Goal: Task Accomplishment & Management: Manage account settings

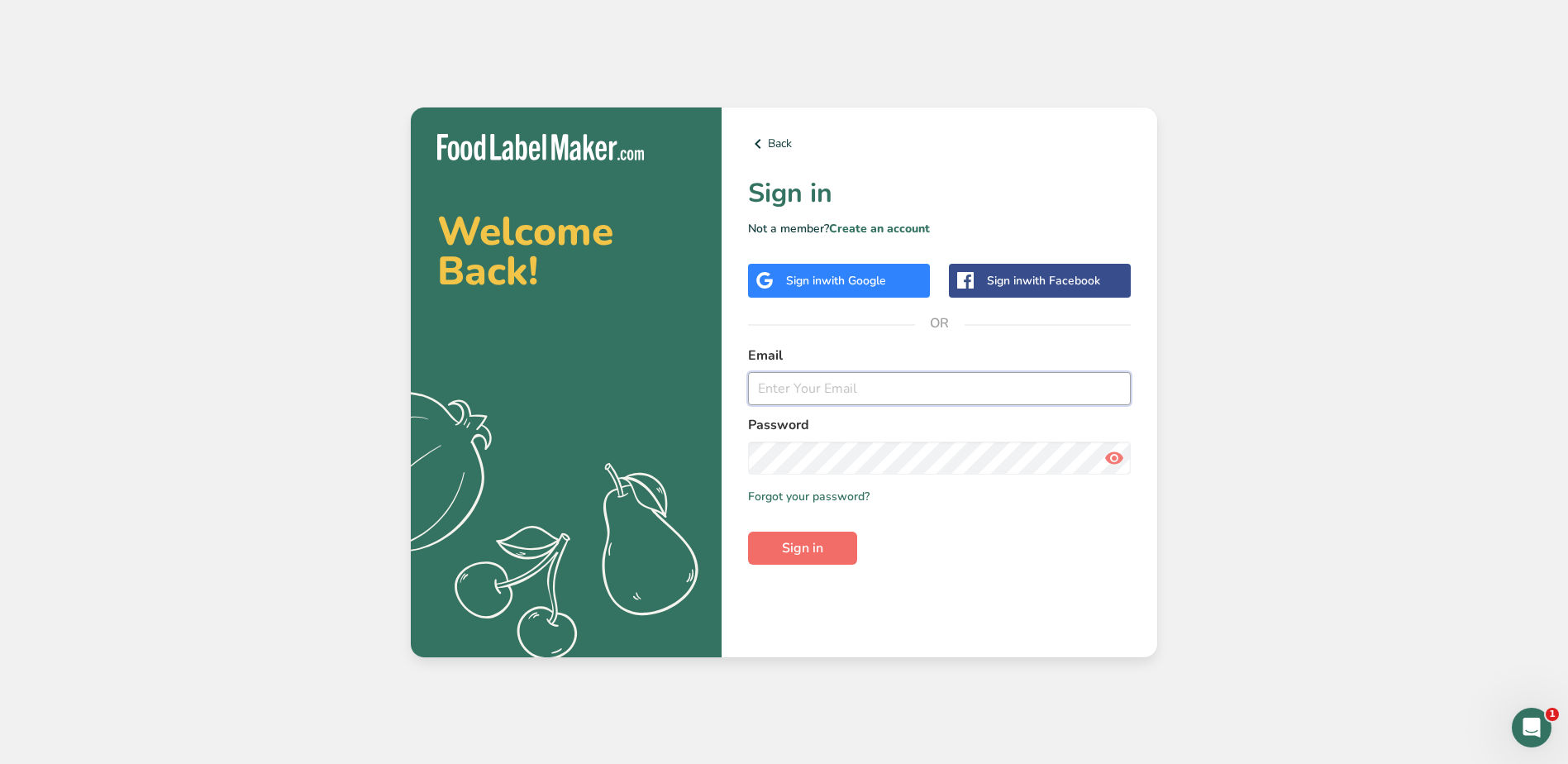
type input "[PERSON_NAME][EMAIL_ADDRESS][DOMAIN_NAME]"
click at [808, 552] on span "Sign in" at bounding box center [802, 549] width 41 height 20
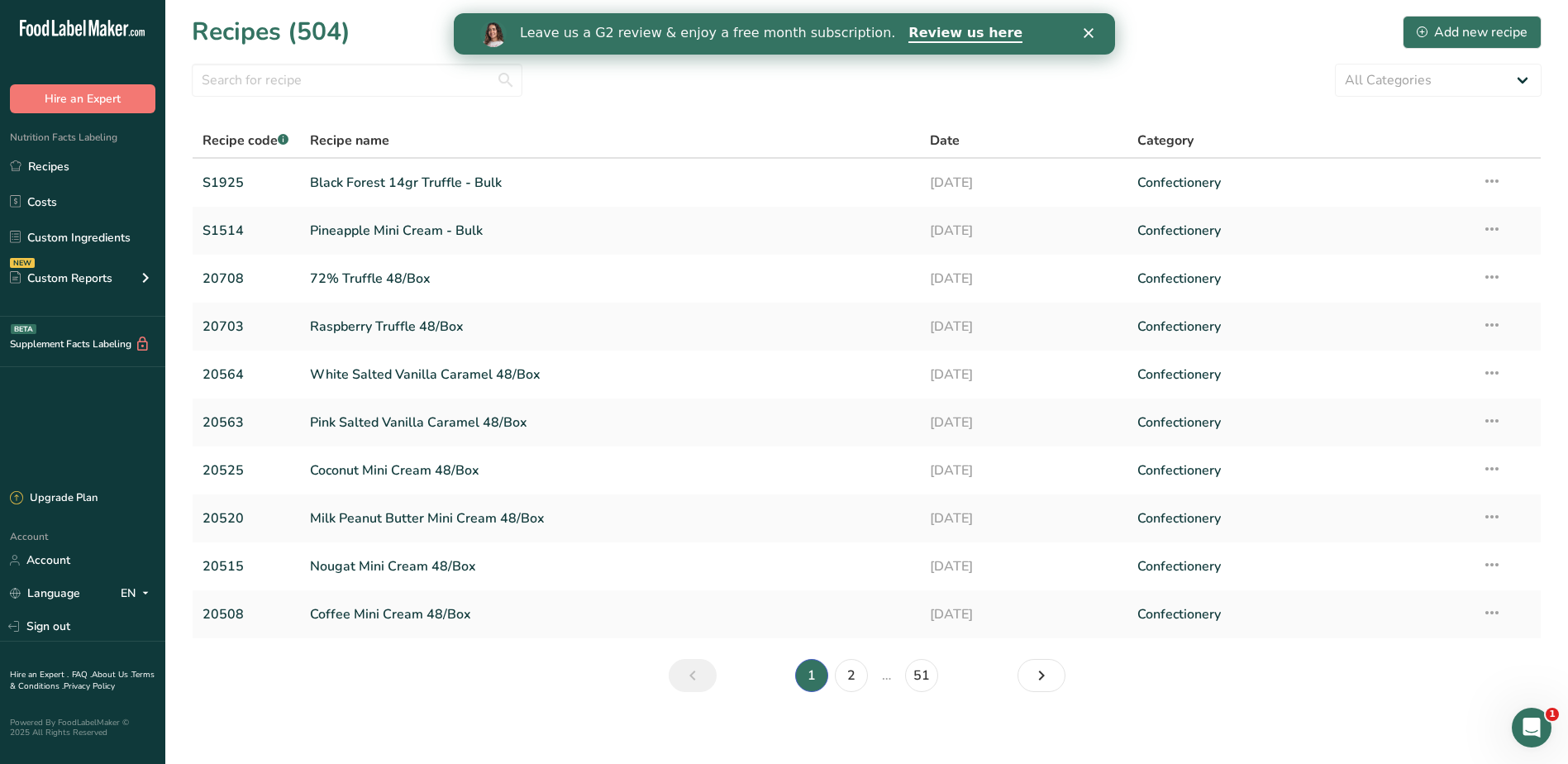
click at [1092, 34] on icon "Close" at bounding box center [1087, 33] width 10 height 10
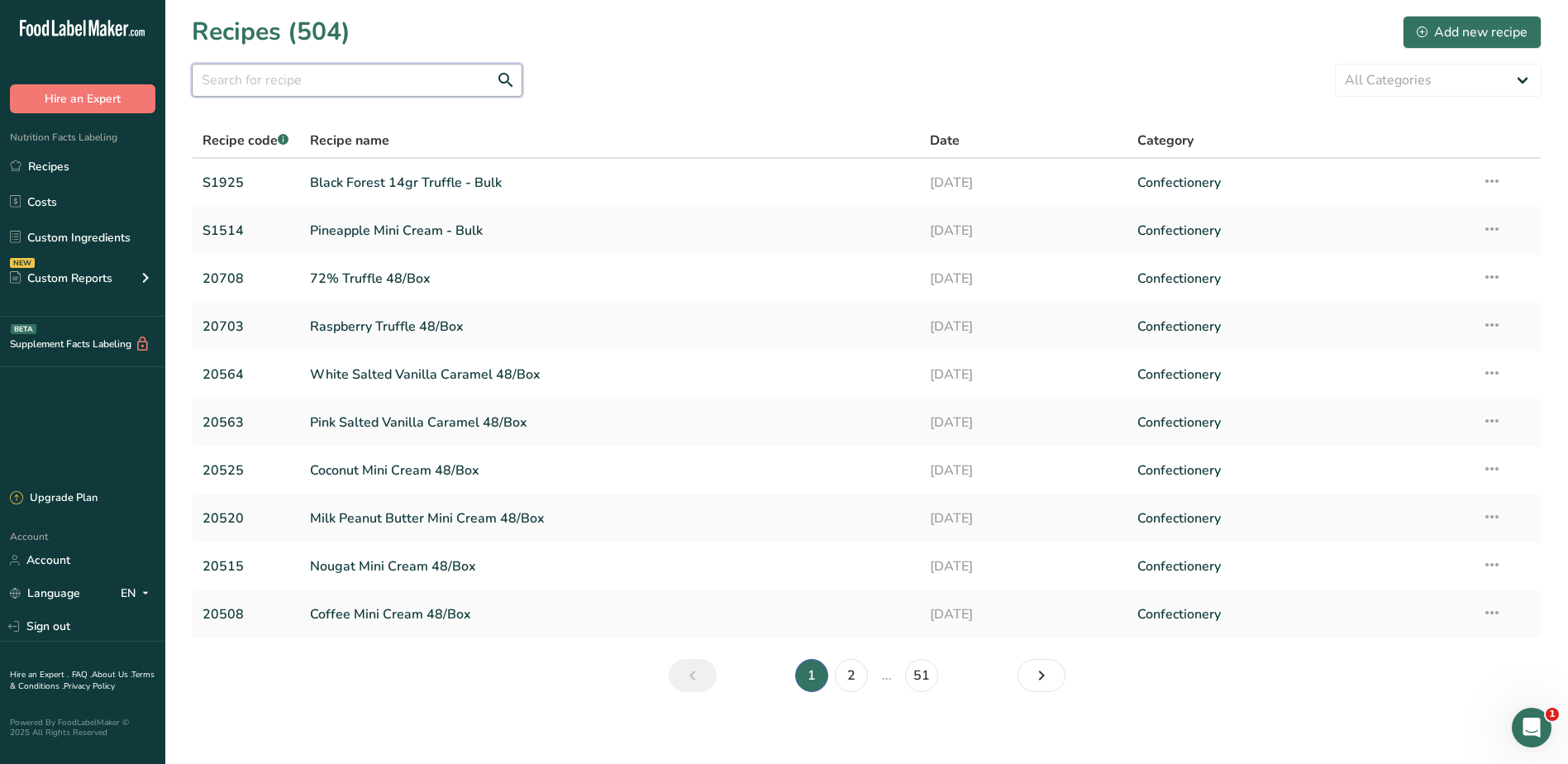
click at [250, 82] on input "text" at bounding box center [356, 81] width 331 height 33
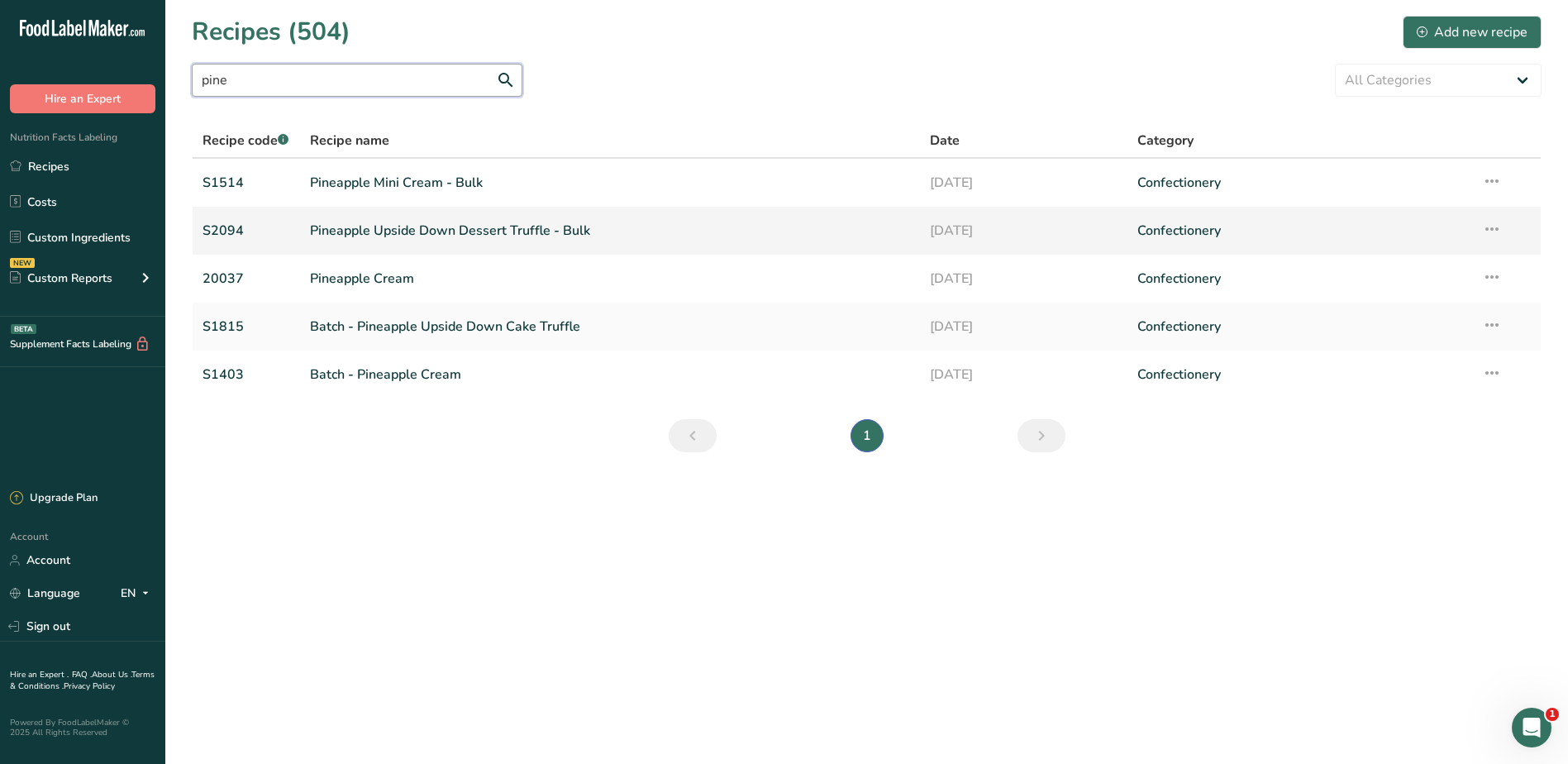
type input "pine"
click at [425, 243] on link "Pineapple Upside Down Dessert Truffle - Bulk" at bounding box center [610, 231] width 601 height 35
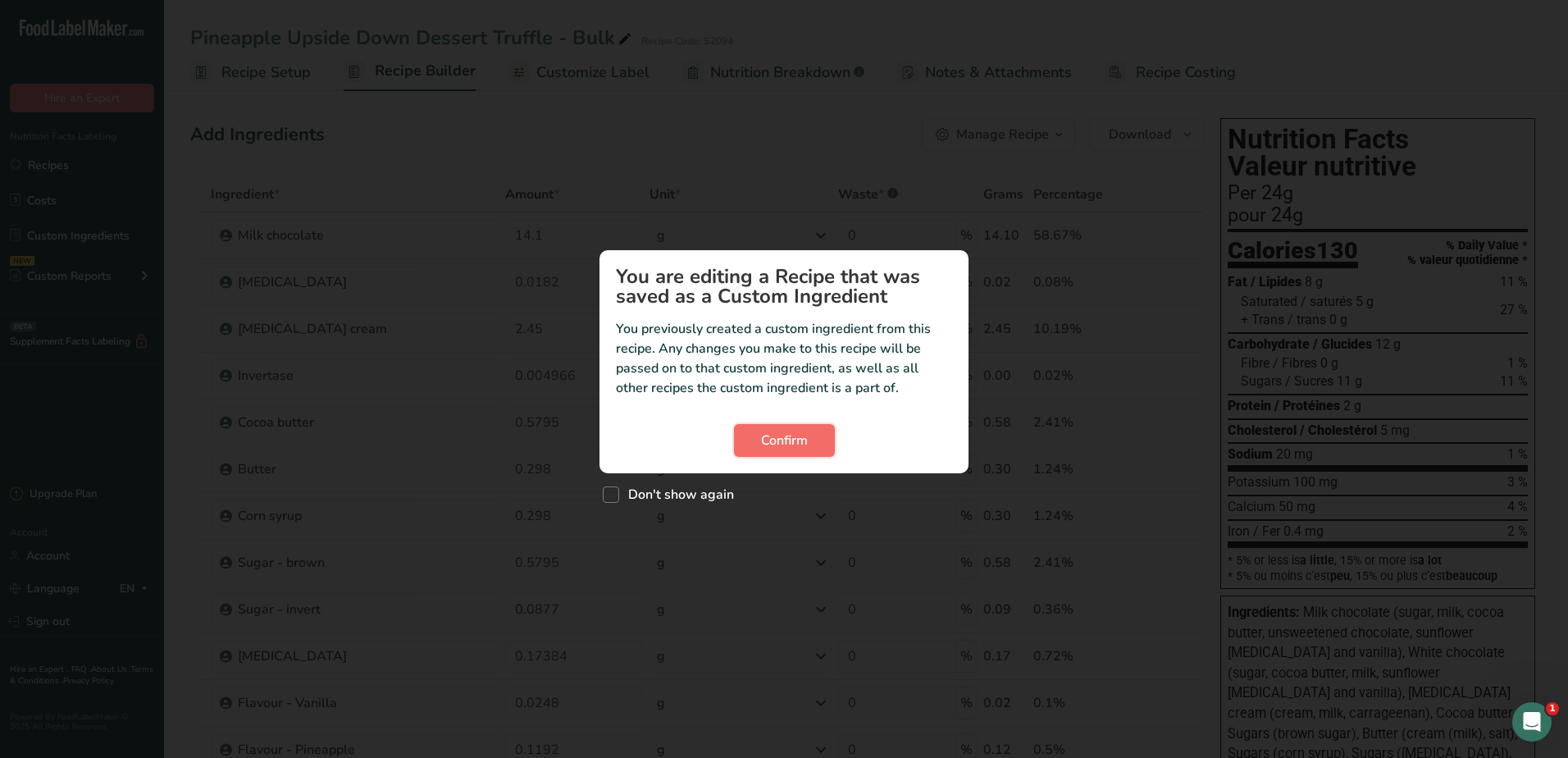
click at [761, 440] on span "Confirm" at bounding box center [784, 441] width 46 height 20
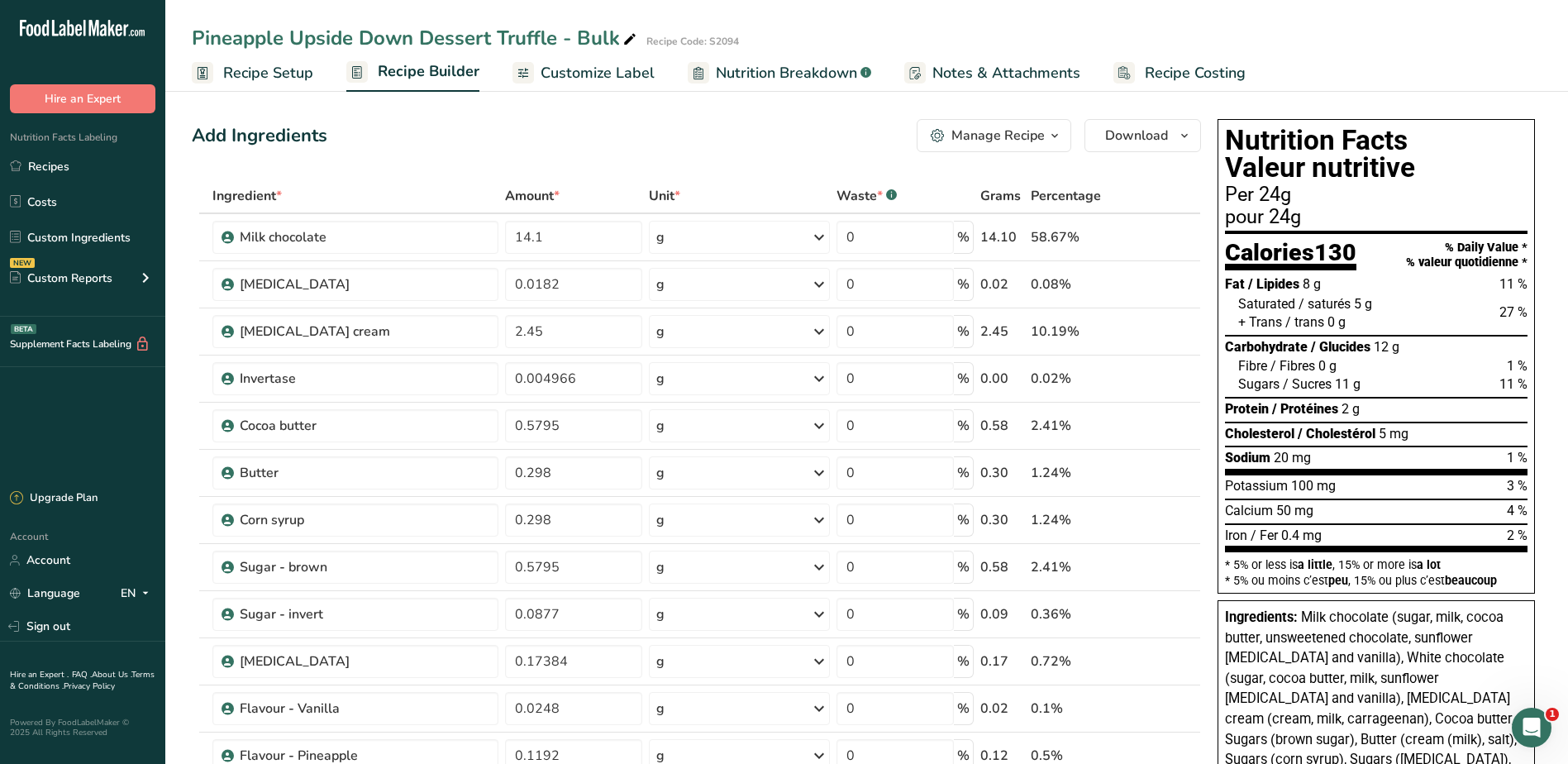
click at [1042, 137] on div "Manage Recipe" at bounding box center [998, 136] width 93 height 20
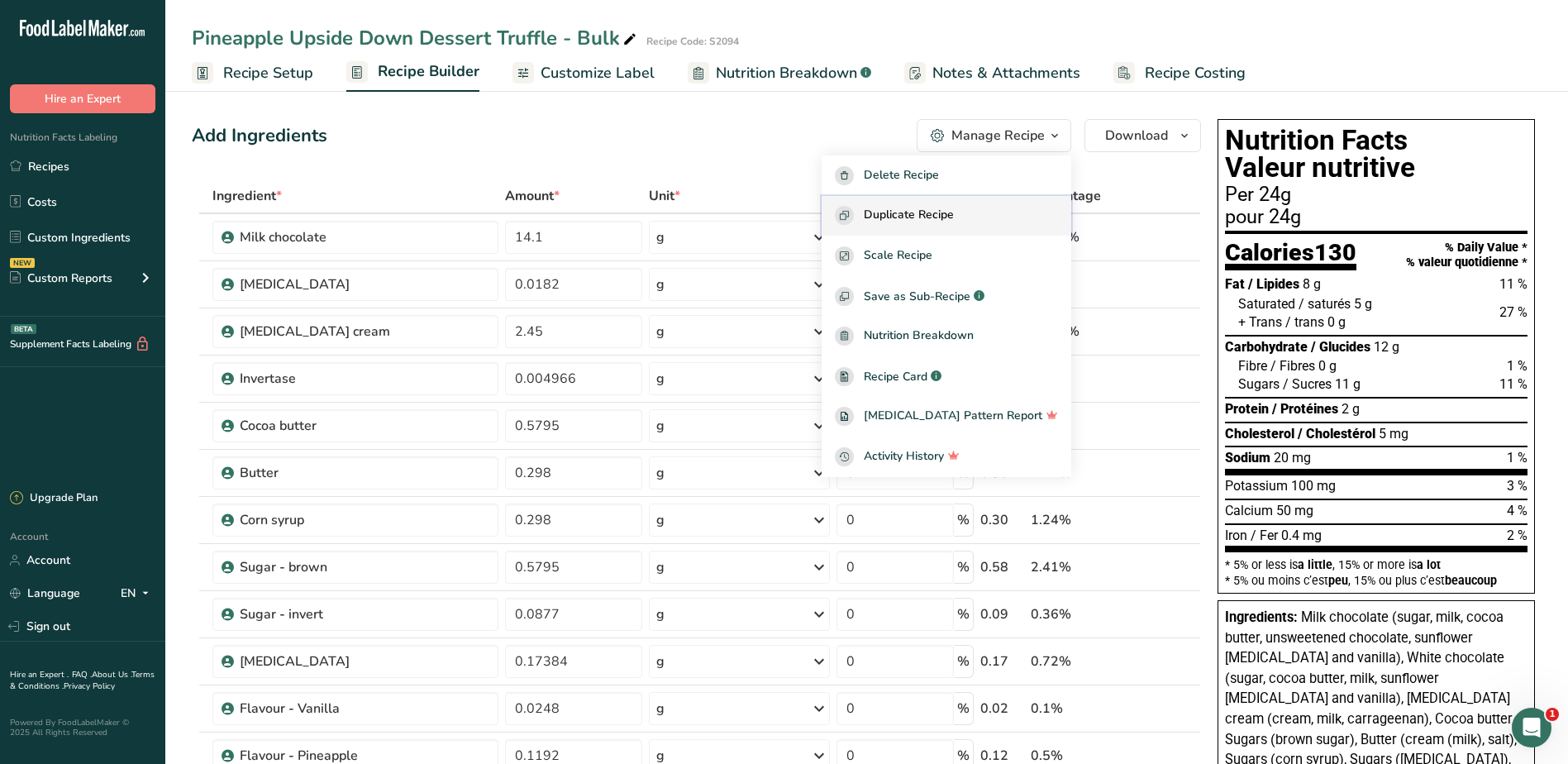
click at [953, 218] on span "Duplicate Recipe" at bounding box center [909, 215] width 90 height 19
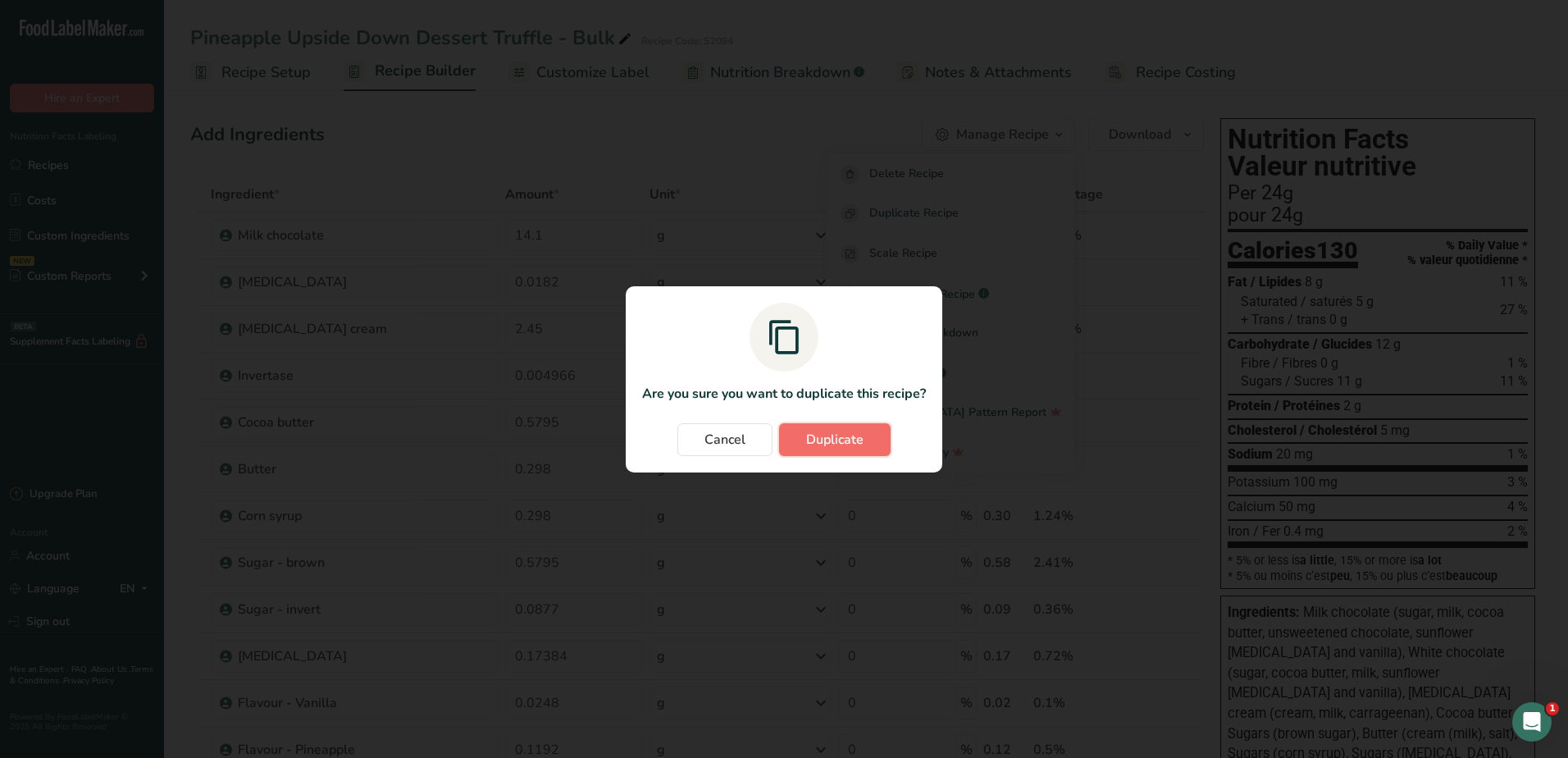
click at [819, 446] on span "Duplicate" at bounding box center [834, 440] width 57 height 20
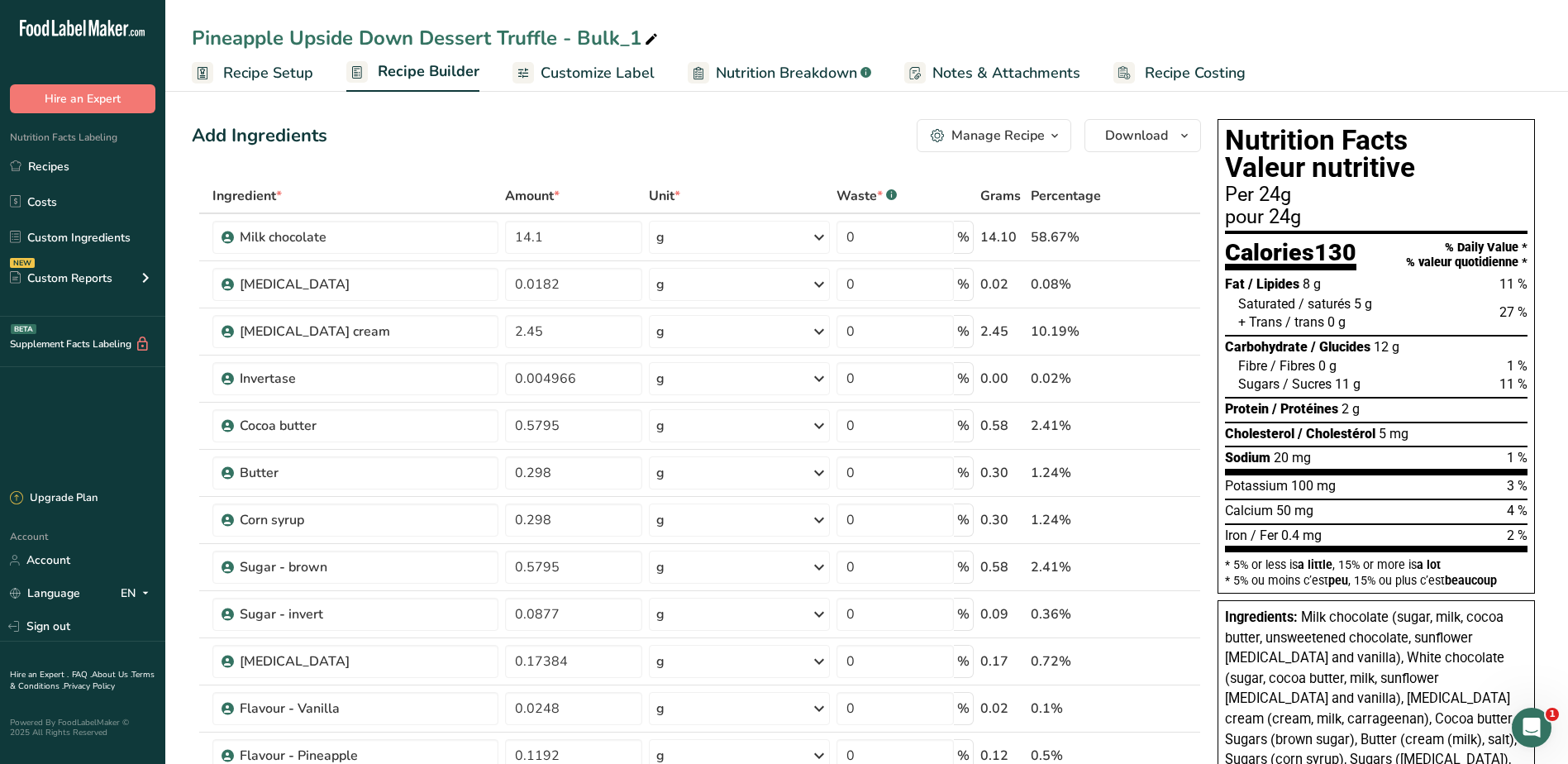
click at [259, 59] on link "Recipe Setup" at bounding box center [252, 73] width 122 height 38
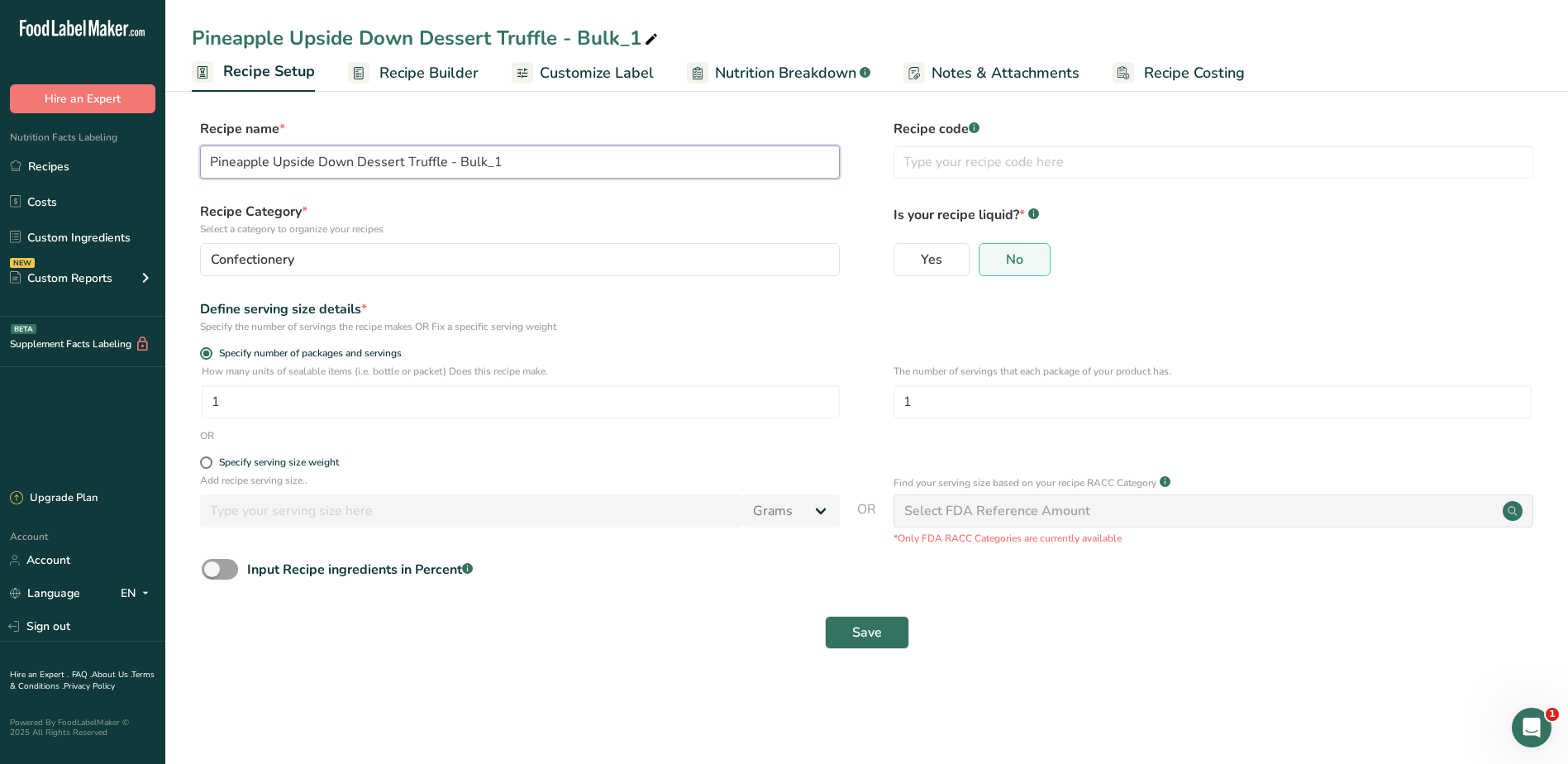
click at [319, 158] on input "Pineapple Upside Down Dessert Truffle - Bulk_1" at bounding box center [519, 162] width 640 height 33
click at [268, 159] on input "Pineapple Upside Down Dessert Truffle - Bulk_1" at bounding box center [519, 162] width 640 height 33
drag, startPoint x: 272, startPoint y: 159, endPoint x: 402, endPoint y: 162, distance: 130.0
click at [402, 162] on input "Pineapple Upside Down Dessert Truffle - Bulk_1" at bounding box center [519, 162] width 640 height 33
click at [402, 162] on input "Pineapple 14gr Truffle - Bulk_1" at bounding box center [519, 162] width 640 height 33
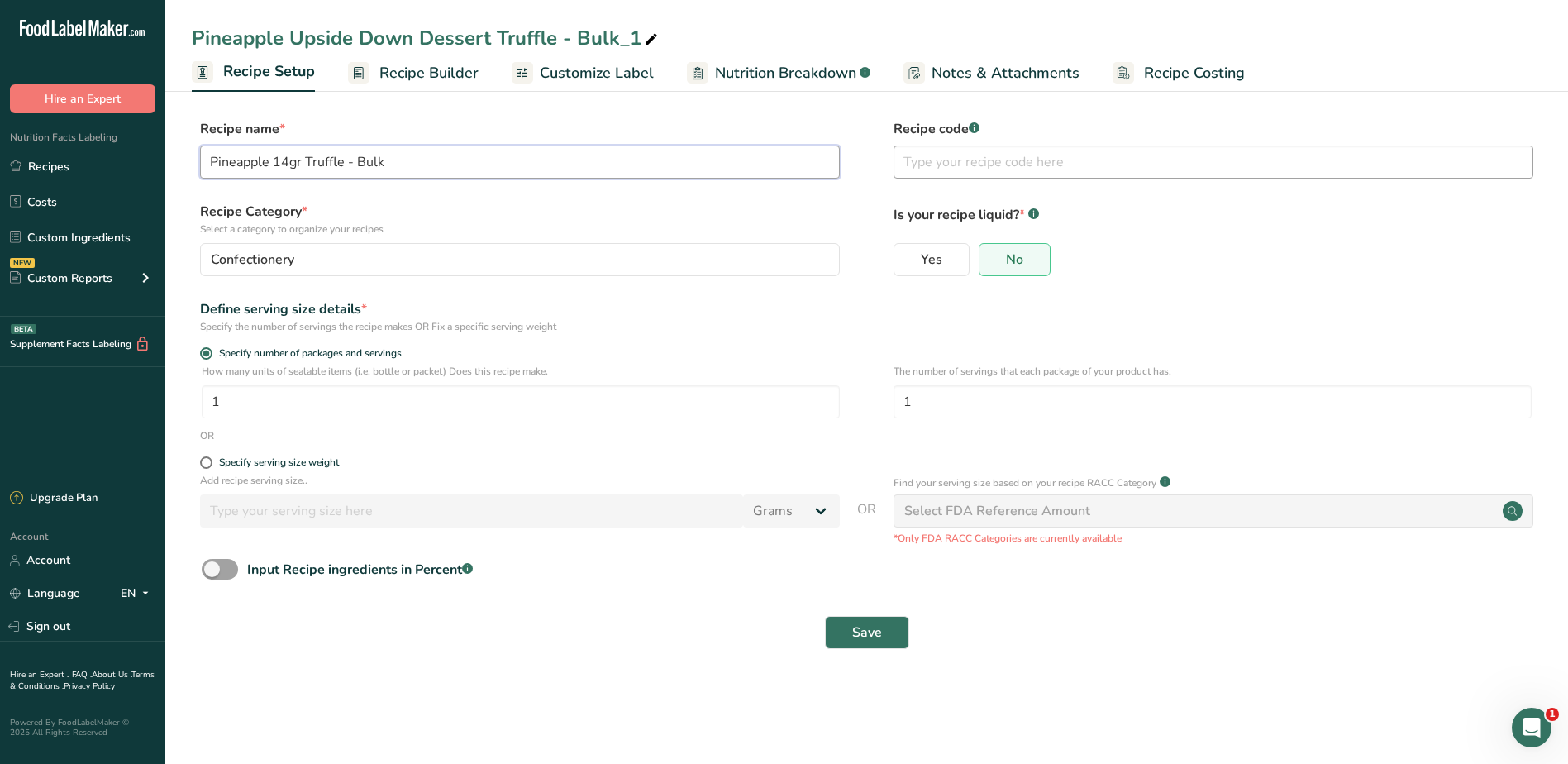
type input "Pineapple 14gr Truffle - Bulk"
click at [938, 162] on input "text" at bounding box center [1214, 162] width 640 height 33
type input "S1969"
click at [870, 633] on span "Save" at bounding box center [867, 633] width 29 height 20
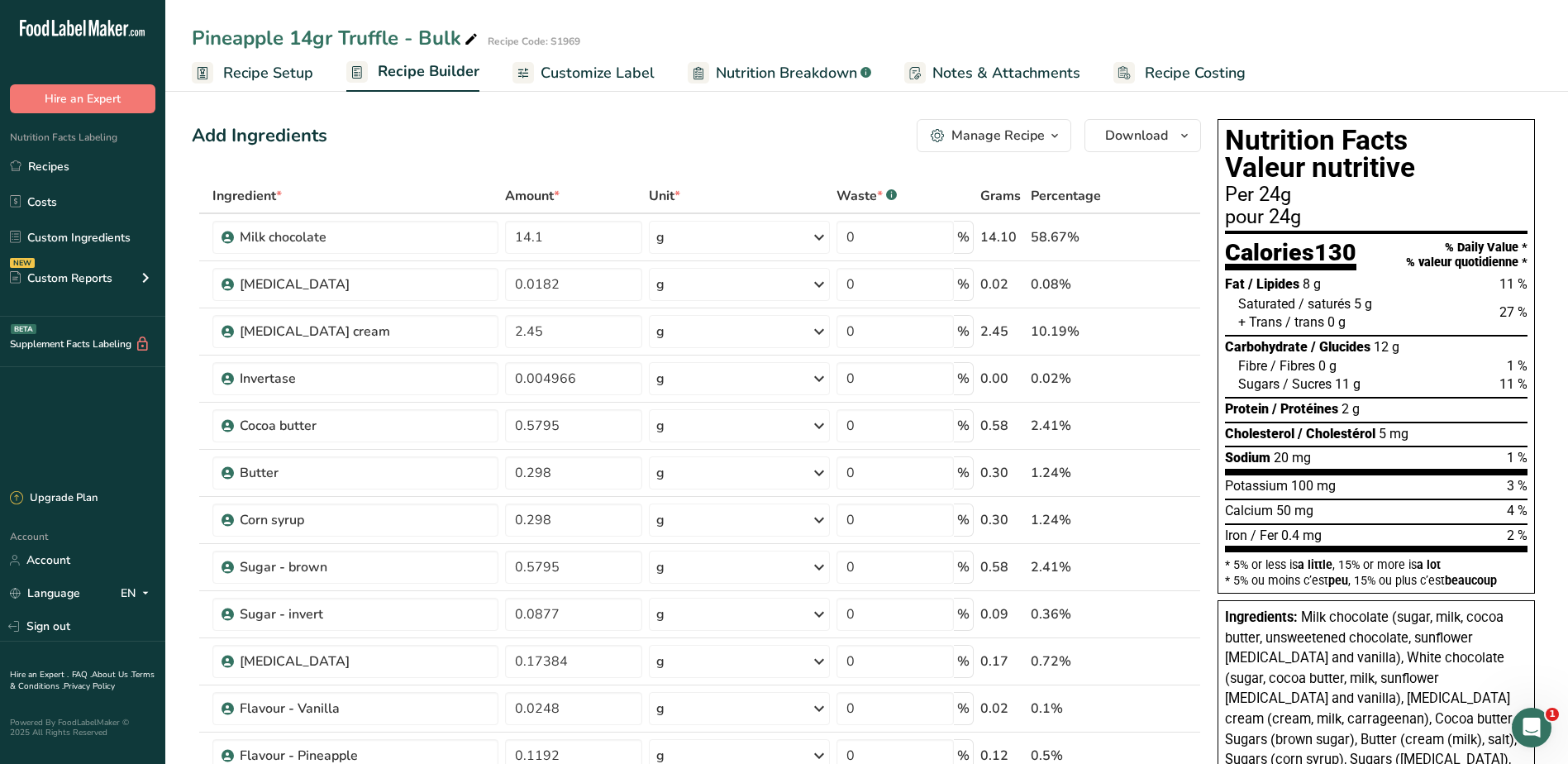
drag, startPoint x: 82, startPoint y: 165, endPoint x: 380, endPoint y: 174, distance: 298.1
click at [82, 165] on link "Recipes" at bounding box center [82, 166] width 166 height 31
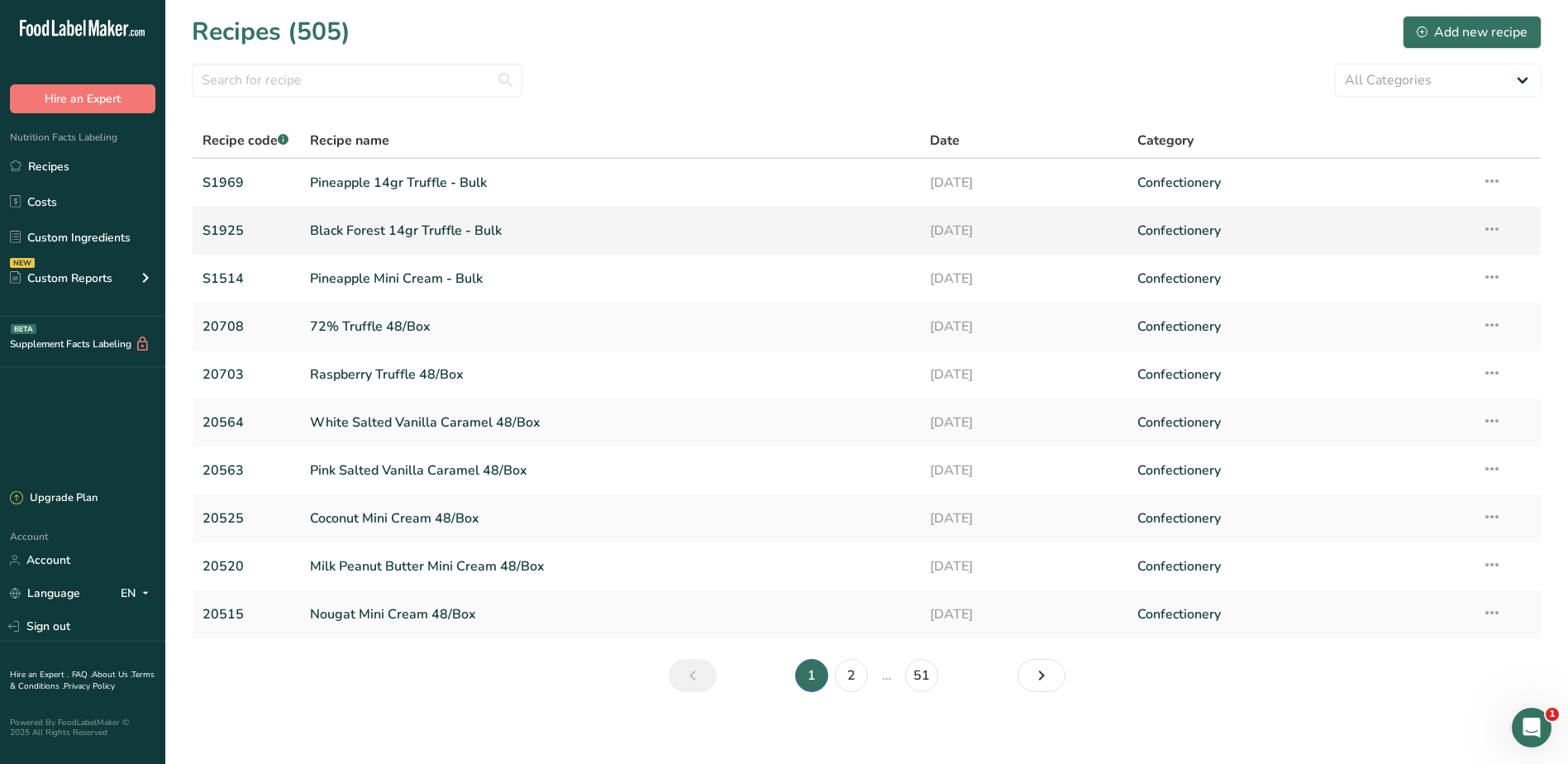
click at [361, 228] on link "Black Forest 14gr Truffle - Bulk" at bounding box center [610, 231] width 601 height 35
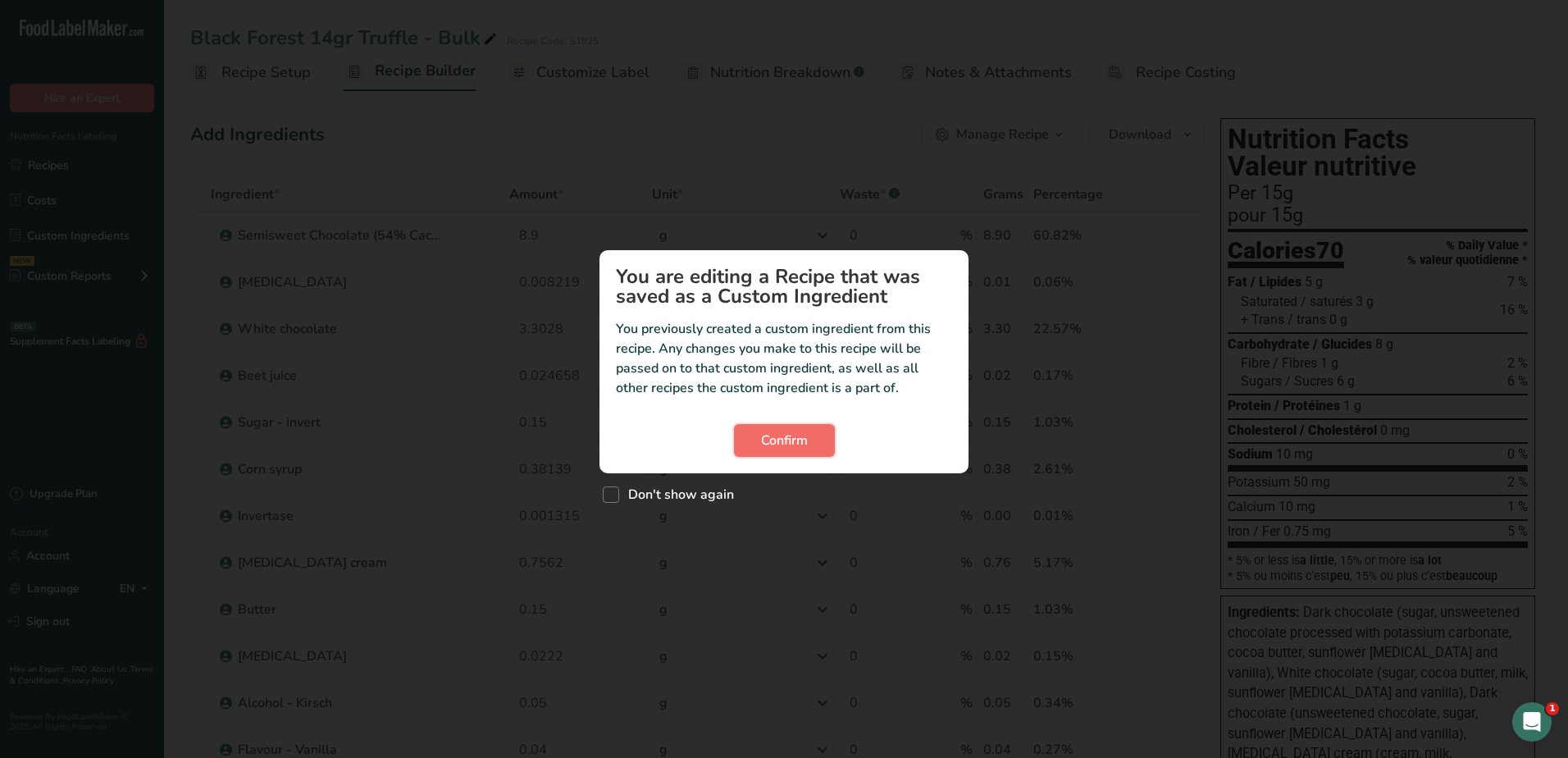
click at [791, 437] on span "Confirm" at bounding box center [784, 441] width 46 height 20
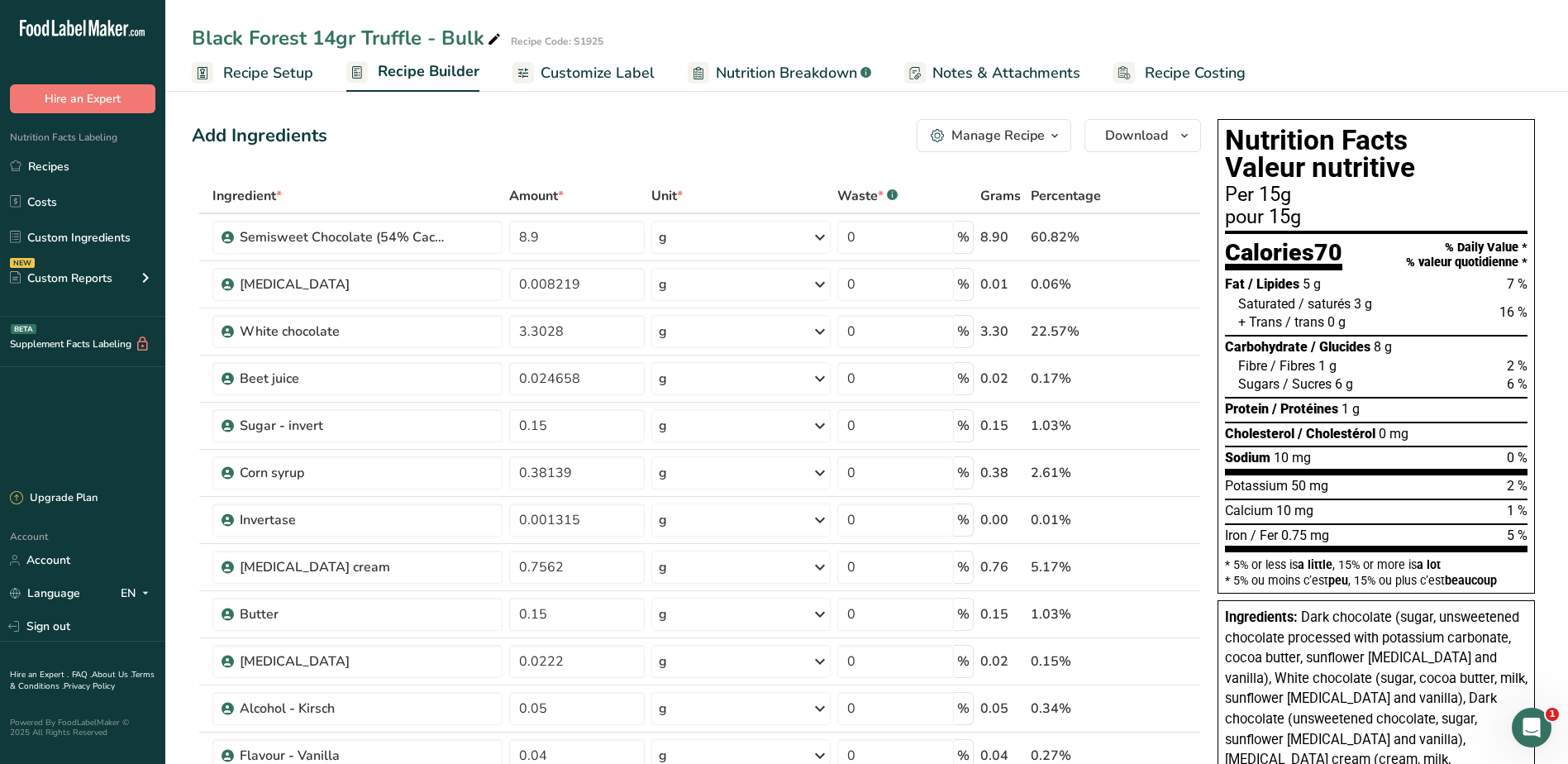
drag, startPoint x: 96, startPoint y: 167, endPoint x: 444, endPoint y: 100, distance: 354.4
click at [96, 167] on link "Recipes" at bounding box center [82, 166] width 166 height 31
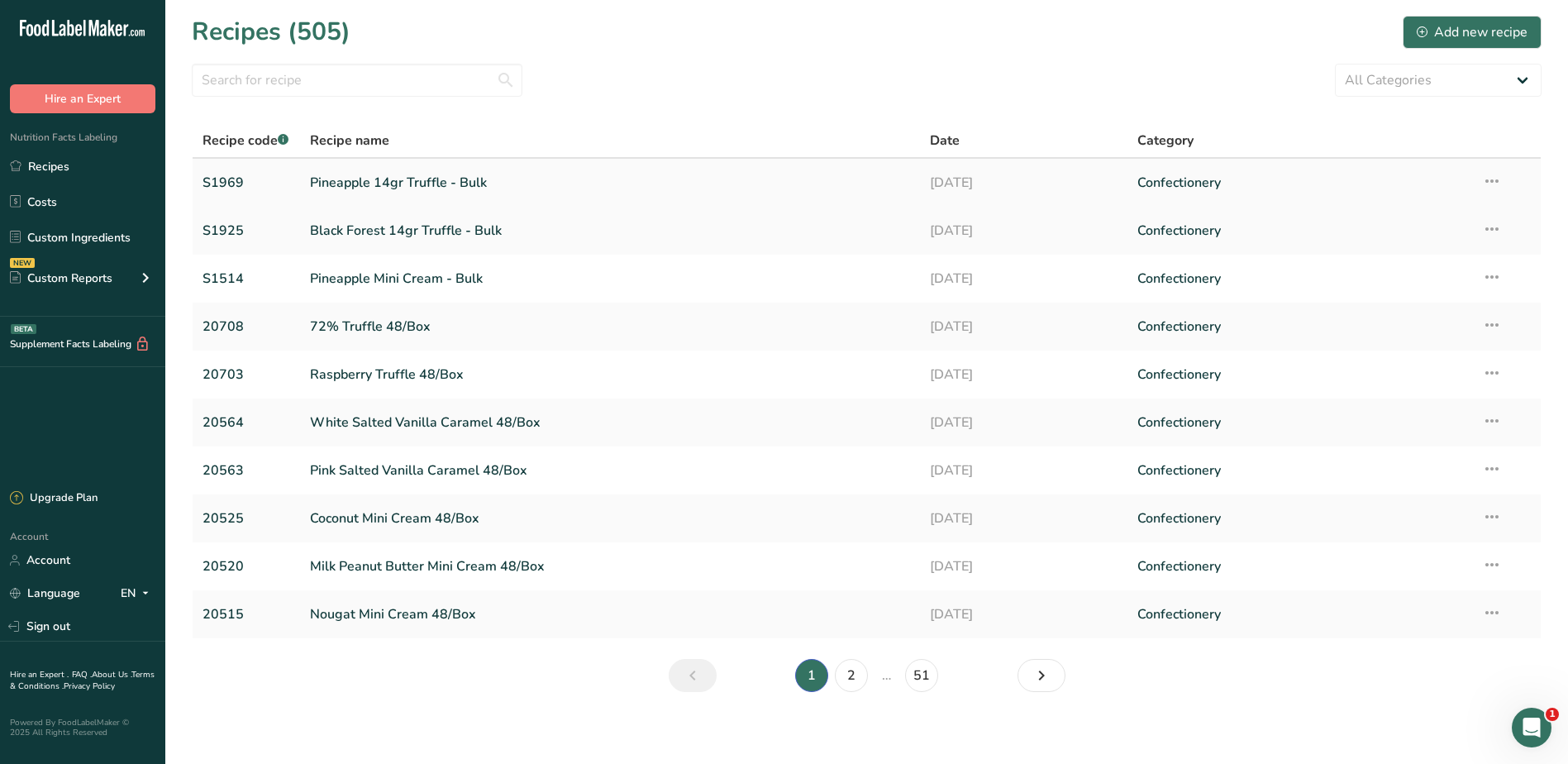
click at [374, 182] on link "Pineapple 14gr Truffle - Bulk" at bounding box center [610, 183] width 601 height 35
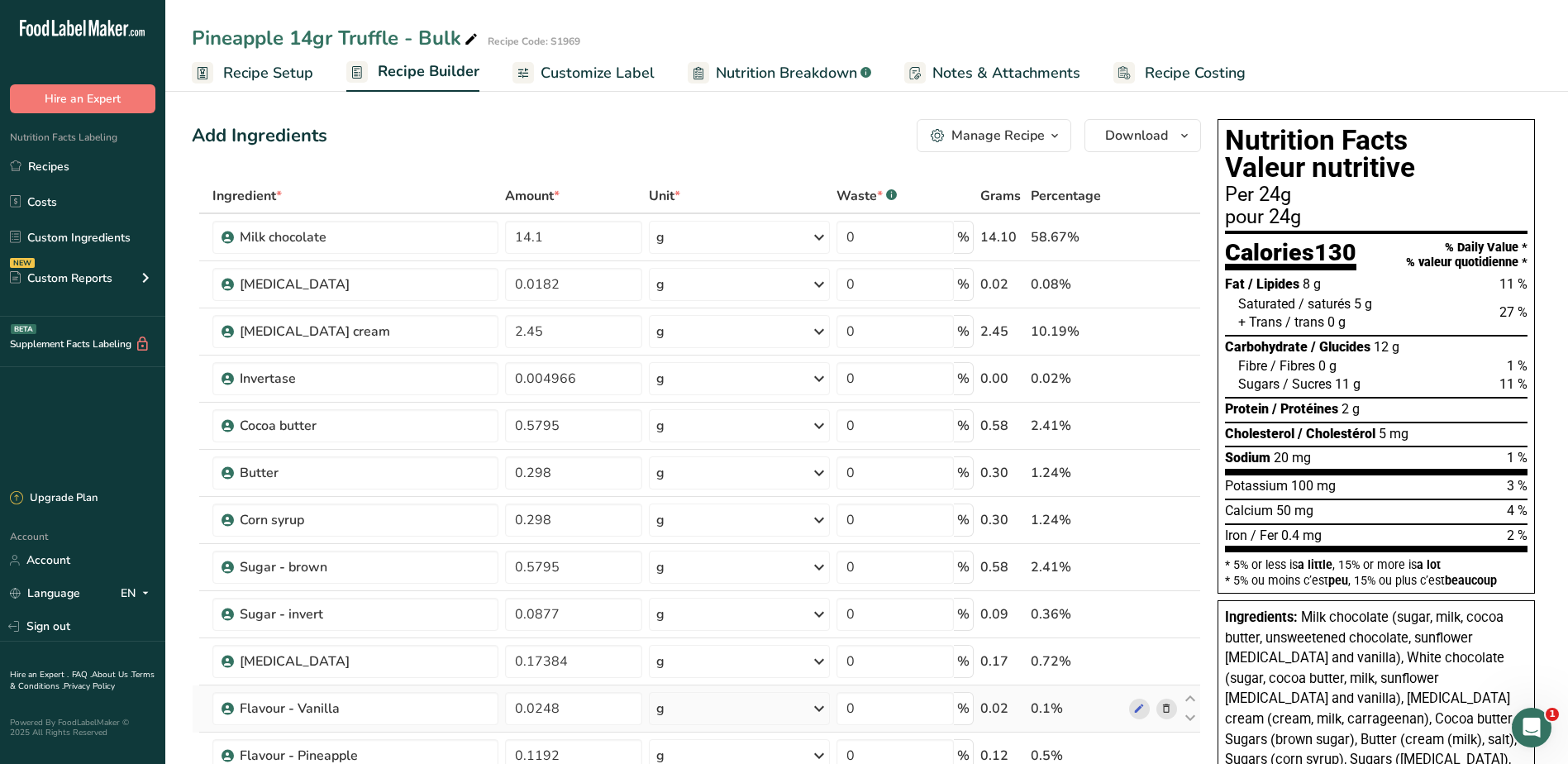
scroll to position [82, 0]
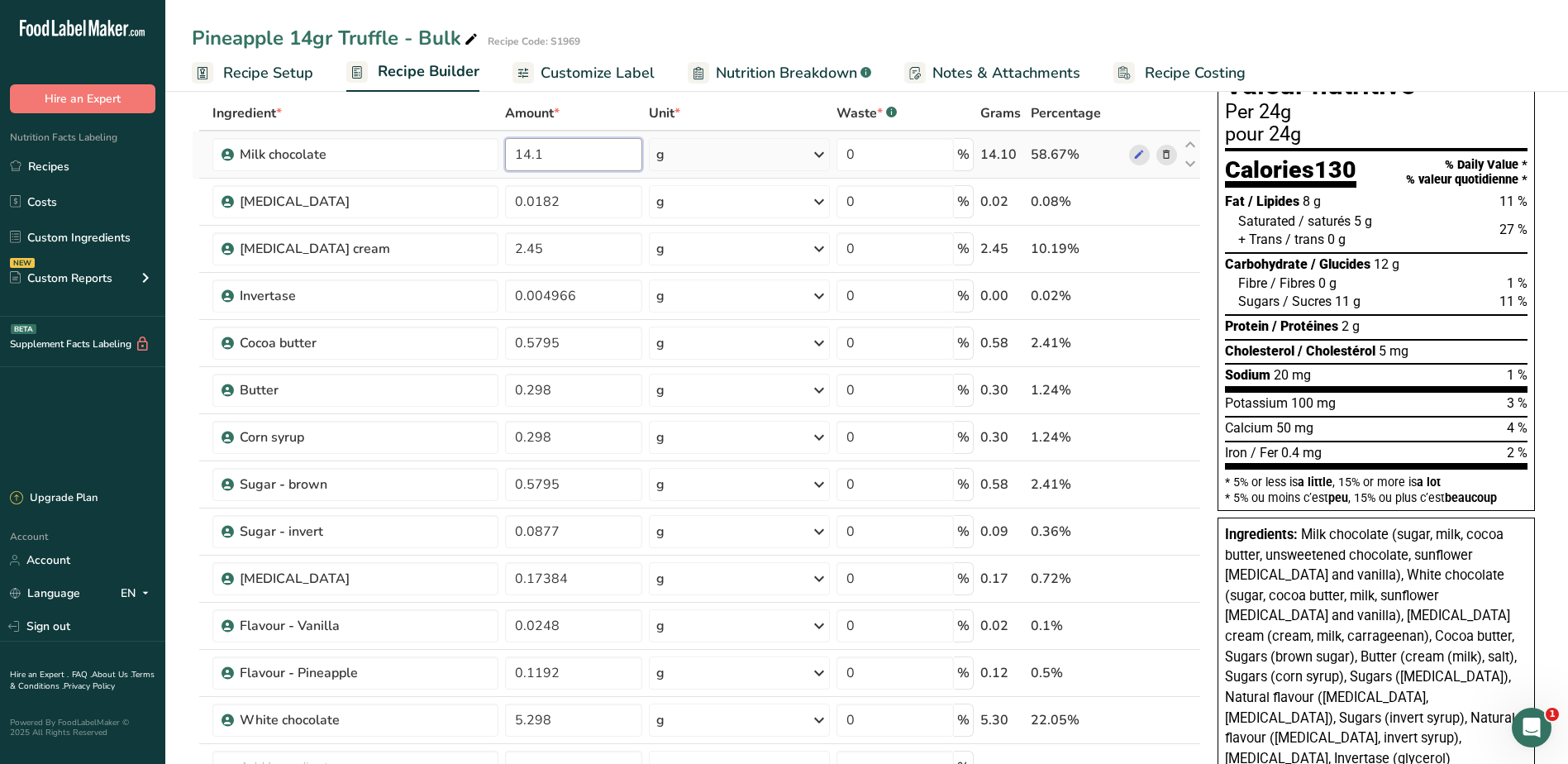
click at [582, 144] on input "14.1" at bounding box center [573, 155] width 136 height 33
drag, startPoint x: 578, startPoint y: 147, endPoint x: 474, endPoint y: 148, distance: 104.0
click at [474, 148] on tr "Milk chocolate 14.1 g Weight Units g kg mg See more Volume Units l Volume units…" at bounding box center [696, 155] width 1007 height 47
type input "8.18"
drag, startPoint x: 568, startPoint y: 202, endPoint x: 487, endPoint y: 200, distance: 81.0
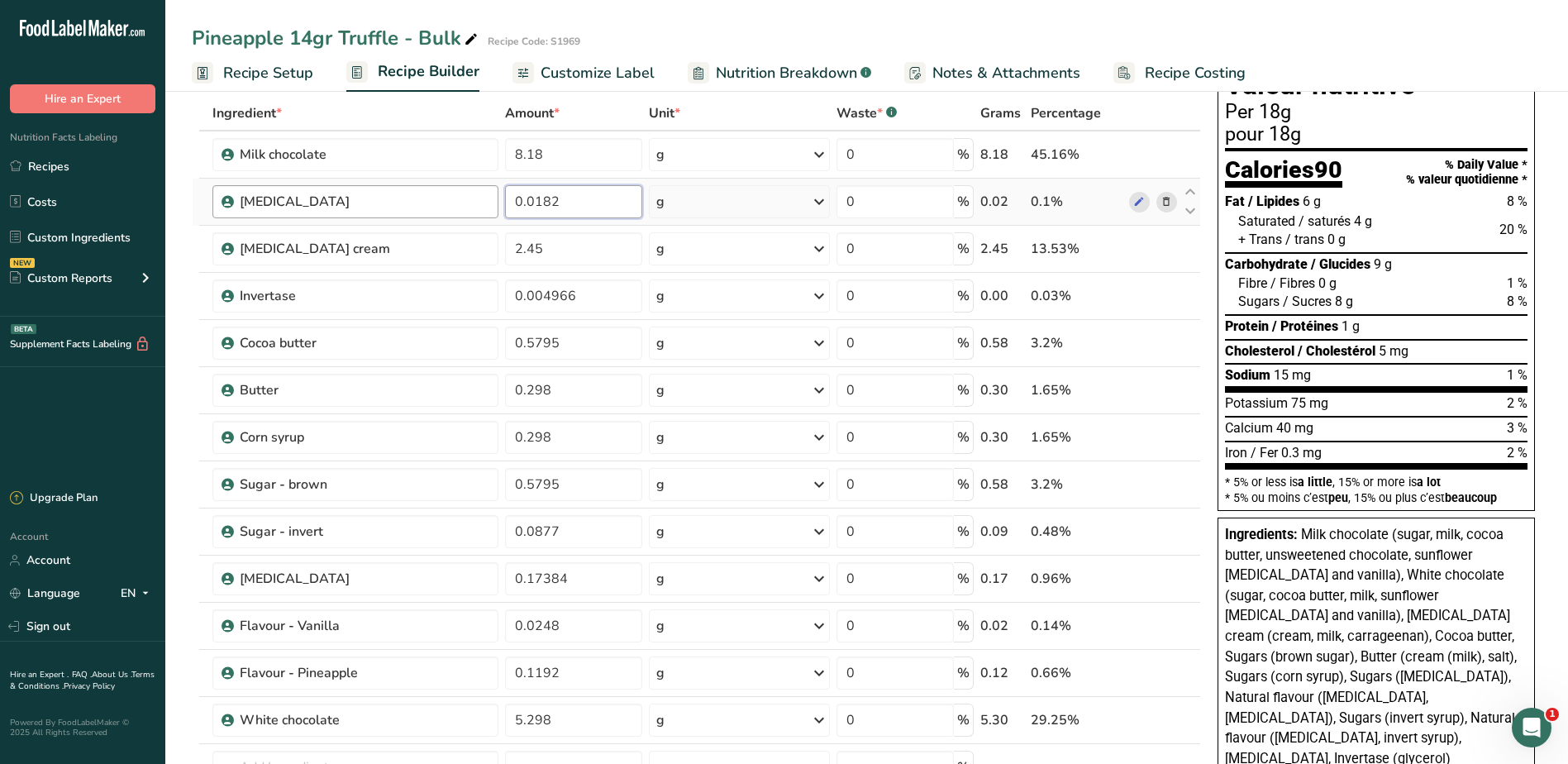
click at [487, 200] on tr "Citric acid 0.0182 g Weight Units g kg mg See more Volume Units l Volume units …" at bounding box center [696, 202] width 1007 height 47
type input "1"
type input "0.0106"
drag, startPoint x: 573, startPoint y: 252, endPoint x: 510, endPoint y: 245, distance: 63.4
click at [514, 243] on input "2.45" at bounding box center [573, 249] width 136 height 33
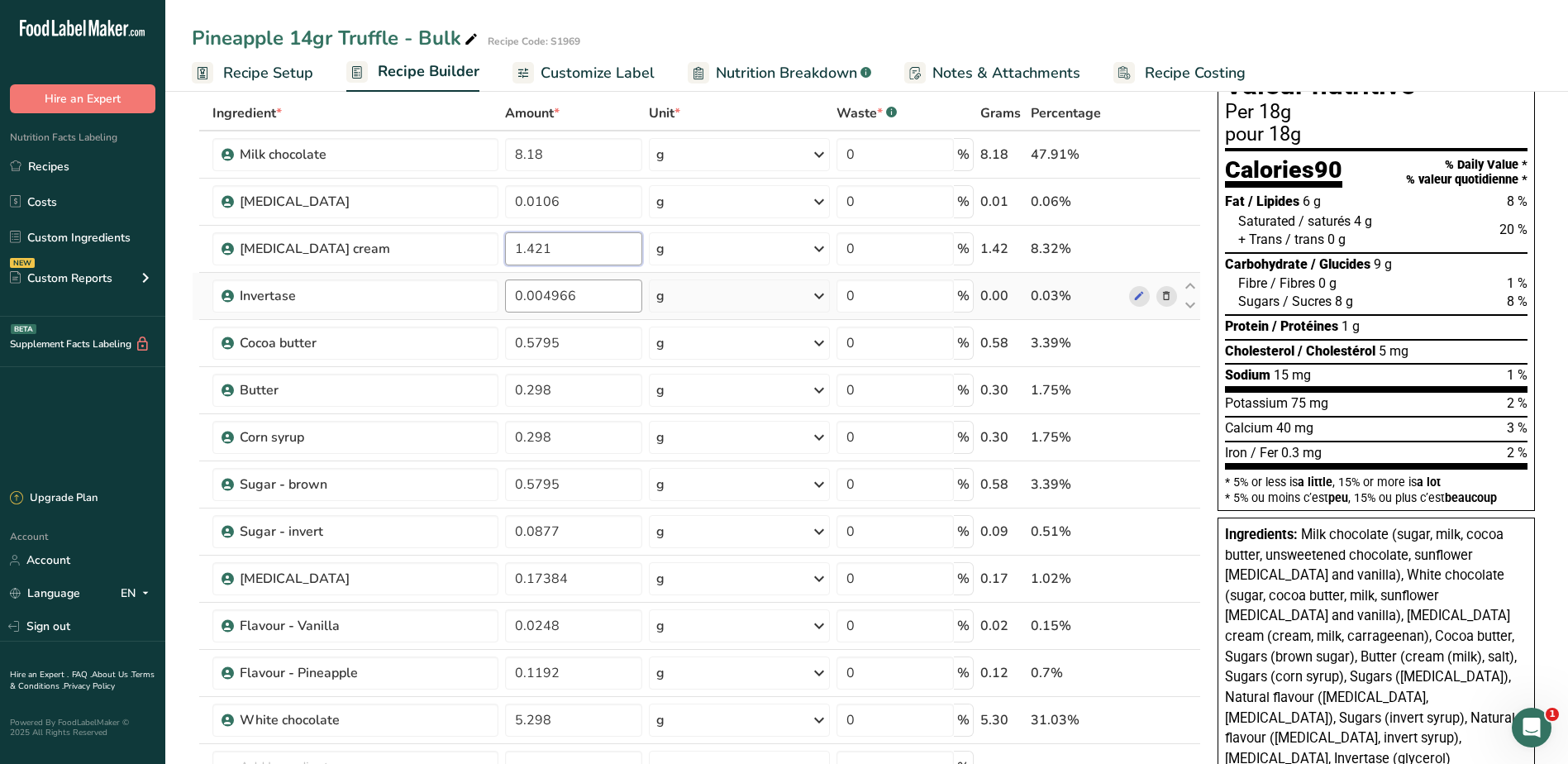
type input "1.421"
click at [569, 292] on div "Ingredient * Amount * Unit * Waste * .a-a{fill:#347362;}.b-a{fill:#fff;} Grams …" at bounding box center [696, 496] width 1009 height 799
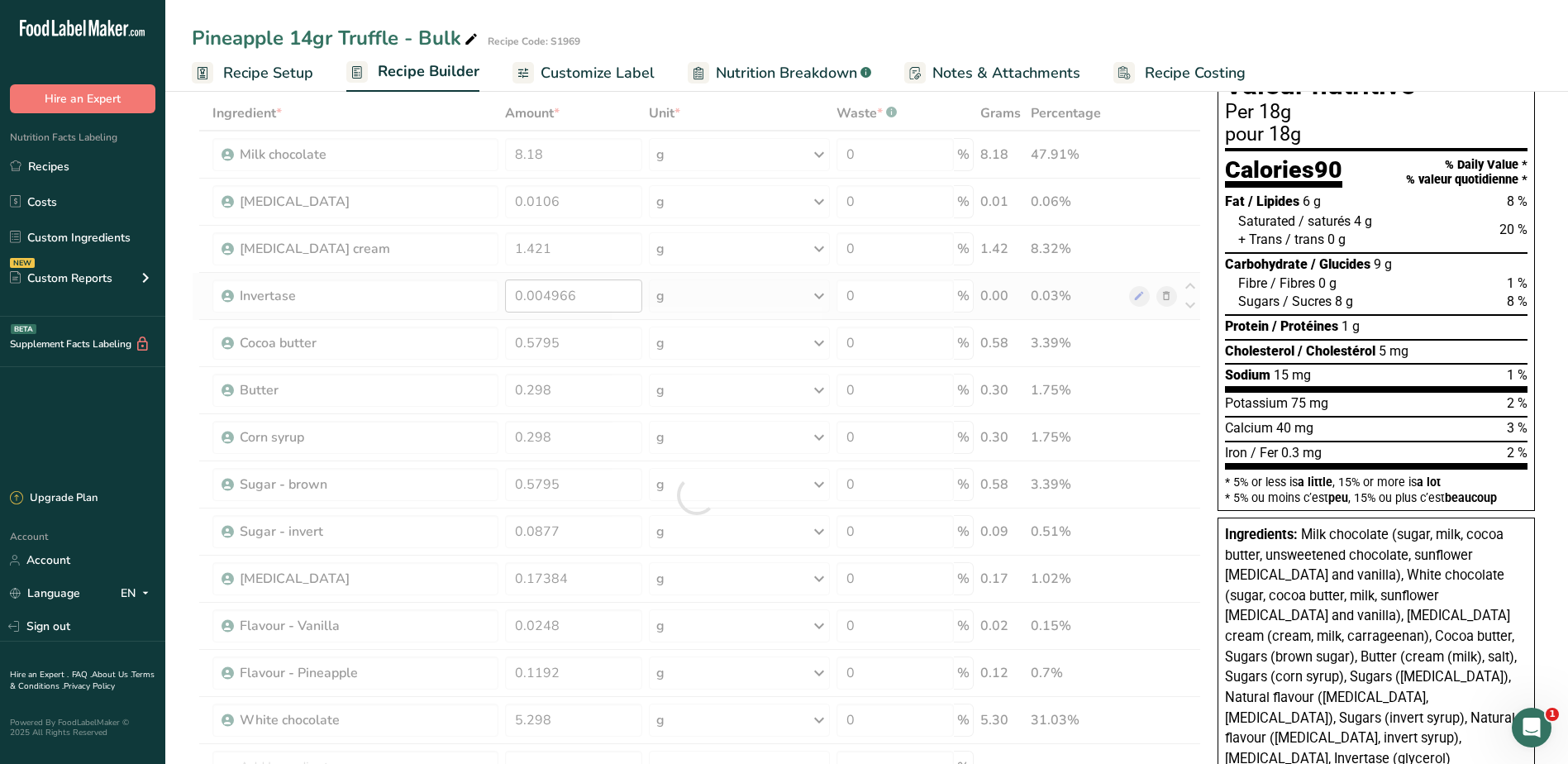
click at [569, 292] on div at bounding box center [696, 496] width 1009 height 799
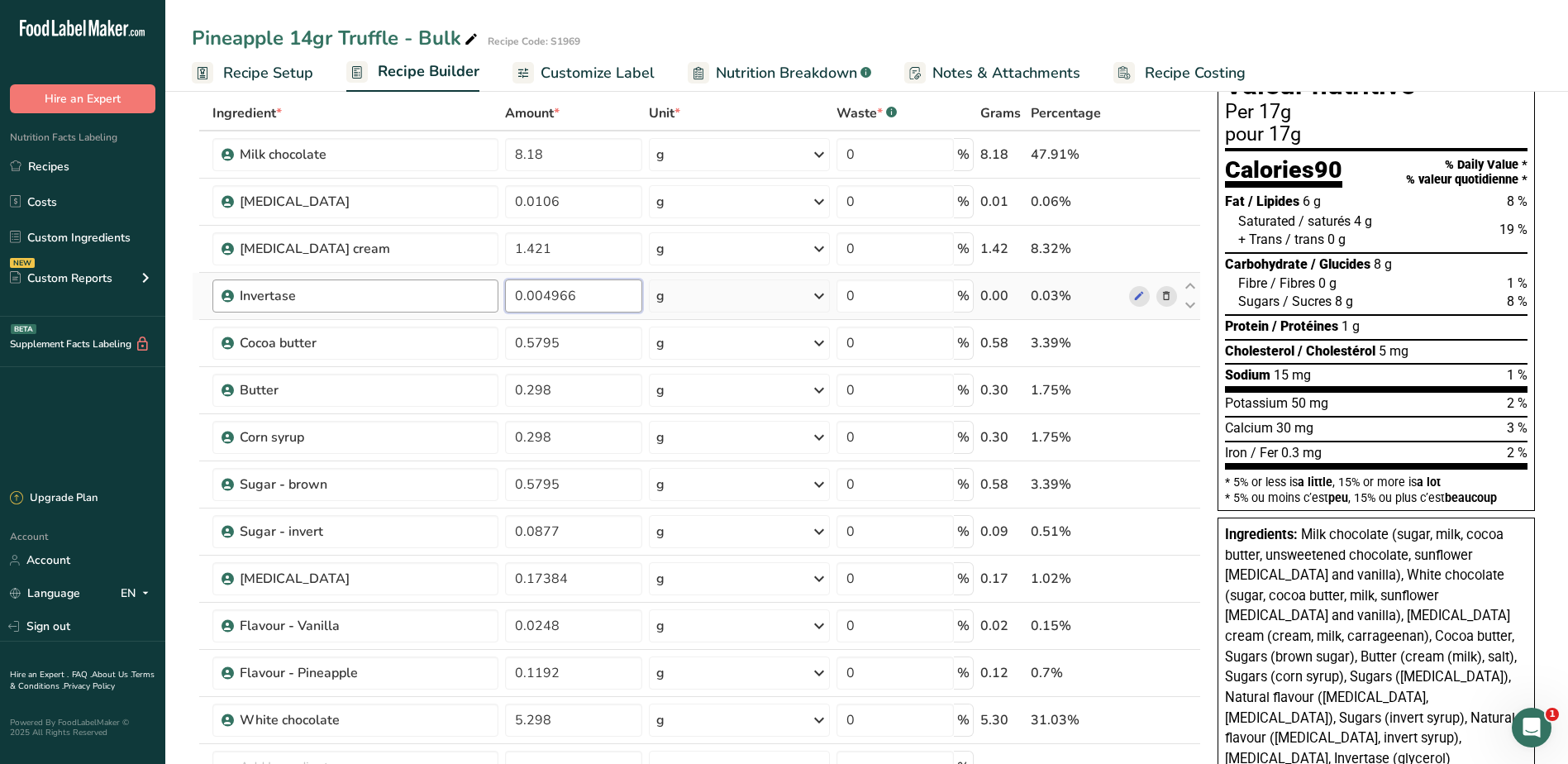
drag, startPoint x: 582, startPoint y: 292, endPoint x: 494, endPoint y: 292, distance: 88.0
click at [494, 292] on tr "Invertase 0.004966 g Weight Units g kg mg See more Volume Units l Volume units …" at bounding box center [696, 296] width 1007 height 47
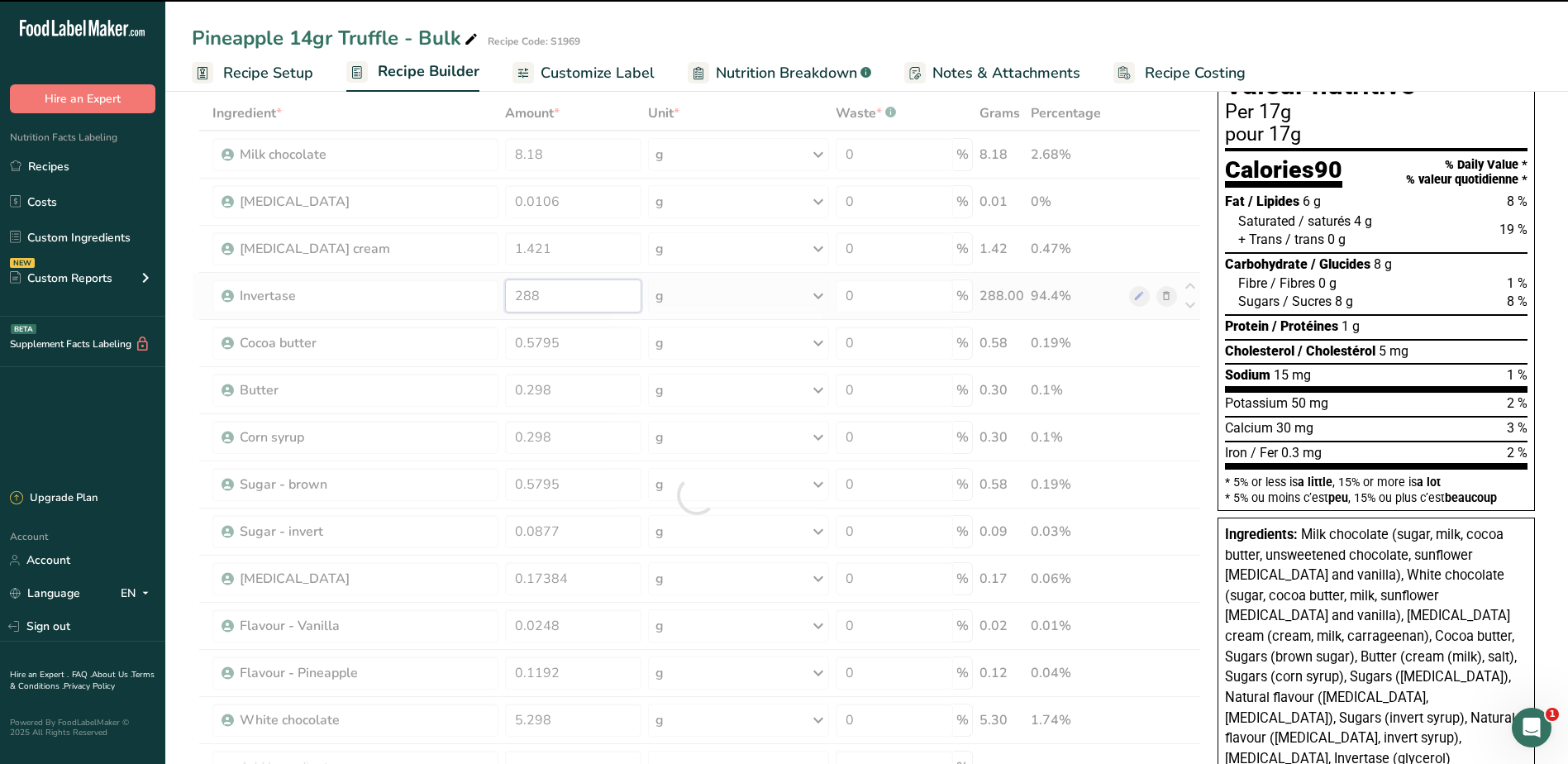
click at [561, 289] on input "288" at bounding box center [573, 296] width 136 height 33
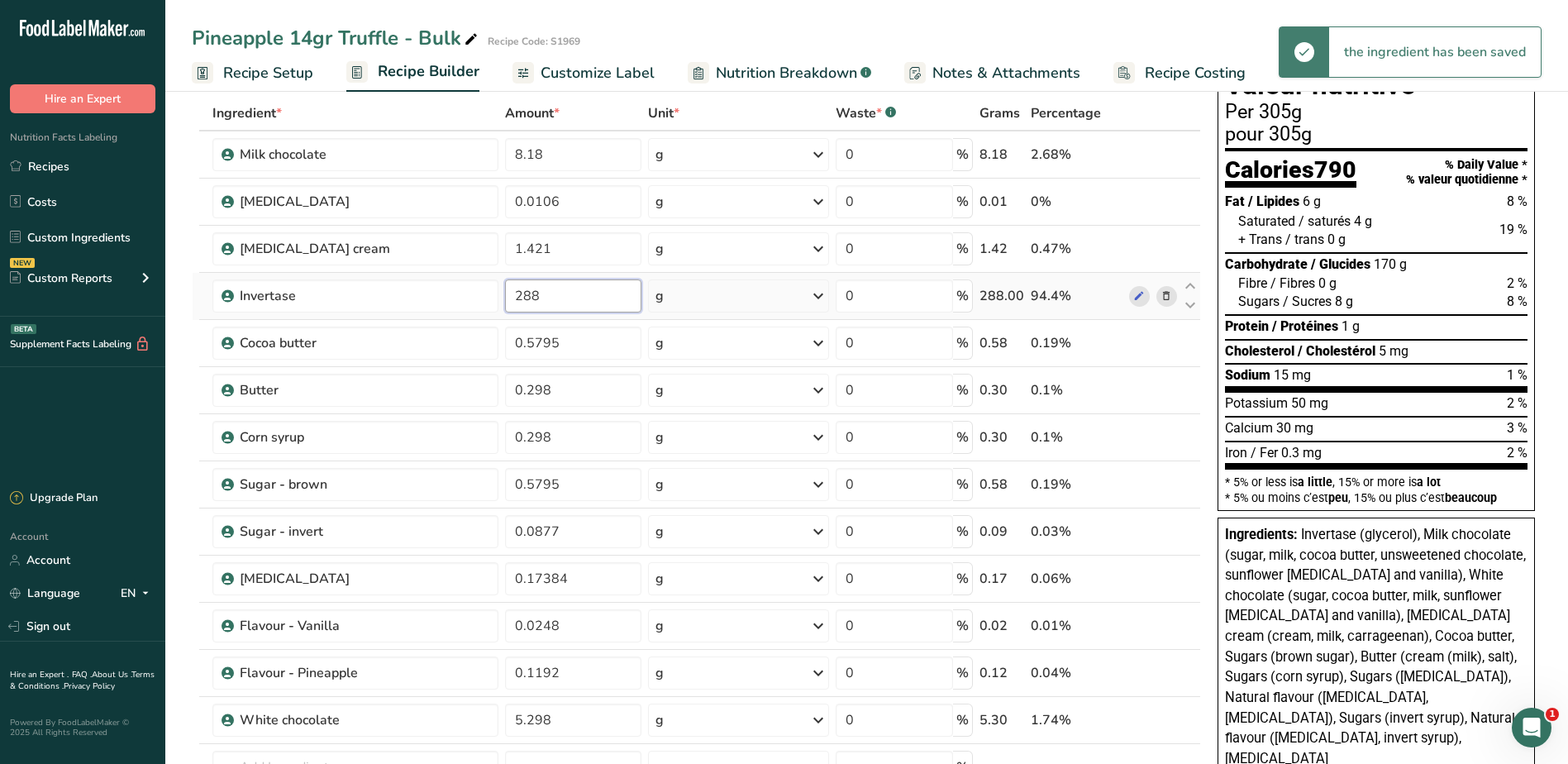
drag, startPoint x: 548, startPoint y: 292, endPoint x: 502, endPoint y: 292, distance: 46.0
click at [502, 292] on td "288" at bounding box center [573, 296] width 143 height 47
type input "0.00288"
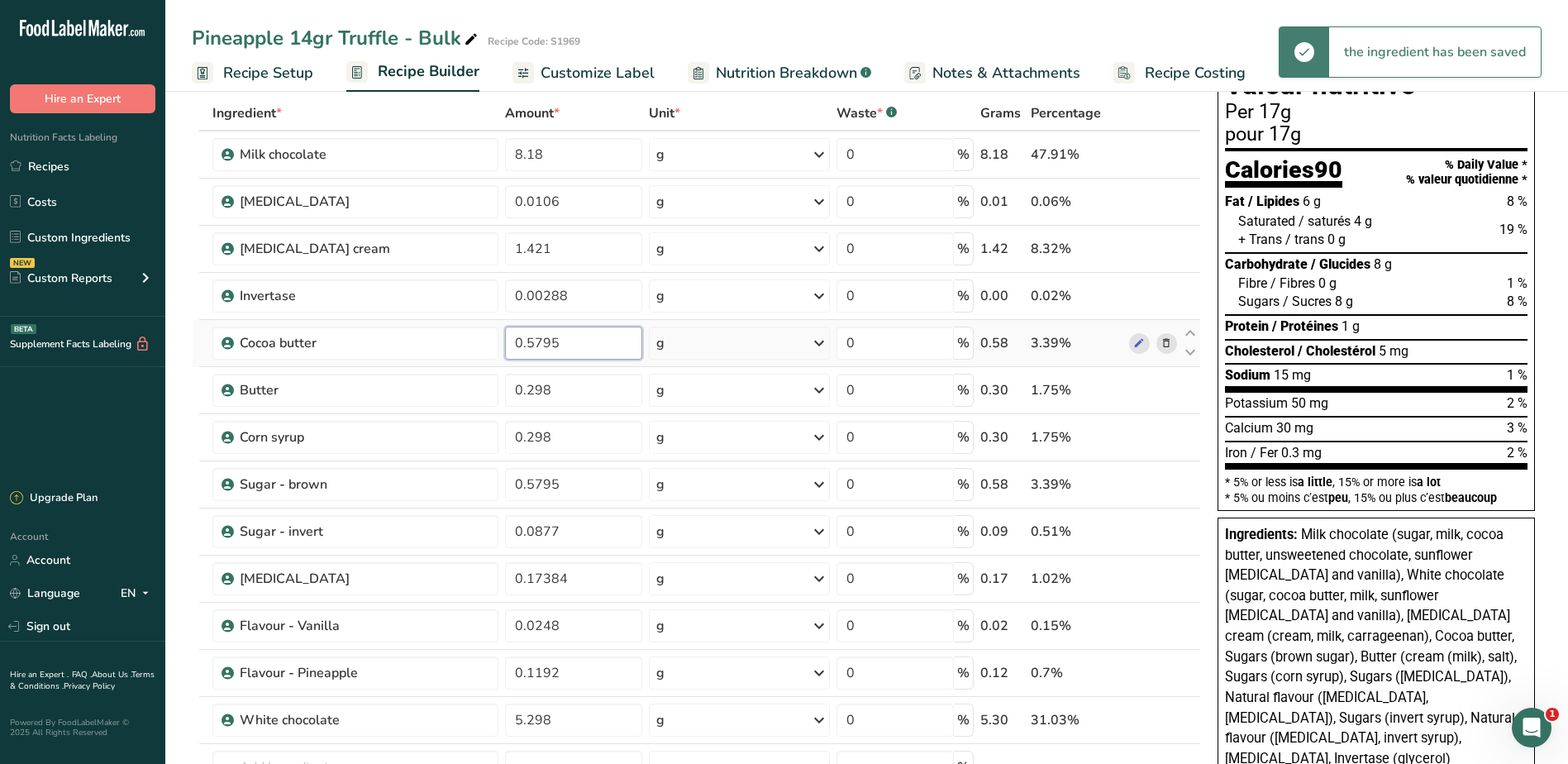
click at [553, 343] on input "0.5795" at bounding box center [573, 344] width 136 height 33
drag, startPoint x: 565, startPoint y: 340, endPoint x: 519, endPoint y: 335, distance: 46.3
click at [519, 335] on input "0.5795" at bounding box center [573, 344] width 136 height 33
type input "0.33611"
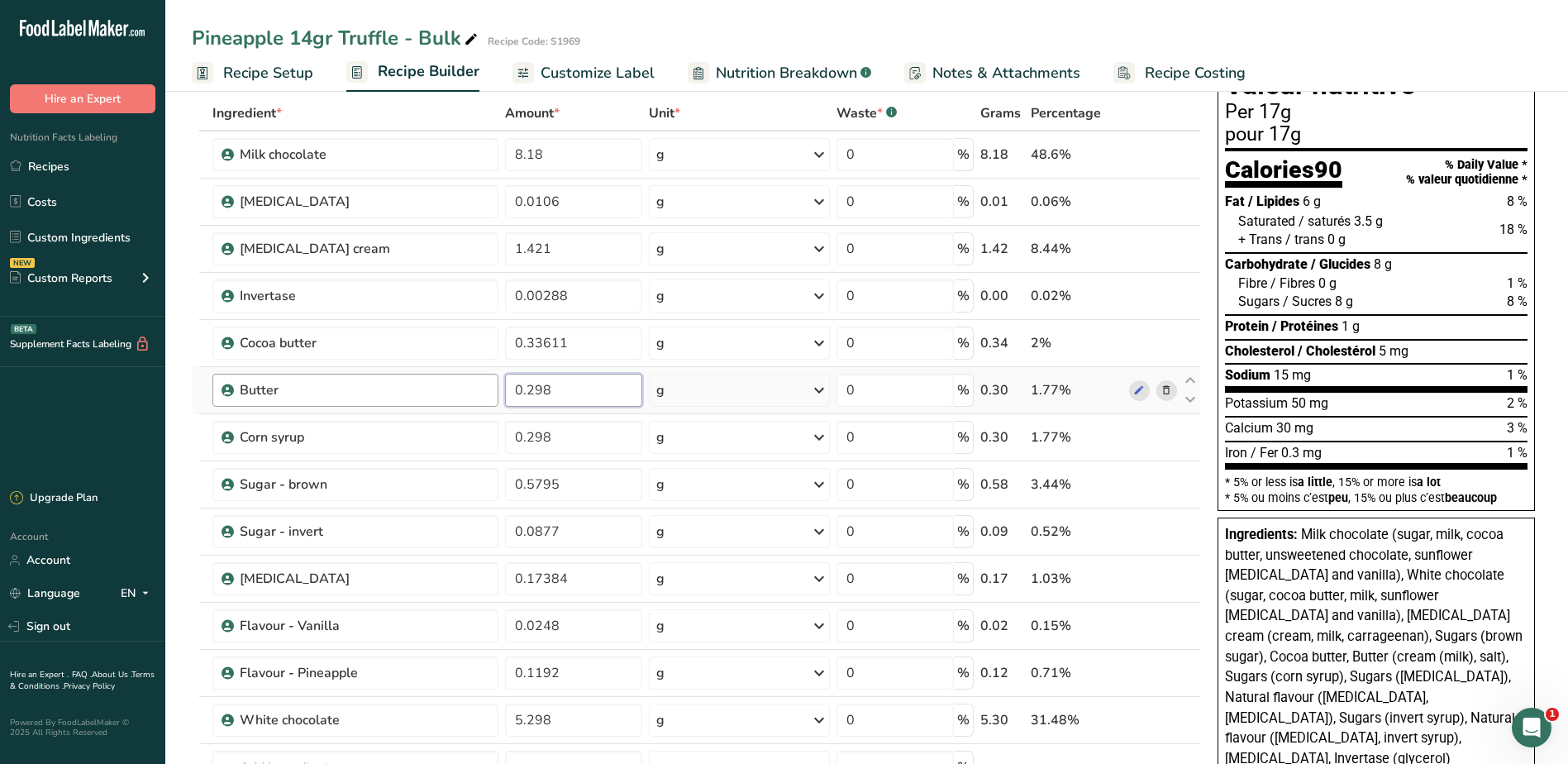
drag, startPoint x: 566, startPoint y: 384, endPoint x: 470, endPoint y: 384, distance: 96.0
click at [459, 381] on tr "Butter 0.298 g Weight Units g kg mg See more Volume Units l Volume units requir…" at bounding box center [696, 390] width 1007 height 47
type input "0.17284"
click at [570, 442] on div "Ingredient * Amount * Unit * Waste * .a-a{fill:#347362;}.b-a{fill:#fff;} Grams …" at bounding box center [696, 496] width 1009 height 799
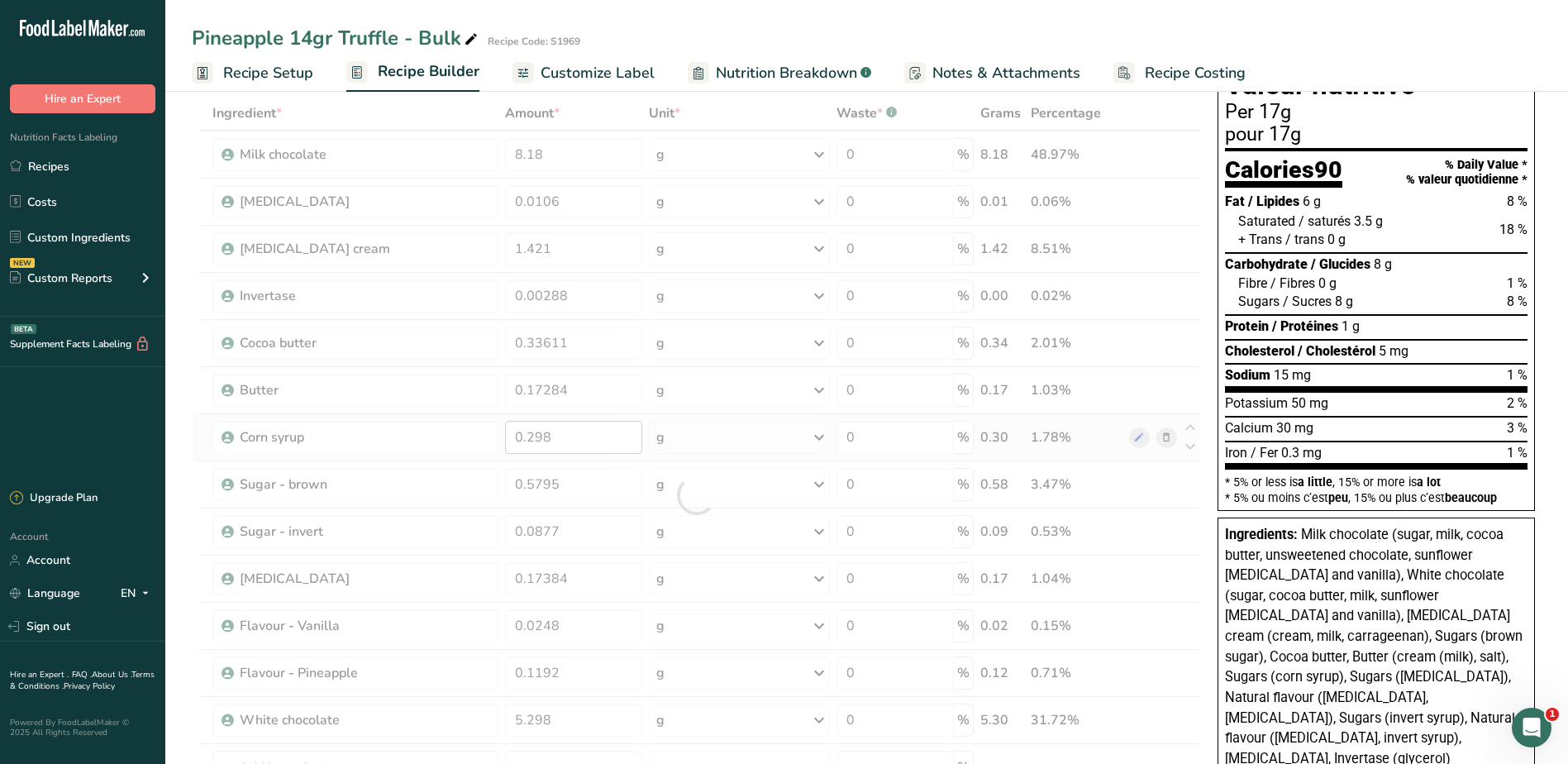
click at [570, 442] on div at bounding box center [696, 496] width 1009 height 799
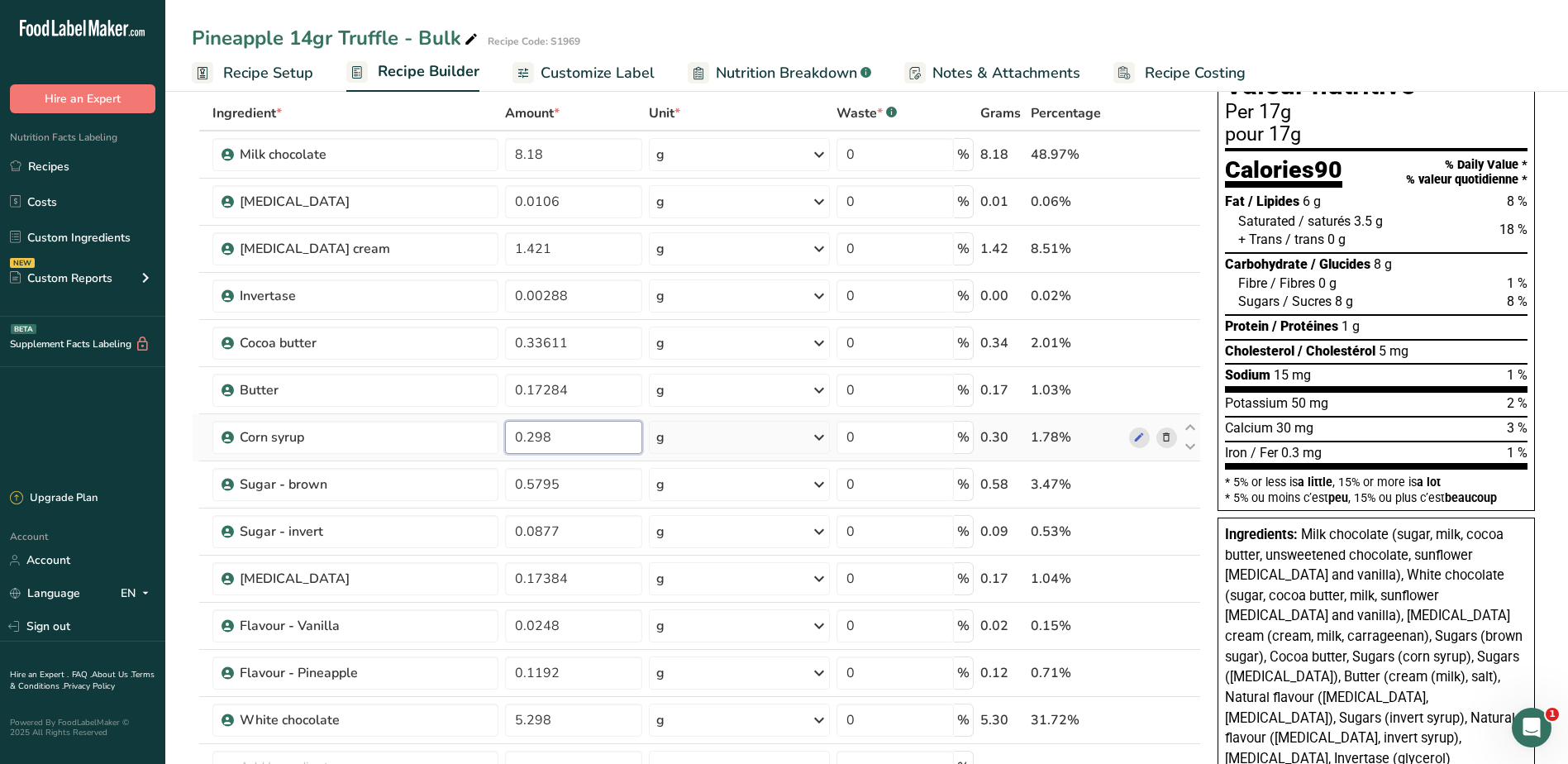
click at [570, 442] on input "0.298" at bounding box center [573, 437] width 136 height 33
click at [529, 431] on input "0.298" at bounding box center [573, 437] width 136 height 33
drag, startPoint x: 561, startPoint y: 438, endPoint x: 517, endPoint y: 440, distance: 44.0
click at [515, 440] on input "0.298" at bounding box center [573, 437] width 136 height 33
type input "0.17284"
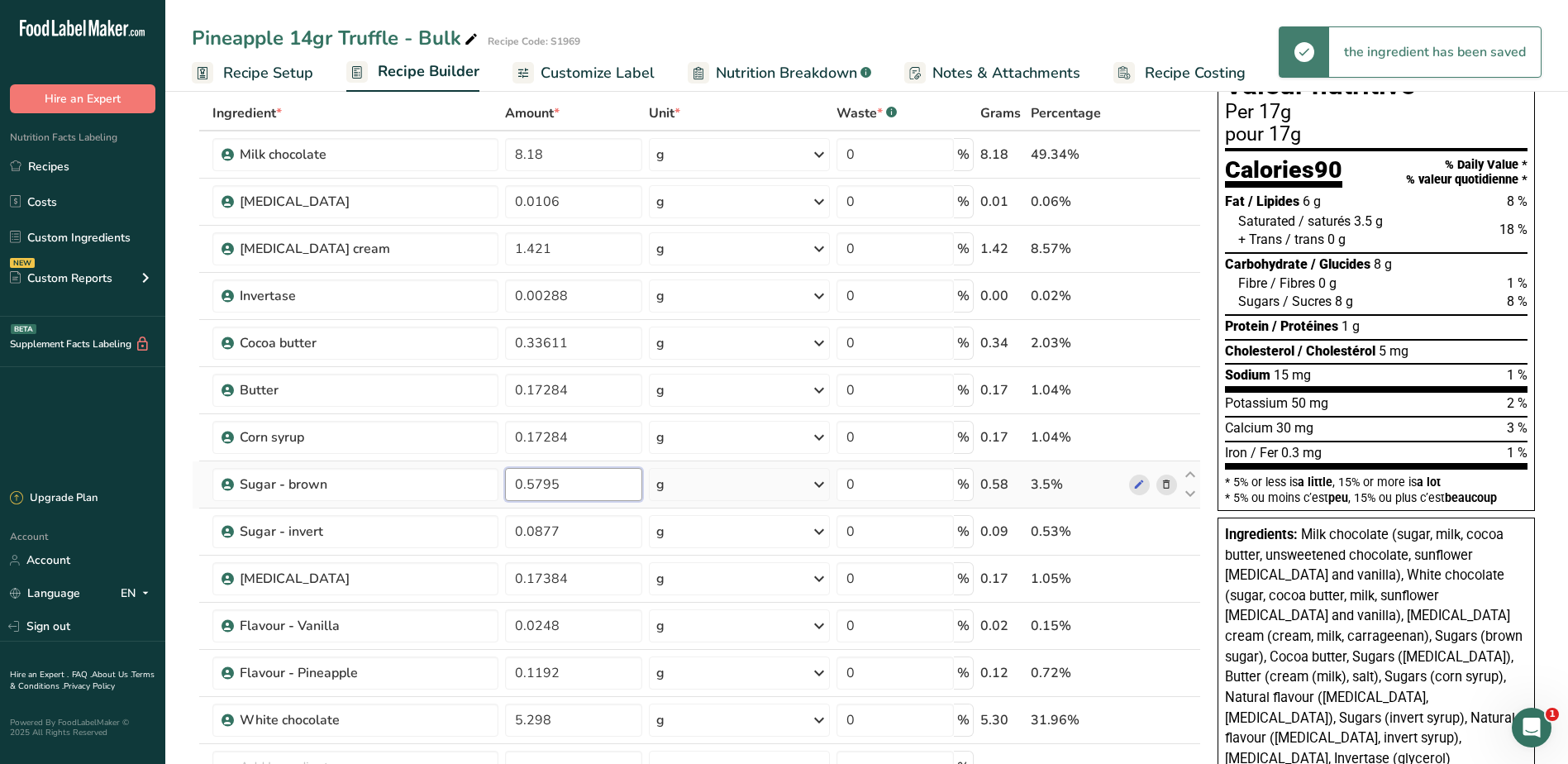
drag, startPoint x: 578, startPoint y: 488, endPoint x: 498, endPoint y: 481, distance: 80.3
click at [498, 481] on tr "Sugar - brown 0.5795 g Weight Units g kg mg See more Volume Units l Volume unit…" at bounding box center [696, 485] width 1007 height 47
type input "0.33611"
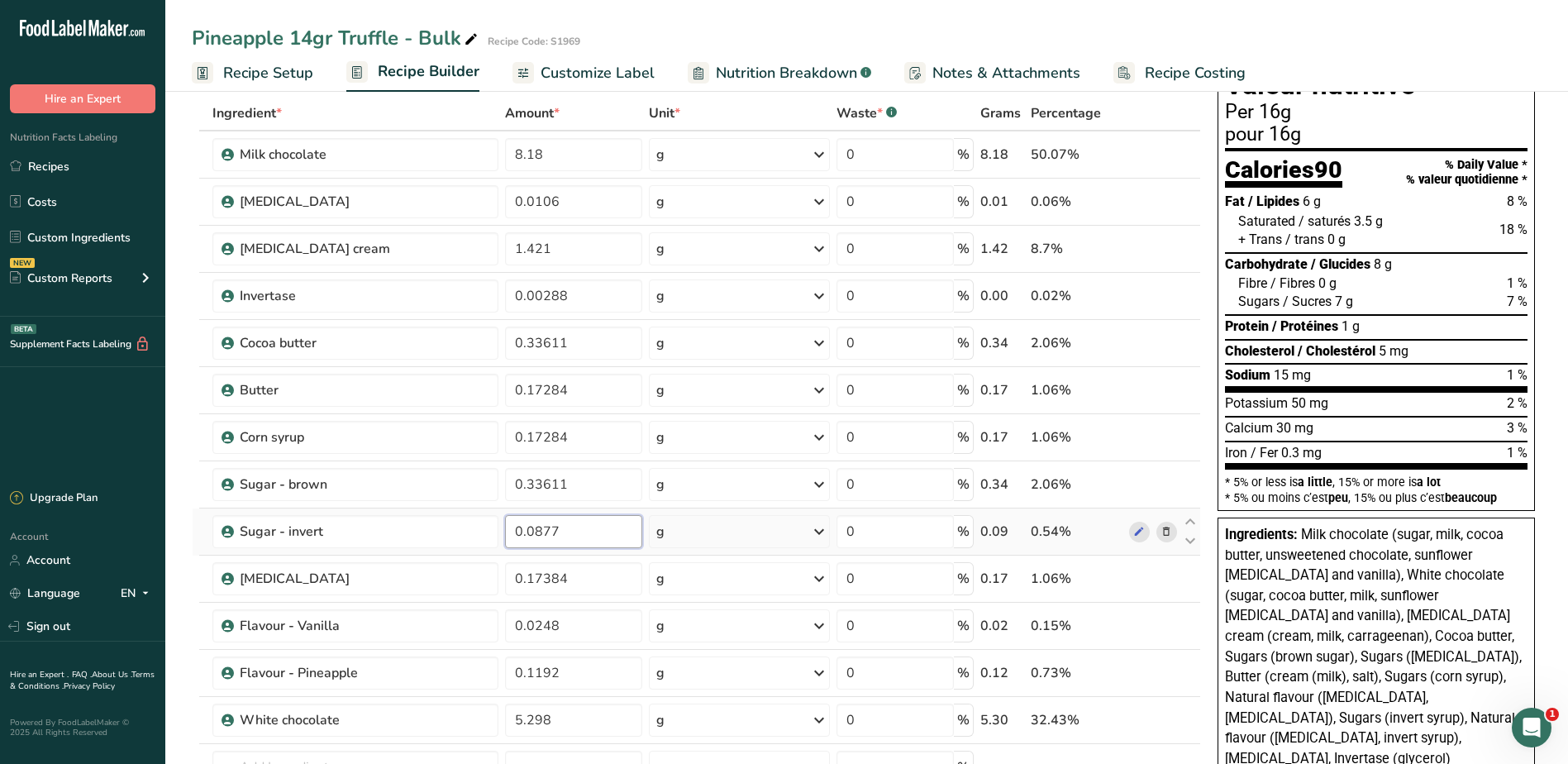
drag, startPoint x: 590, startPoint y: 529, endPoint x: 519, endPoint y: 529, distance: 71.0
click at [519, 529] on input "0.0877" at bounding box center [573, 531] width 136 height 33
type input "0.050866"
drag, startPoint x: 578, startPoint y: 580, endPoint x: 501, endPoint y: 580, distance: 77.0
click at [502, 580] on td "0.17384" at bounding box center [573, 579] width 143 height 47
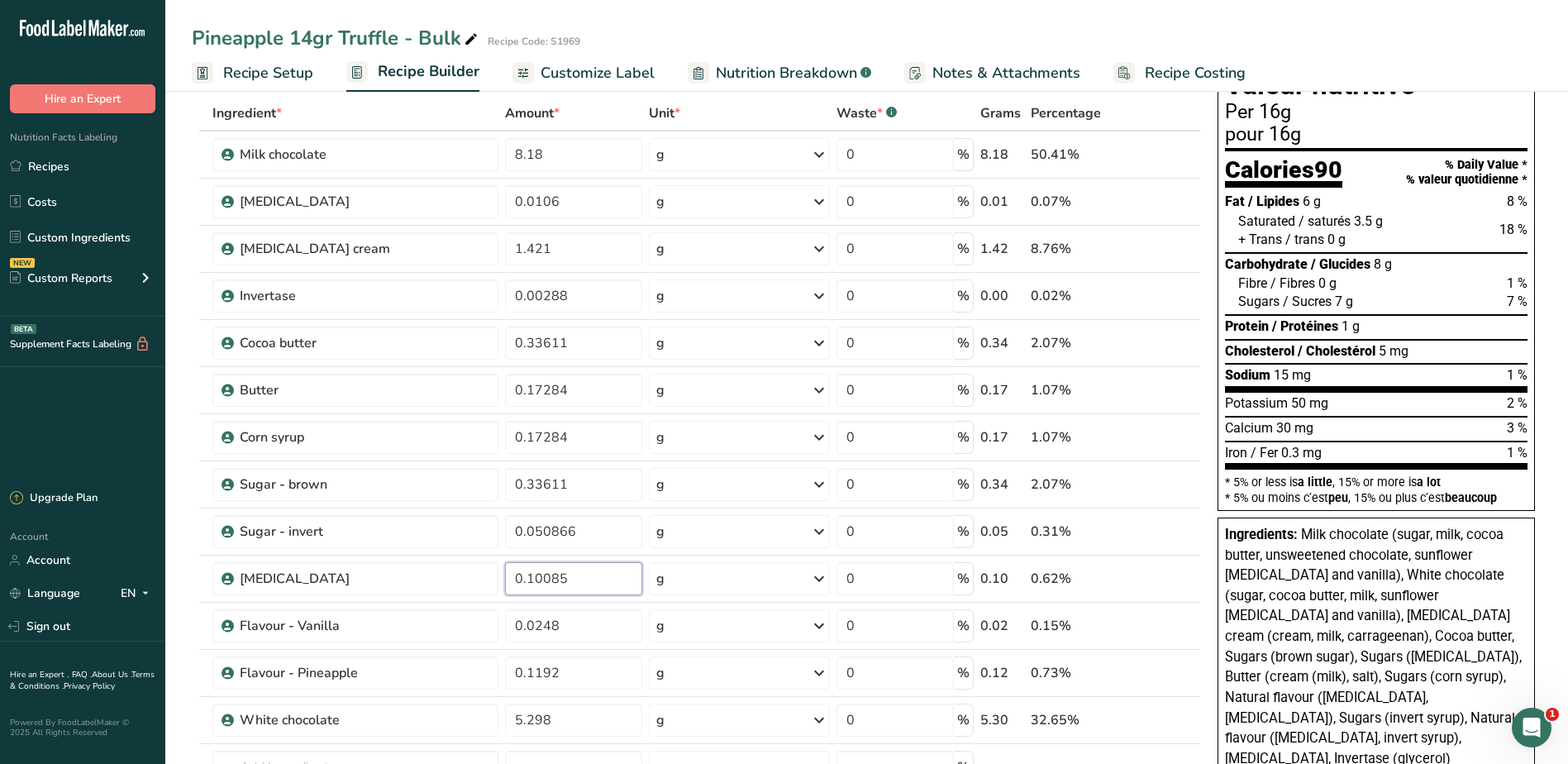
type input "0.10085"
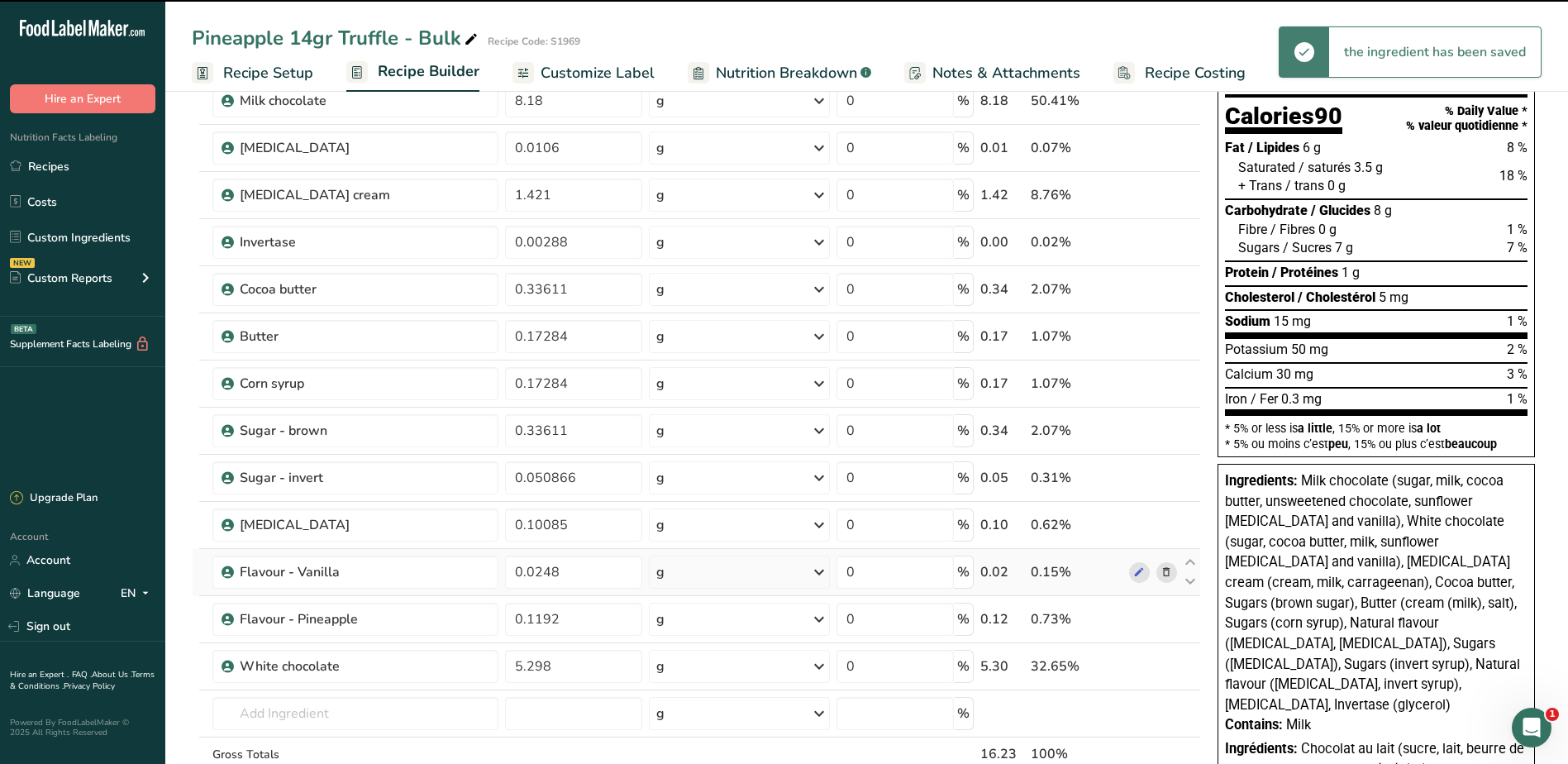
scroll to position [248, 0]
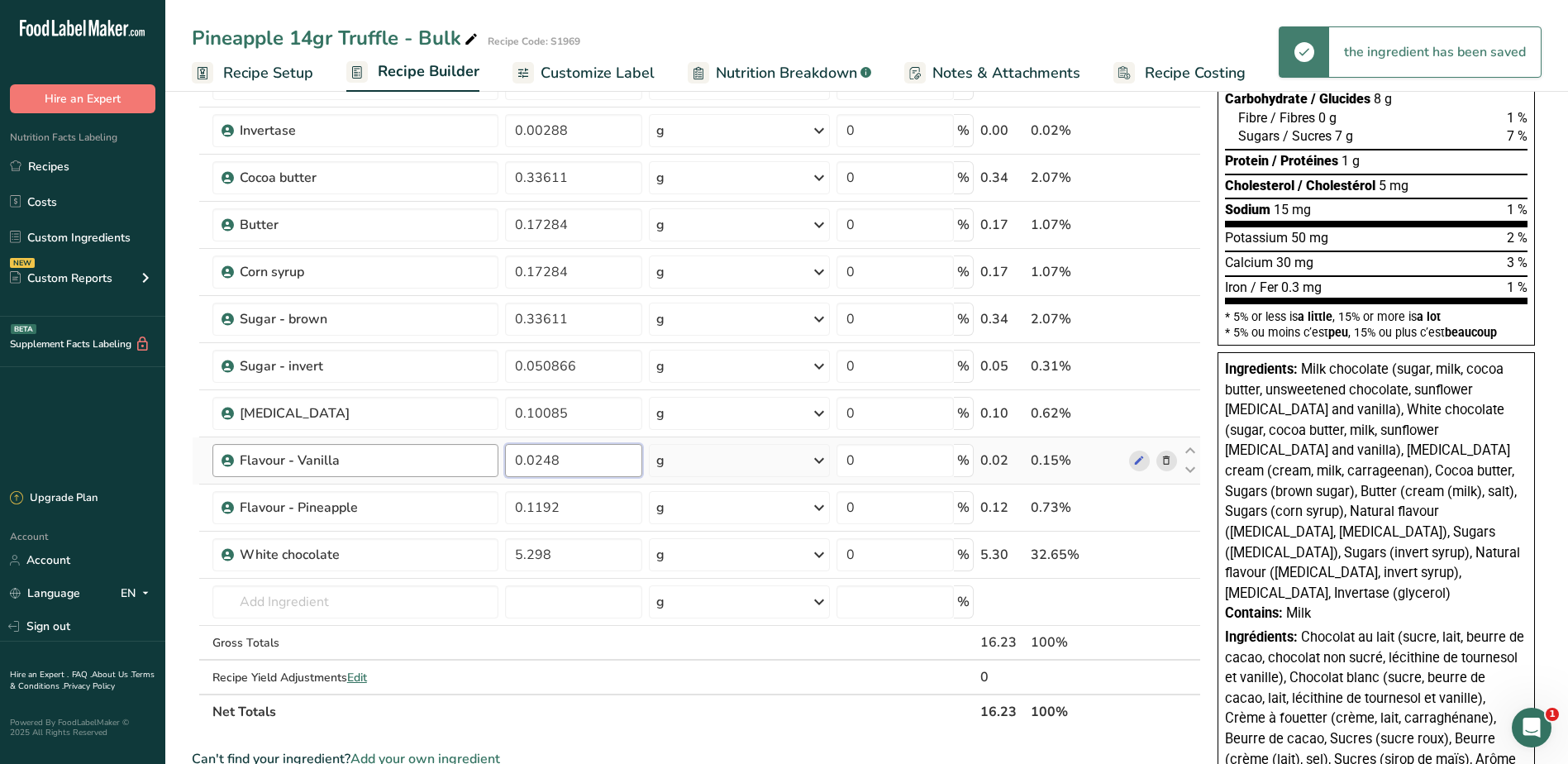
drag, startPoint x: 566, startPoint y: 456, endPoint x: 493, endPoint y: 457, distance: 73.0
click at [478, 454] on tr "Flavour - Vanilla 0.0248 g Weight Units g kg mg See more Volume Units l Volume …" at bounding box center [696, 461] width 1007 height 47
type input "0.014384"
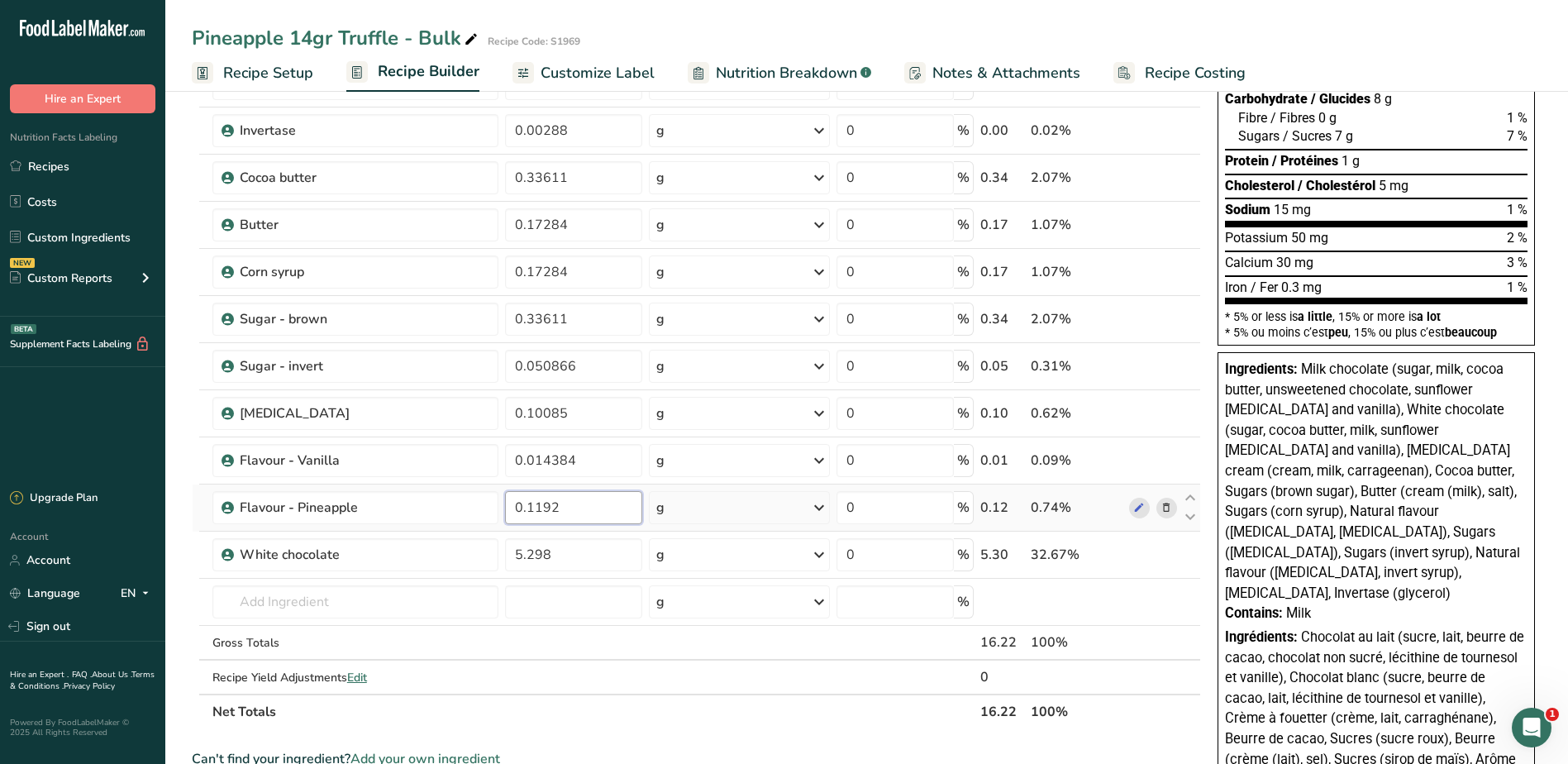
drag, startPoint x: 568, startPoint y: 508, endPoint x: 506, endPoint y: 506, distance: 62.0
click at [506, 506] on input "0.1192" at bounding box center [573, 508] width 136 height 33
type input "0.069136"
drag, startPoint x: 577, startPoint y: 558, endPoint x: 483, endPoint y: 549, distance: 94.4
click at [483, 549] on tr "White chocolate 5.298 g Weight Units g kg mg See more Volume Units l Volume uni…" at bounding box center [696, 554] width 1007 height 47
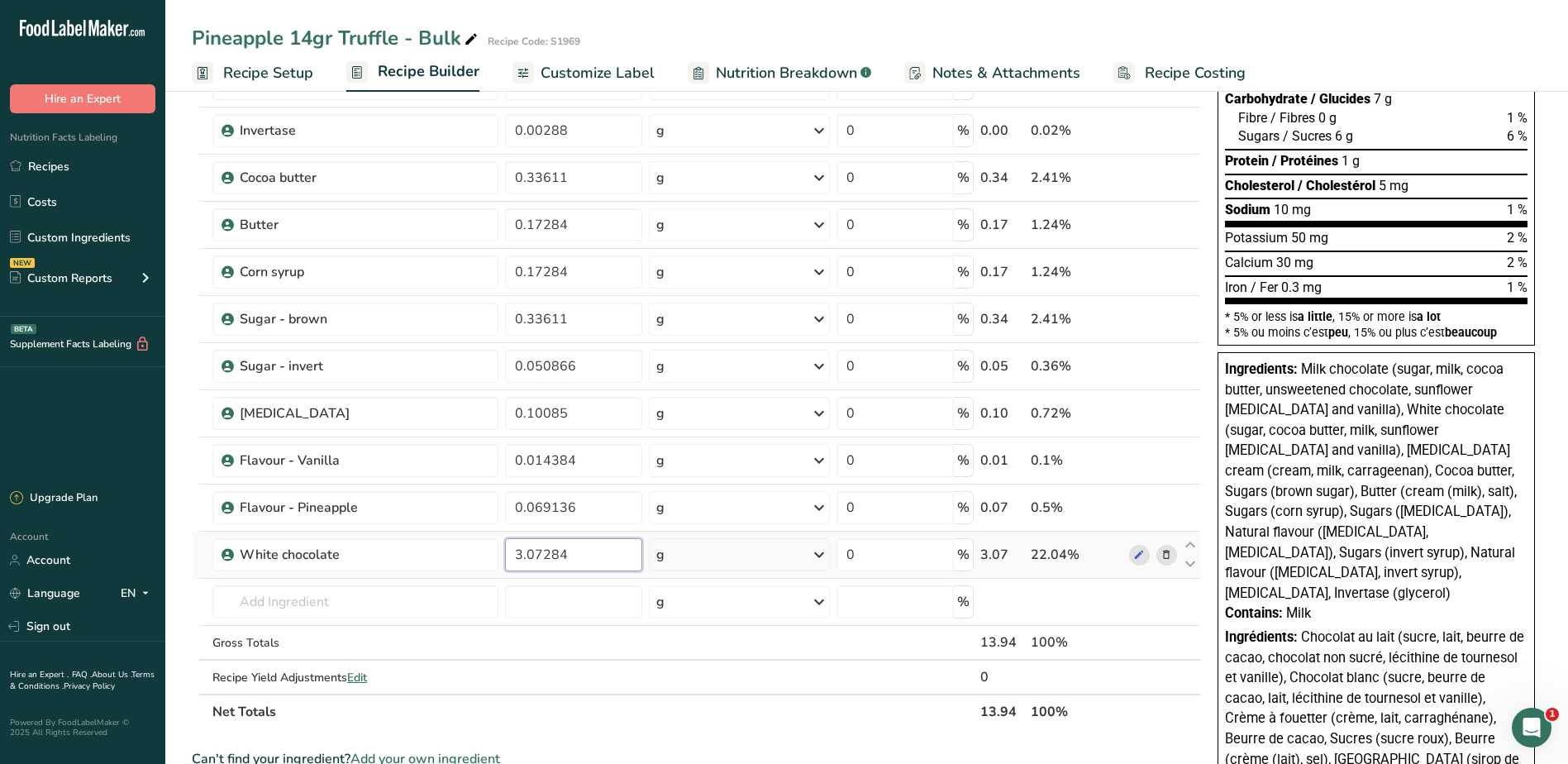
drag, startPoint x: 586, startPoint y: 551, endPoint x: 528, endPoint y: 555, distance: 58.1
click at [528, 555] on input "3.07284" at bounding box center [573, 555] width 136 height 33
type input "3.17284"
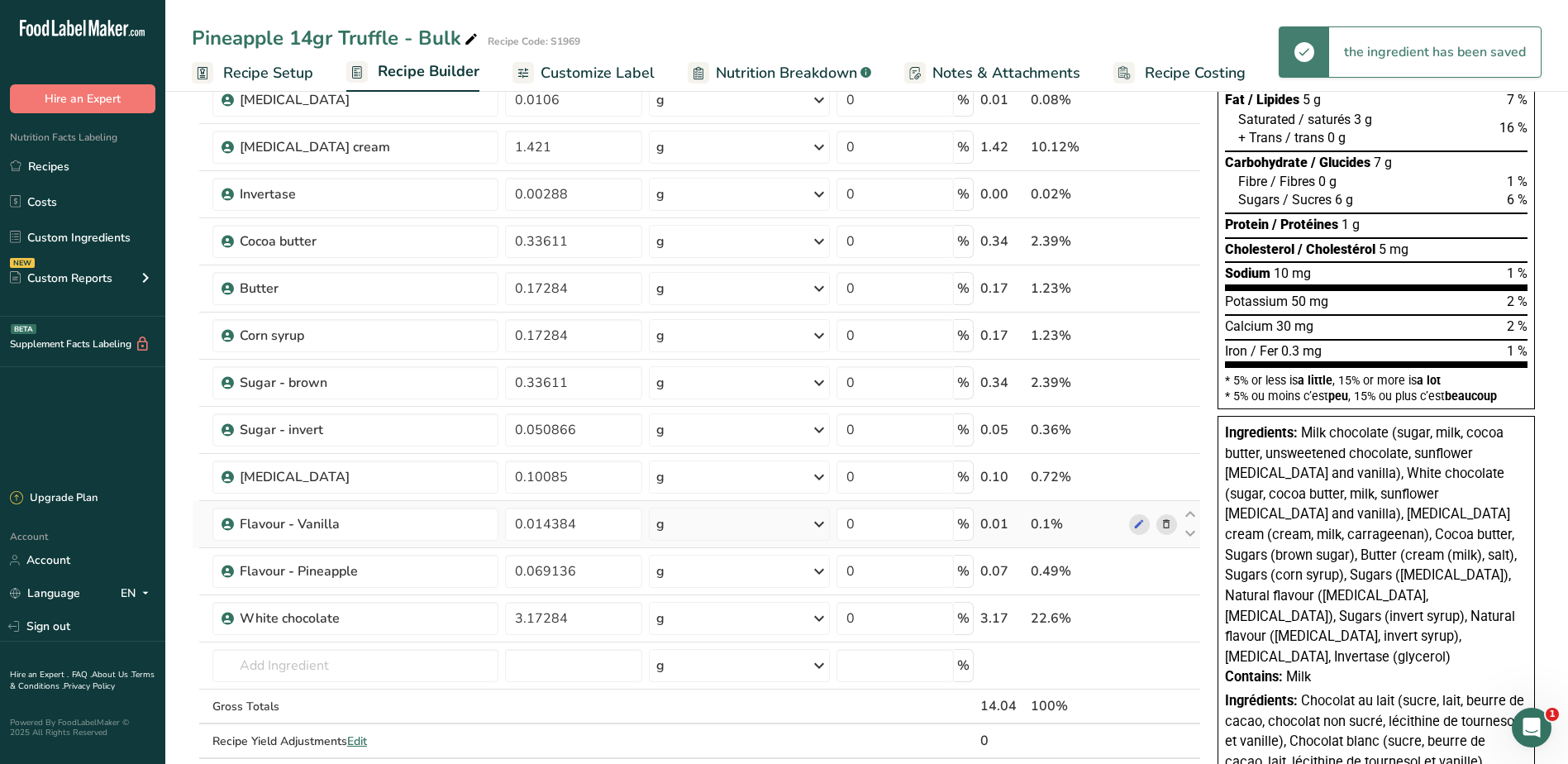
scroll to position [0, 0]
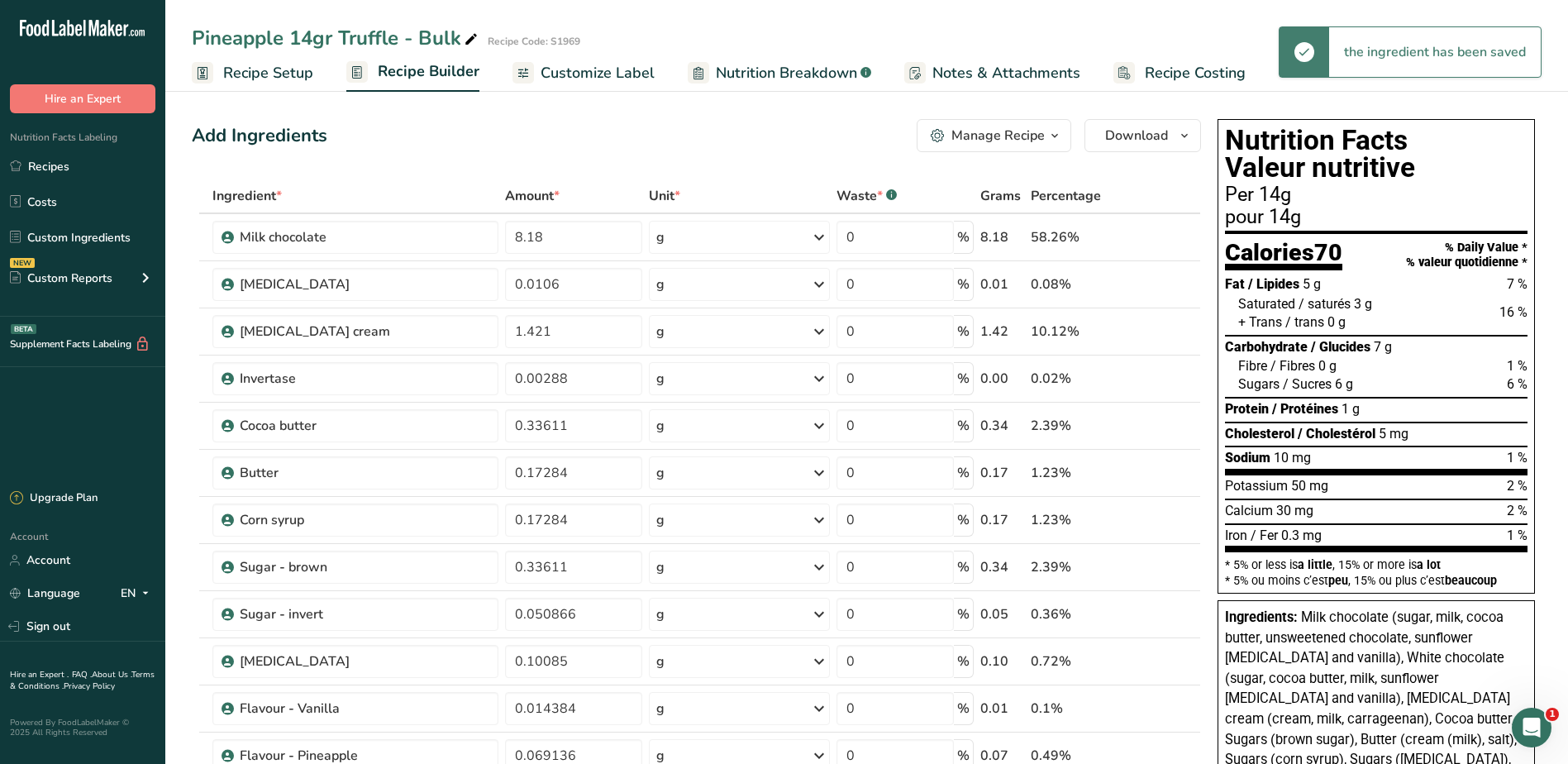
click at [1057, 133] on icon "button" at bounding box center [1055, 136] width 13 height 21
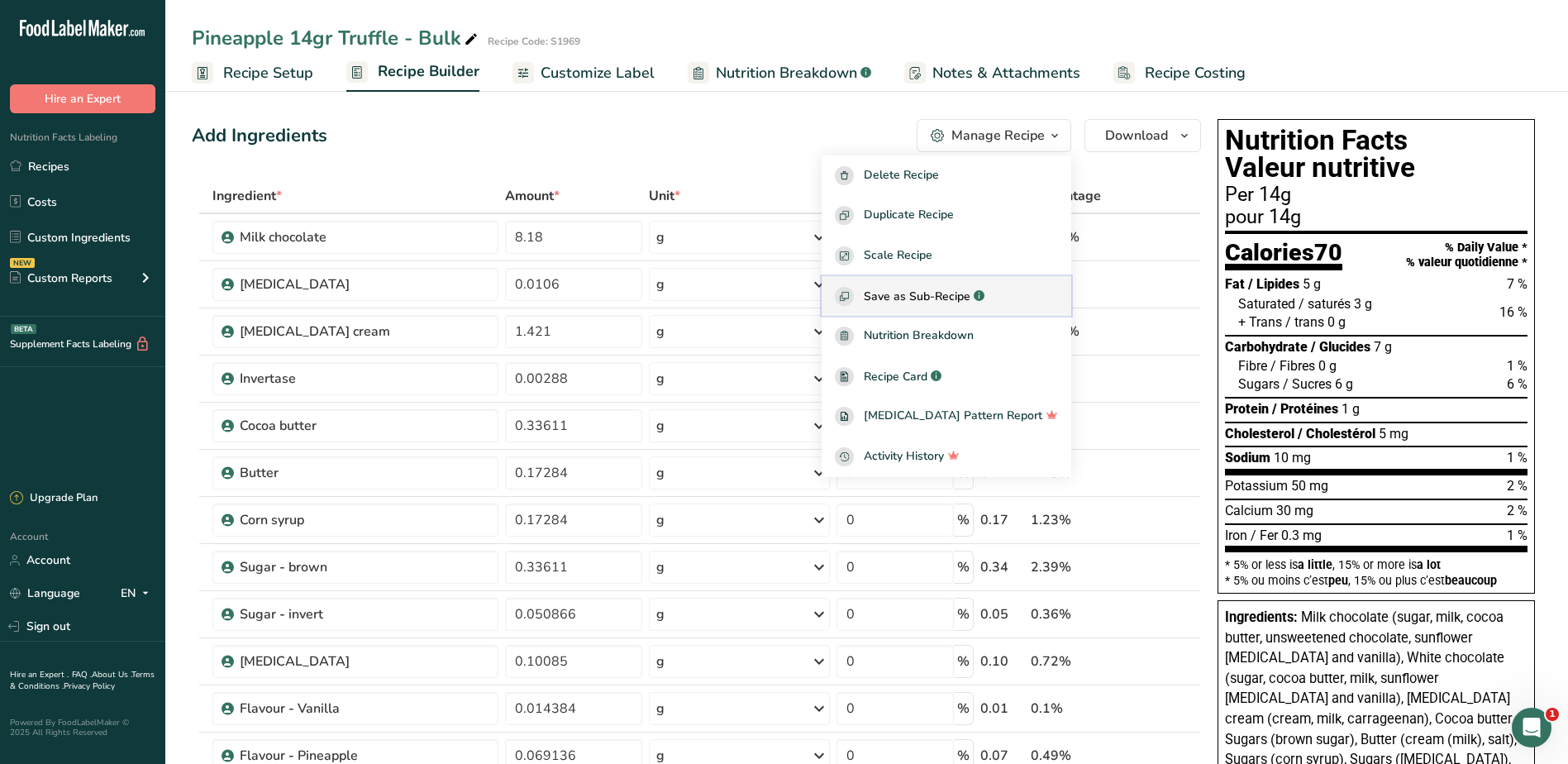
click at [947, 297] on span "Save as Sub-Recipe" at bounding box center [917, 296] width 106 height 17
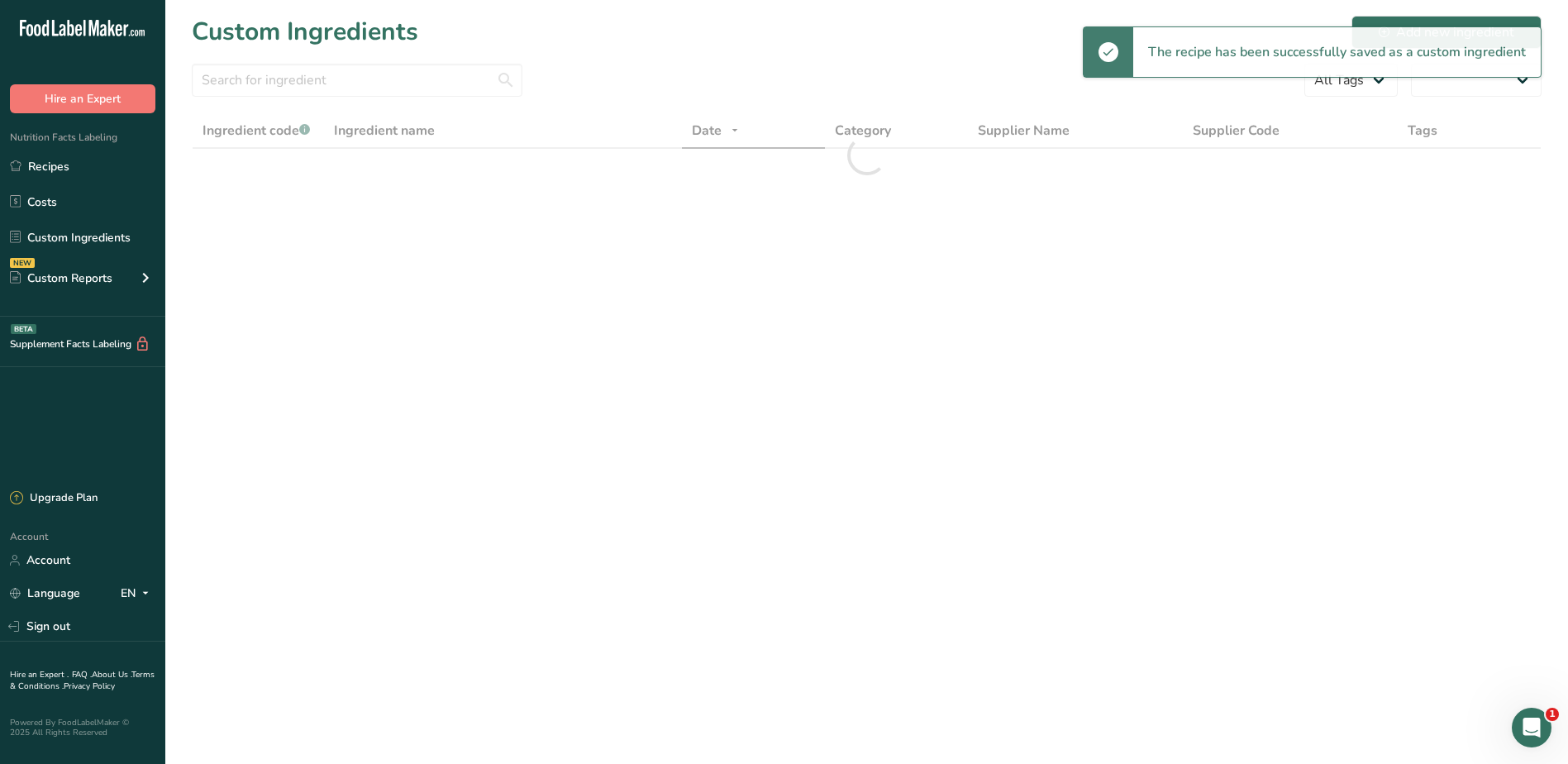
select select "30"
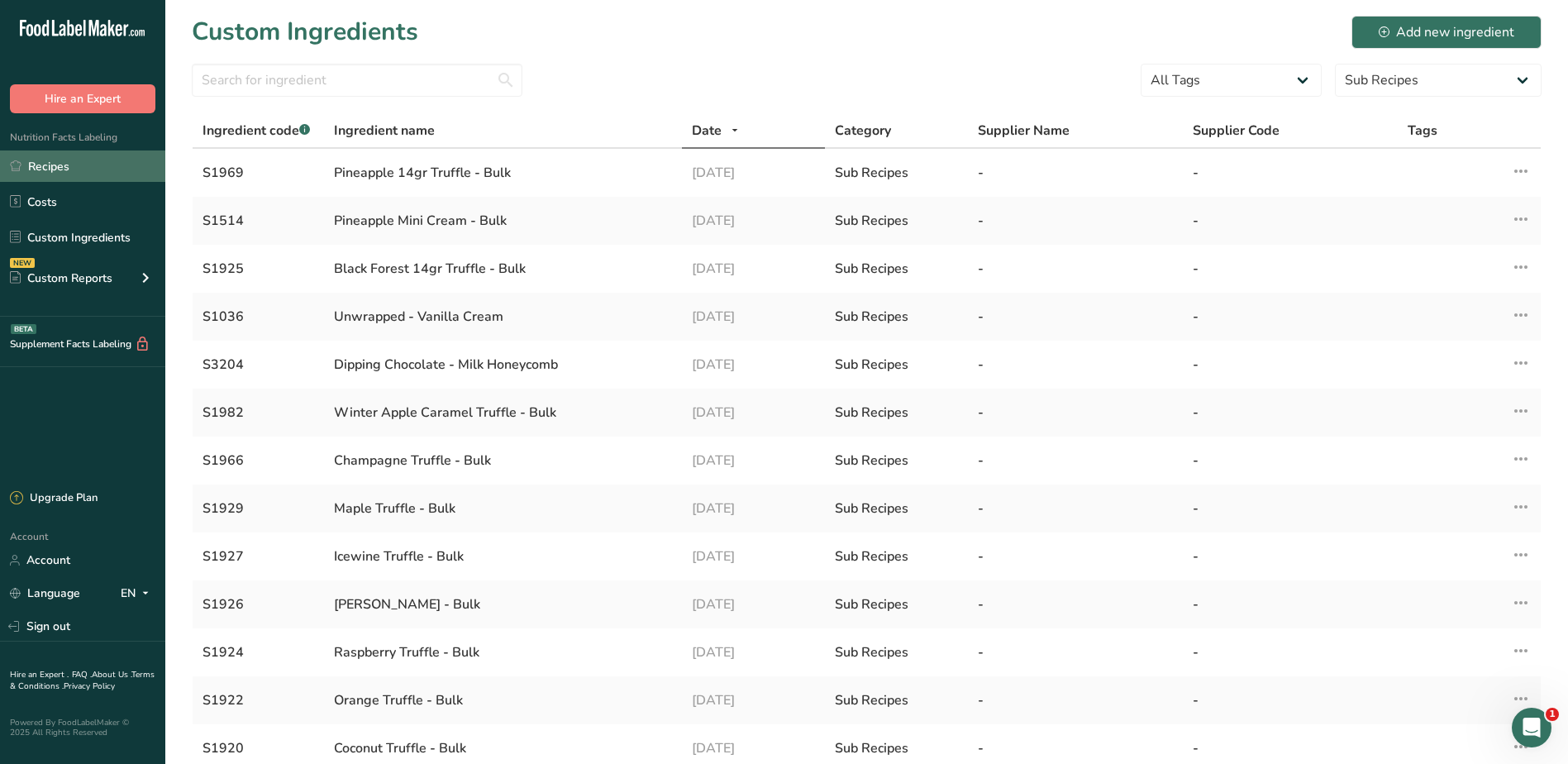
click at [46, 166] on link "Recipes" at bounding box center [82, 166] width 166 height 31
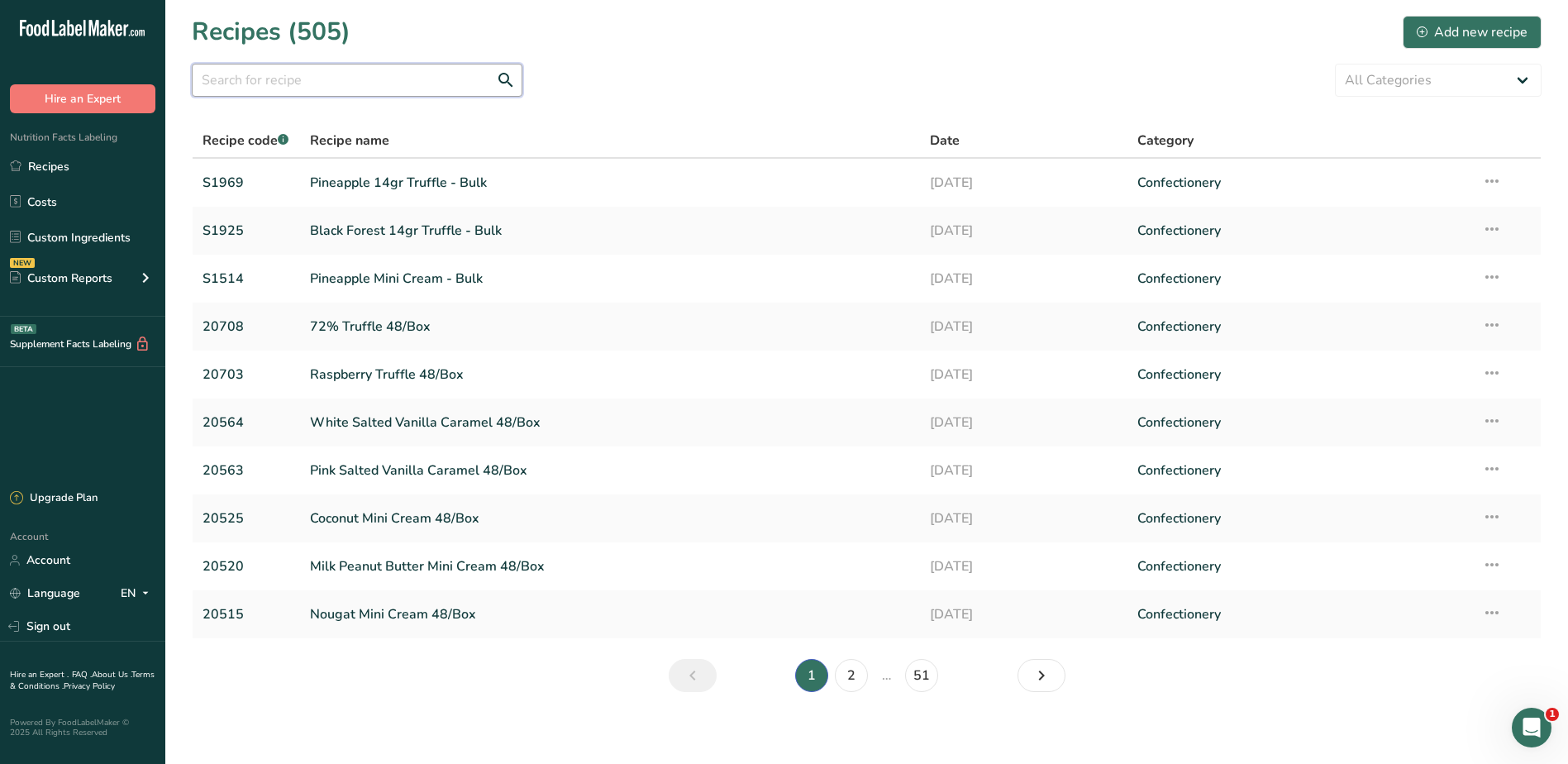
click at [218, 74] on input "text" at bounding box center [356, 81] width 331 height 33
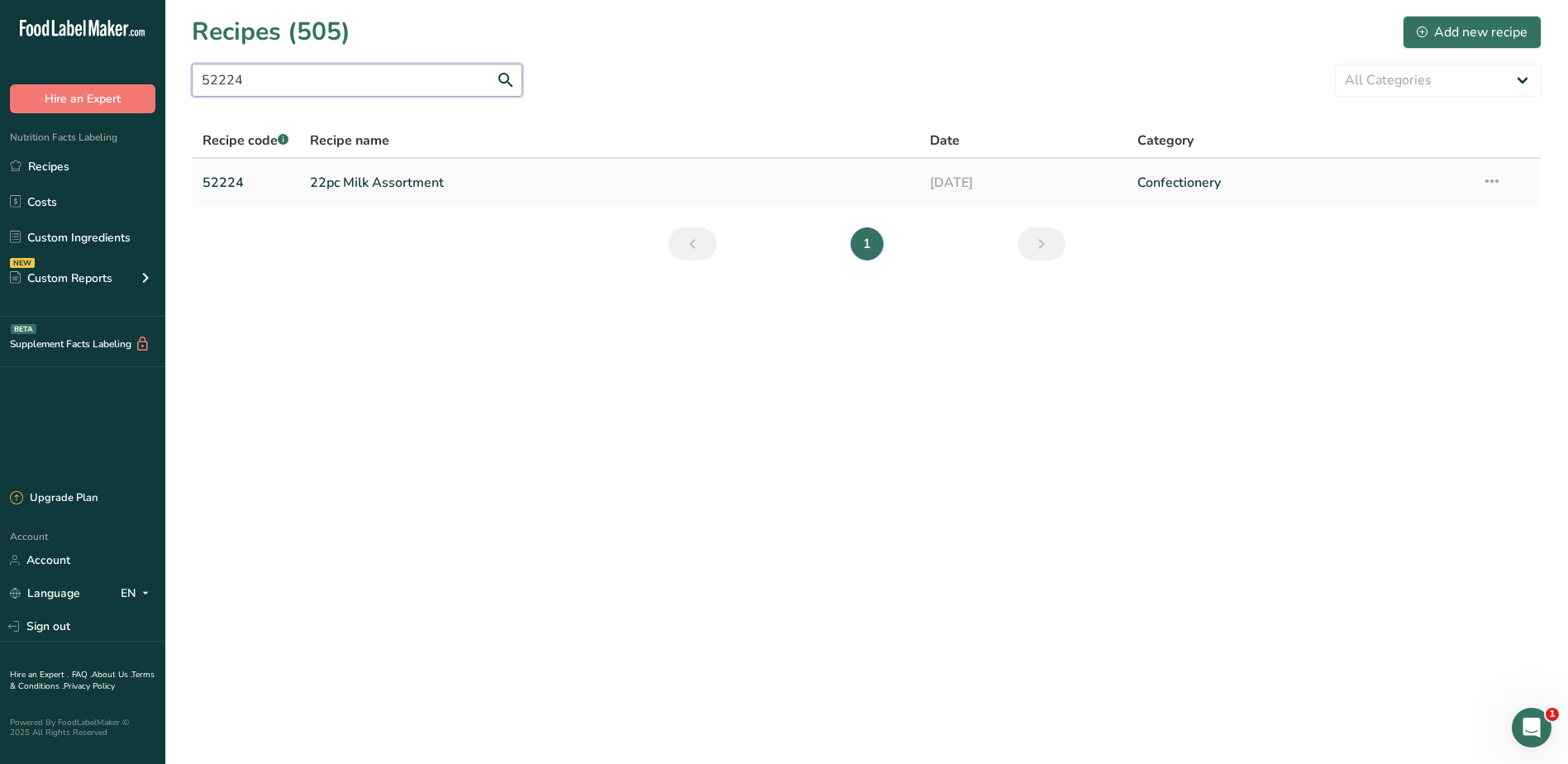
type input "52224"
click at [331, 180] on link "22pc Milk Assortment" at bounding box center [610, 183] width 601 height 35
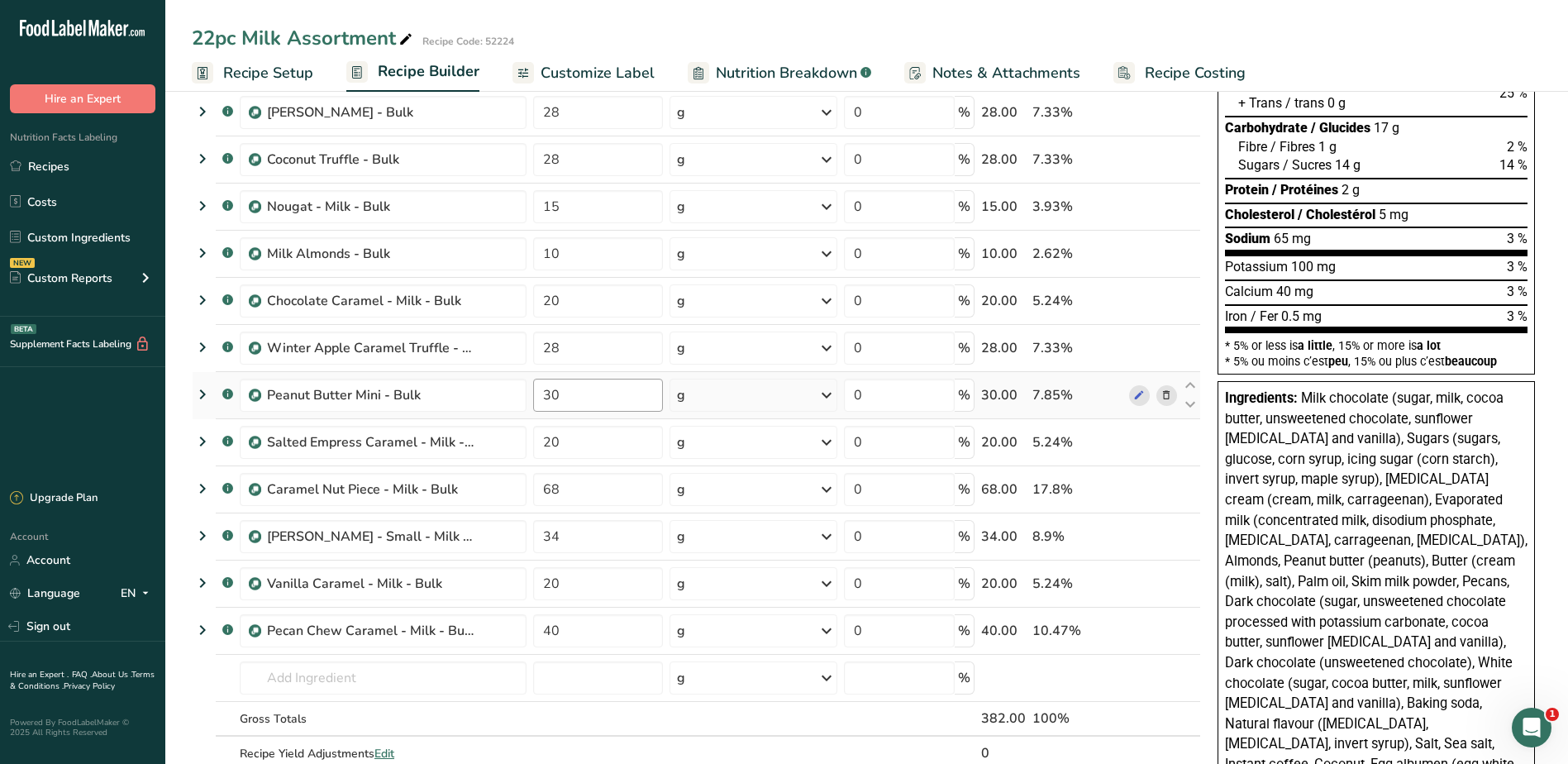
scroll to position [248, 0]
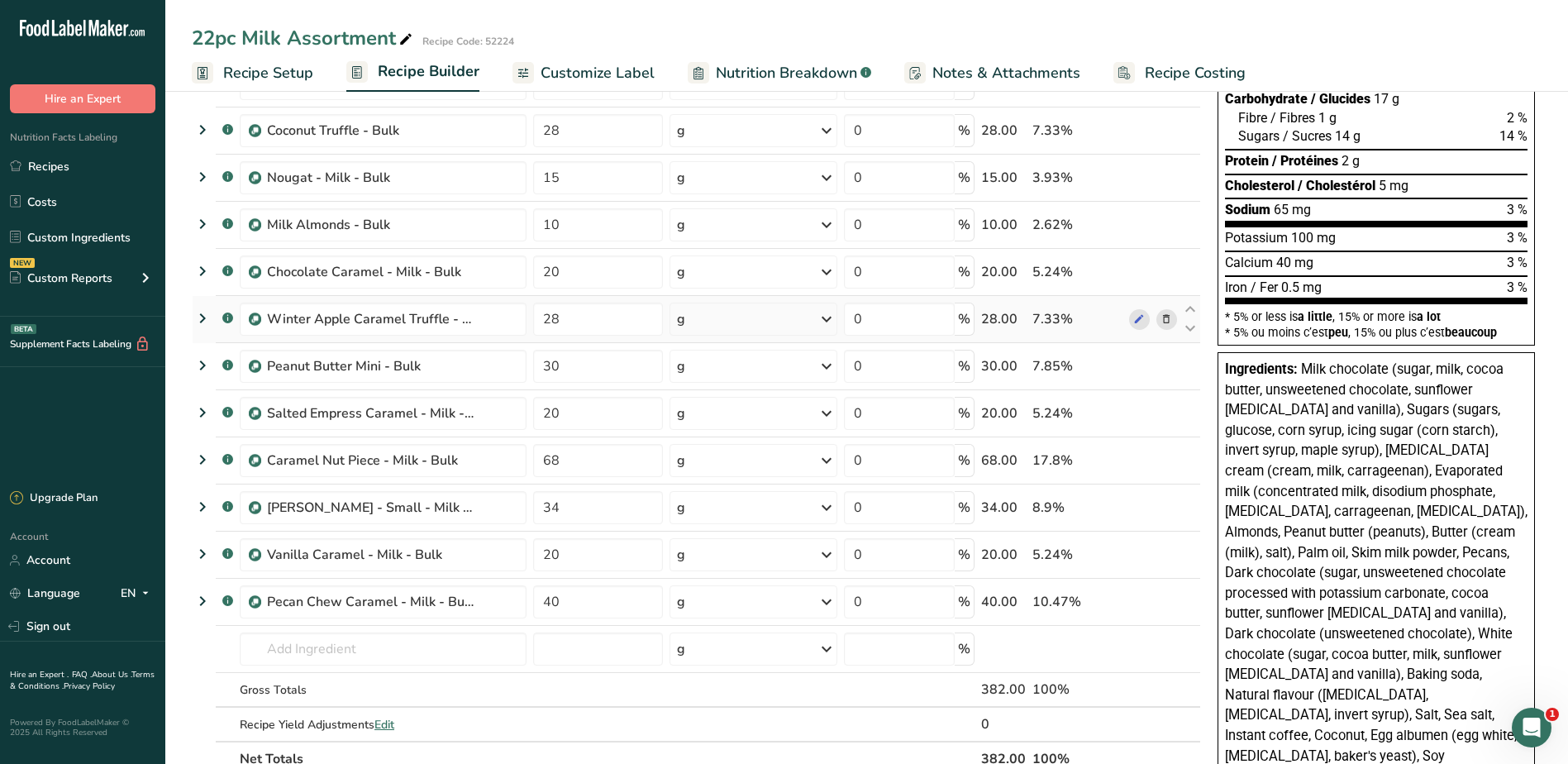
click at [1163, 317] on icon at bounding box center [1166, 319] width 12 height 17
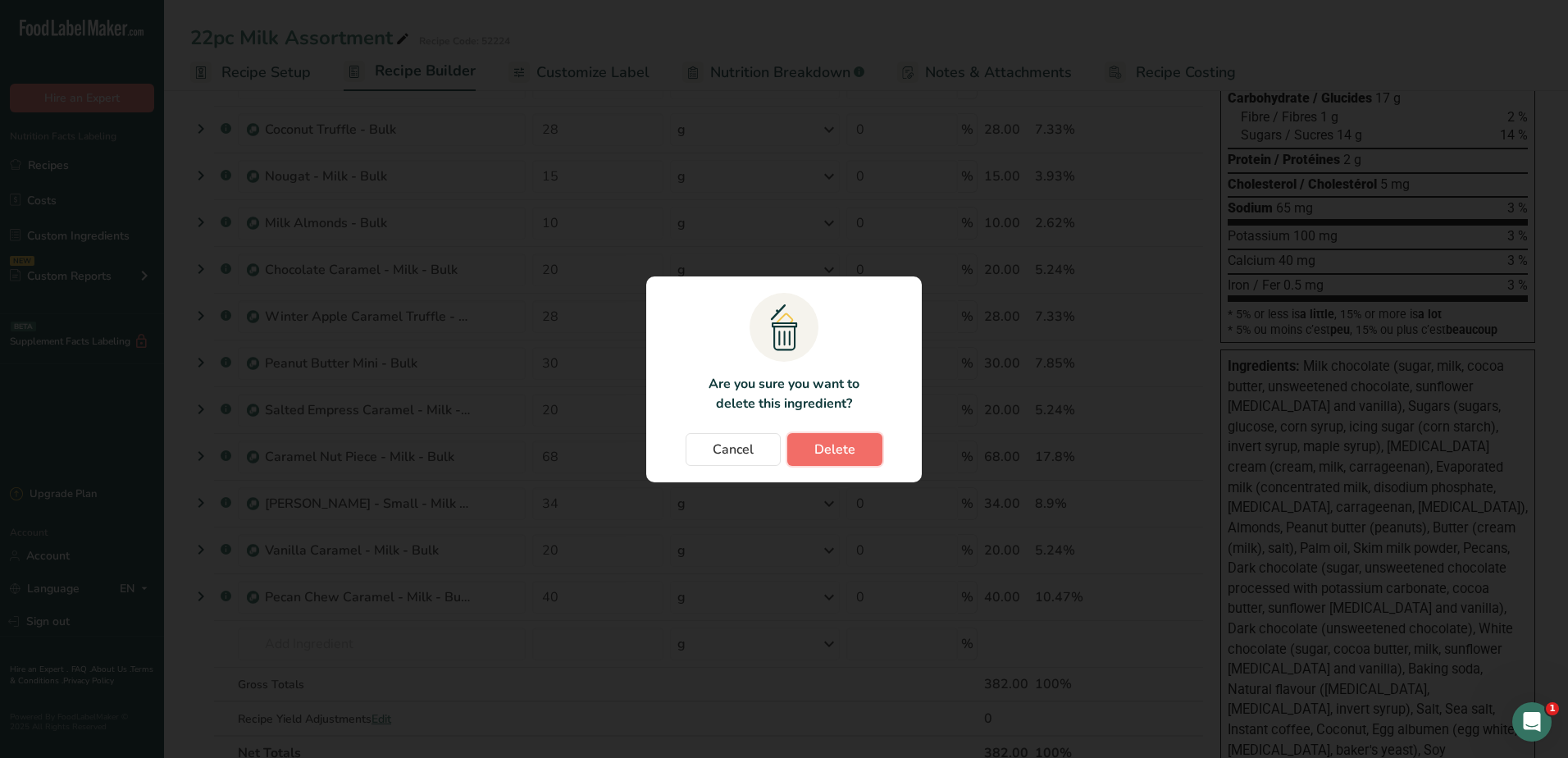
click at [808, 444] on button "Delete" at bounding box center [835, 450] width 95 height 33
type input "30"
type input "20"
type input "68"
type input "34"
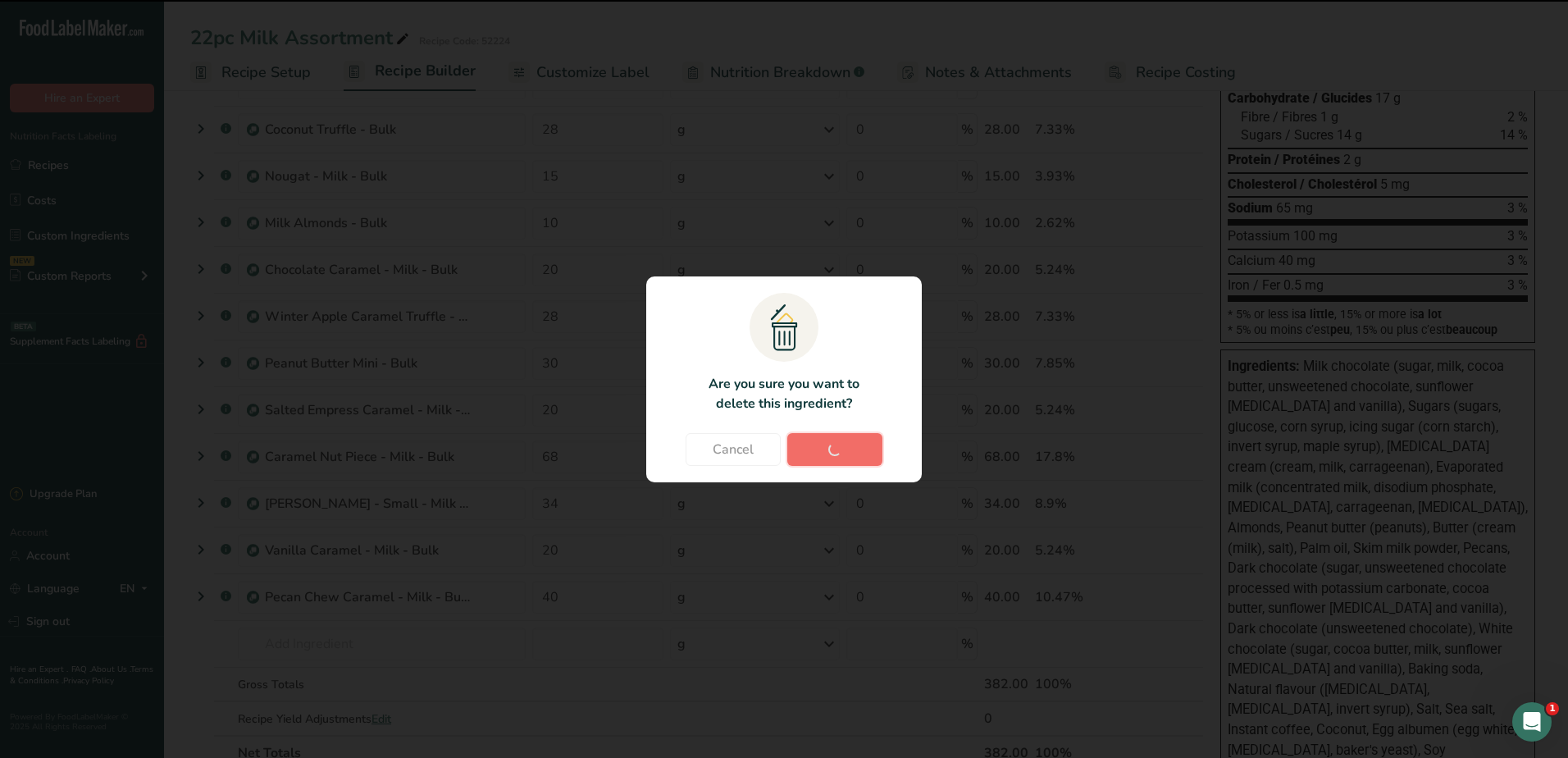
type input "20"
type input "40"
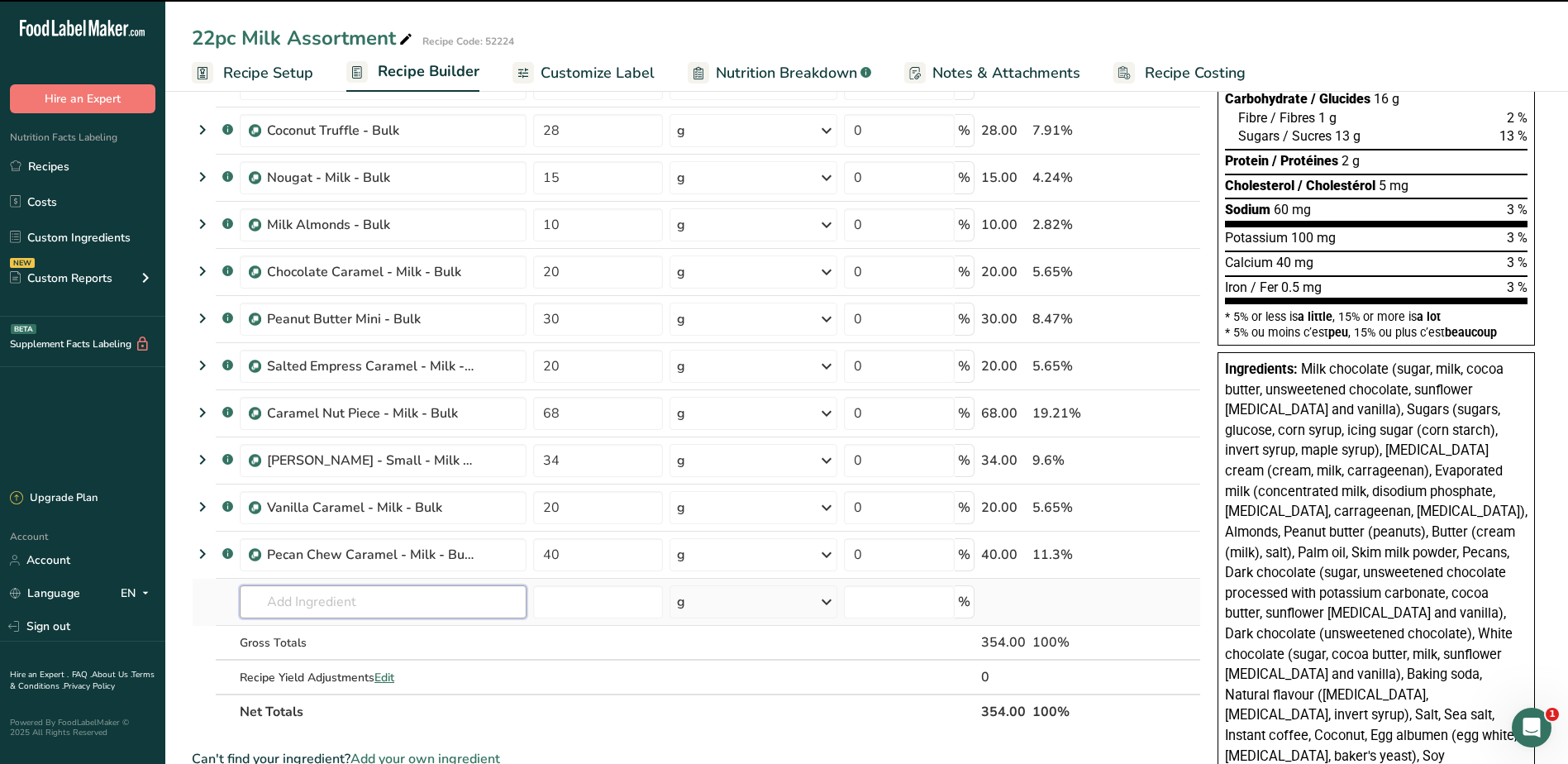
click at [269, 609] on input "text" at bounding box center [383, 602] width 287 height 33
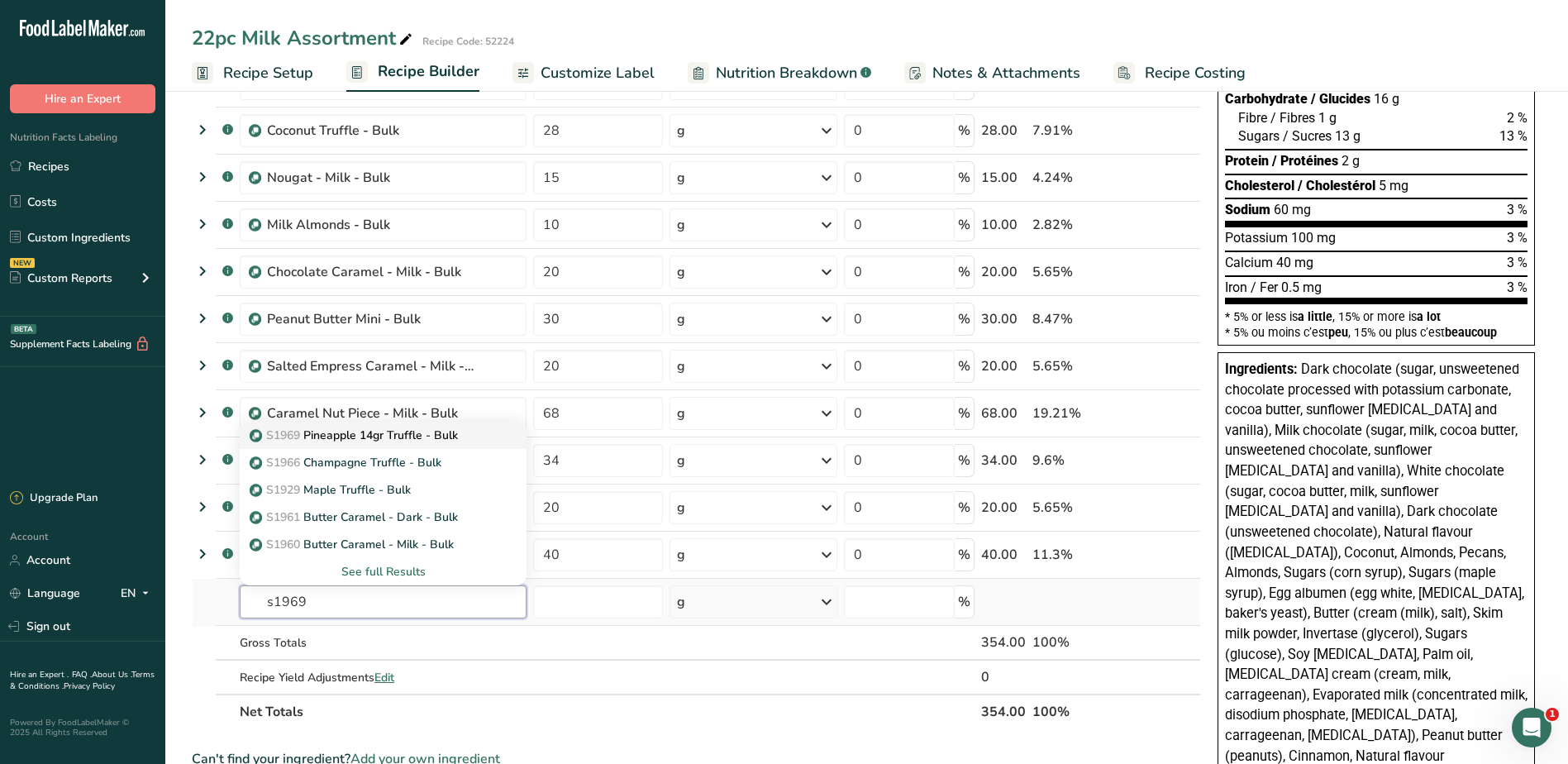
type input "s1969"
click at [361, 435] on p "S1969 Pineapple 14gr Truffle - Bulk" at bounding box center [355, 435] width 205 height 17
type input "Pineapple 14gr Truffle - Bulk"
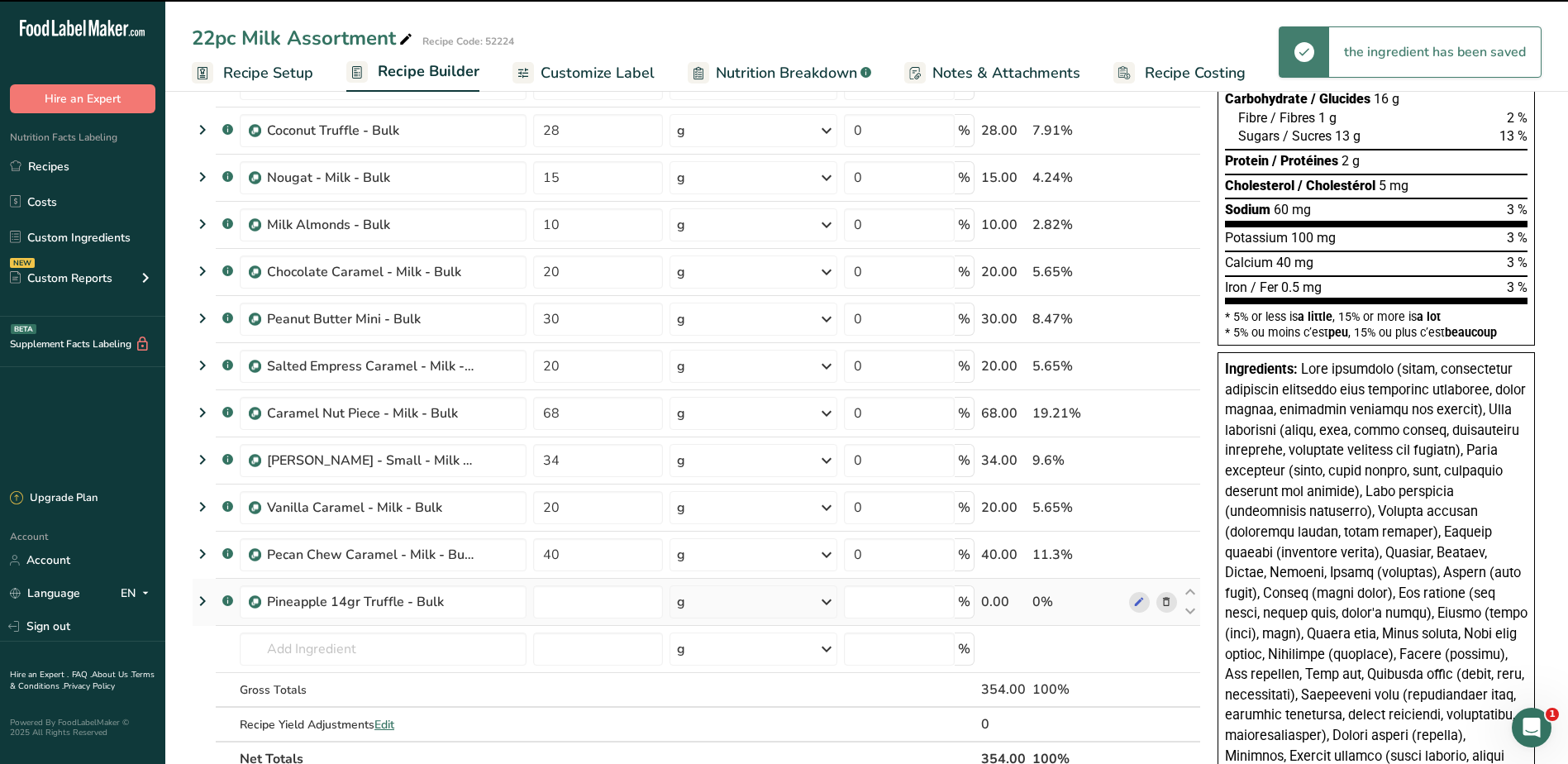
type input "0"
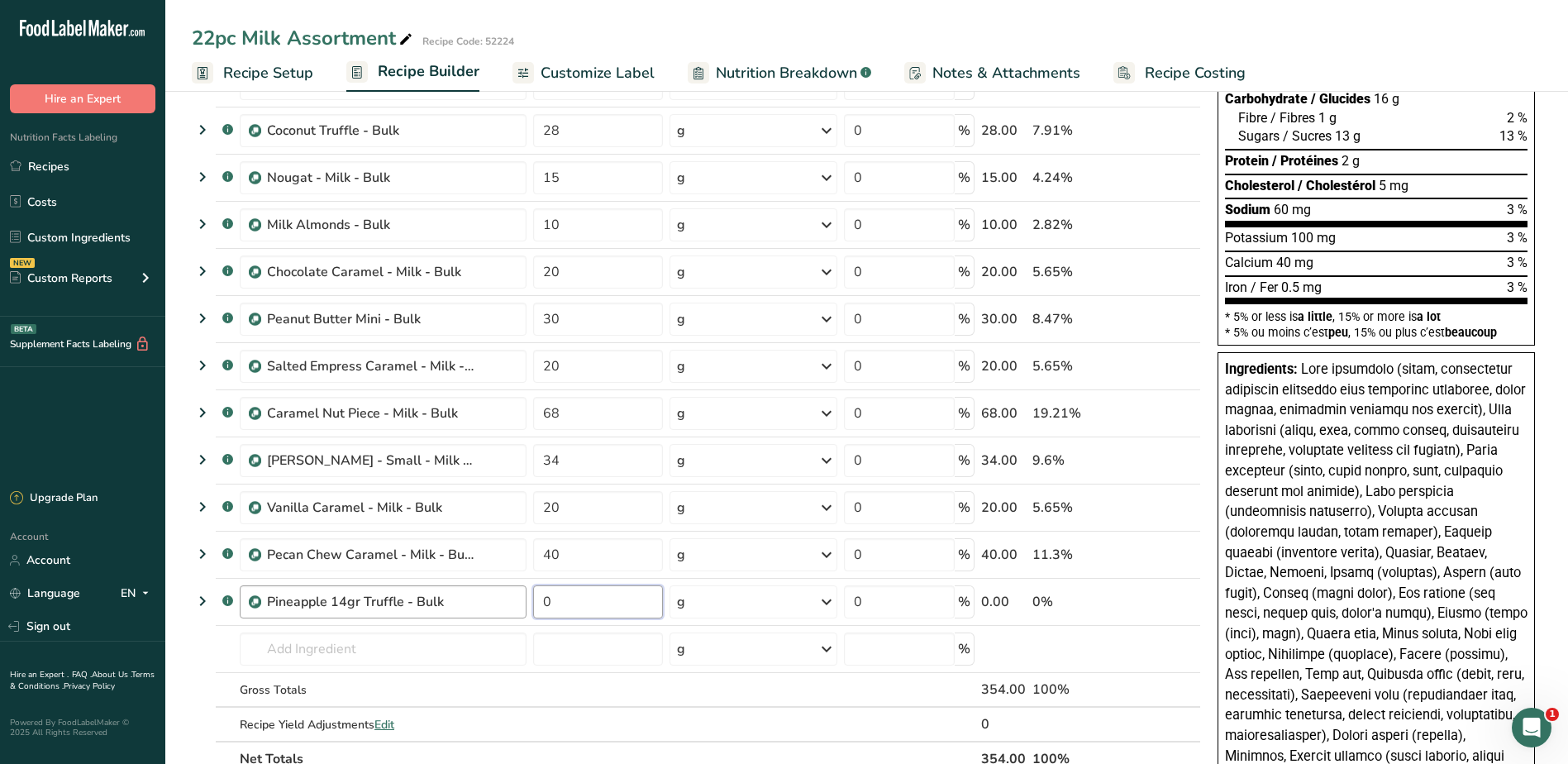
drag, startPoint x: 590, startPoint y: 600, endPoint x: 512, endPoint y: 597, distance: 78.1
click at [512, 597] on tr ".a-a{fill:#347362;}.b-a{fill:#fff;} Pineapple 14gr Truffle - Bulk 0 g Weight Un…" at bounding box center [696, 602] width 1007 height 47
type input "28"
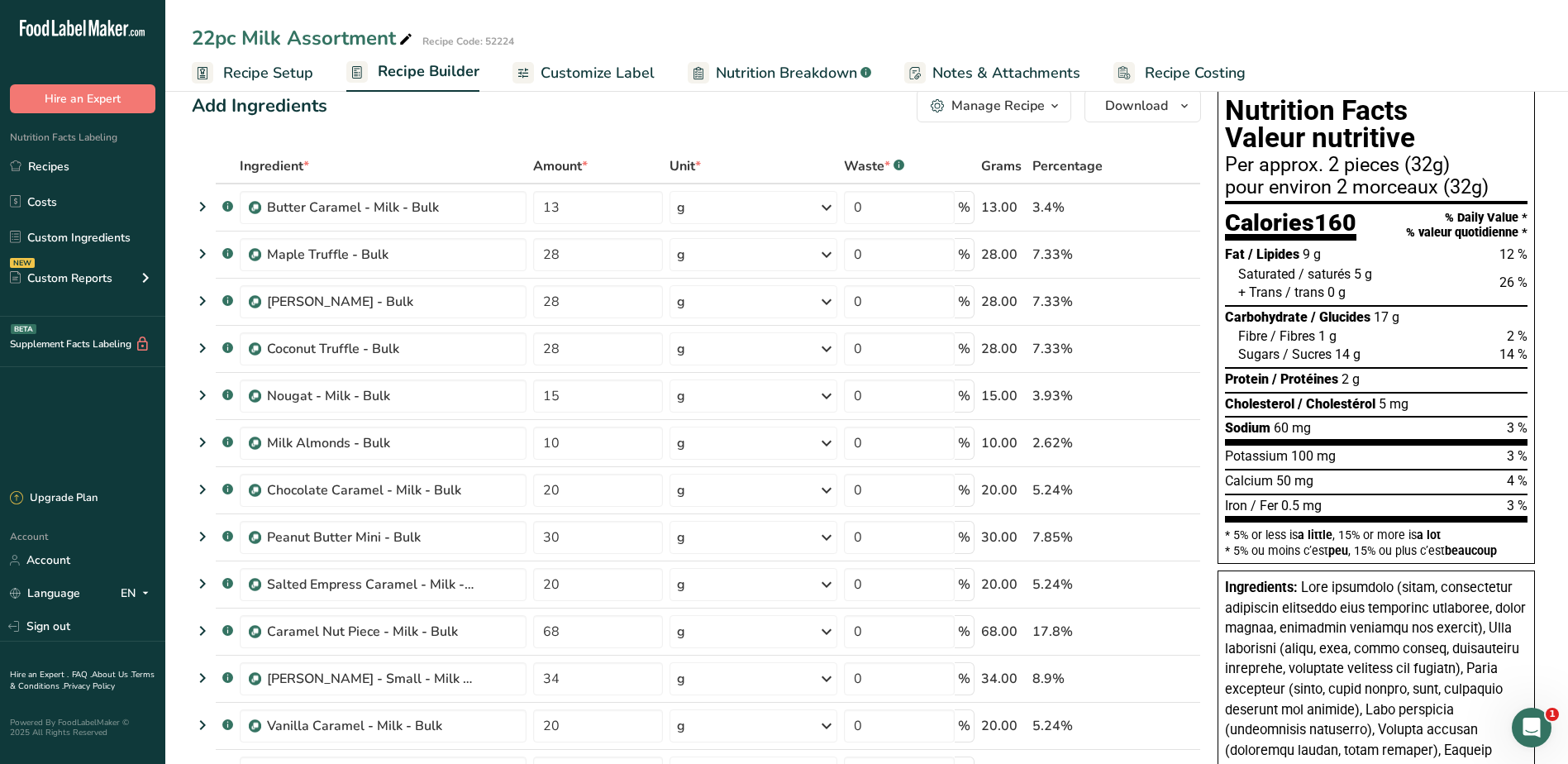
scroll to position [0, 0]
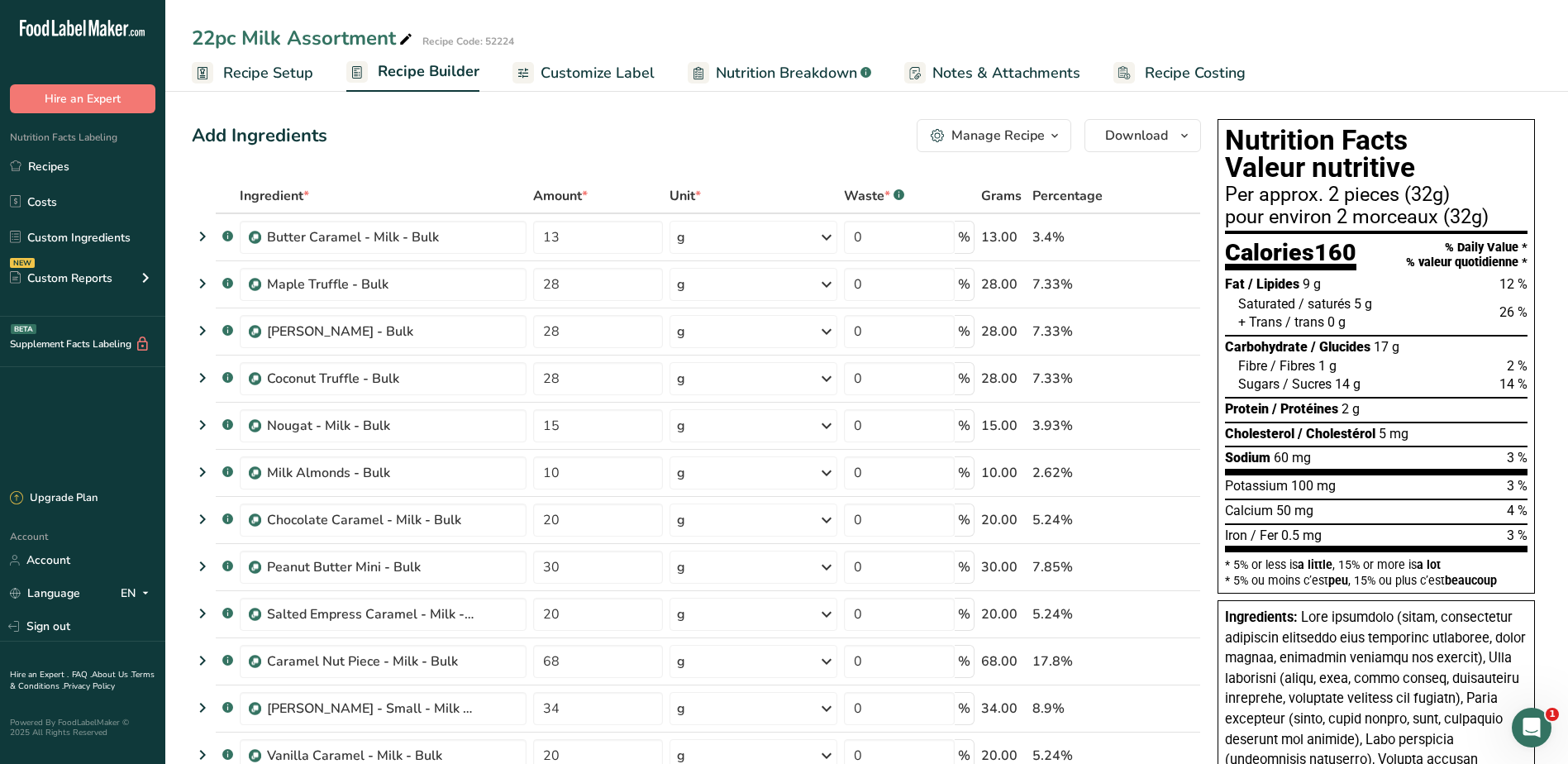
click at [596, 74] on span "Customize Label" at bounding box center [597, 73] width 114 height 22
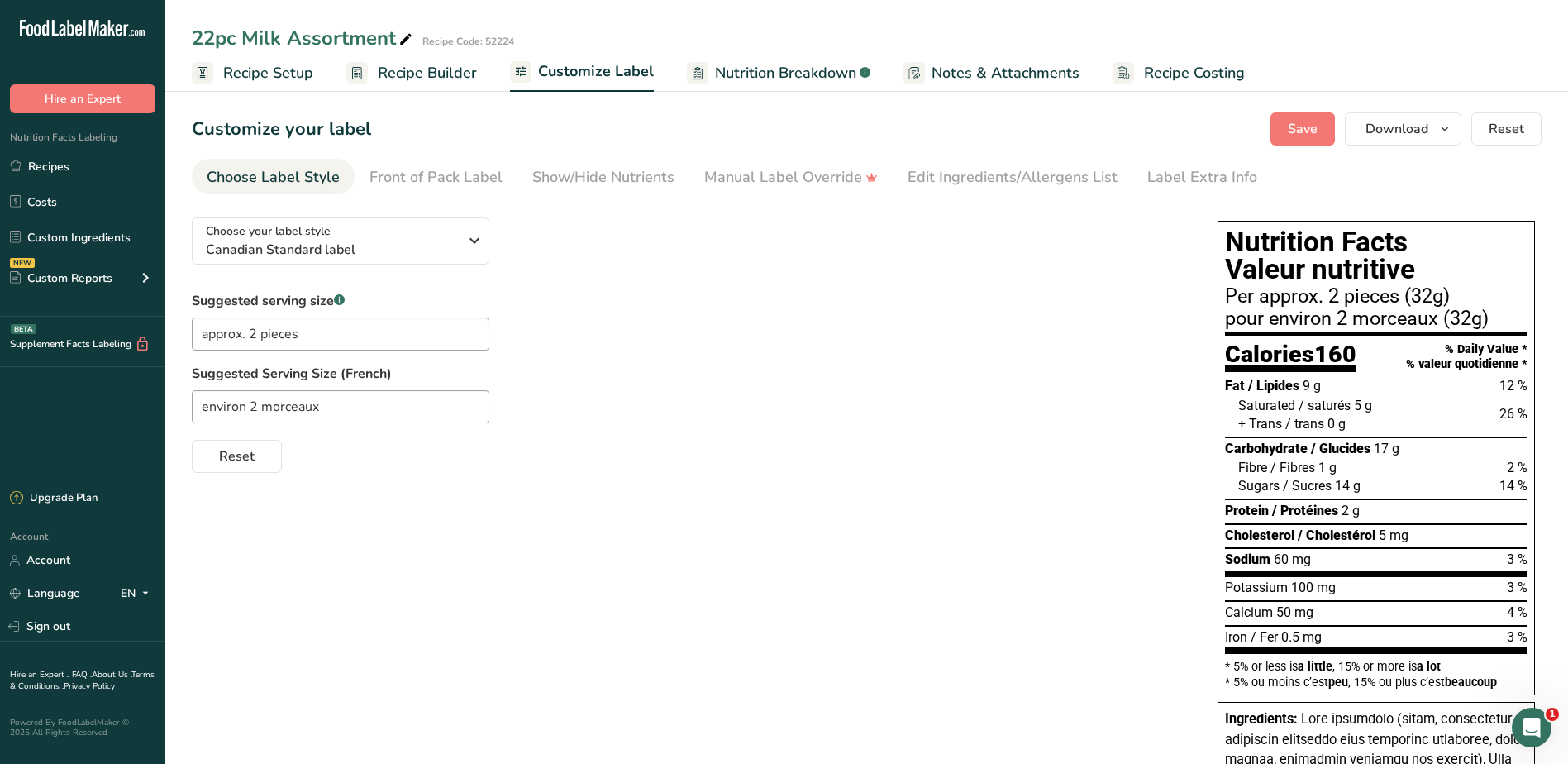
click at [555, 222] on div "Choose your label style Canadian Standard label USA (FDA) Standard FDA label Ta…" at bounding box center [688, 338] width 993 height 268
click at [448, 178] on div "Front of Pack Label" at bounding box center [435, 177] width 133 height 22
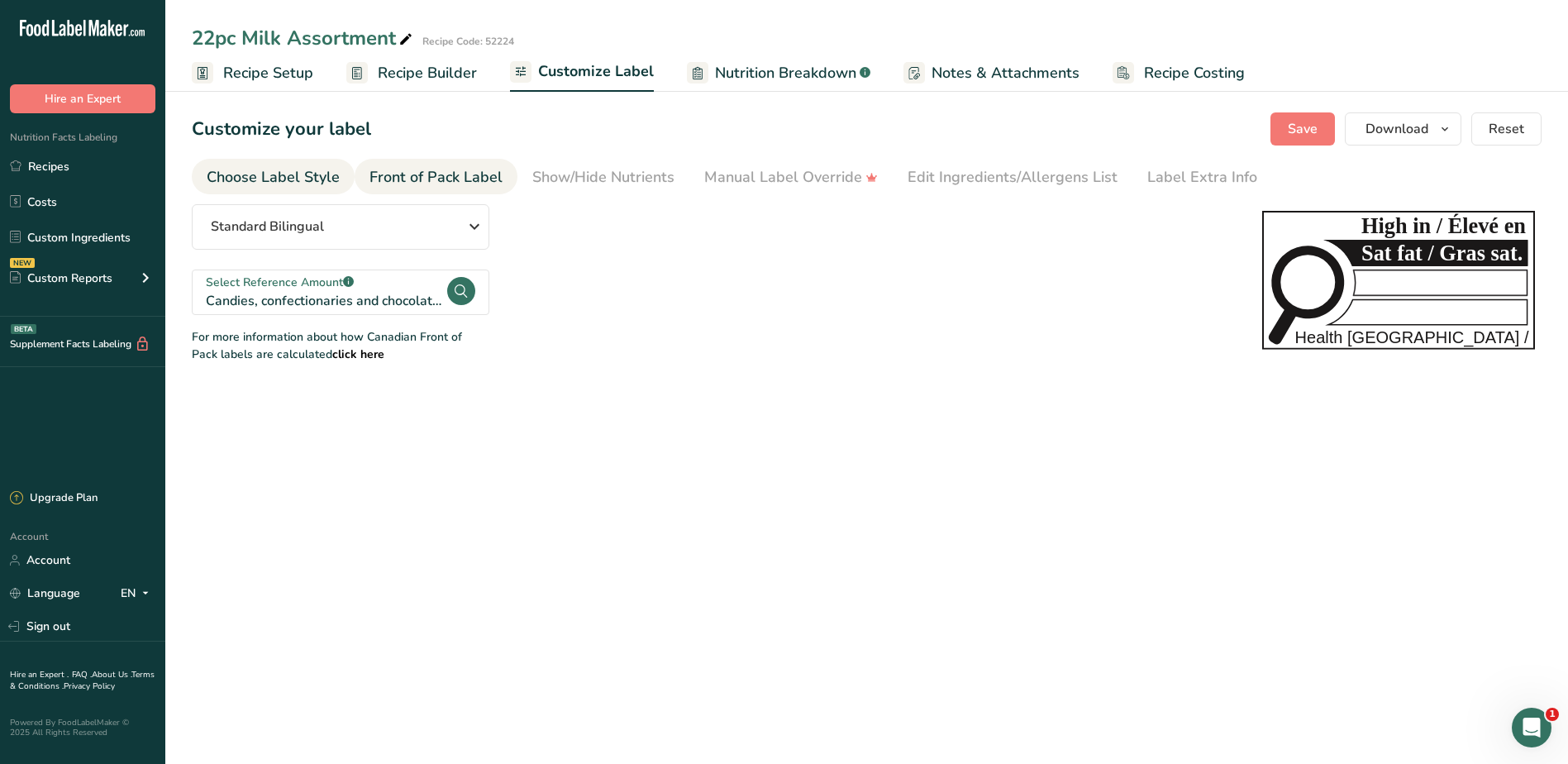
click at [247, 166] on div "Choose Label Style" at bounding box center [273, 177] width 133 height 22
click at [272, 170] on div "Choose Label Style" at bounding box center [273, 177] width 133 height 22
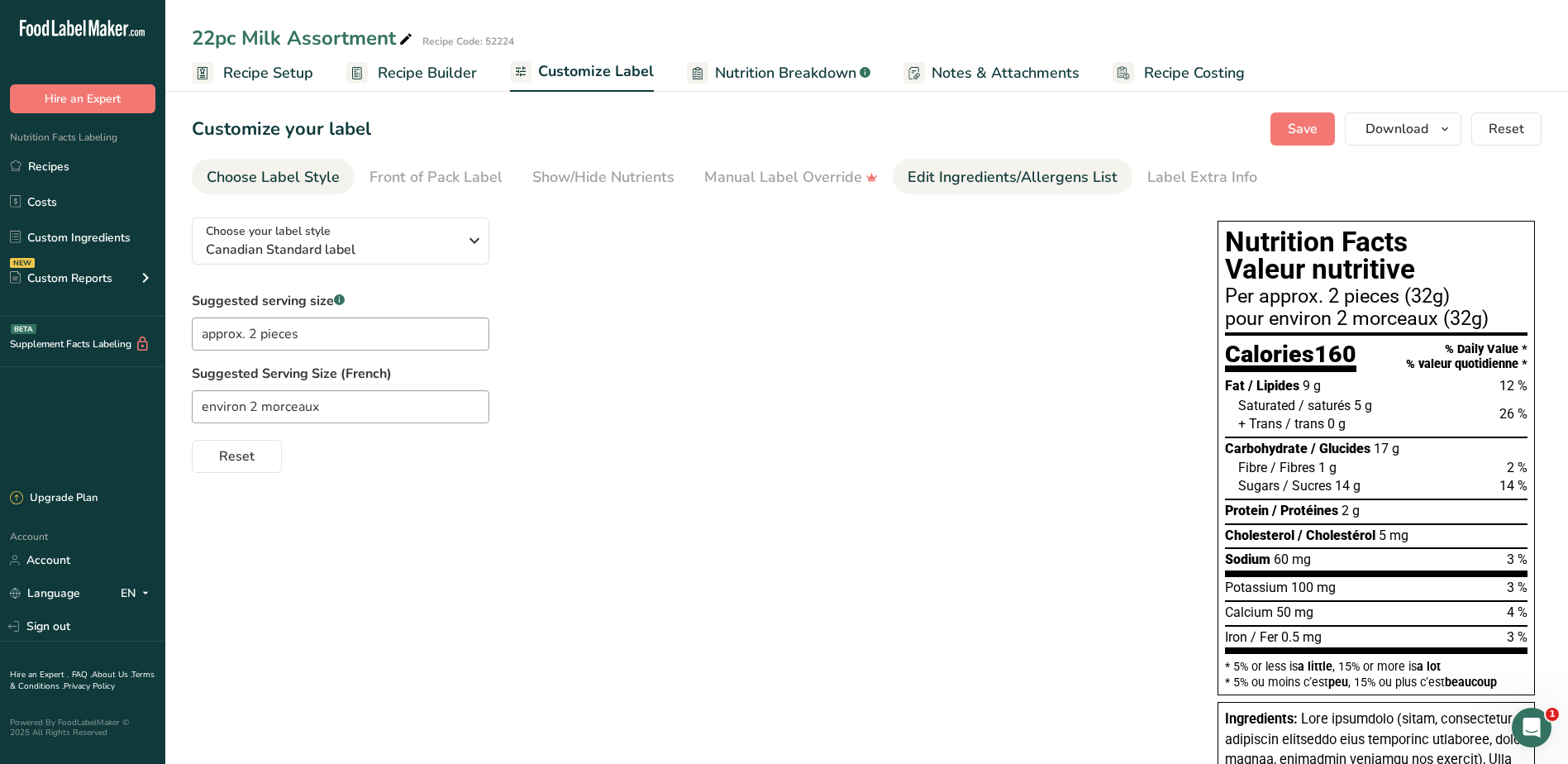
click at [1028, 166] on div "Edit Ingredients/Allergens List" at bounding box center [1012, 177] width 210 height 22
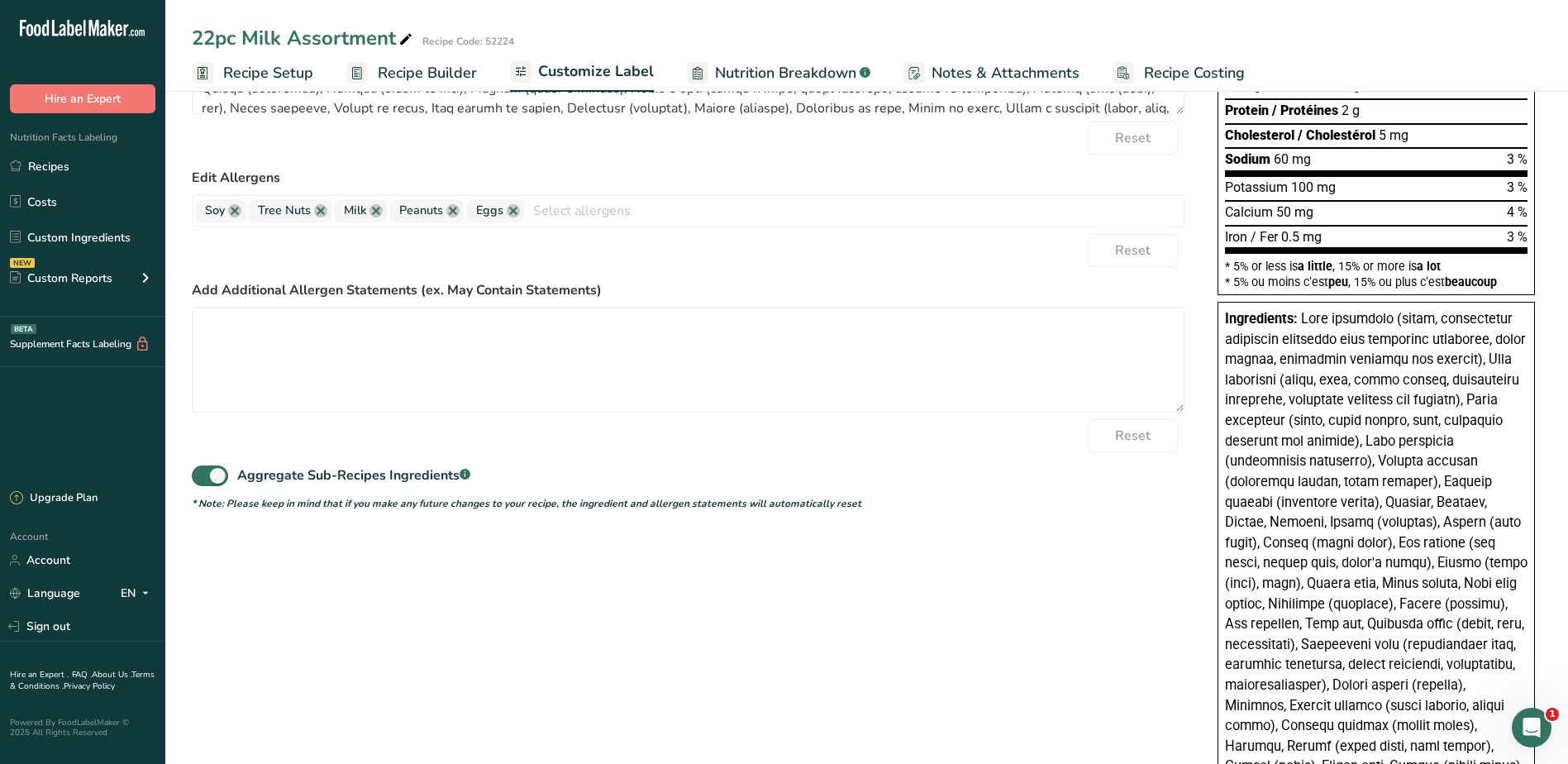
scroll to position [82, 0]
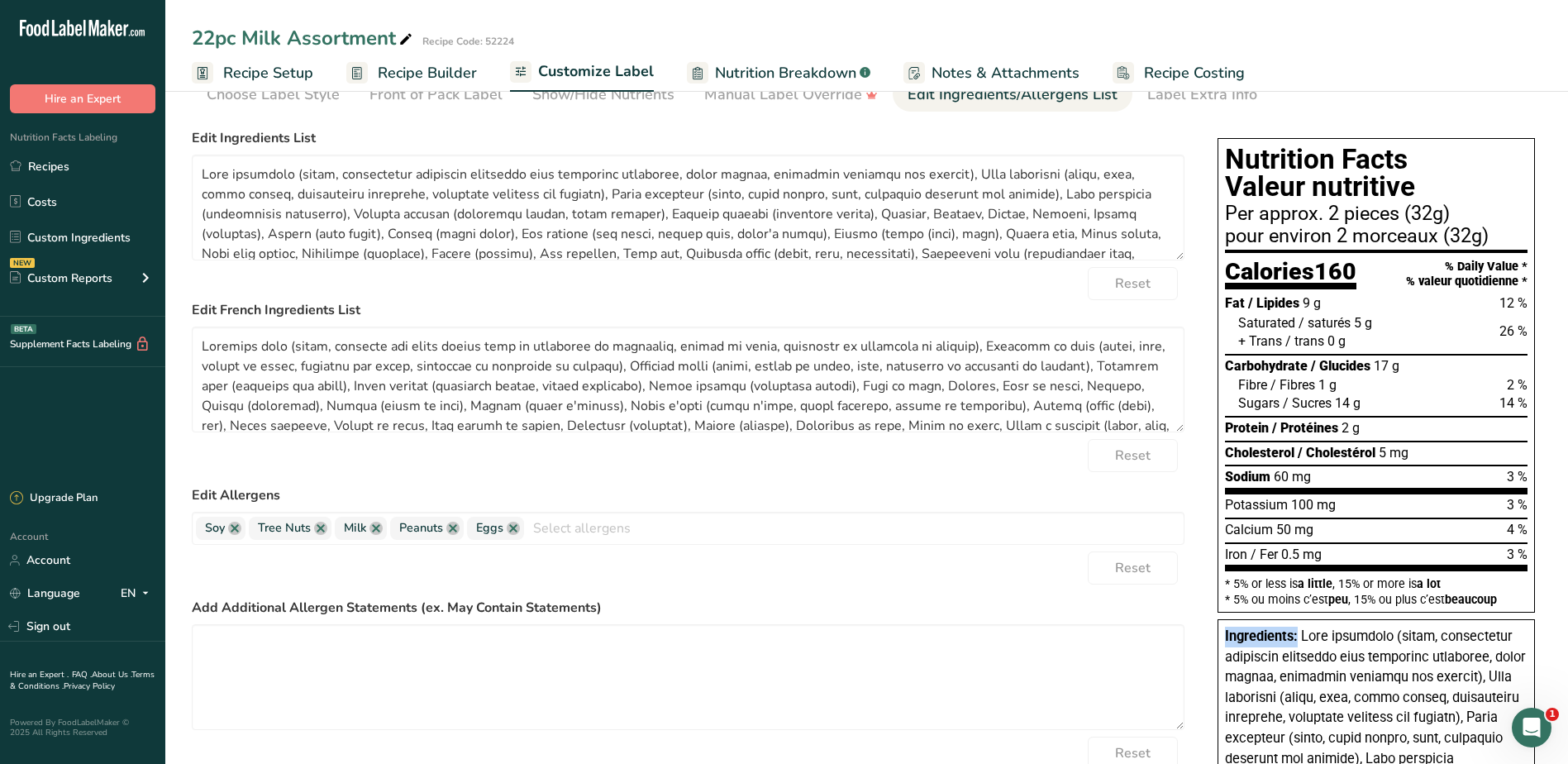
drag, startPoint x: 1225, startPoint y: 639, endPoint x: 1297, endPoint y: 636, distance: 72.1
click at [1297, 636] on span "Ingredients:" at bounding box center [1261, 636] width 72 height 16
copy span "Ingredients:"
click at [436, 204] on textarea at bounding box center [688, 208] width 993 height 106
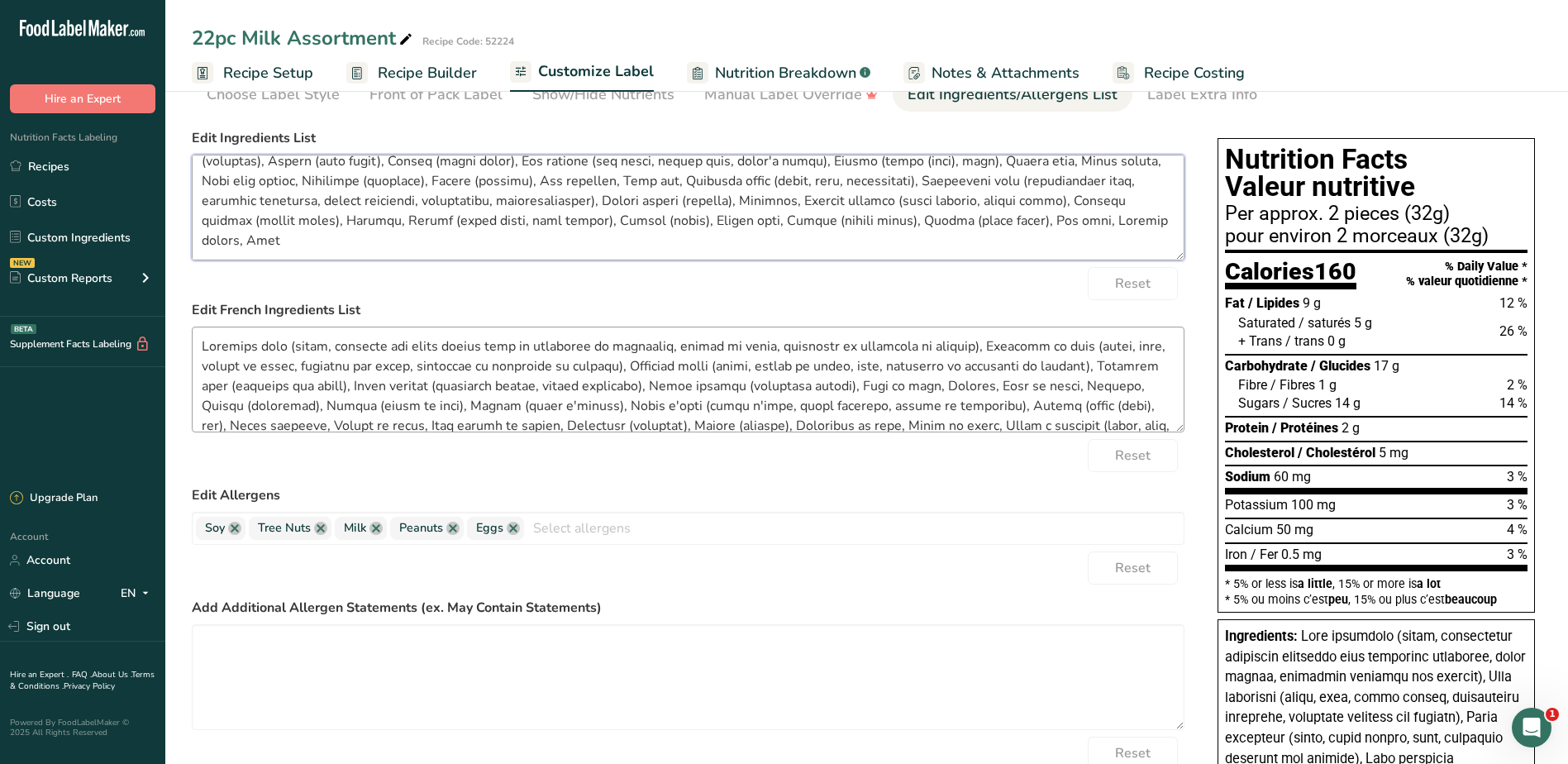
drag, startPoint x: 200, startPoint y: 171, endPoint x: 1160, endPoint y: 369, distance: 980.2
click at [1160, 369] on form "Edit Ingredients List Reset Edit French Ingredients List Reset Edit Allergens S…" at bounding box center [688, 478] width 993 height 701
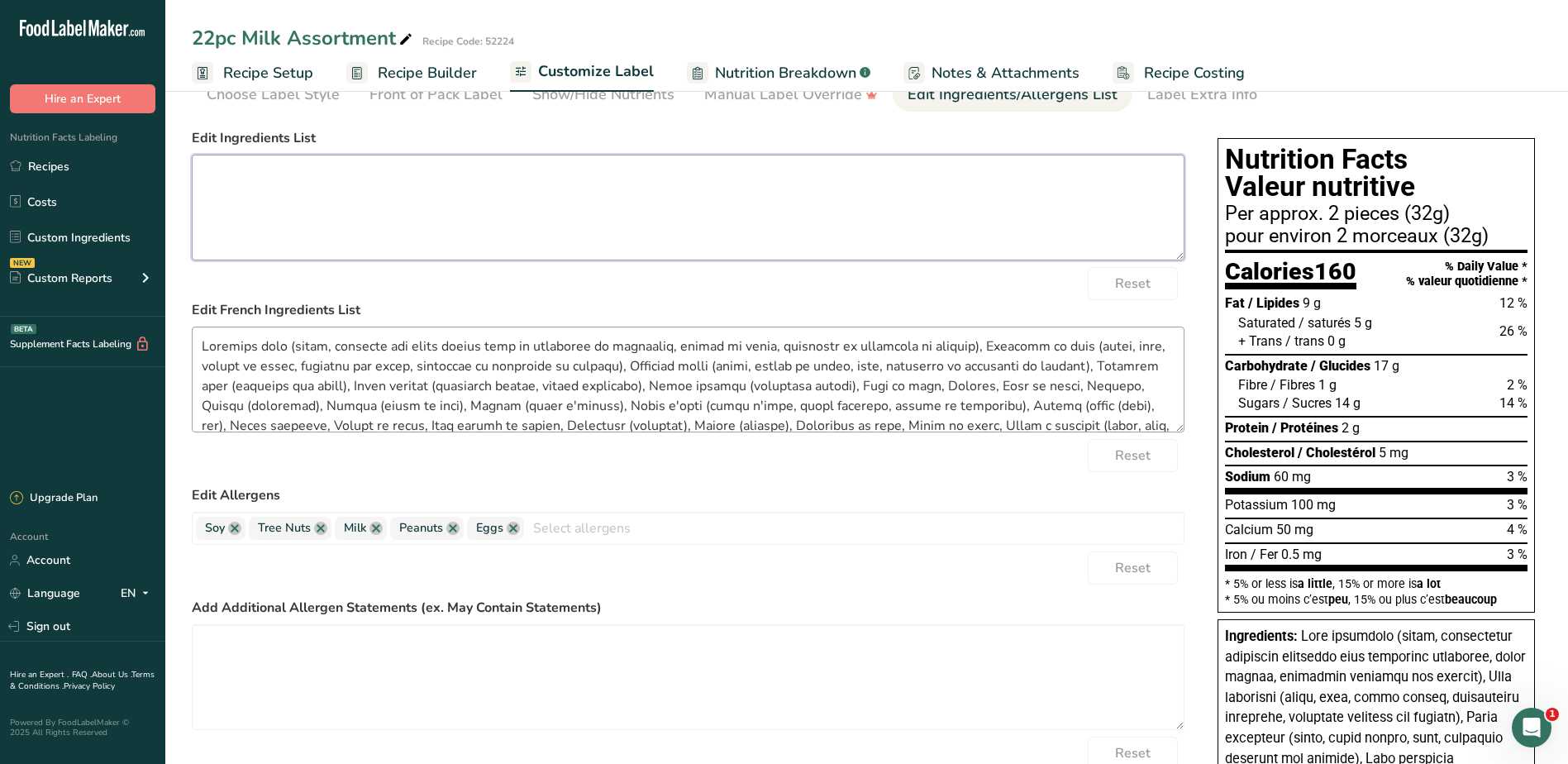
scroll to position [0, 0]
click at [1423, 442] on div "Cholesterol / Cholestérol 5 mg" at bounding box center [1377, 453] width 302 height 25
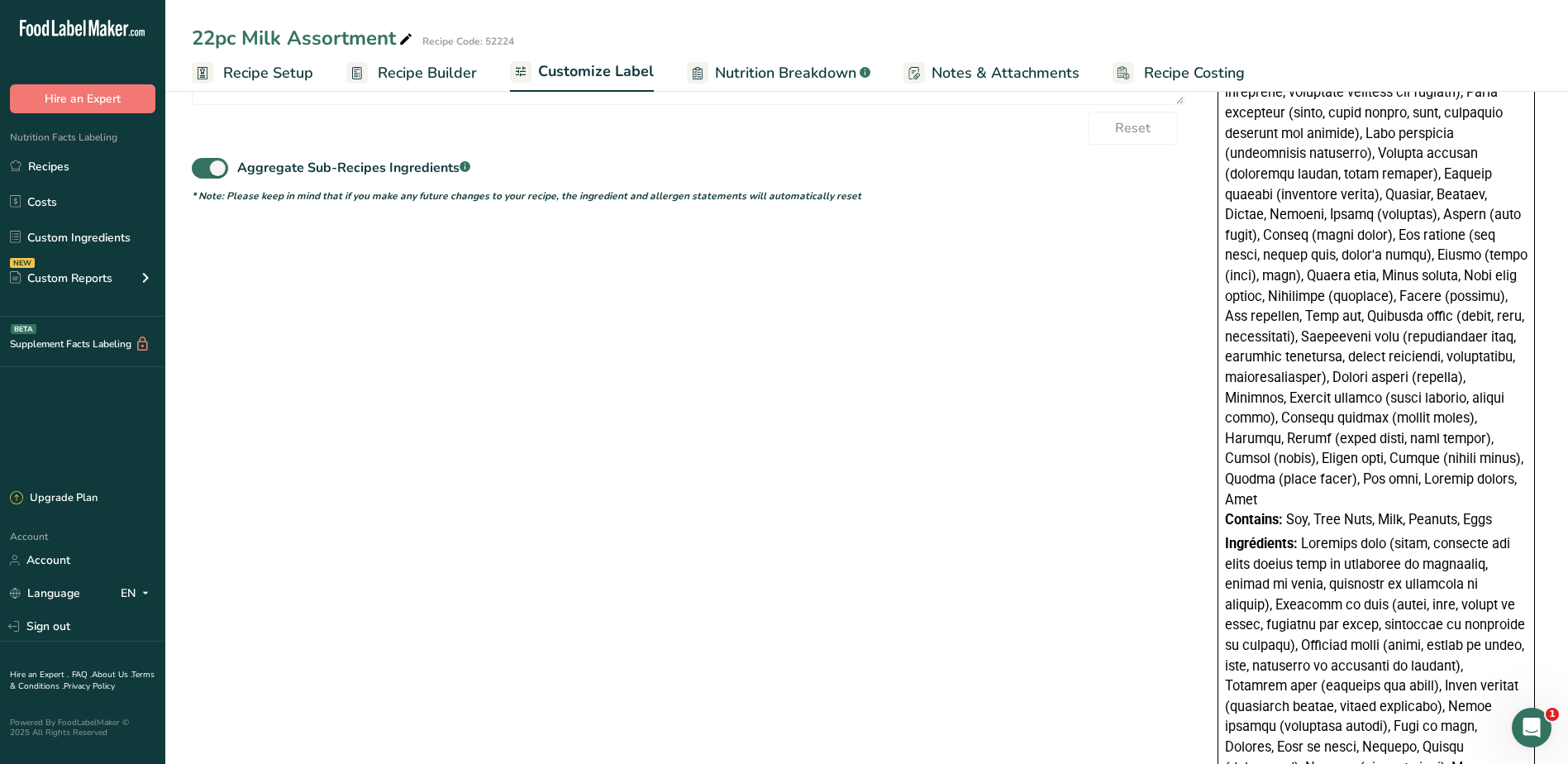
scroll to position [744, 0]
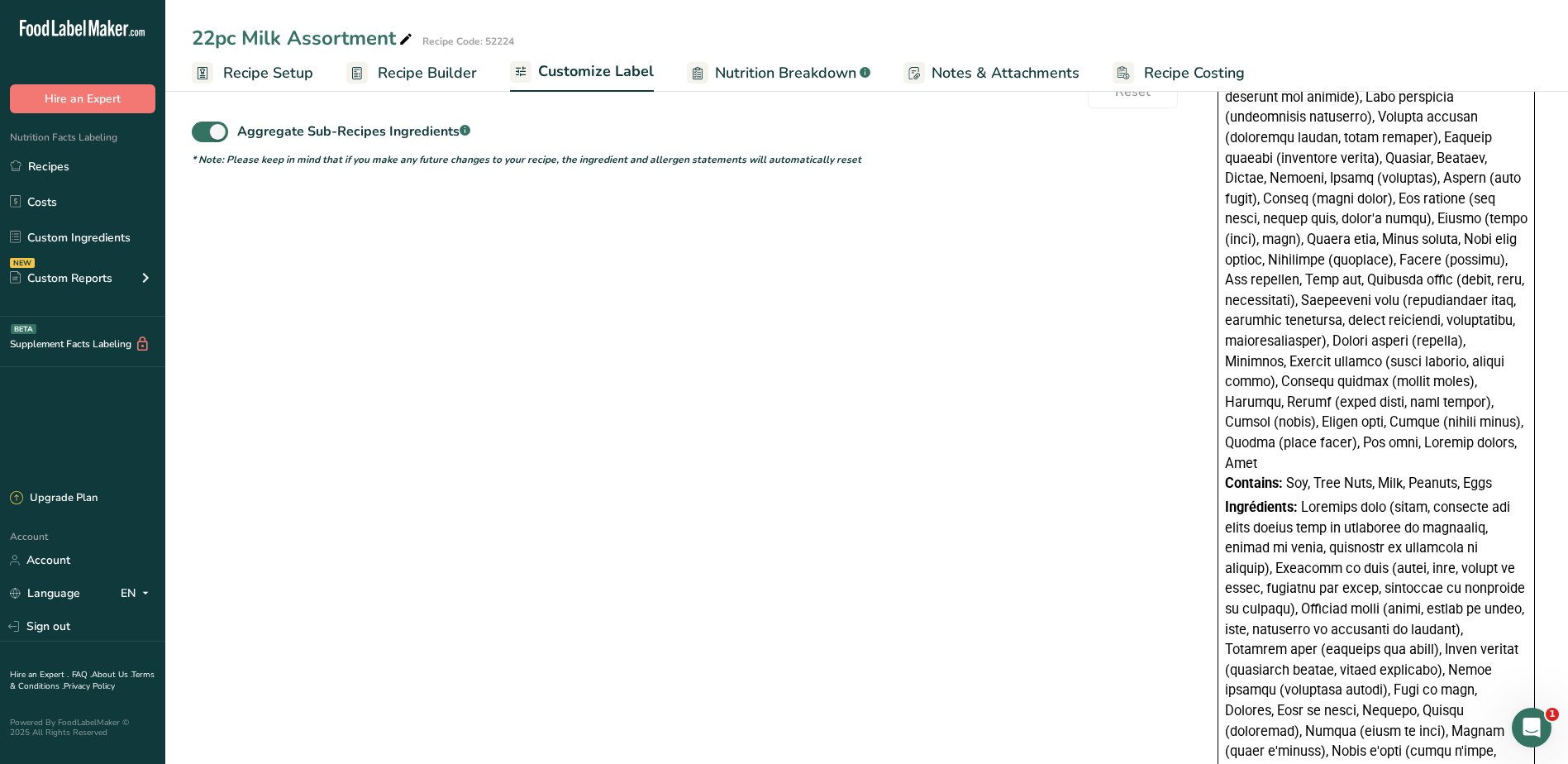
click at [1229, 464] on div "Ingredients: Contains: Soy, Tree Nuts, Milk, Peanuts, Eggs Ingrédients: Contien…" at bounding box center [1377, 516] width 318 height 1117
drag, startPoint x: 1225, startPoint y: 464, endPoint x: 1516, endPoint y: 467, distance: 291.0
click at [1516, 474] on div "Contains: Soy, Tree Nuts, Milk, Peanuts, Eggs" at bounding box center [1377, 484] width 302 height 21
copy div "Contains: Soy, Tree Nuts, Milk, Peanuts, Eggs"
click at [1474, 560] on span at bounding box center [1376, 771] width 301 height 545
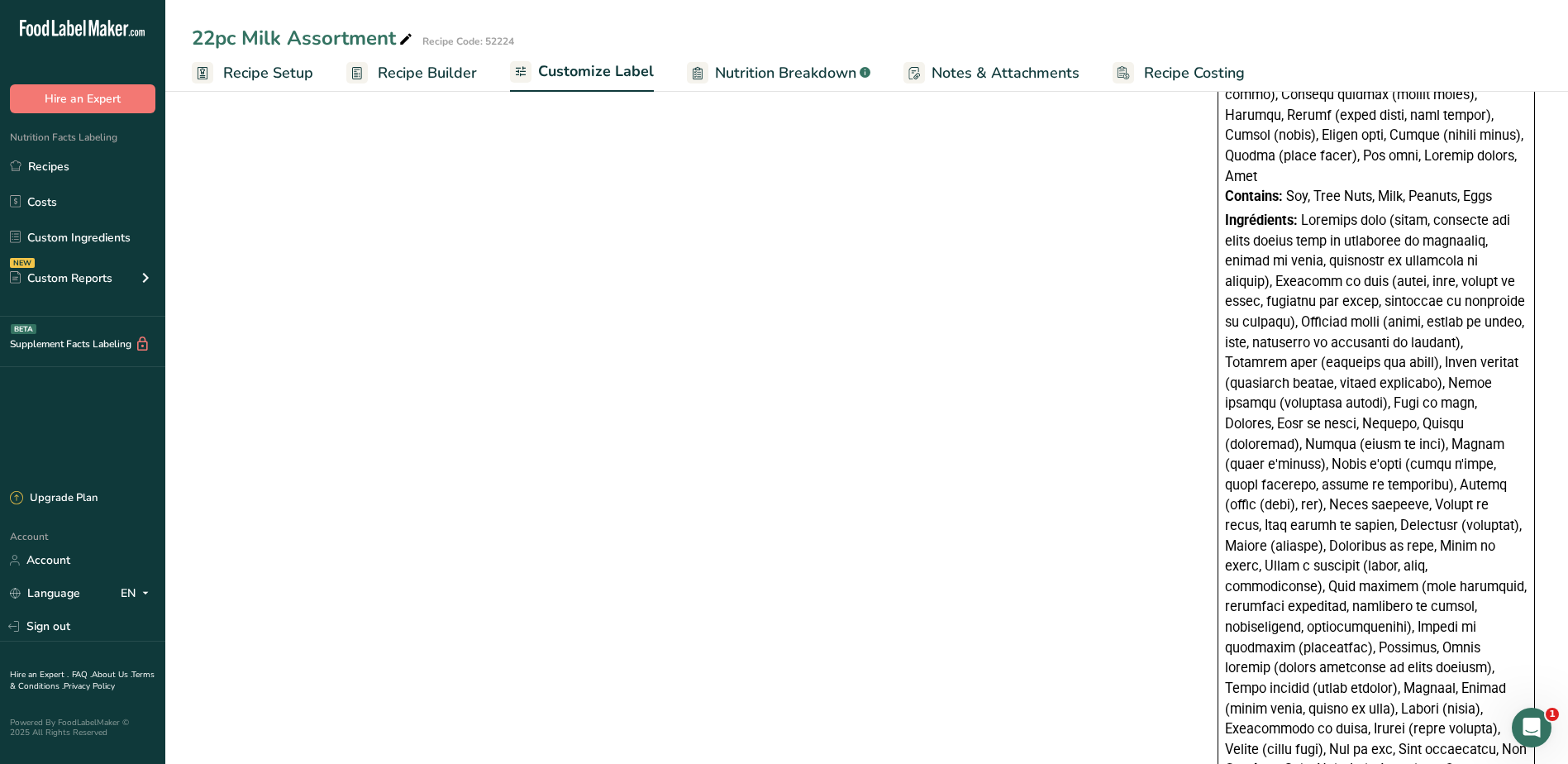
scroll to position [1108, 0]
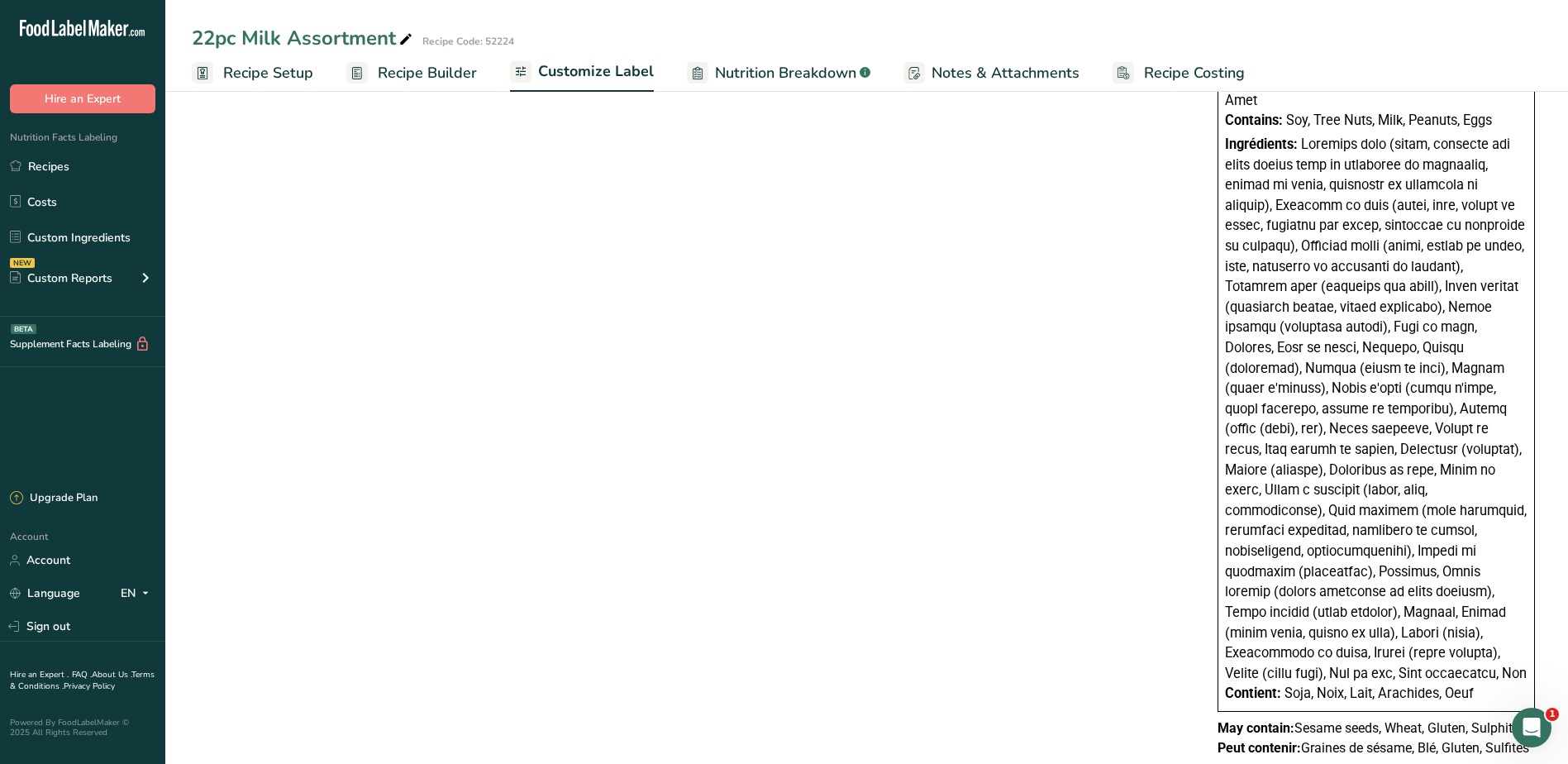
drag, startPoint x: 1219, startPoint y: 687, endPoint x: 1559, endPoint y: 682, distance: 340.0
copy p "May contain: Sesame seeds, Wheat, Gluten, Sulphites"
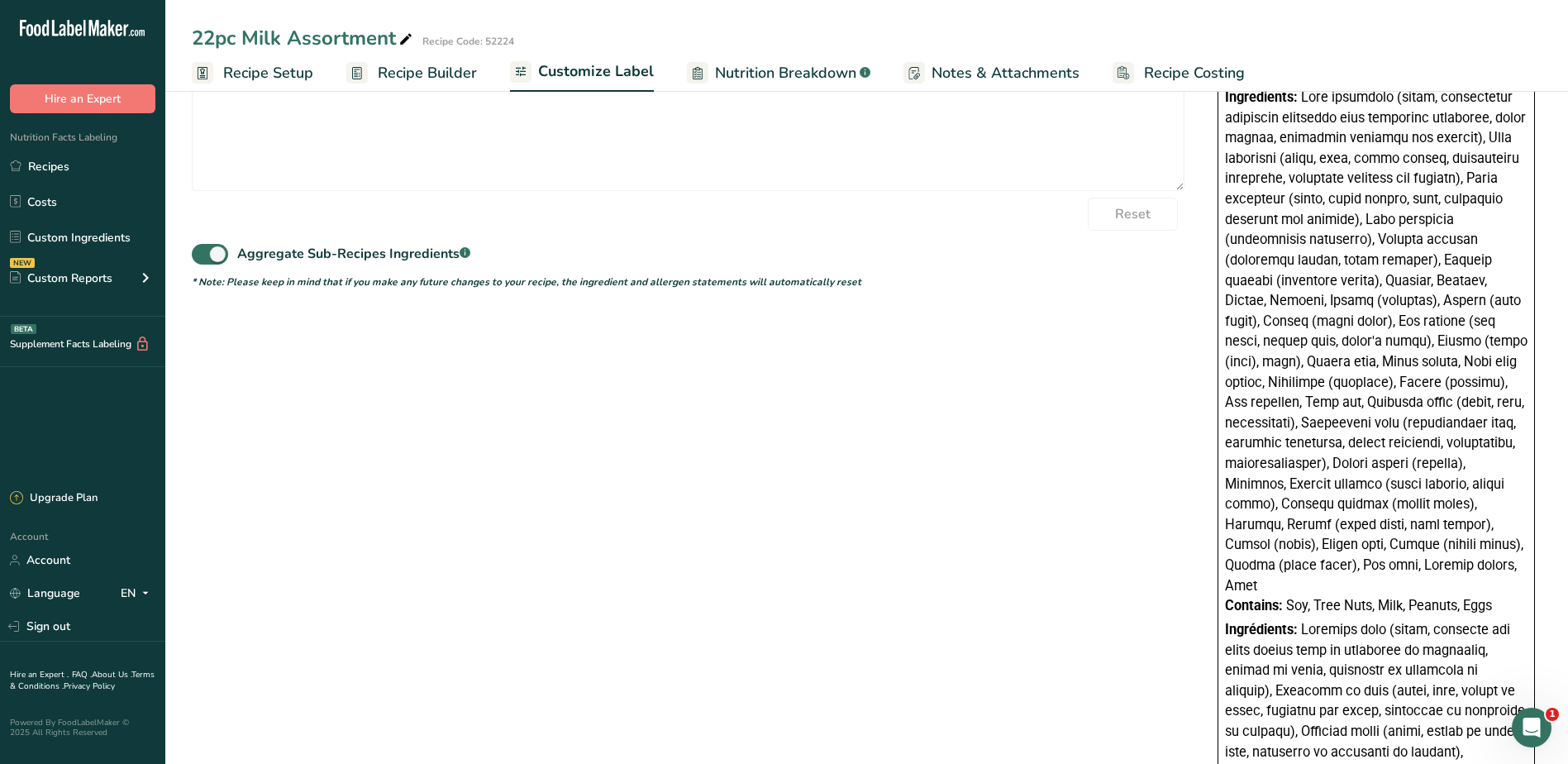
scroll to position [611, 0]
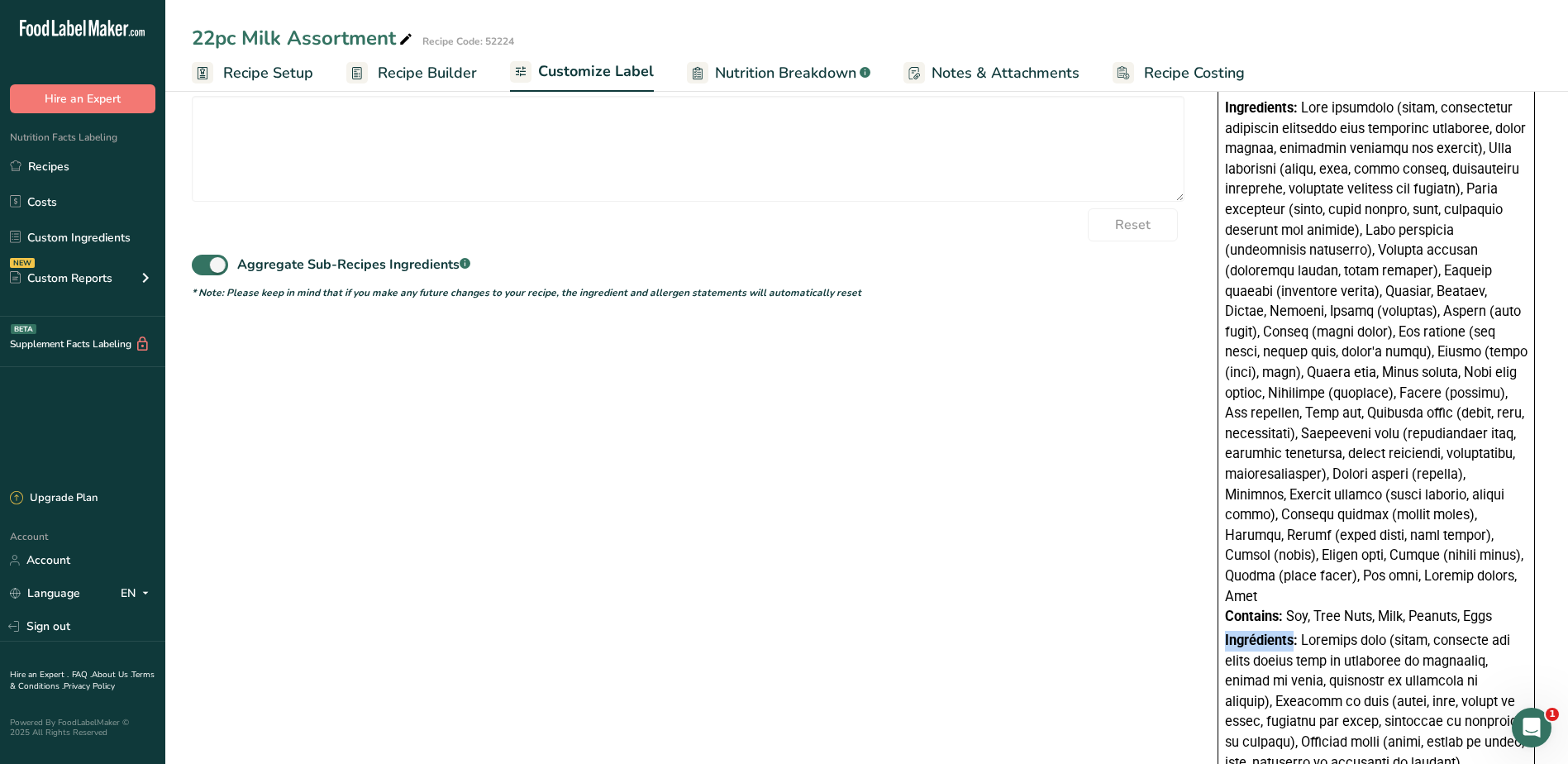
drag, startPoint x: 1296, startPoint y: 618, endPoint x: 1208, endPoint y: 625, distance: 88.3
click at [1208, 625] on div "Choose your label style Canadian Standard label USA (FDA) Standard FDA label Ta…" at bounding box center [866, 433] width 1350 height 1681
drag, startPoint x: 1208, startPoint y: 625, endPoint x: 1299, endPoint y: 625, distance: 91.0
click at [1298, 633] on span "Ingrédients:" at bounding box center [1261, 640] width 72 height 16
click at [1295, 633] on span "Ingrédients:" at bounding box center [1261, 640] width 72 height 16
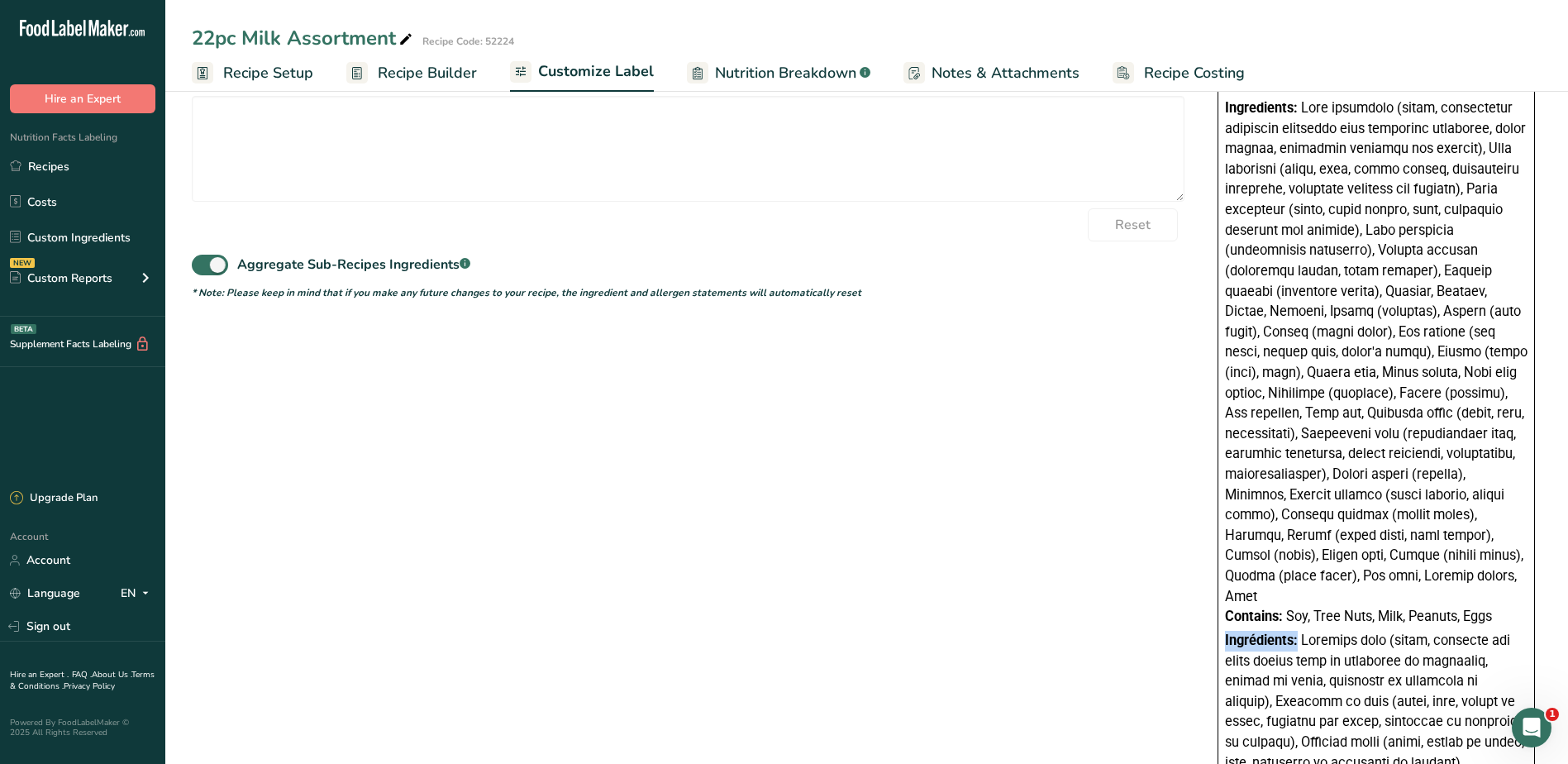
drag, startPoint x: 1299, startPoint y: 620, endPoint x: 1210, endPoint y: 621, distance: 89.0
click at [1210, 621] on div "Choose your label style Canadian Standard label USA (FDA) Standard FDA label Ta…" at bounding box center [866, 433] width 1350 height 1681
copy span "Ingrédients:"
click at [726, 232] on div "Reset" at bounding box center [688, 224] width 993 height 33
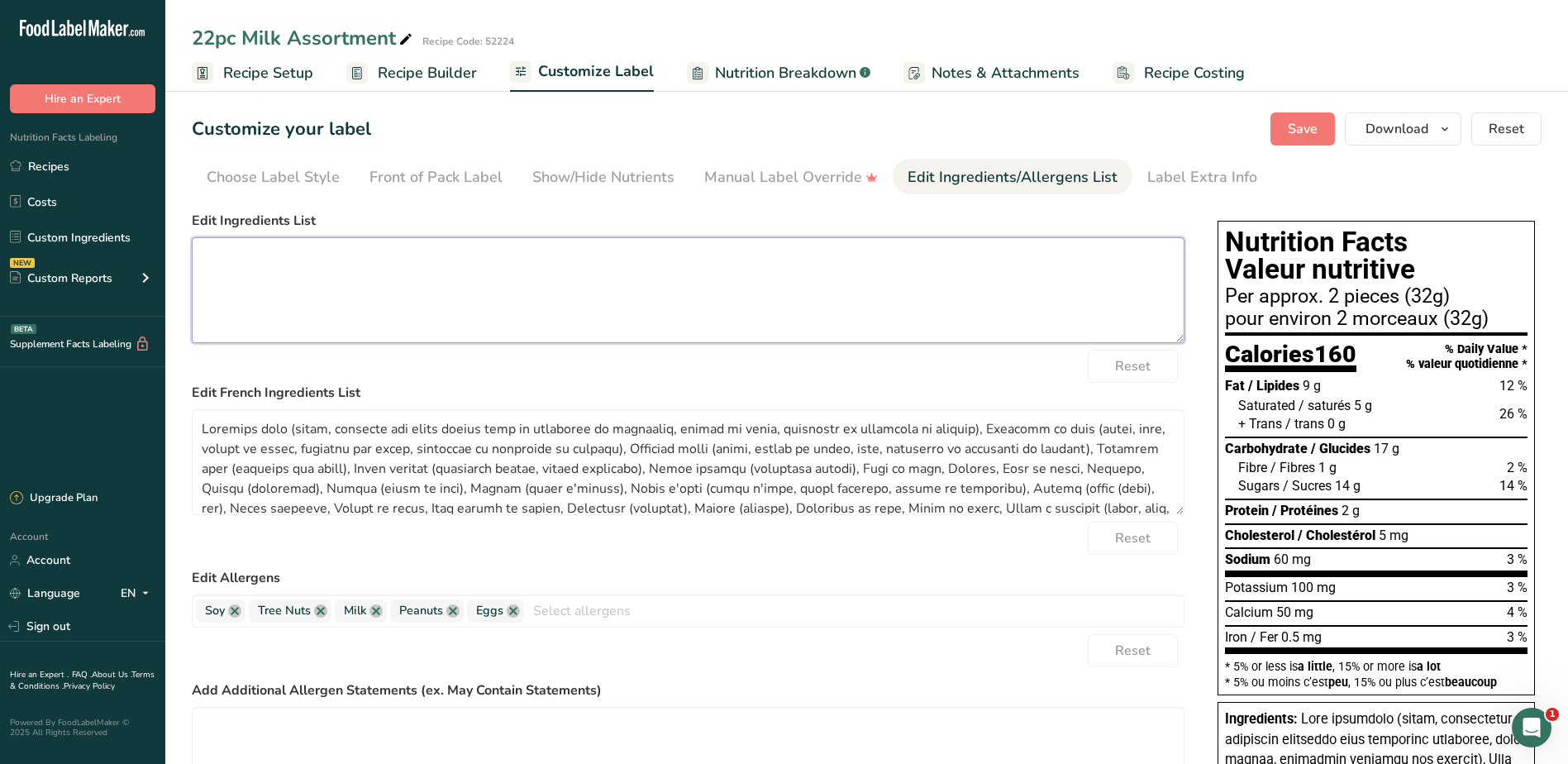
click at [354, 273] on textarea at bounding box center [688, 290] width 993 height 106
paste textarea "Dark chocolate (sugar, unsweetened chocolate processed with potassium carbonate…"
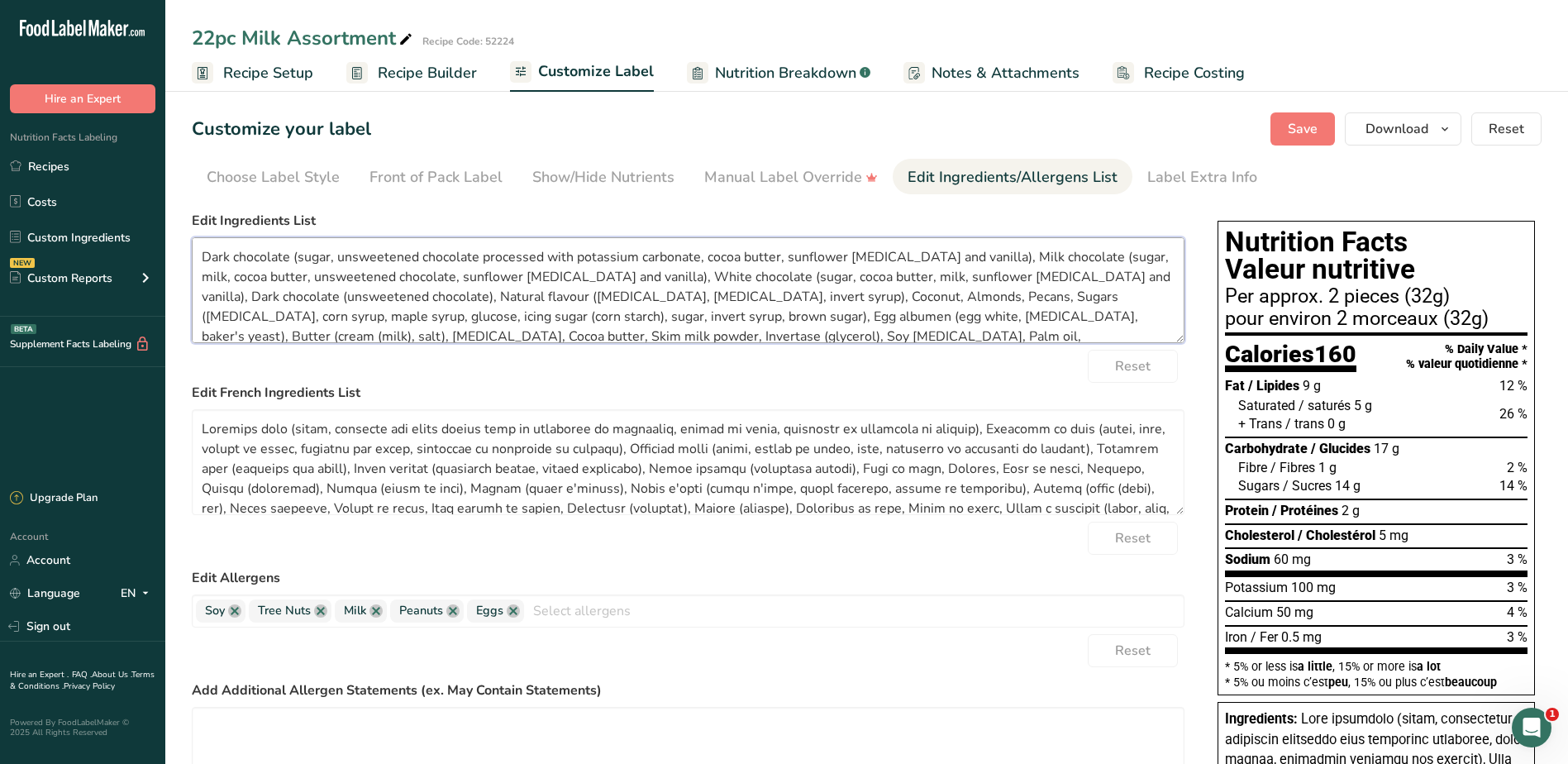
scroll to position [23, 0]
type textarea "Dark chocolate (sugar, unsweetened chocolate processed with potassium carbonate…"
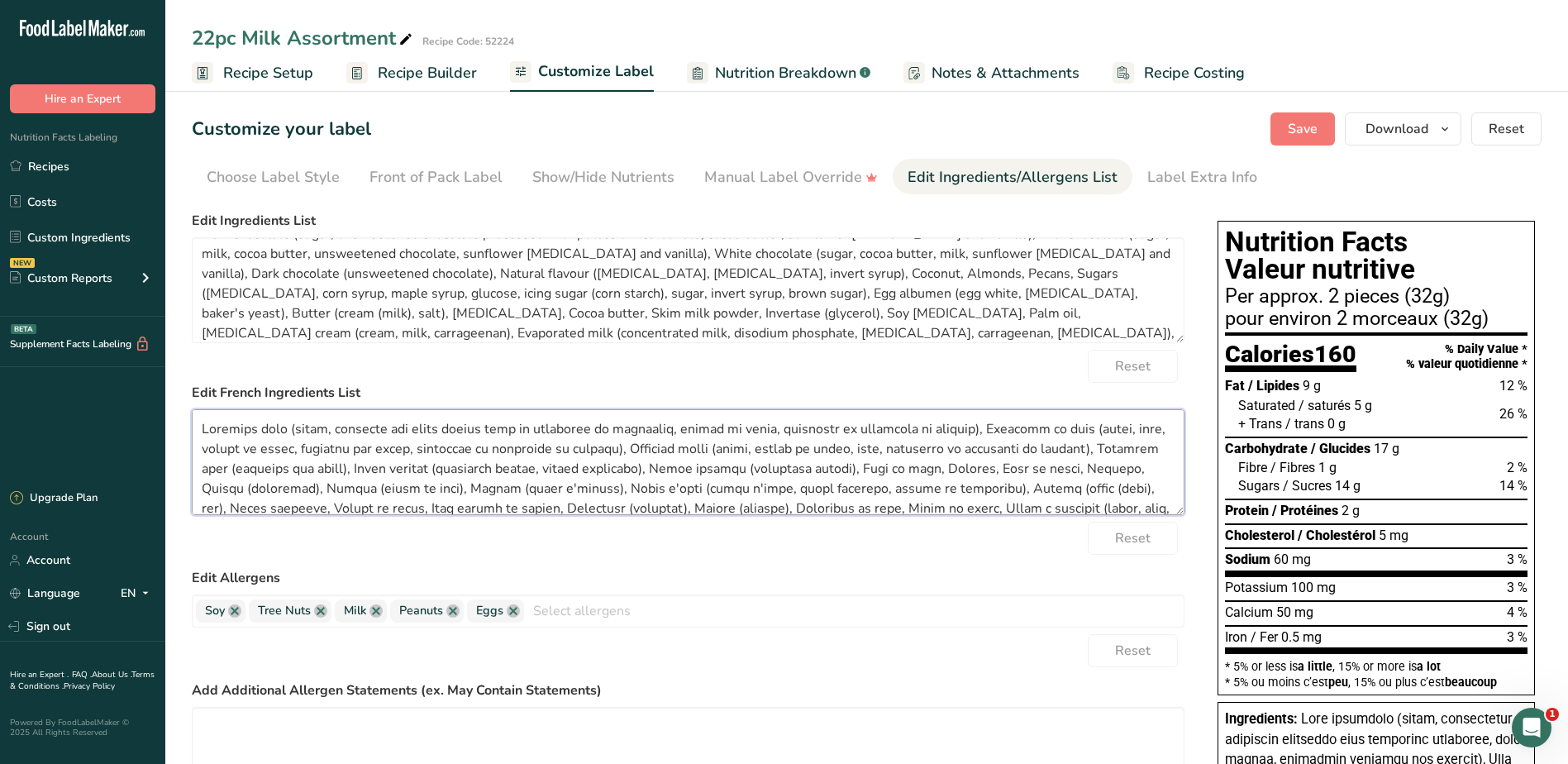
scroll to position [72, 0]
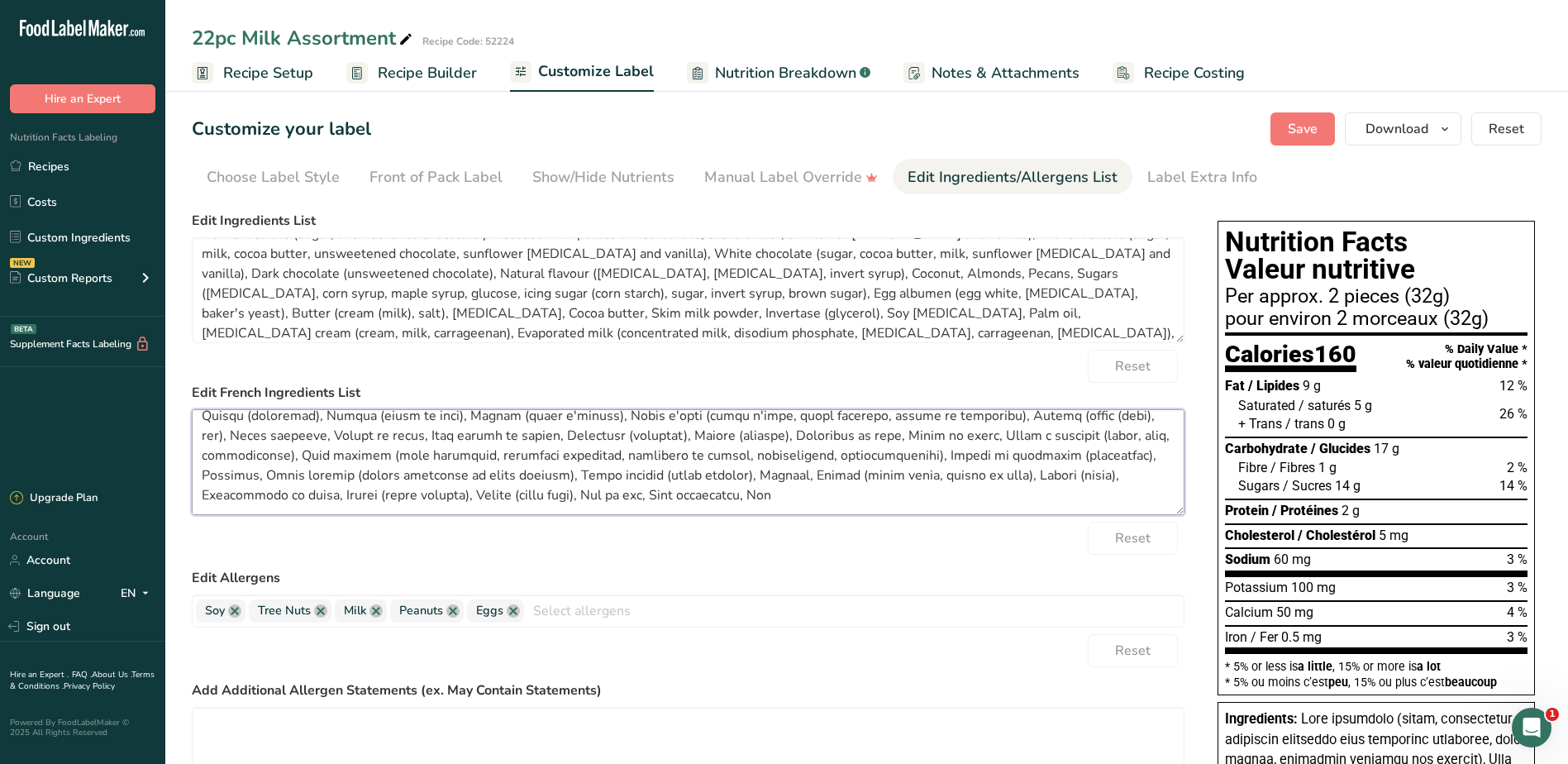
drag, startPoint x: 200, startPoint y: 429, endPoint x: 914, endPoint y: 594, distance: 732.8
click at [914, 593] on form "Edit Ingredients List Dark chocolate (sugar, unsweetened chocolate processed wi…" at bounding box center [688, 561] width 993 height 701
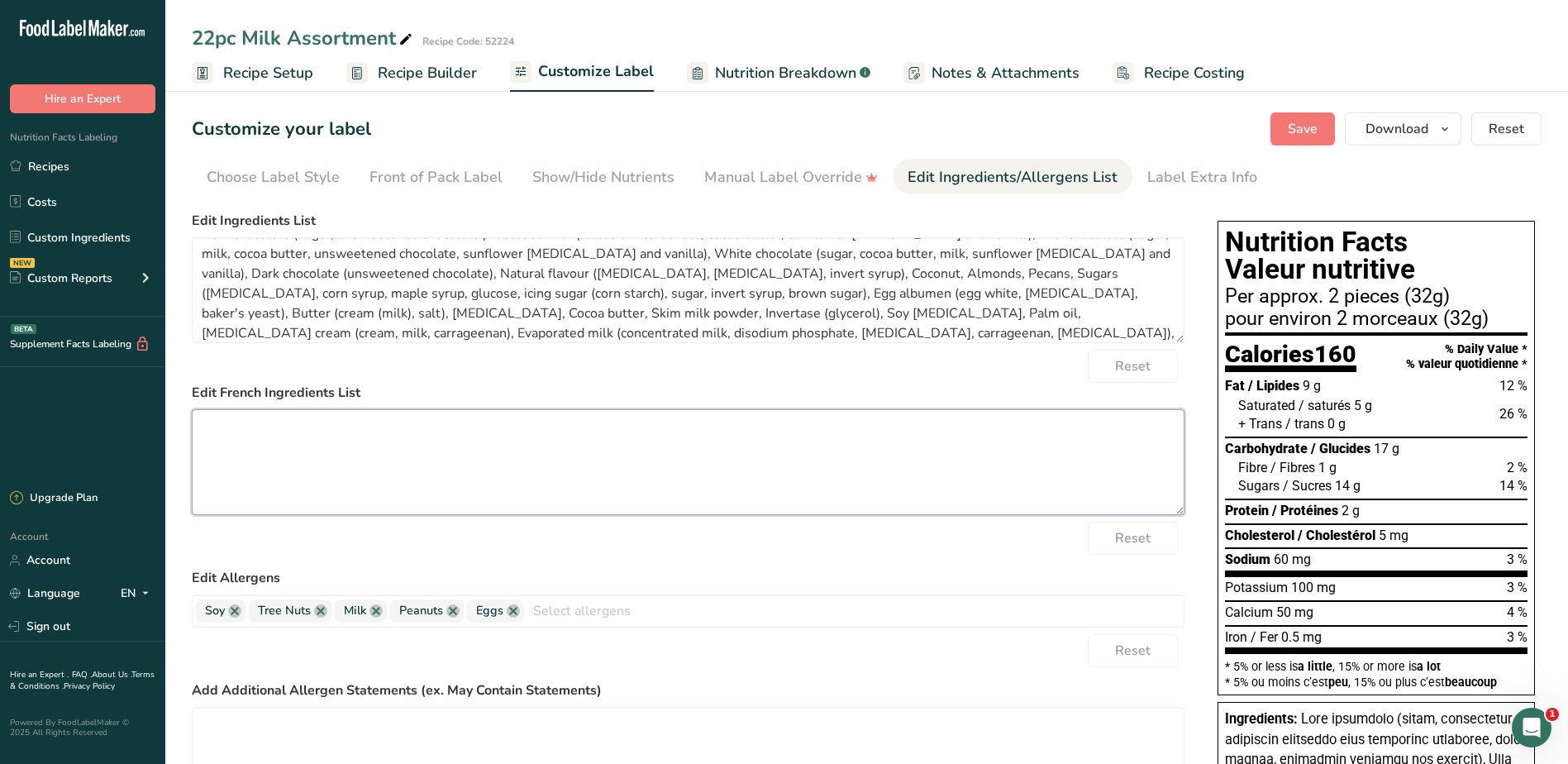
scroll to position [0, 0]
click at [345, 420] on textarea at bounding box center [688, 463] width 993 height 106
paste textarea "Chocolat noir (sucre, chocolat non sucré traité avec du carbonate de potassium,…"
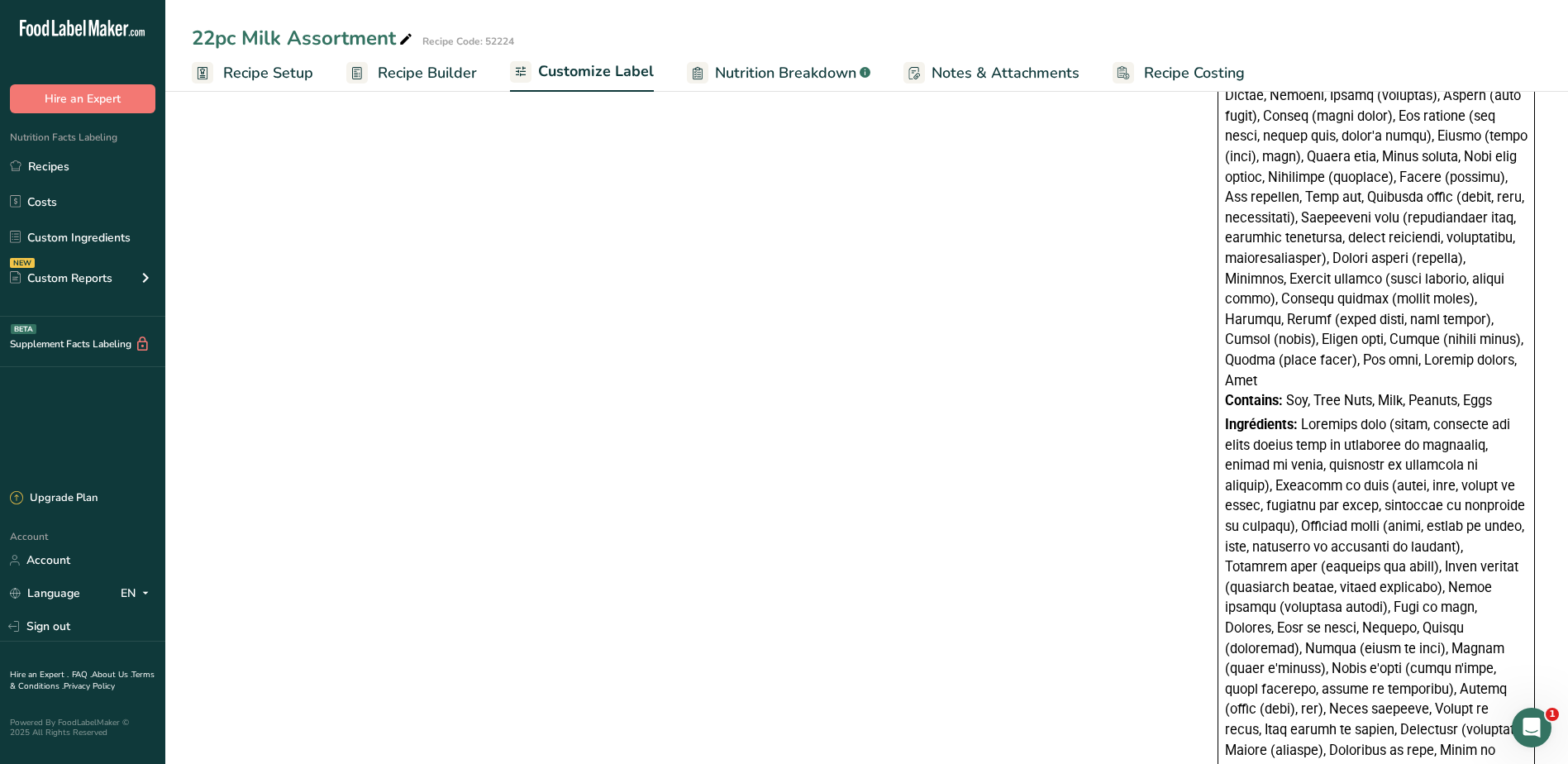
scroll to position [1108, 0]
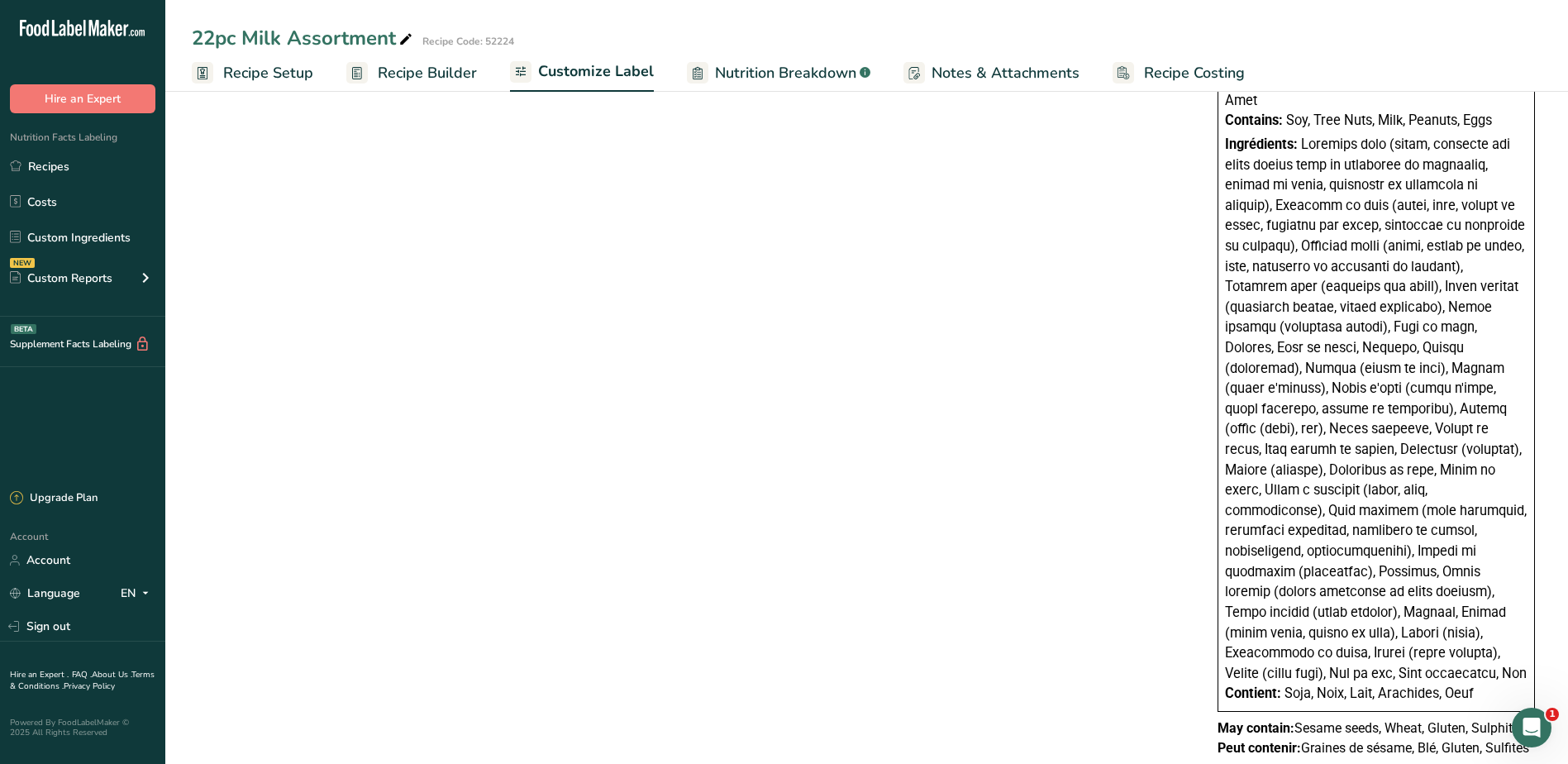
type textarea "Chocolat noir (sucre, chocolat non sucré traité avec du carbonate de potassium,…"
drag, startPoint x: 1227, startPoint y: 654, endPoint x: 1482, endPoint y: 650, distance: 255.0
click at [1482, 683] on div "Contient: Soja, Noix, Lait, Arachides, Oeuf" at bounding box center [1377, 693] width 302 height 21
copy div "Contient: Soja, Noix, Lait, Arachides, Oeuf"
click at [1223, 718] on div "May contain: Sesame seeds, Wheat, Gluten, Sulphites Peut contenir: Graines de s…" at bounding box center [1376, 737] width 331 height 39
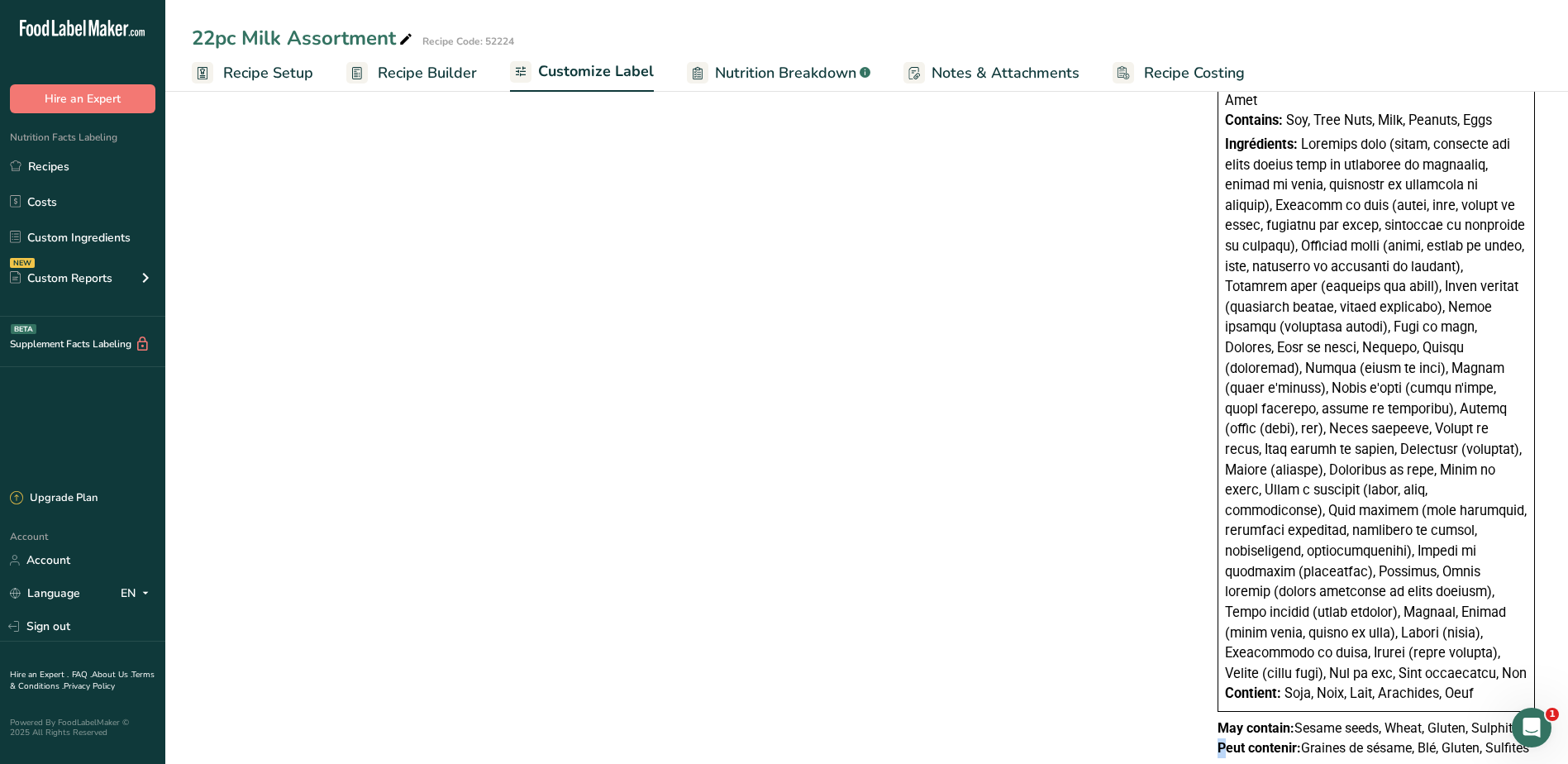
click at [1214, 718] on div "May contain: Sesame seeds, Wheat, Gluten, Sulphites Peut contenir: Graines de s…" at bounding box center [1376, 737] width 331 height 39
drag, startPoint x: 1219, startPoint y: 706, endPoint x: 1560, endPoint y: 705, distance: 341.0
copy p "Peut contenir: Graines de sésame, Blé, Gluten, Sulfites"
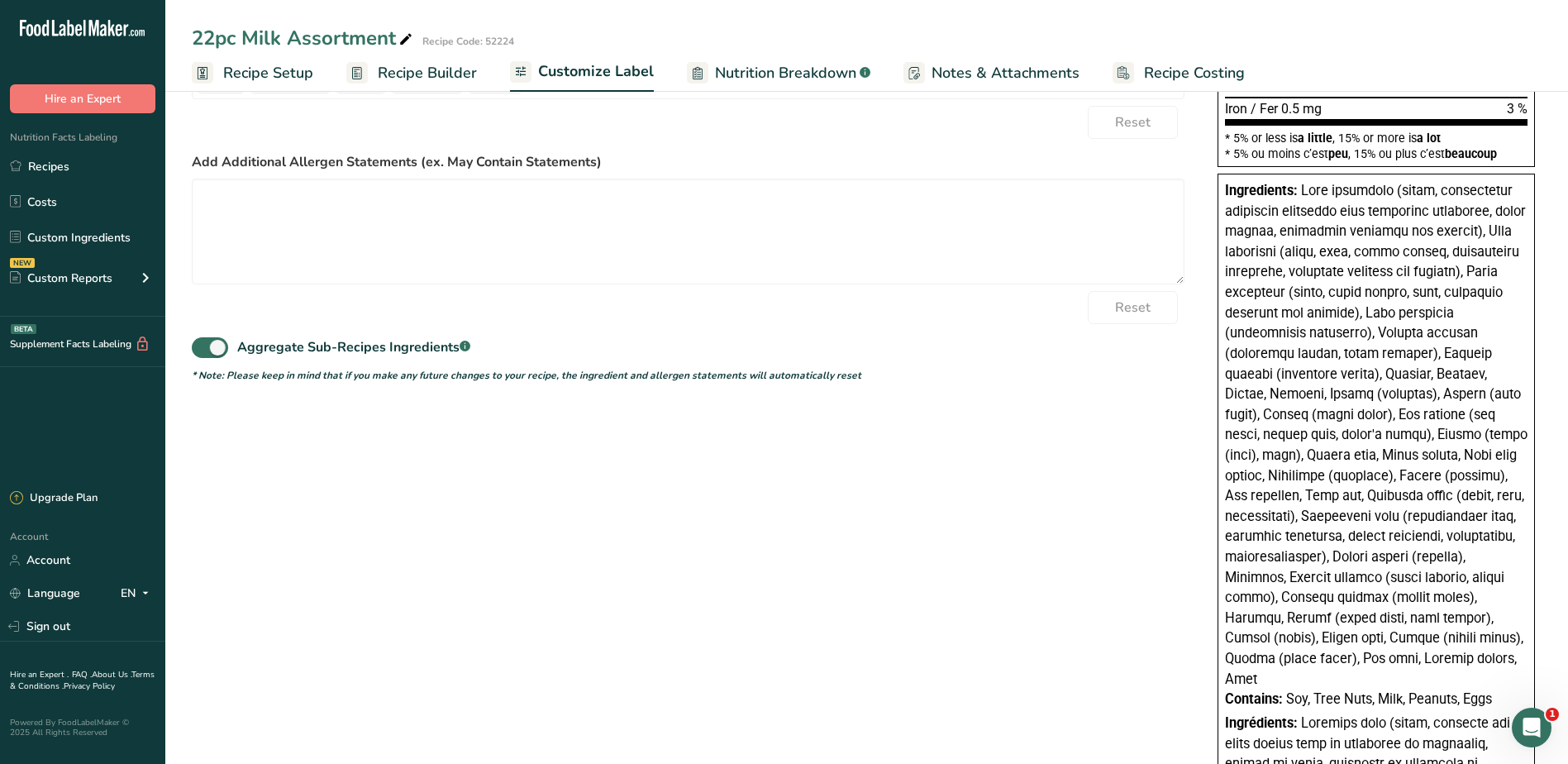
scroll to position [0, 0]
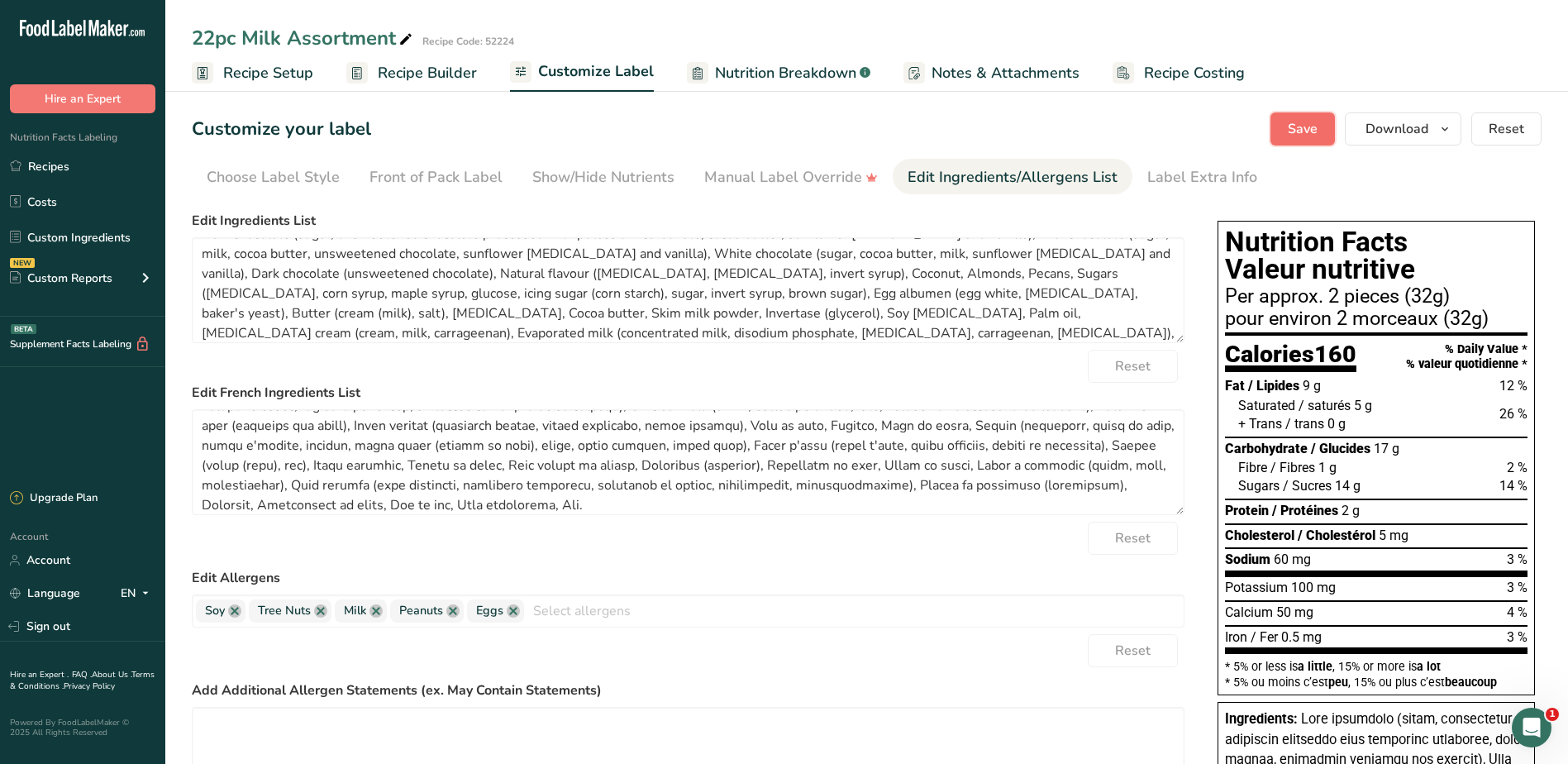
click at [1295, 120] on span "Save" at bounding box center [1302, 129] width 29 height 20
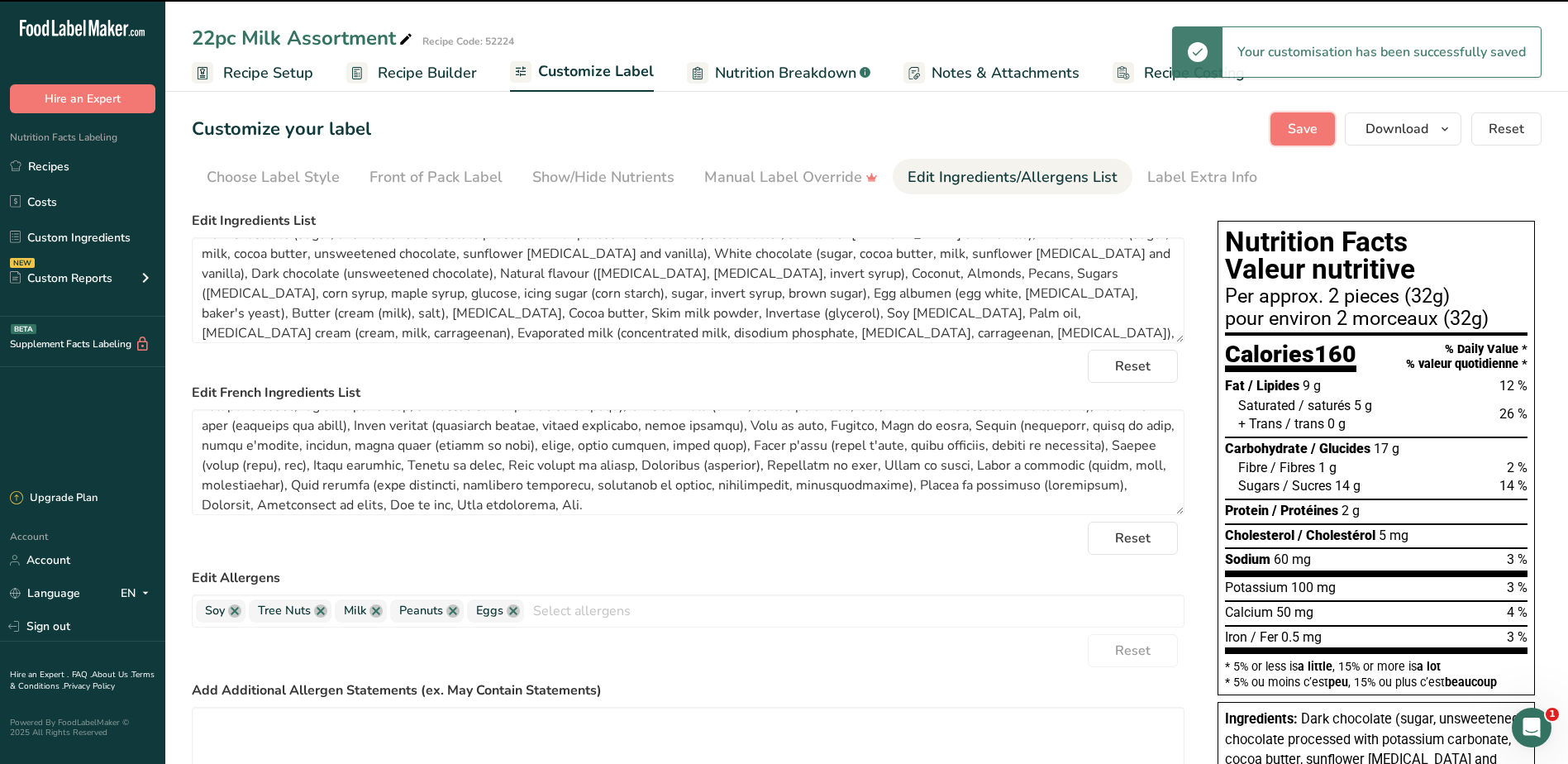
type textarea "Dark chocolate (sugar, unsweetened chocolate processed with potassium carbonate…"
type textarea "Chocolat noir (sucre, chocolat non sucré traité avec du carbonate de potassium,…"
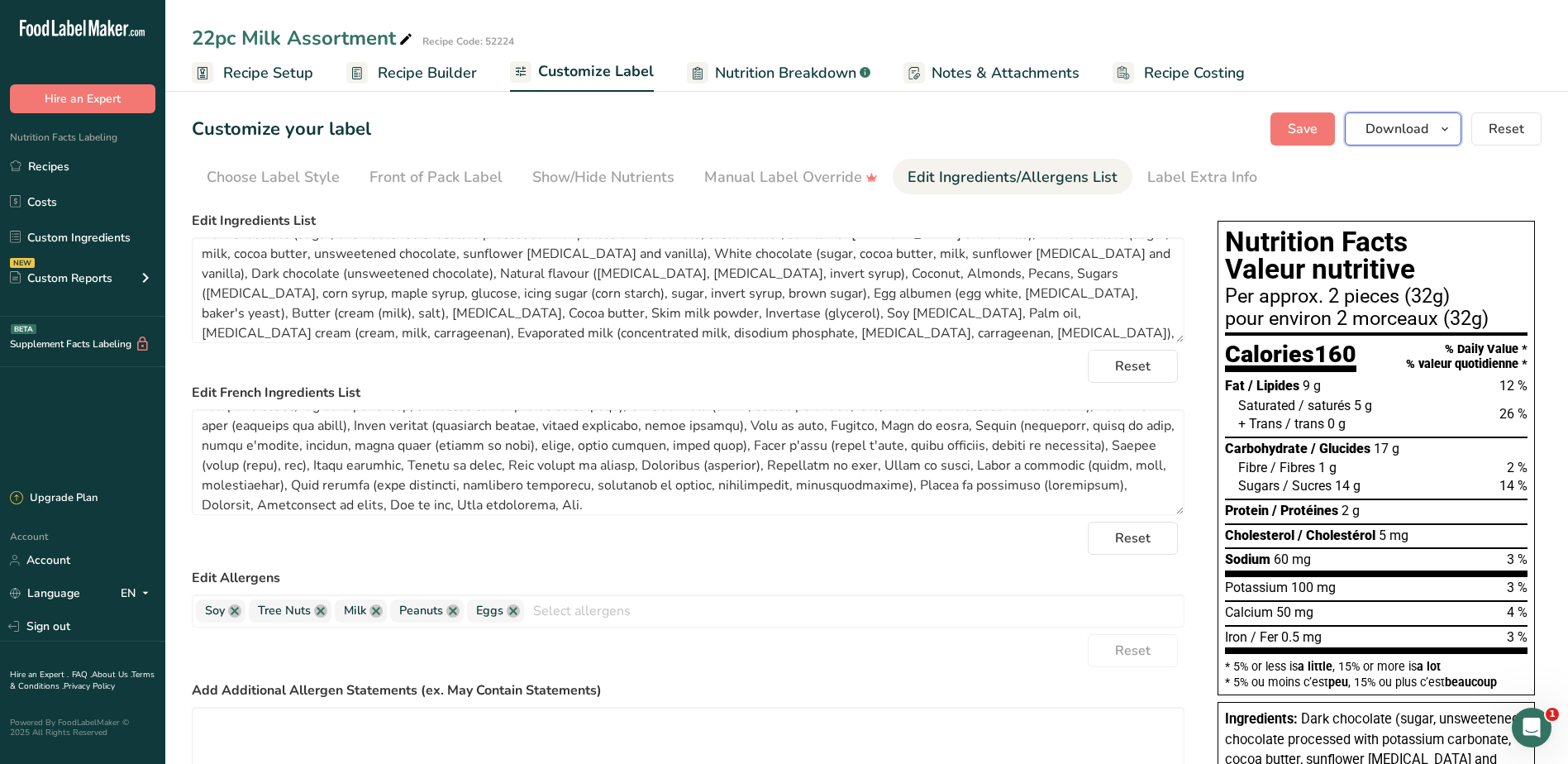
click at [1456, 130] on button "Download" at bounding box center [1403, 129] width 116 height 33
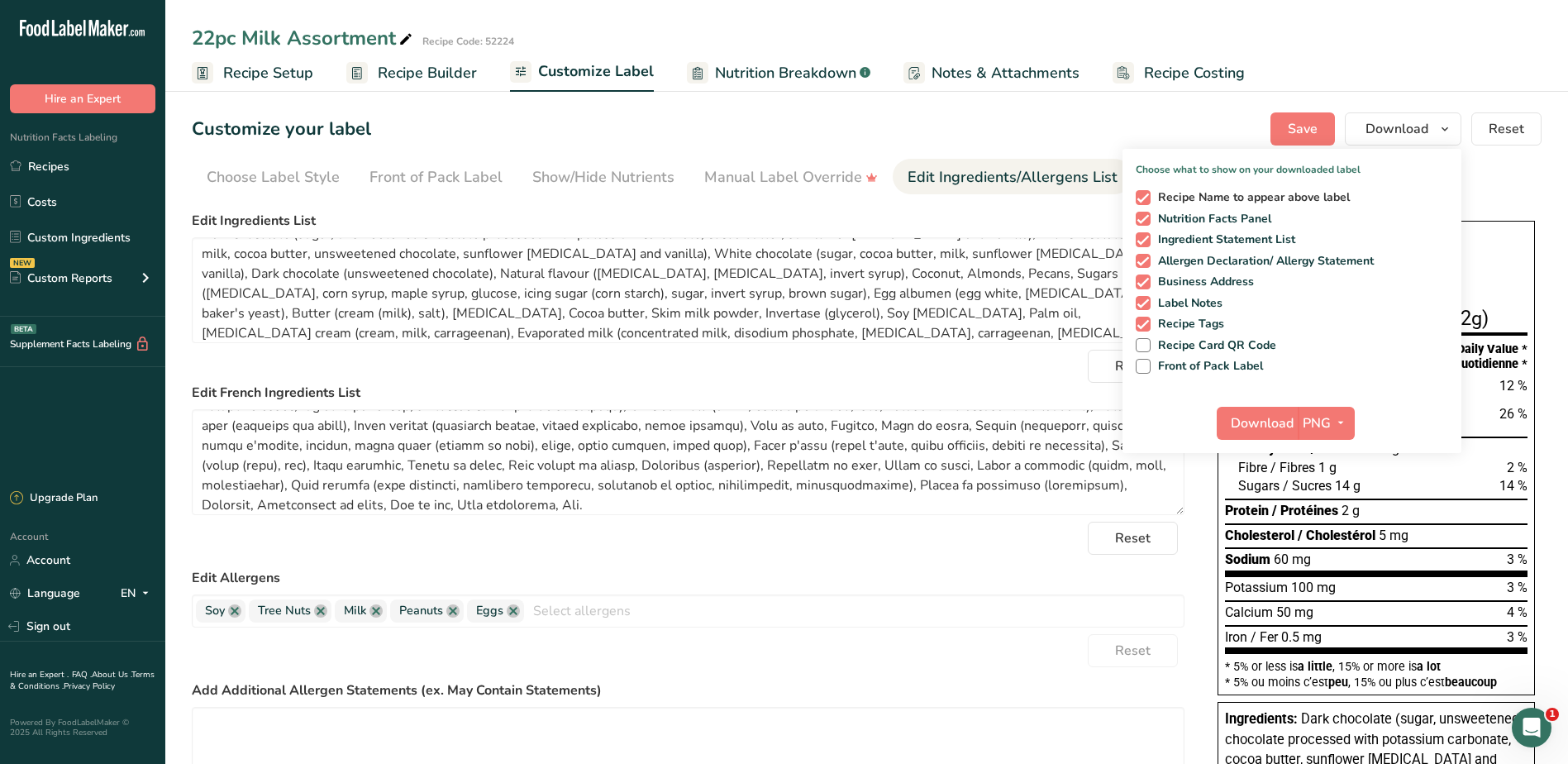
click at [1217, 195] on span "Recipe Name to appear above label" at bounding box center [1250, 198] width 200 height 15
click at [1147, 195] on input "Recipe Name to appear above label" at bounding box center [1141, 197] width 11 height 11
checkbox input "false"
click at [1205, 363] on span "Front of Pack Label" at bounding box center [1207, 366] width 114 height 15
click at [1147, 363] on input "Front of Pack Label" at bounding box center [1141, 366] width 11 height 11
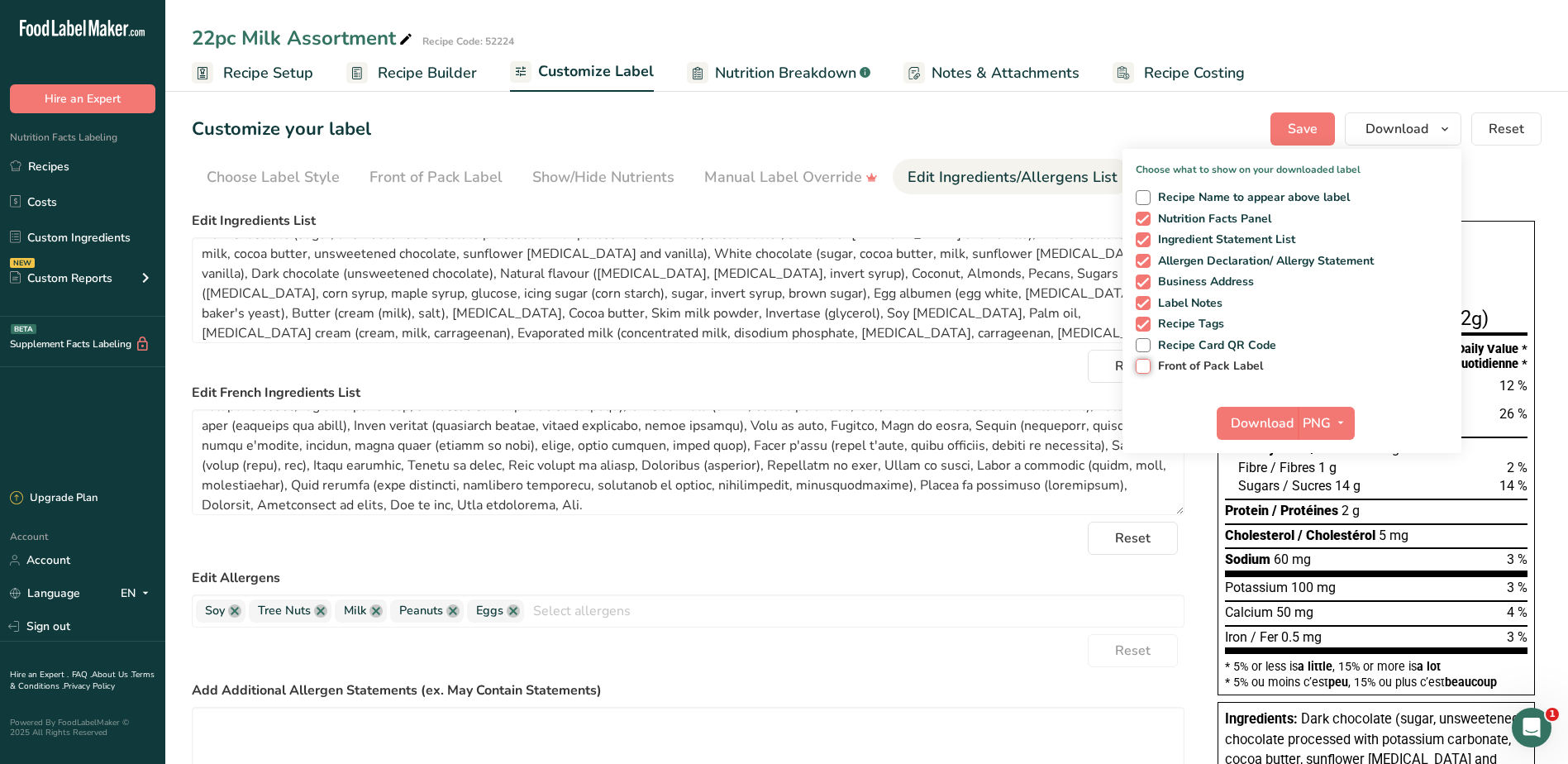
checkbox input "true"
click at [1287, 422] on span "Download" at bounding box center [1262, 423] width 63 height 20
drag, startPoint x: 60, startPoint y: 166, endPoint x: 867, endPoint y: 205, distance: 807.9
click at [60, 166] on link "Recipes" at bounding box center [82, 166] width 166 height 31
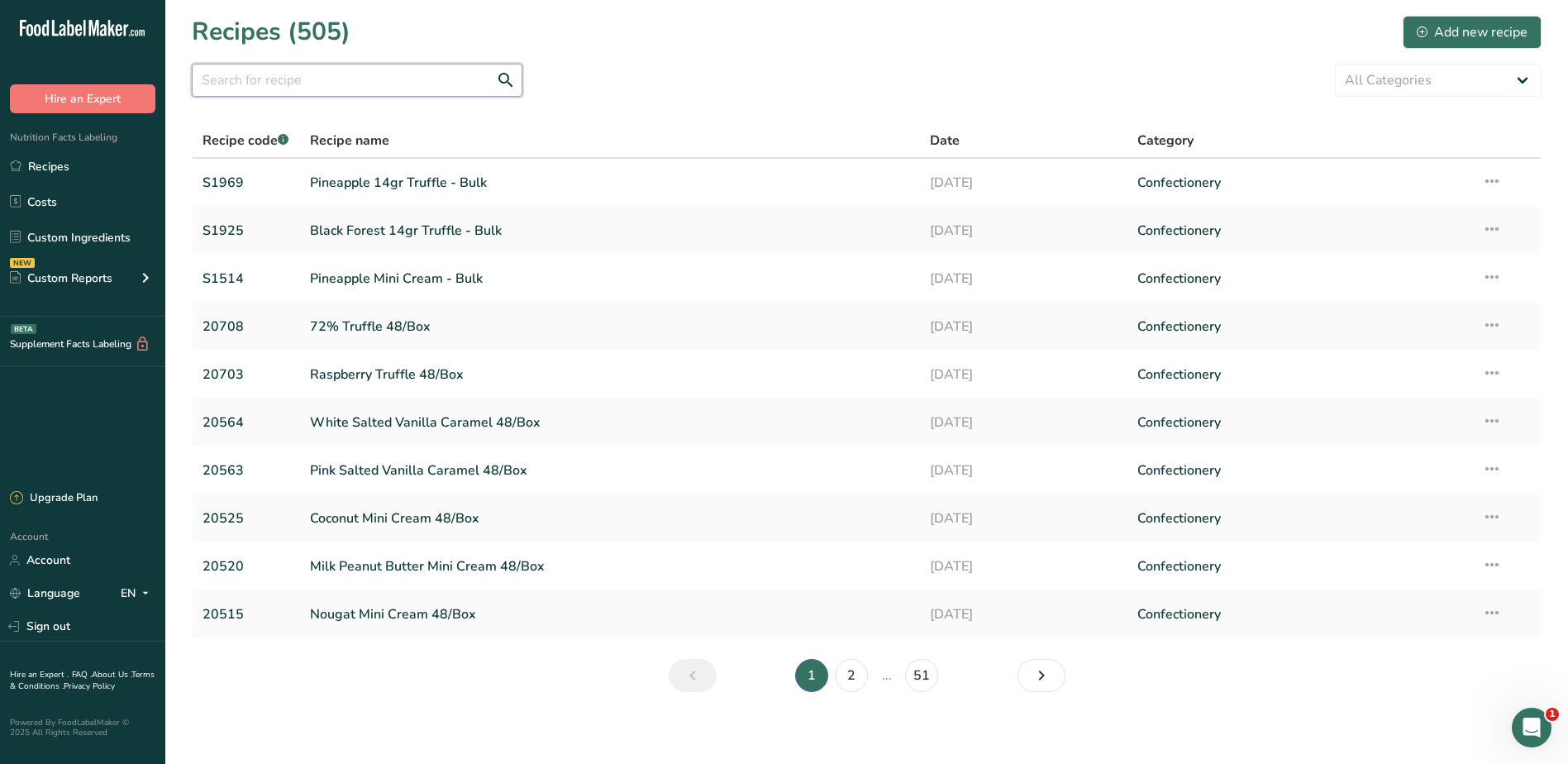
click at [299, 81] on input "text" at bounding box center [356, 81] width 331 height 33
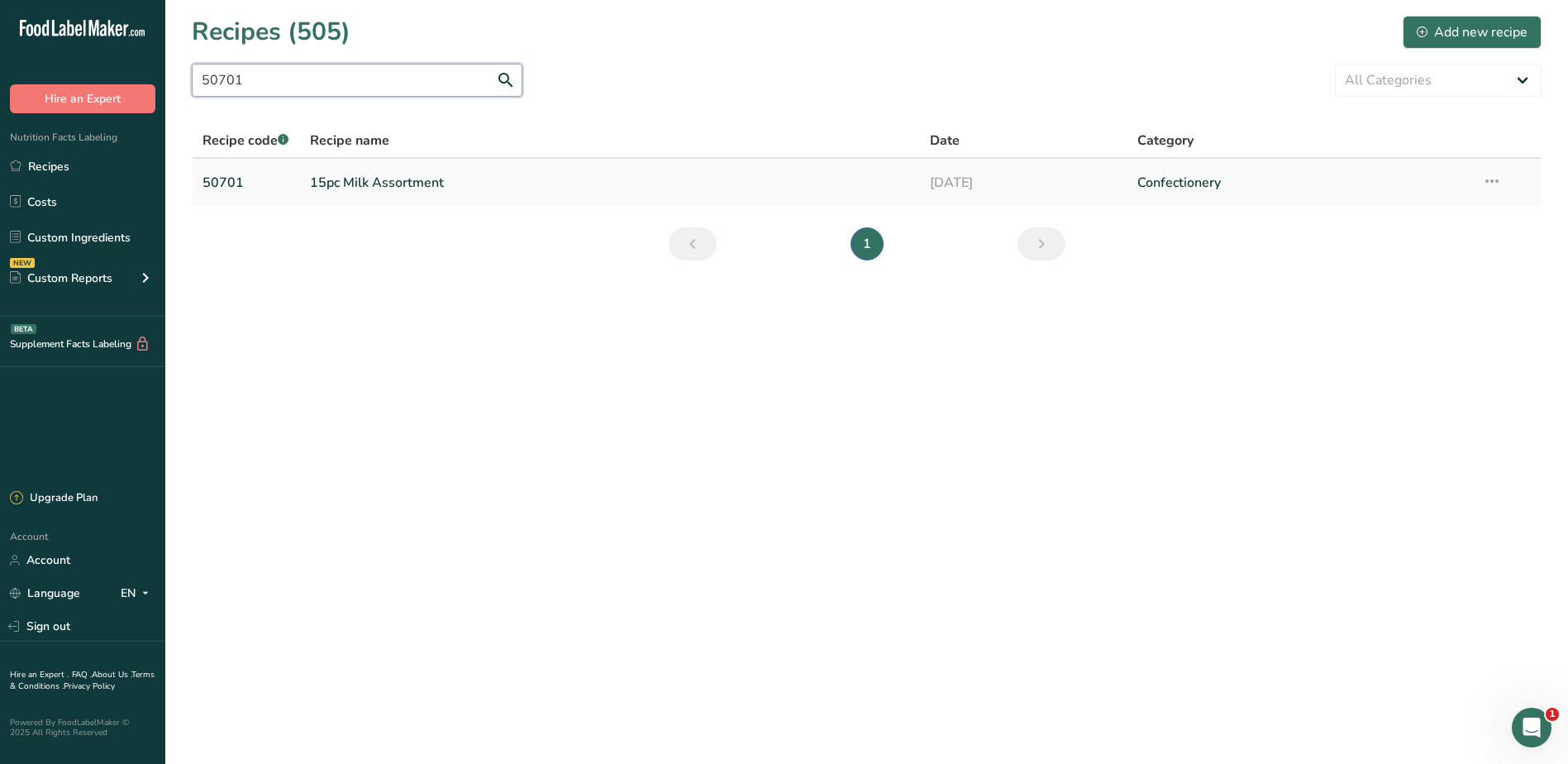
type input "50701"
click at [360, 182] on link "15pc Milk Assortment" at bounding box center [610, 183] width 601 height 35
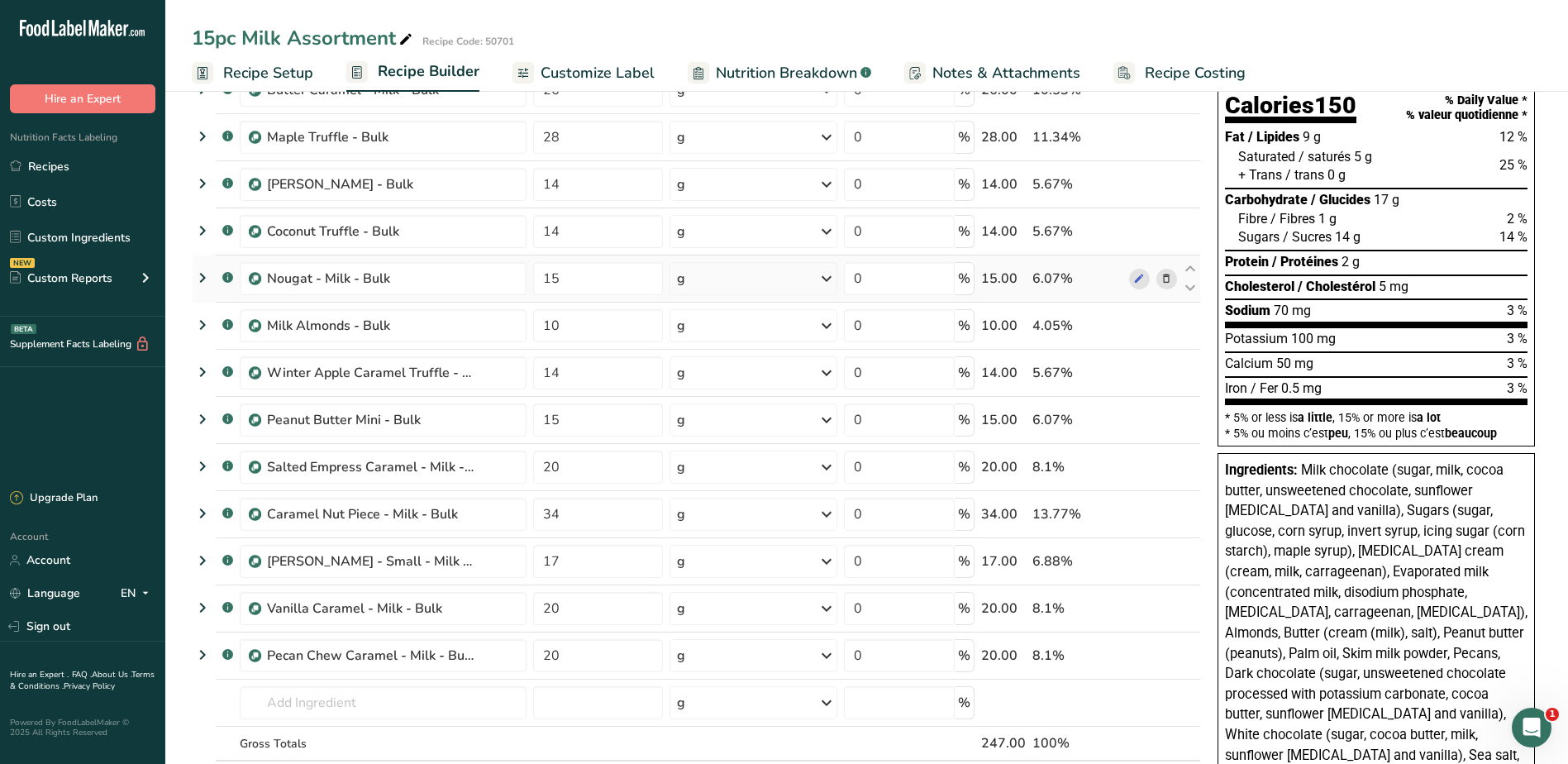
scroll to position [166, 0]
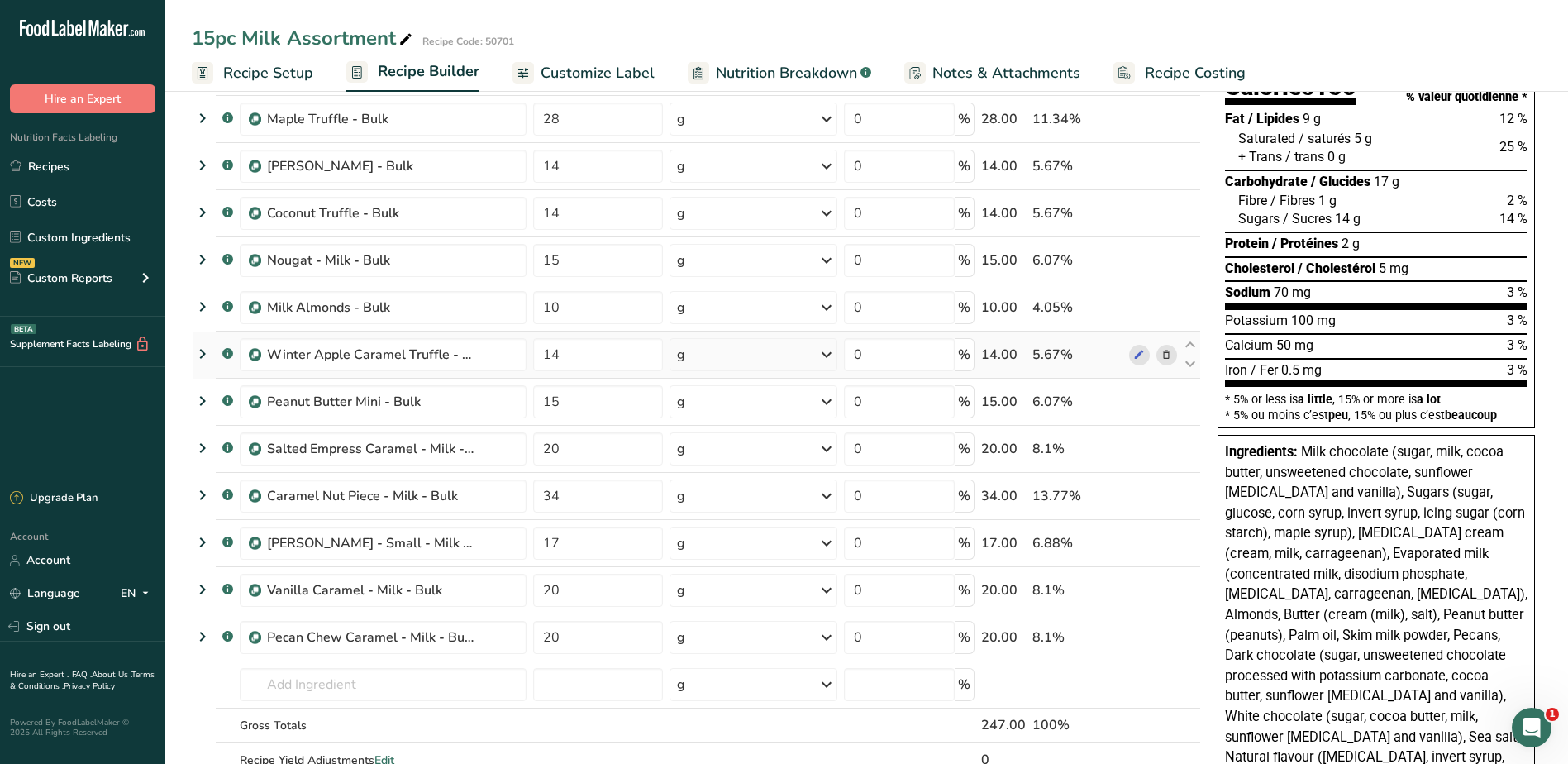
click at [1166, 352] on icon at bounding box center [1166, 355] width 12 height 17
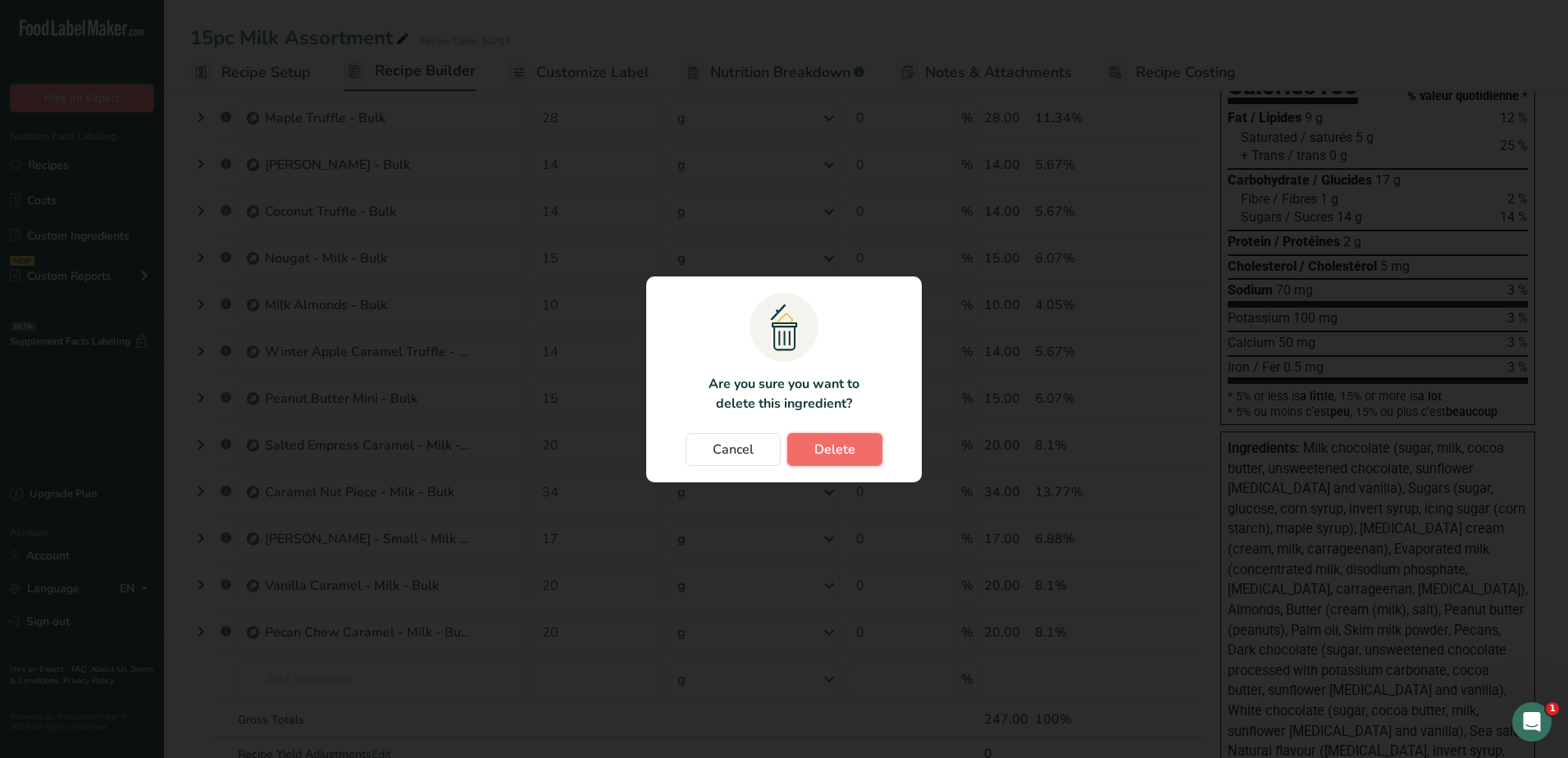
click at [832, 449] on span "Delete" at bounding box center [834, 450] width 41 height 20
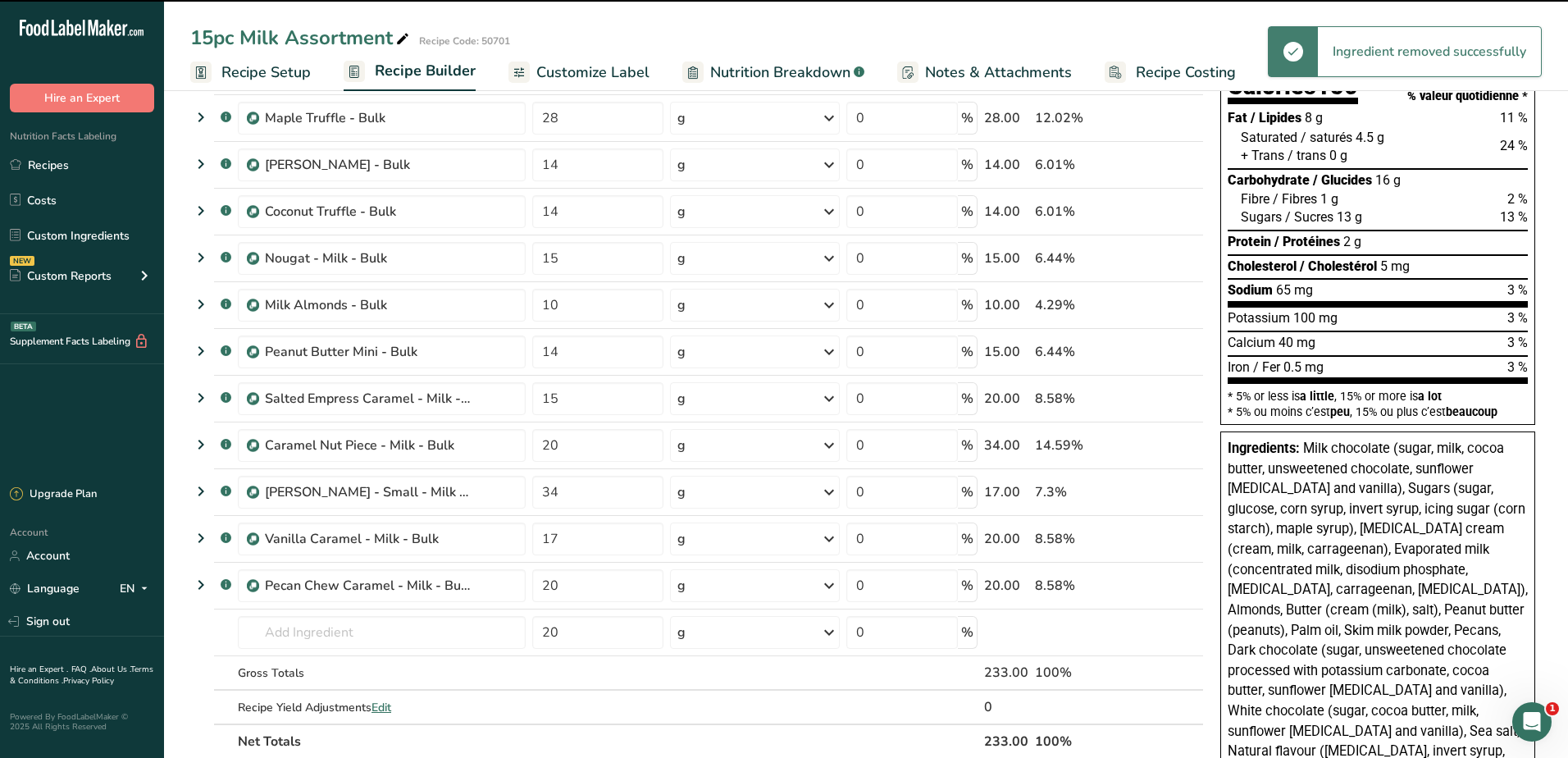
type input "15"
type input "20"
type input "34"
type input "17"
type input "20"
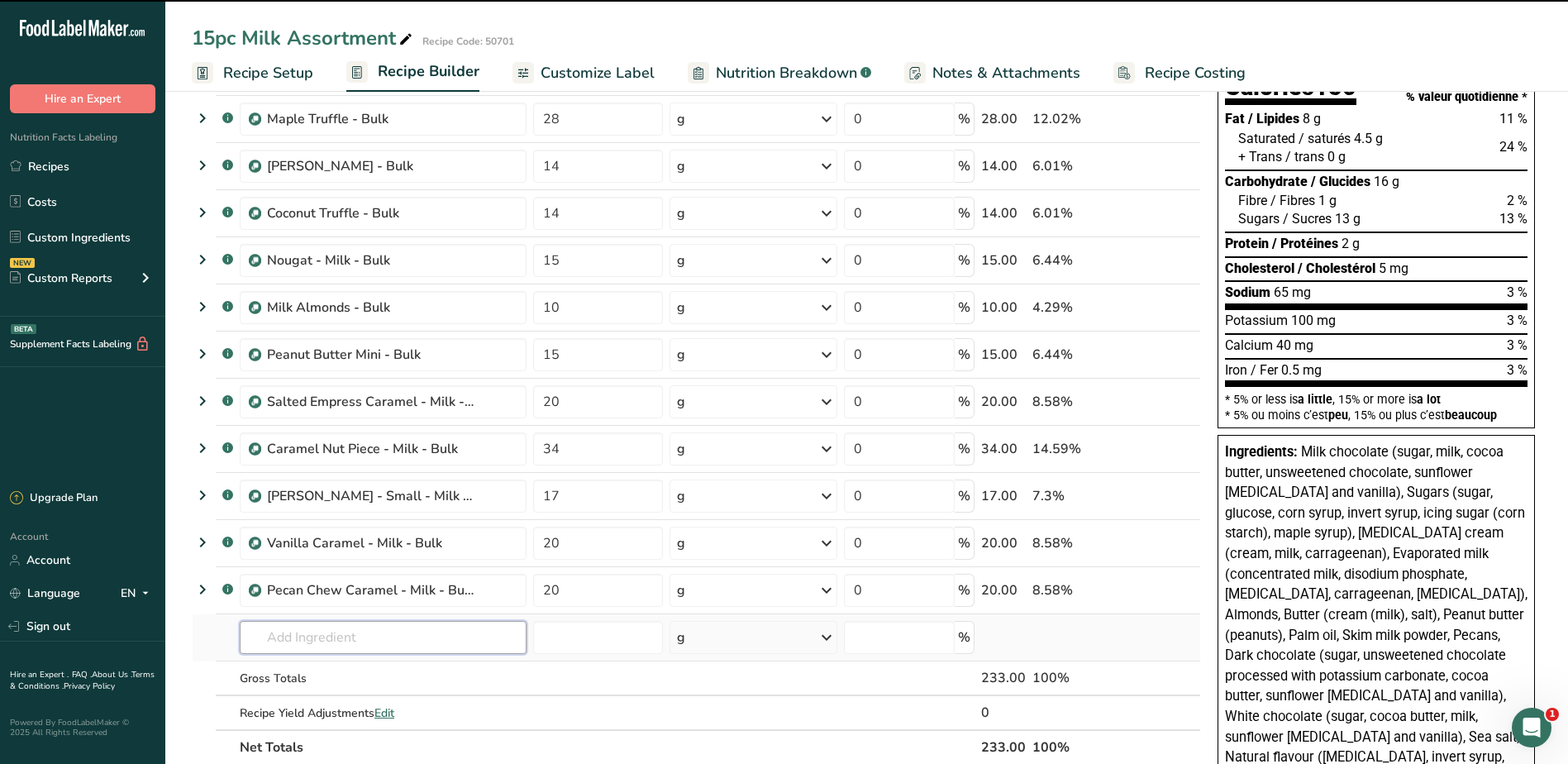
click at [319, 638] on input "text" at bounding box center [383, 638] width 287 height 33
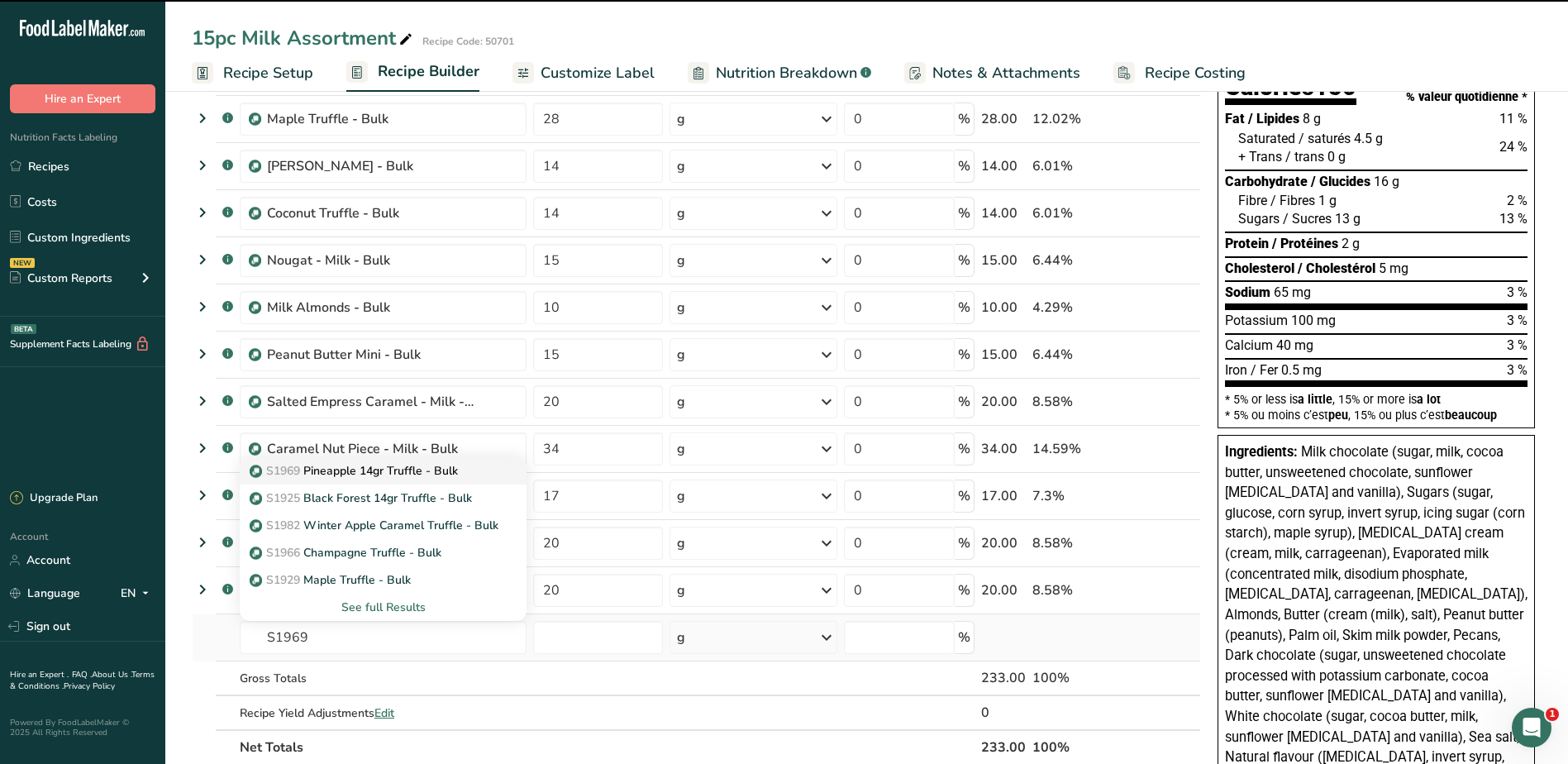
click at [342, 472] on p "S1969 Pineapple 14gr Truffle - Bulk" at bounding box center [355, 471] width 205 height 17
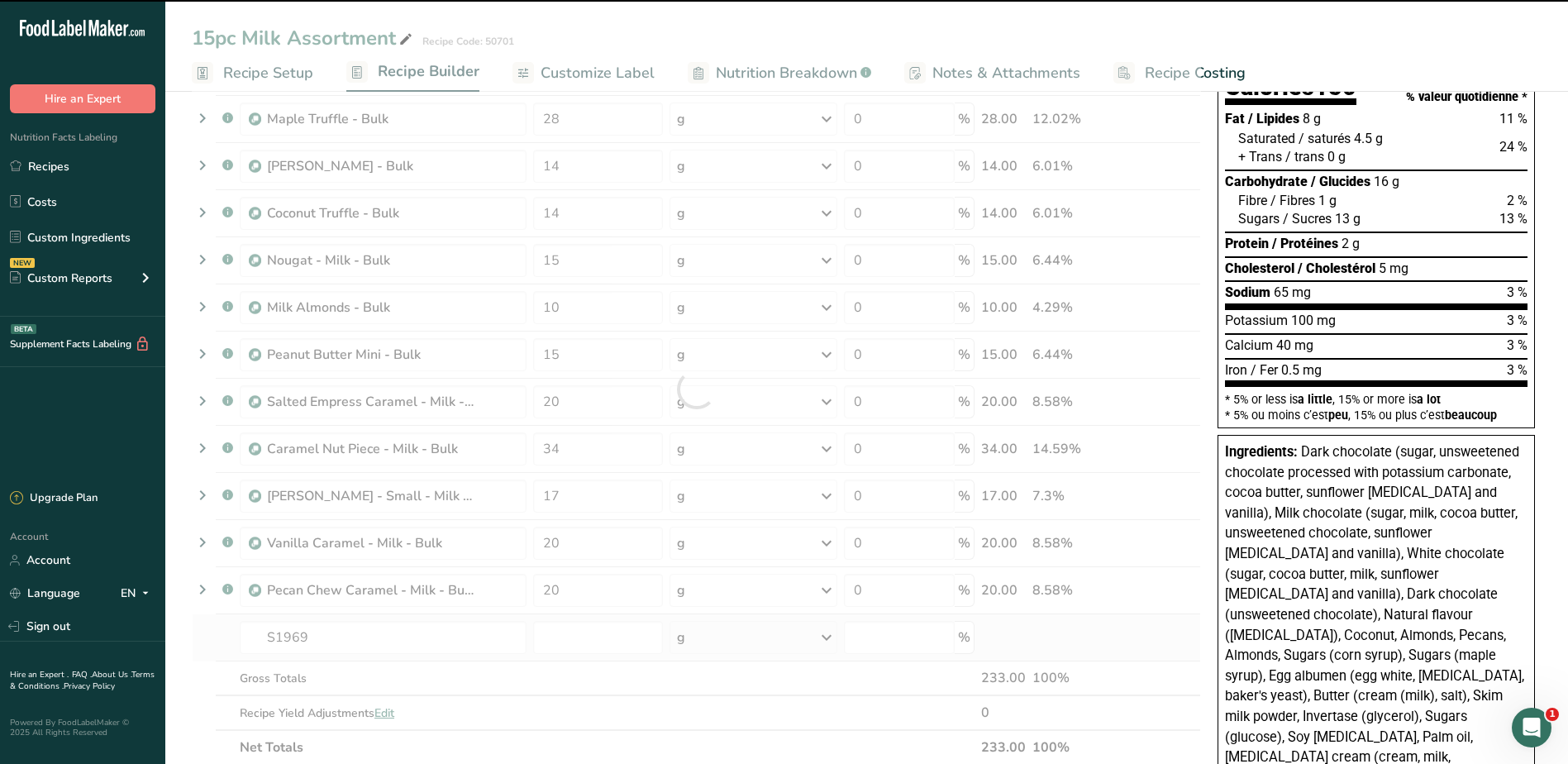
type input "Pineapple 14gr Truffle - Bulk"
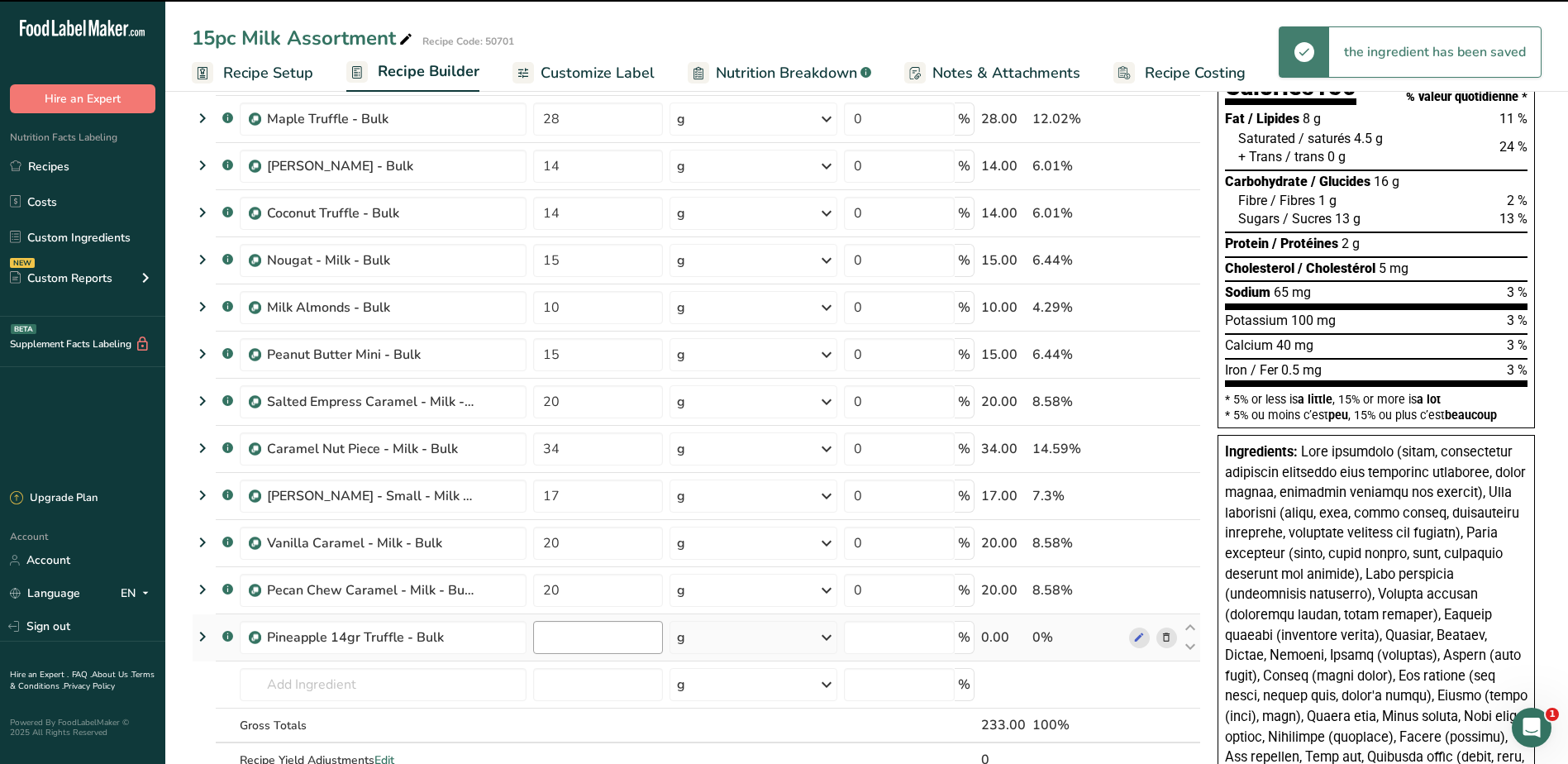
type input "0"
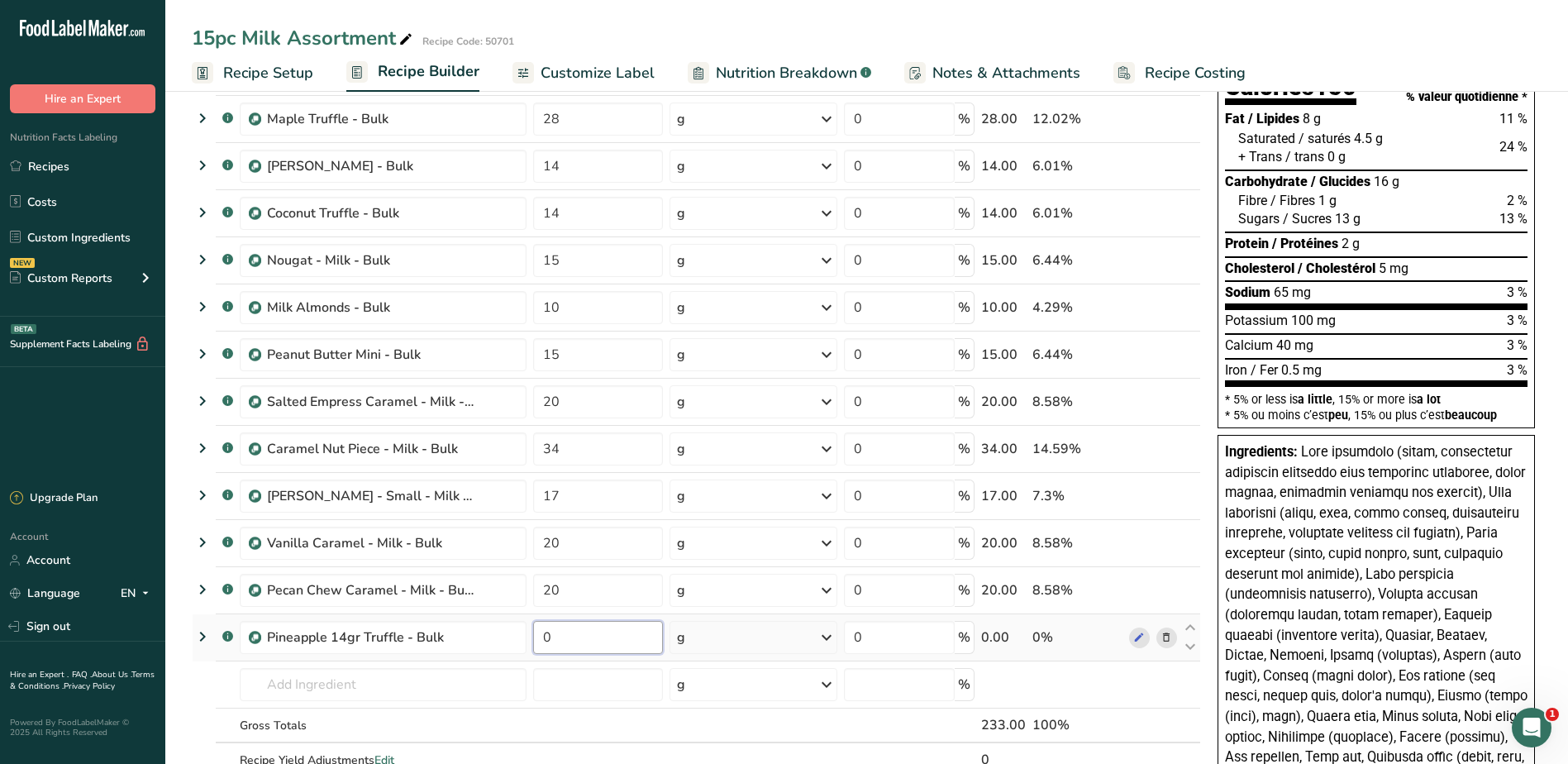
click at [562, 639] on input "0" at bounding box center [598, 638] width 130 height 33
type input "14"
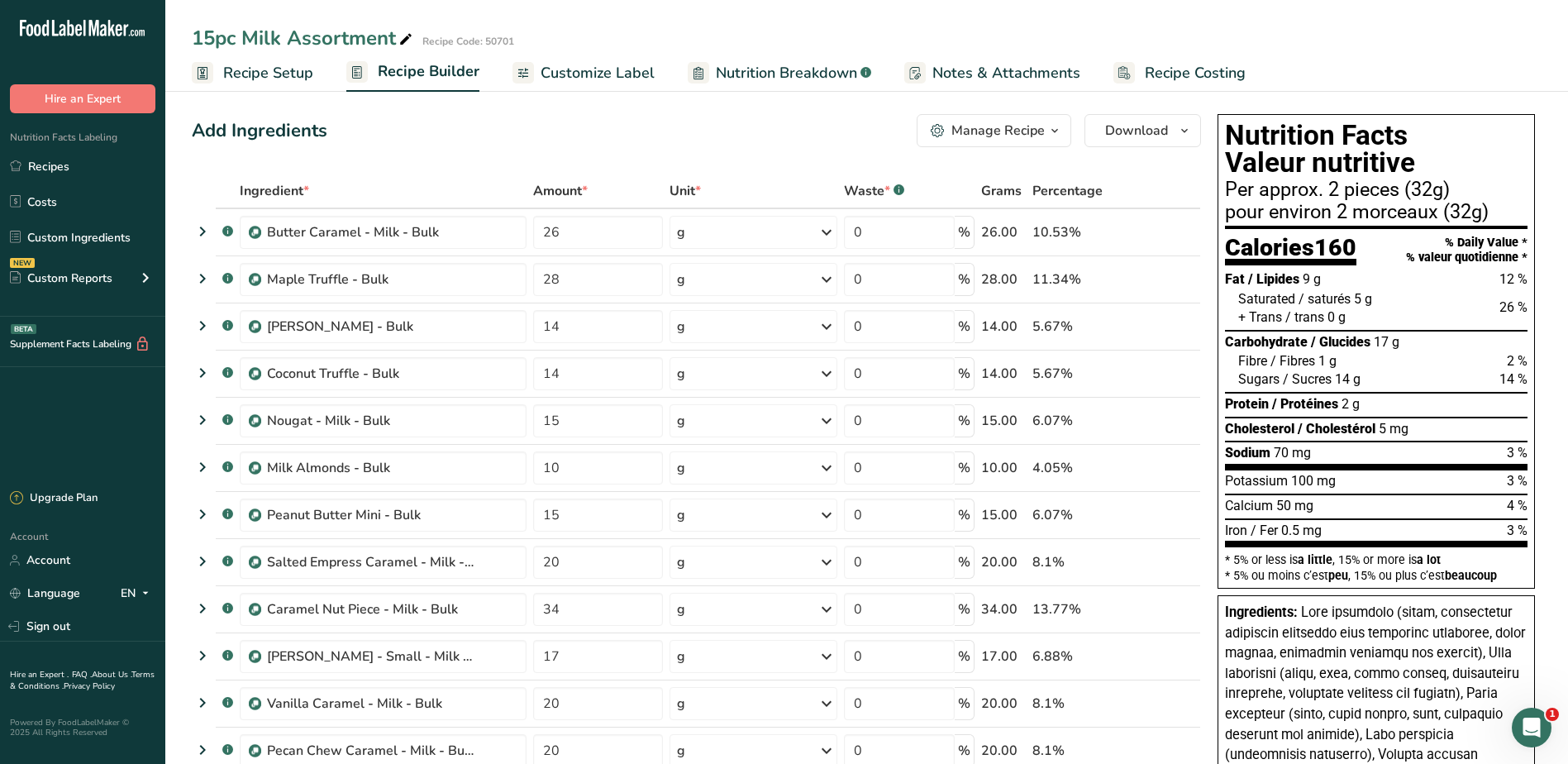
scroll to position [0, 0]
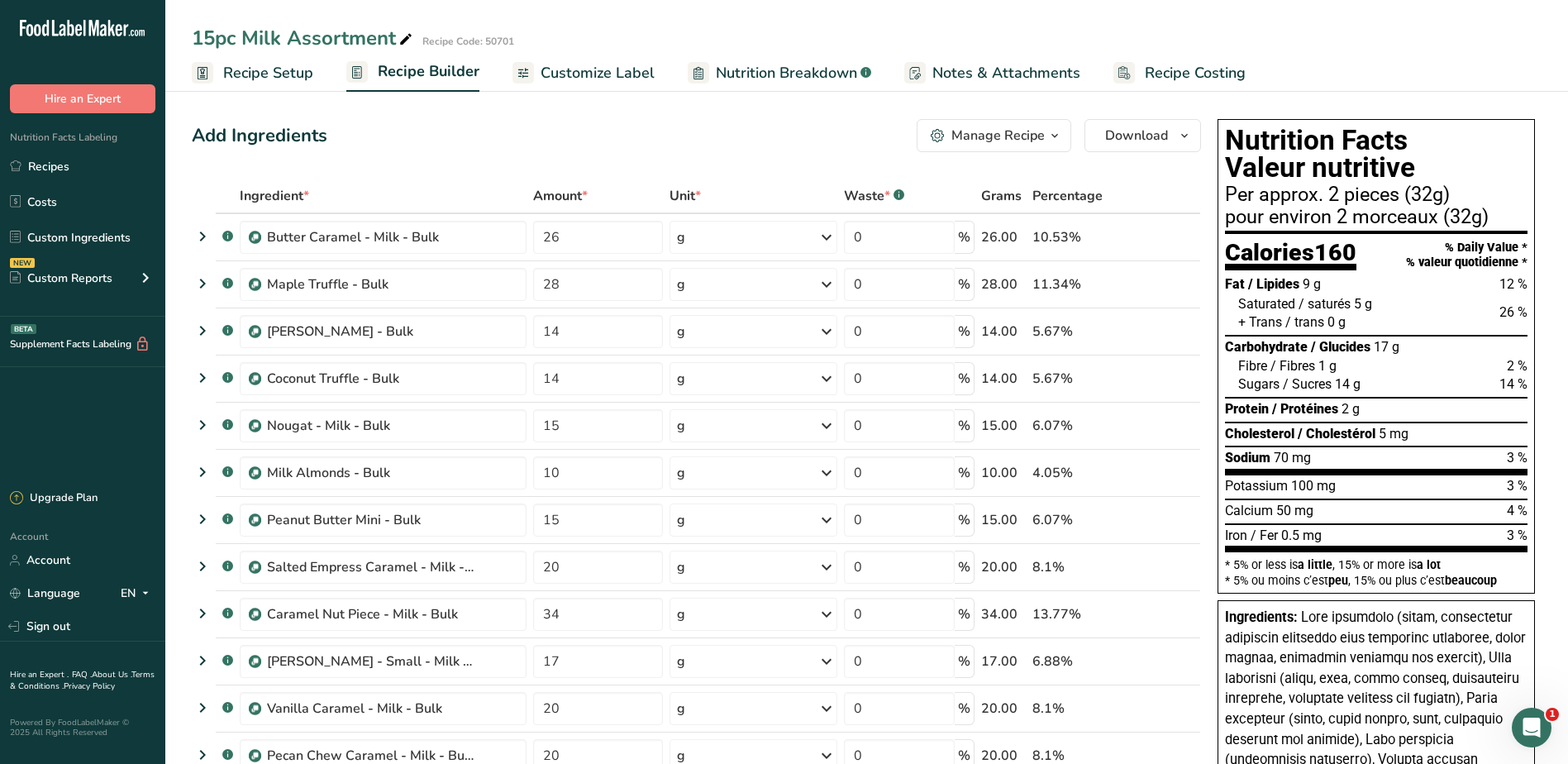
drag, startPoint x: 599, startPoint y: 74, endPoint x: 1253, endPoint y: 499, distance: 780.0
click at [599, 74] on span "Customize Label" at bounding box center [597, 73] width 114 height 22
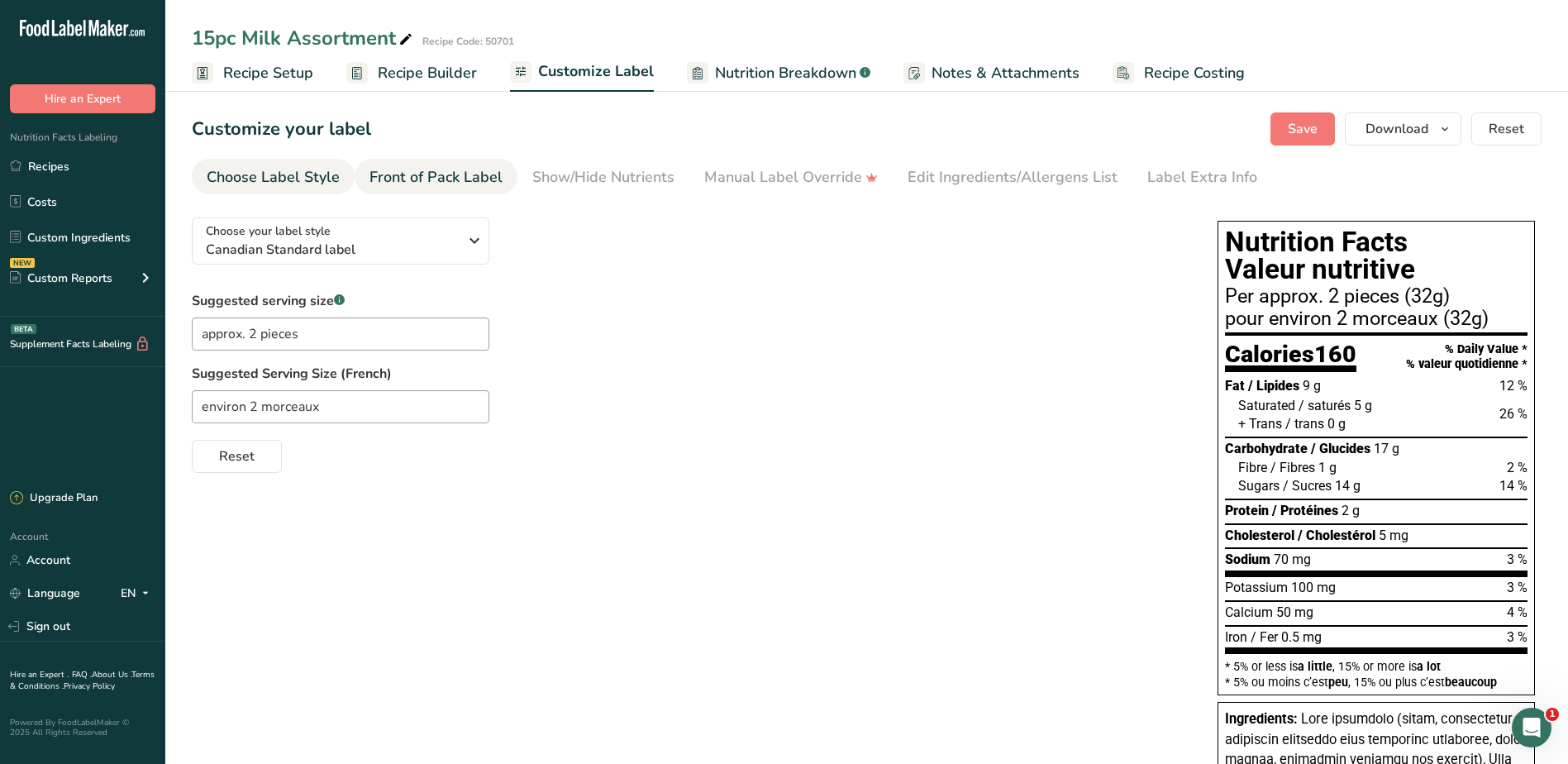
click at [461, 170] on div "Front of Pack Label" at bounding box center [435, 177] width 133 height 22
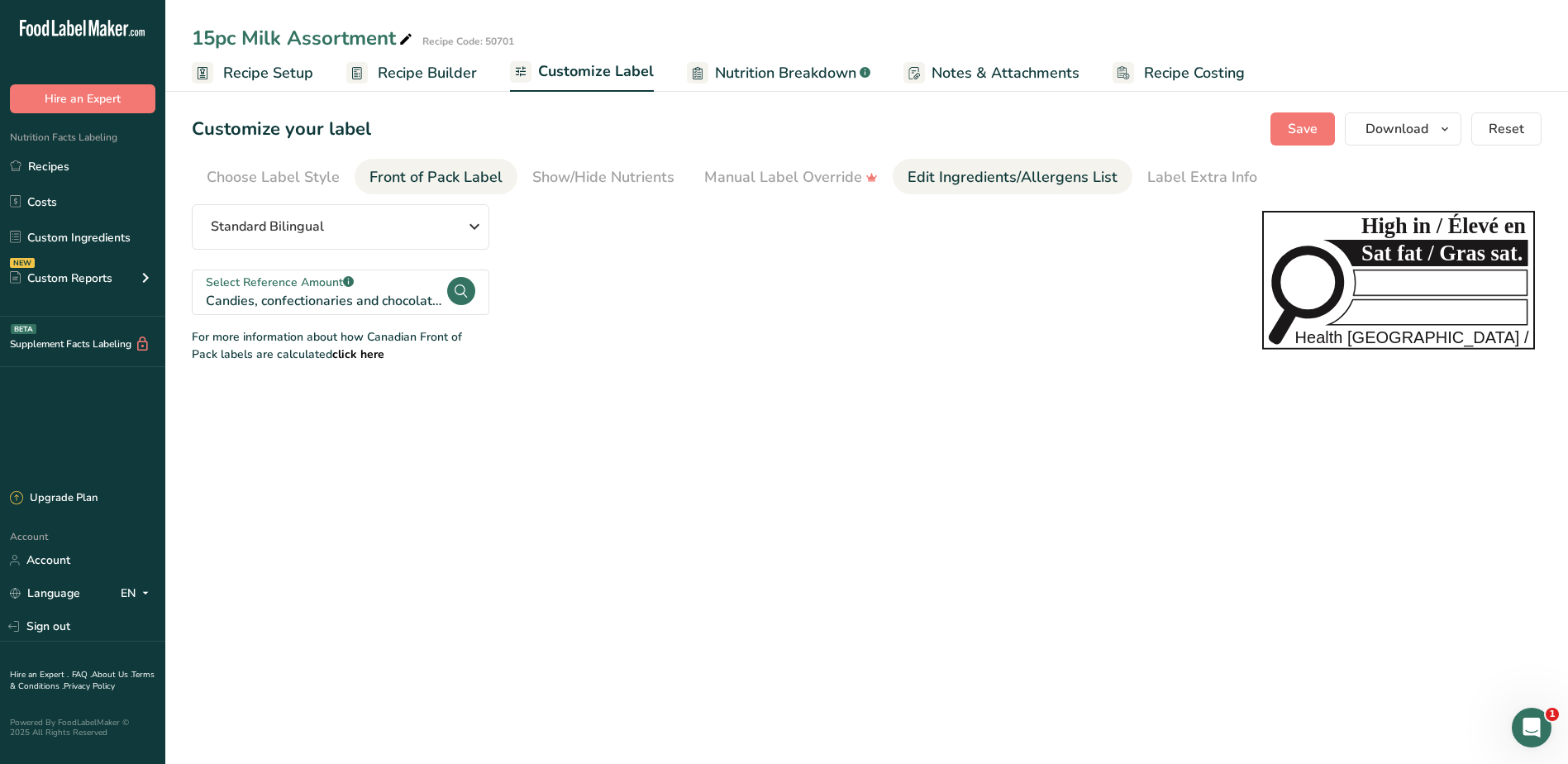
click at [1001, 177] on div "Edit Ingredients/Allergens List" at bounding box center [1012, 177] width 210 height 22
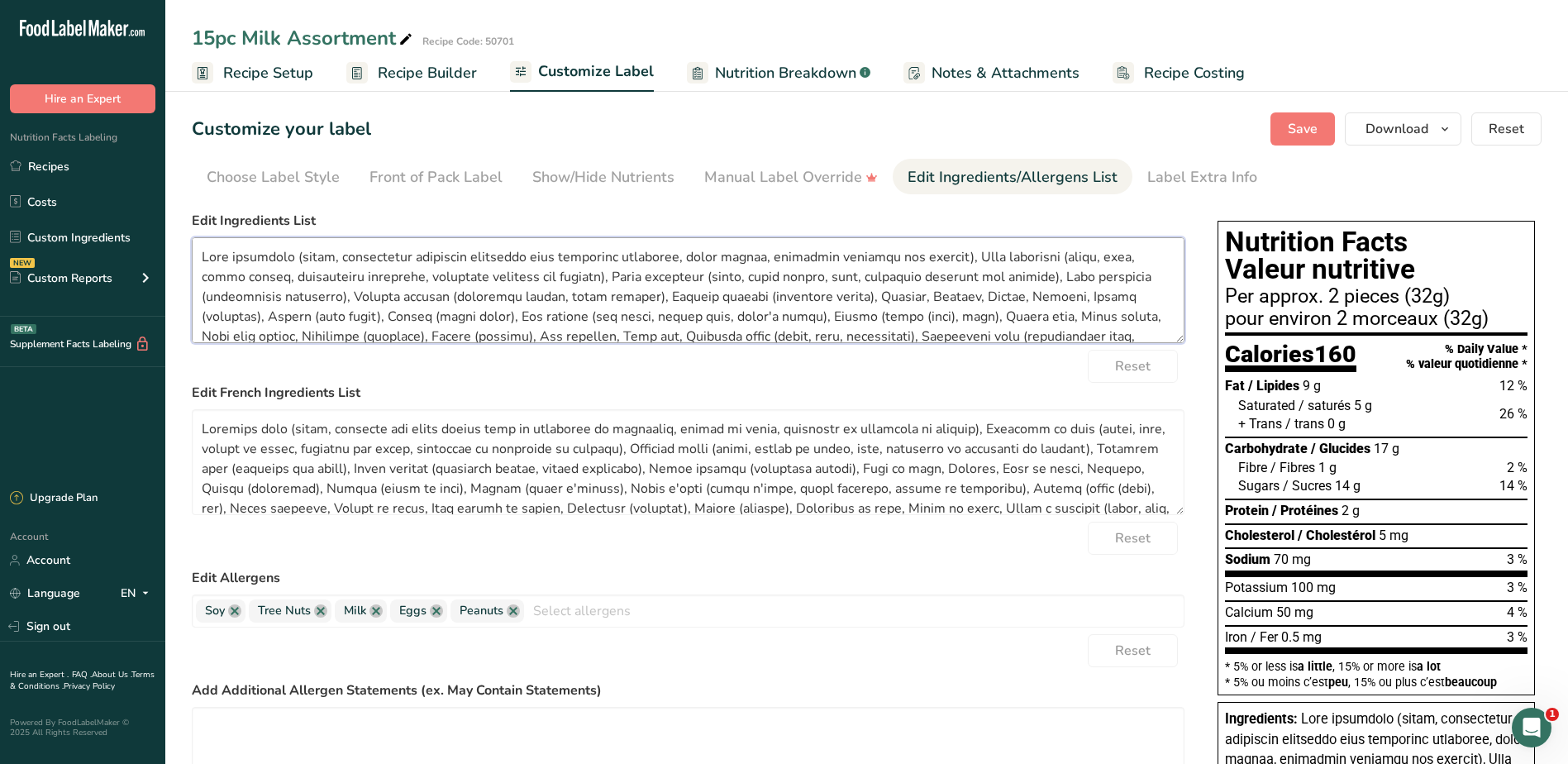
scroll to position [72, 0]
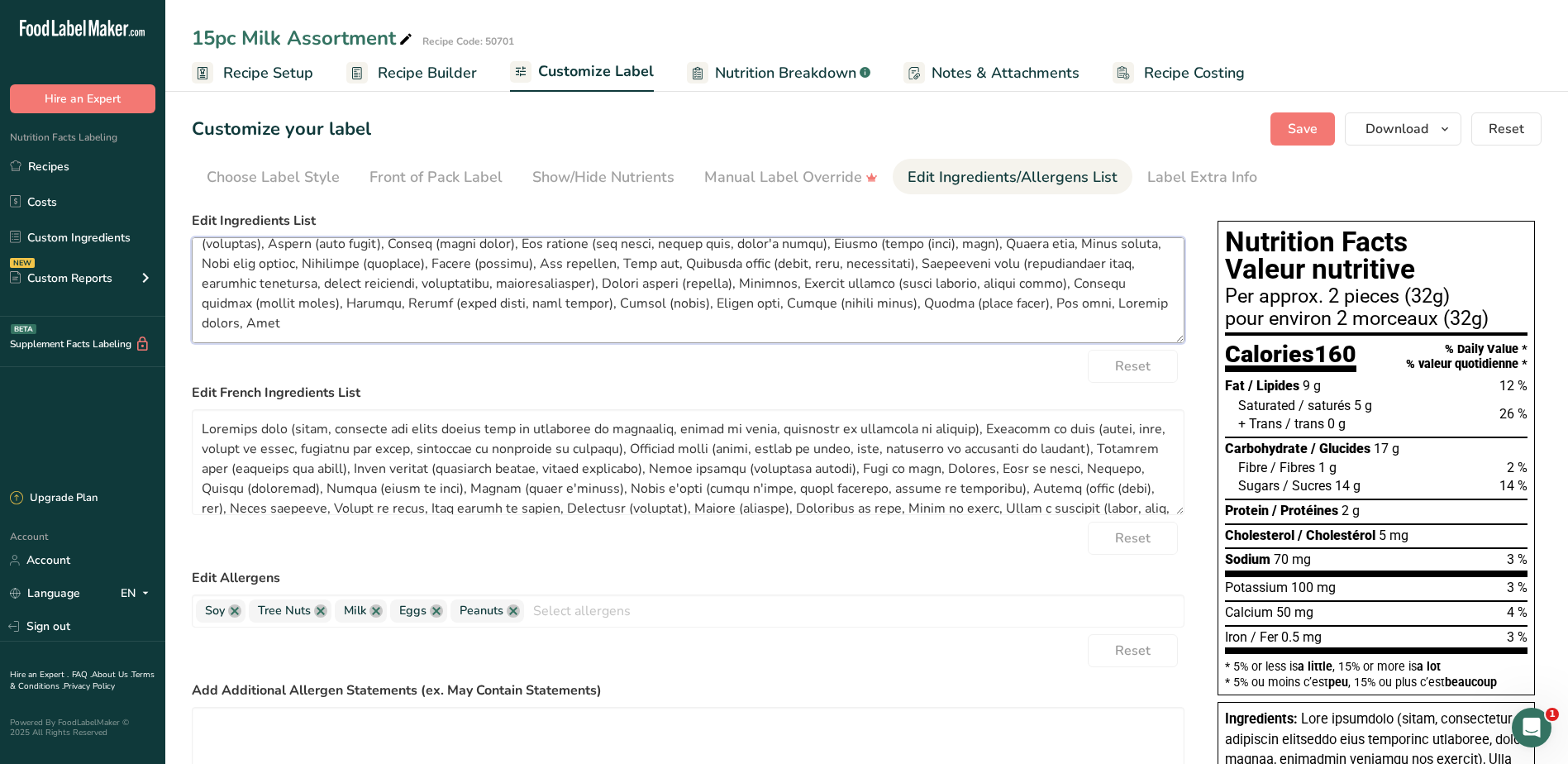
drag, startPoint x: 201, startPoint y: 257, endPoint x: 1203, endPoint y: 421, distance: 1015.3
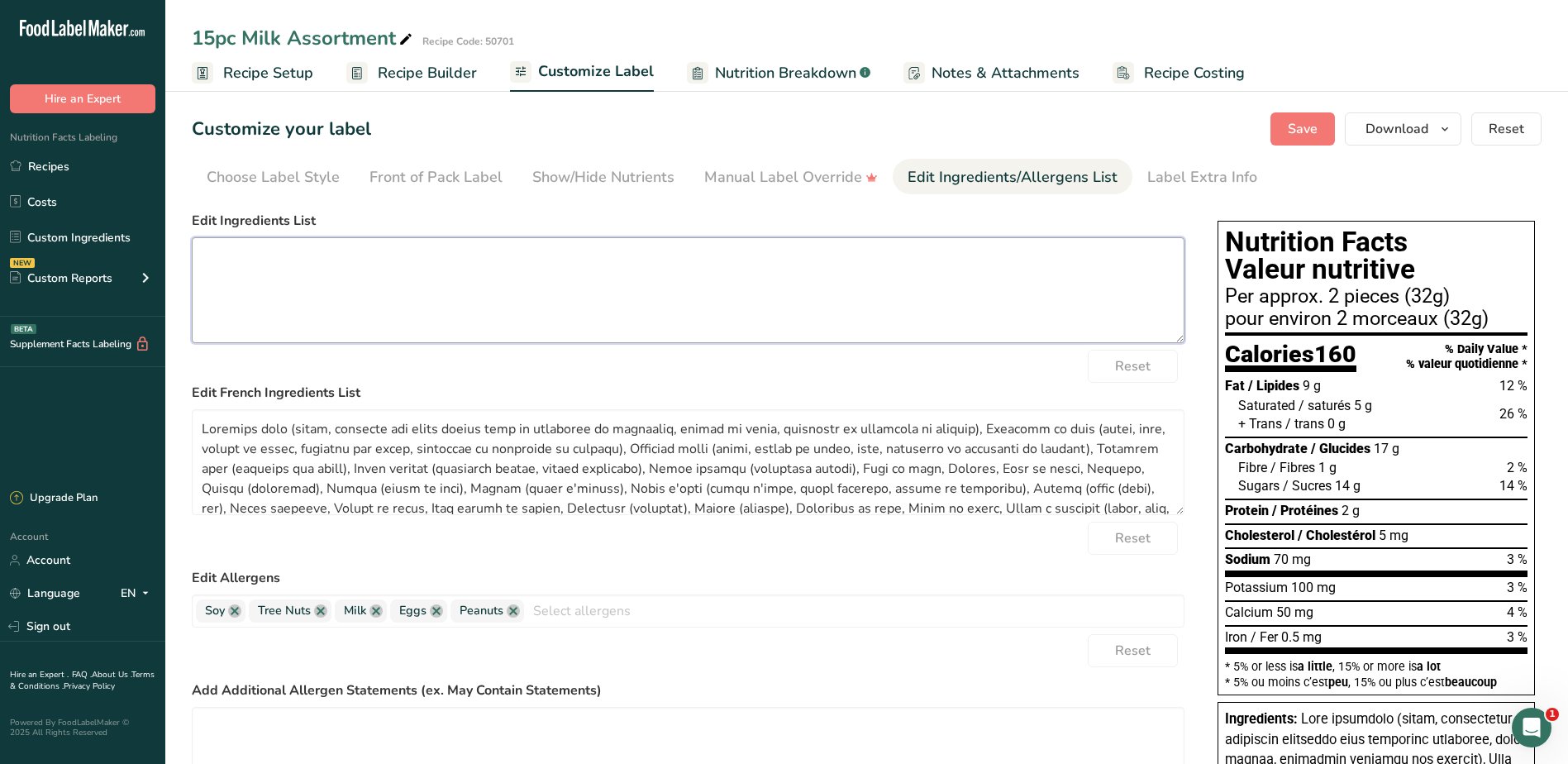
scroll to position [0, 0]
paste textarea "Dark chocolate (sugar, unsweetened chocolate processed with potassium carbonate…"
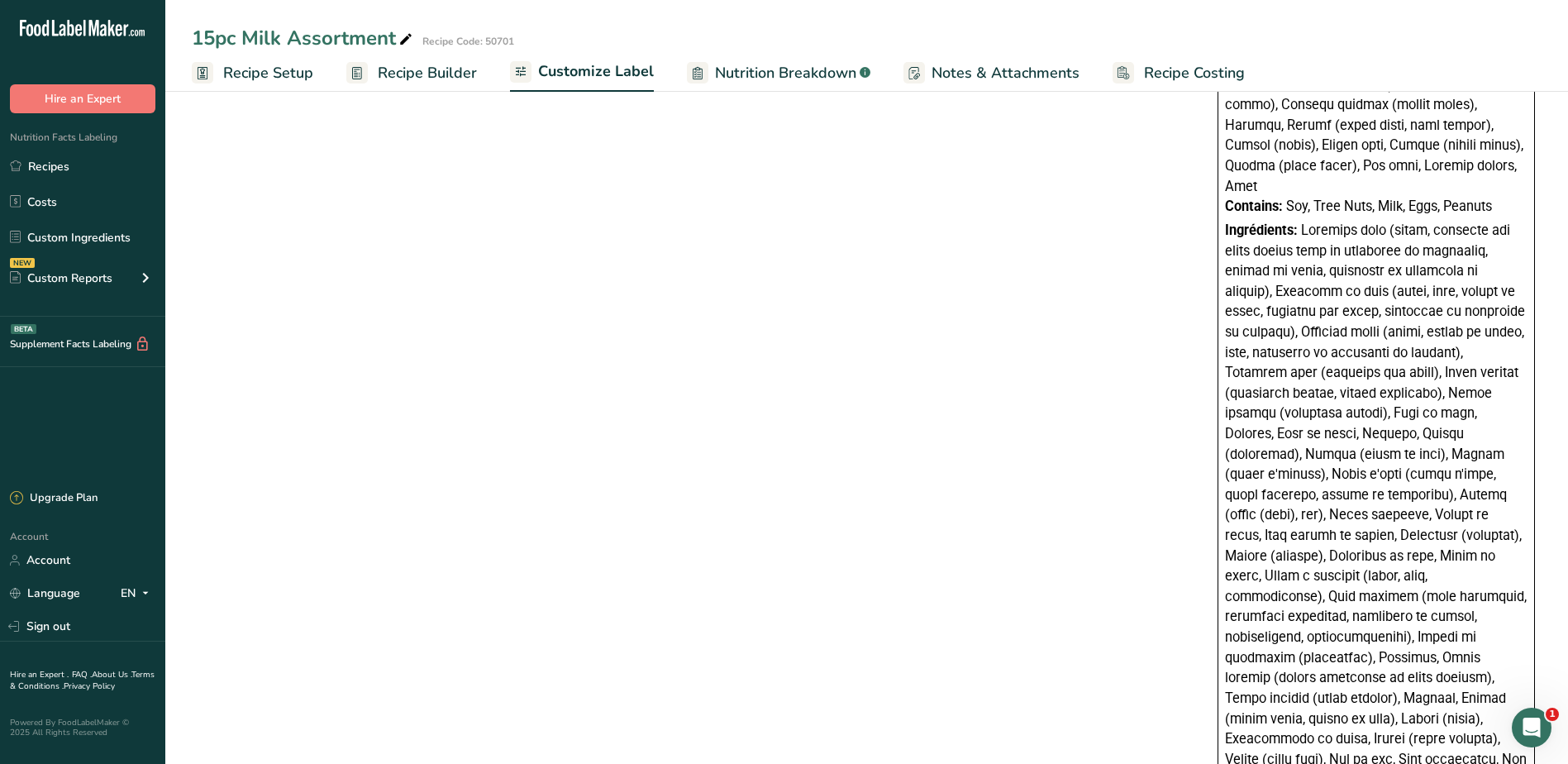
scroll to position [992, 0]
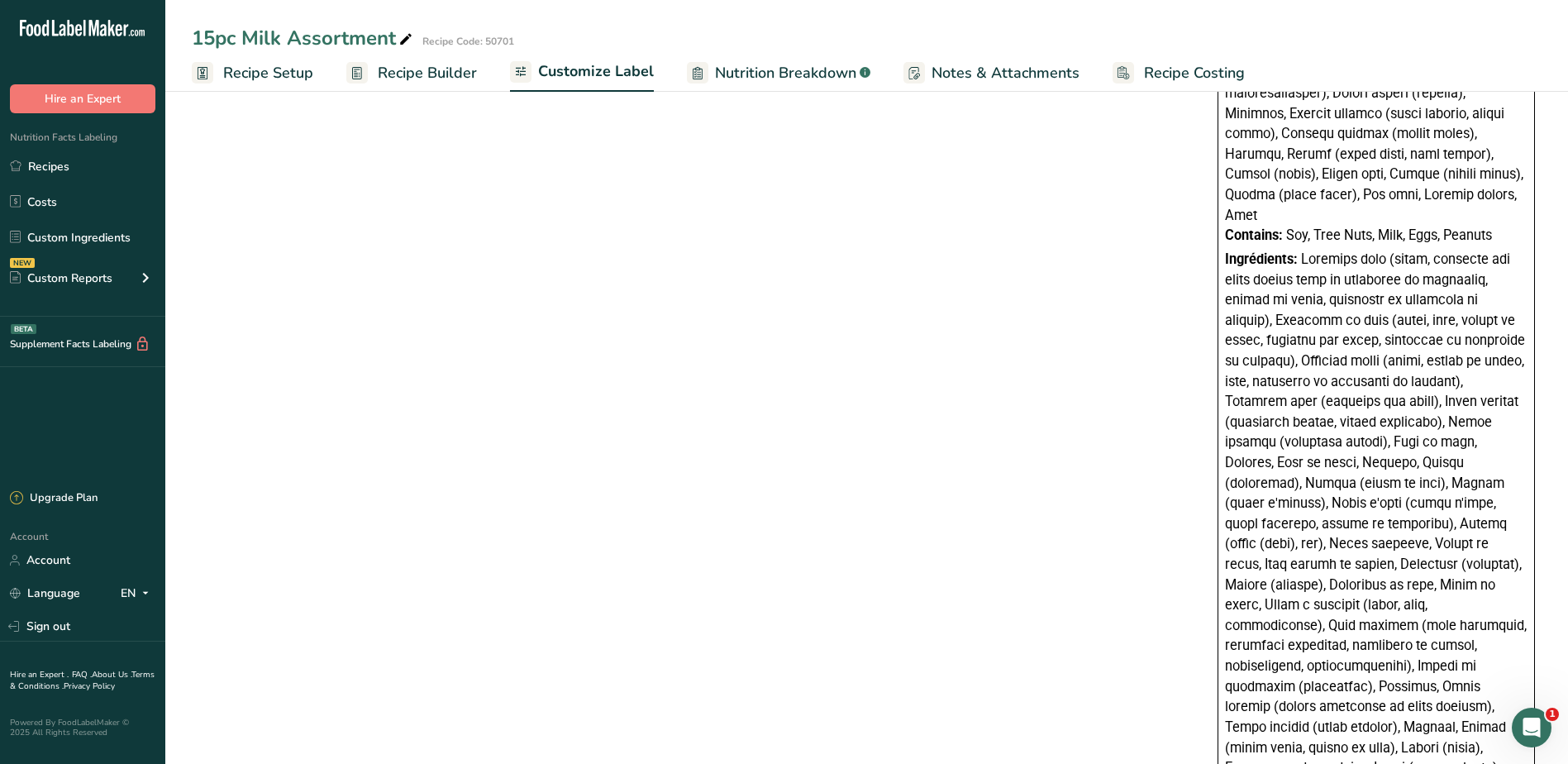
type textarea "Dark chocolate (sugar, unsweetened chocolate processed with potassium carbonate…"
drag, startPoint x: 1225, startPoint y: 216, endPoint x: 1499, endPoint y: 208, distance: 274.1
click at [1499, 208] on div "Ingredients: Contains: Soy, Tree Nuts, Milk, Eggs, Peanuts Ingrédients: Contien…" at bounding box center [1377, 267] width 318 height 1117
copy div "Contains: Soy, Tree Nuts, Milk, Eggs, Peanuts"
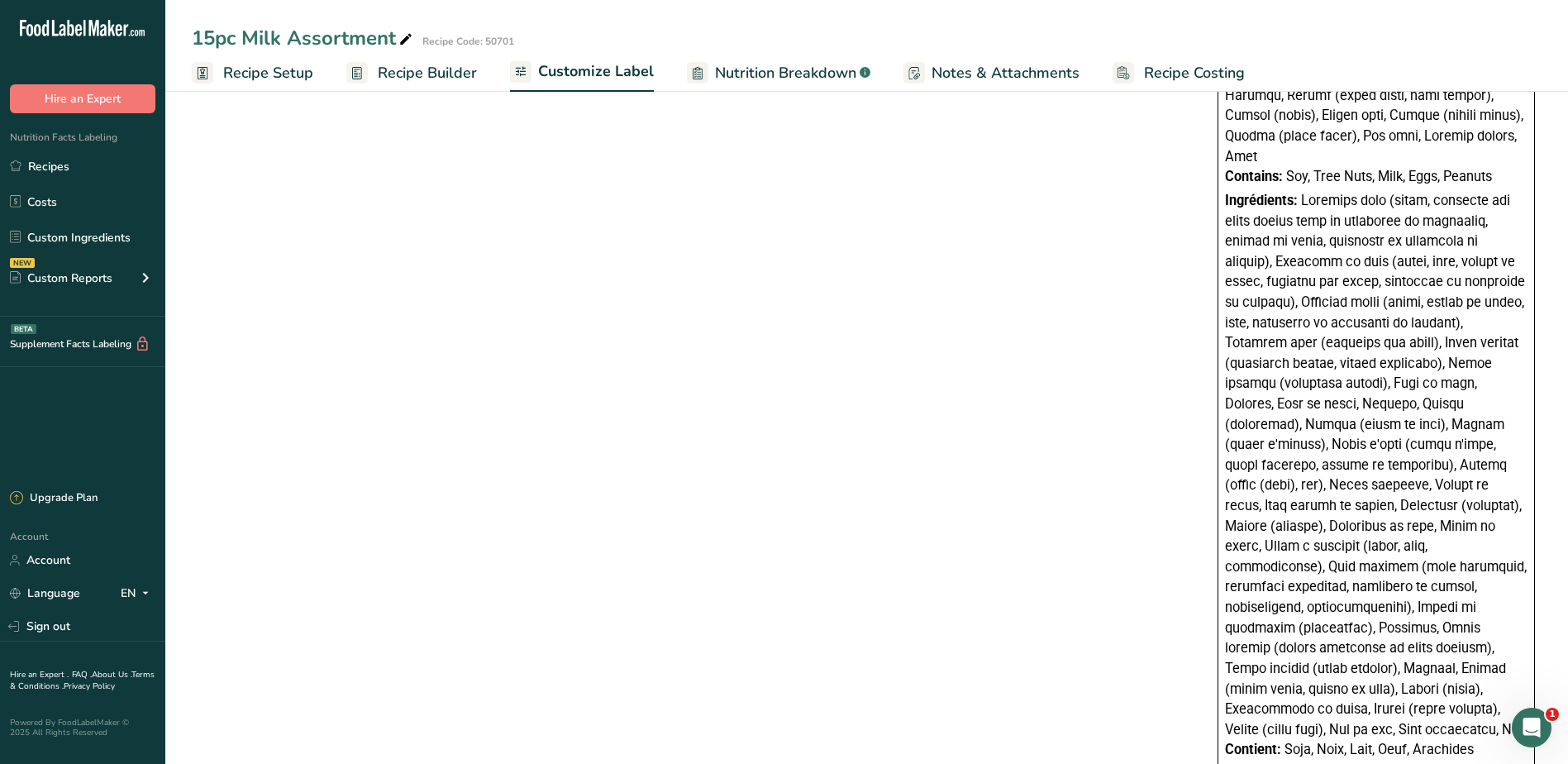
scroll to position [1108, 0]
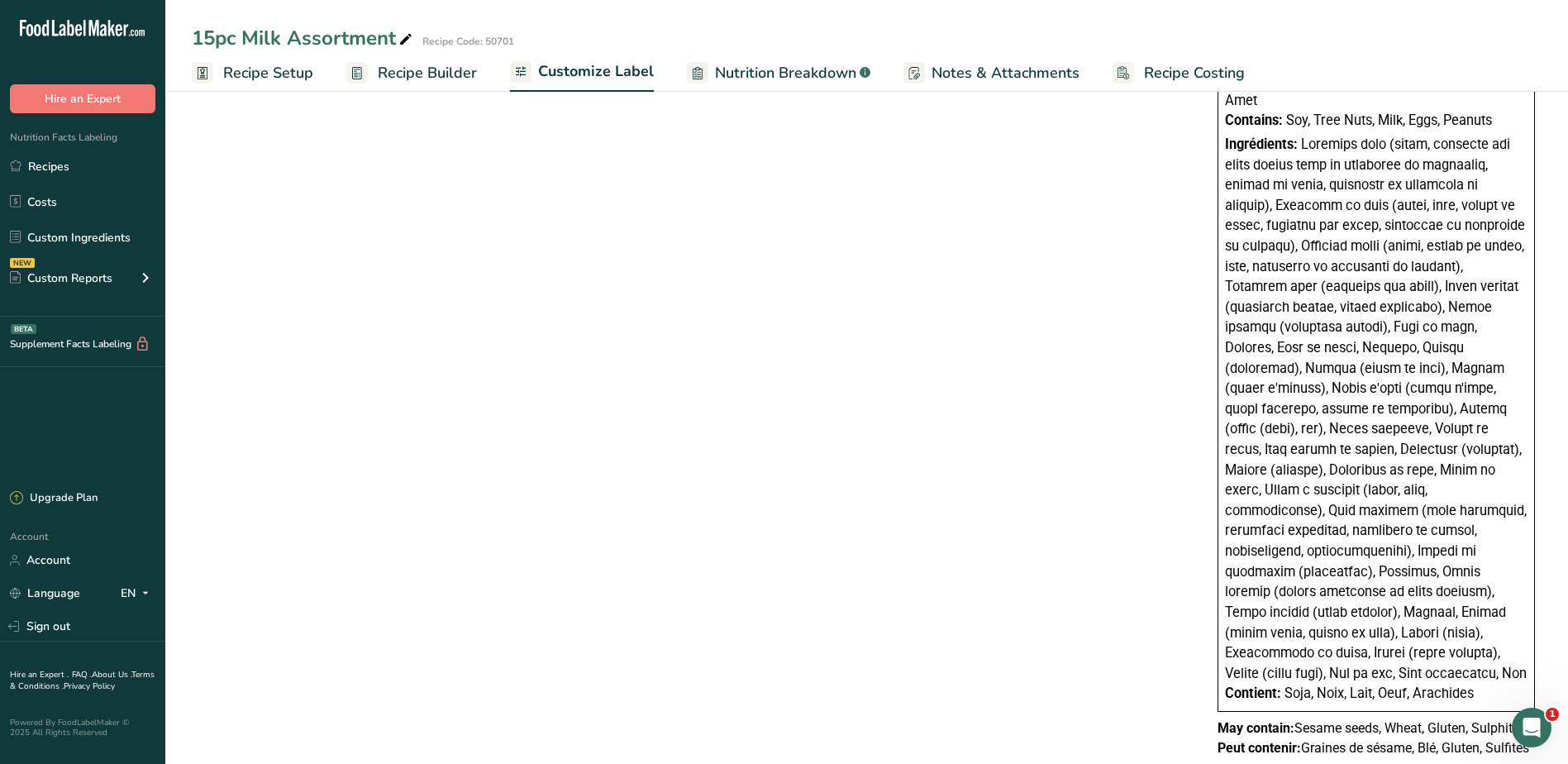
drag, startPoint x: 1218, startPoint y: 687, endPoint x: 1541, endPoint y: 685, distance: 323.0
copy p "May contain: Sesame seeds, Wheat, Gluten, Sulphites"
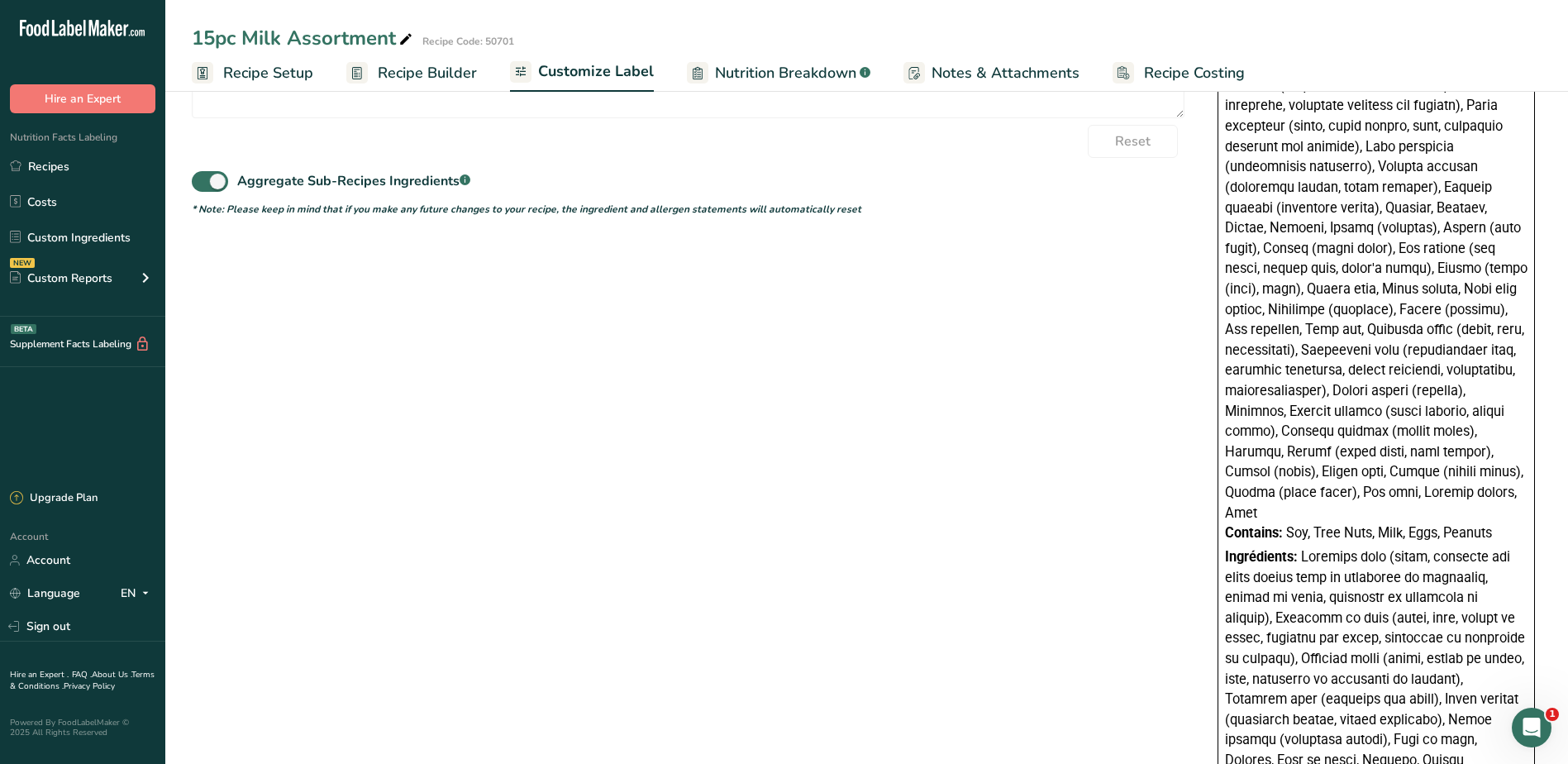
scroll to position [693, 0]
drag, startPoint x: 1301, startPoint y: 540, endPoint x: 1215, endPoint y: 540, distance: 86.0
click at [1215, 540] on div "Nutrition Facts Valeur nutritive Per approx. 2 pieces (32g) pour environ 2 morc…" at bounding box center [1376, 325] width 331 height 1611
copy span "Ingrédients:"
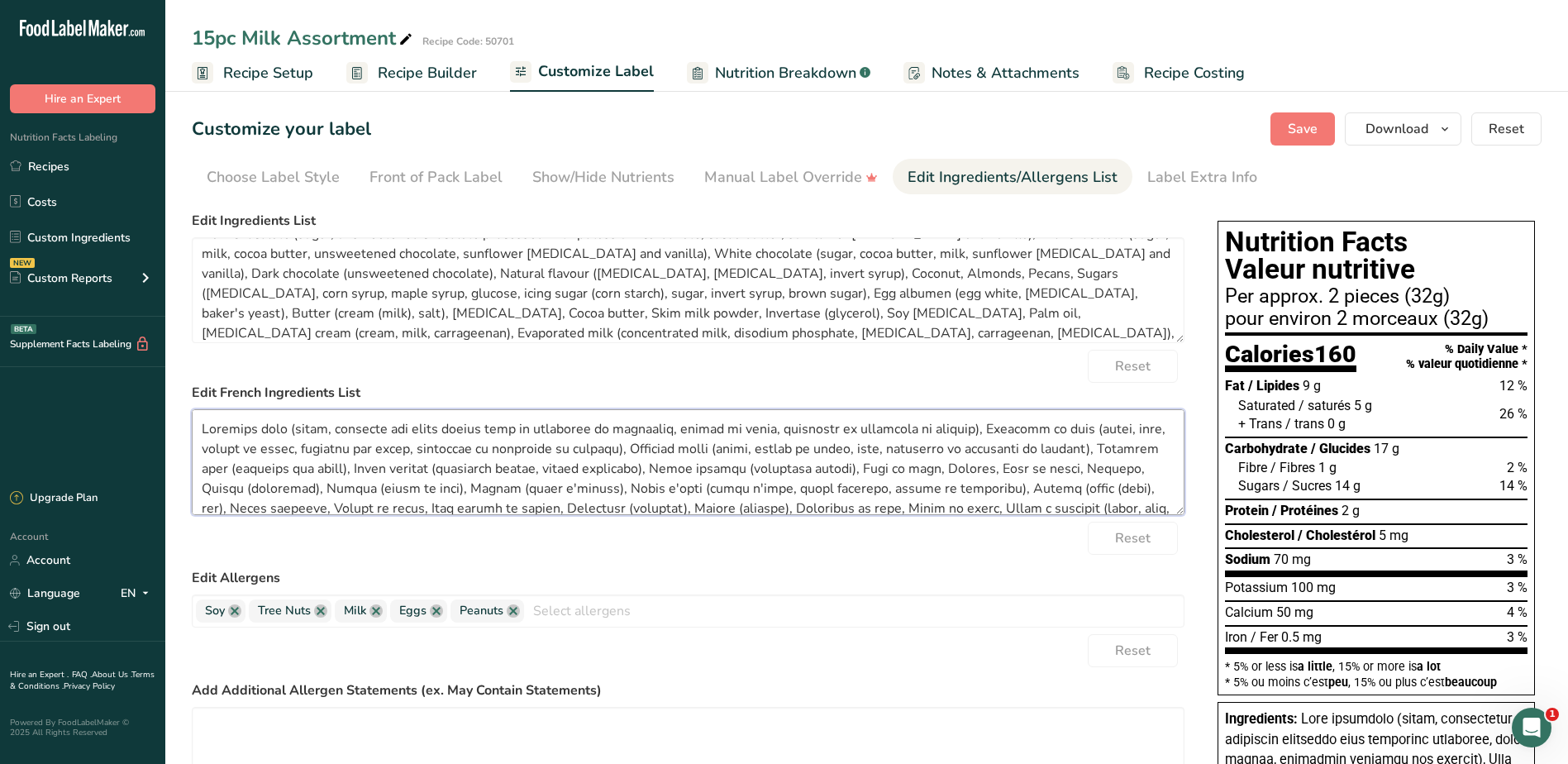
scroll to position [72, 0]
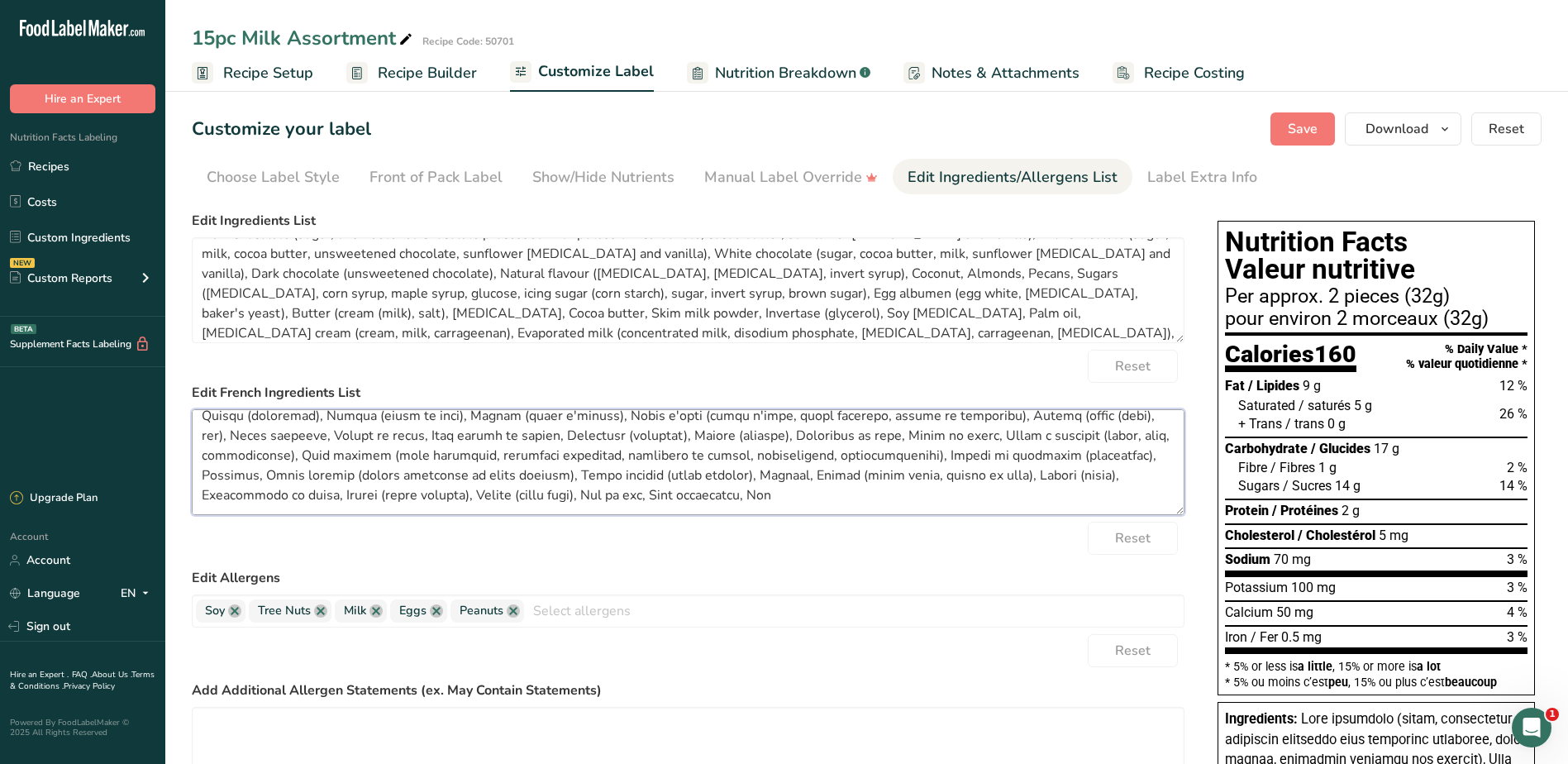
drag, startPoint x: 201, startPoint y: 424, endPoint x: 906, endPoint y: 562, distance: 718.4
click at [906, 562] on form "Edit Ingredients List Dark chocolate (sugar, unsweetened chocolate processed wi…" at bounding box center [688, 561] width 993 height 701
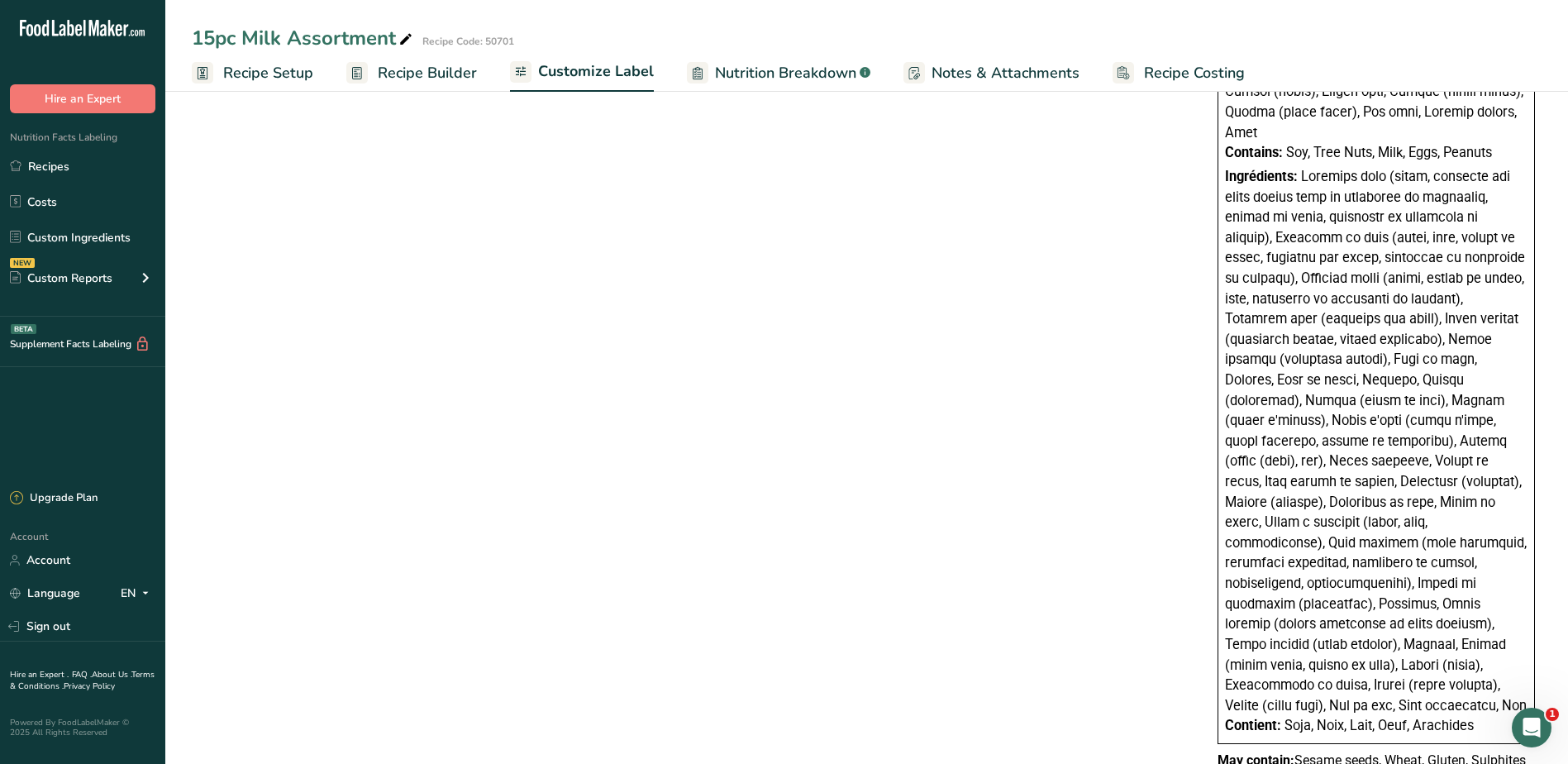
scroll to position [1108, 0]
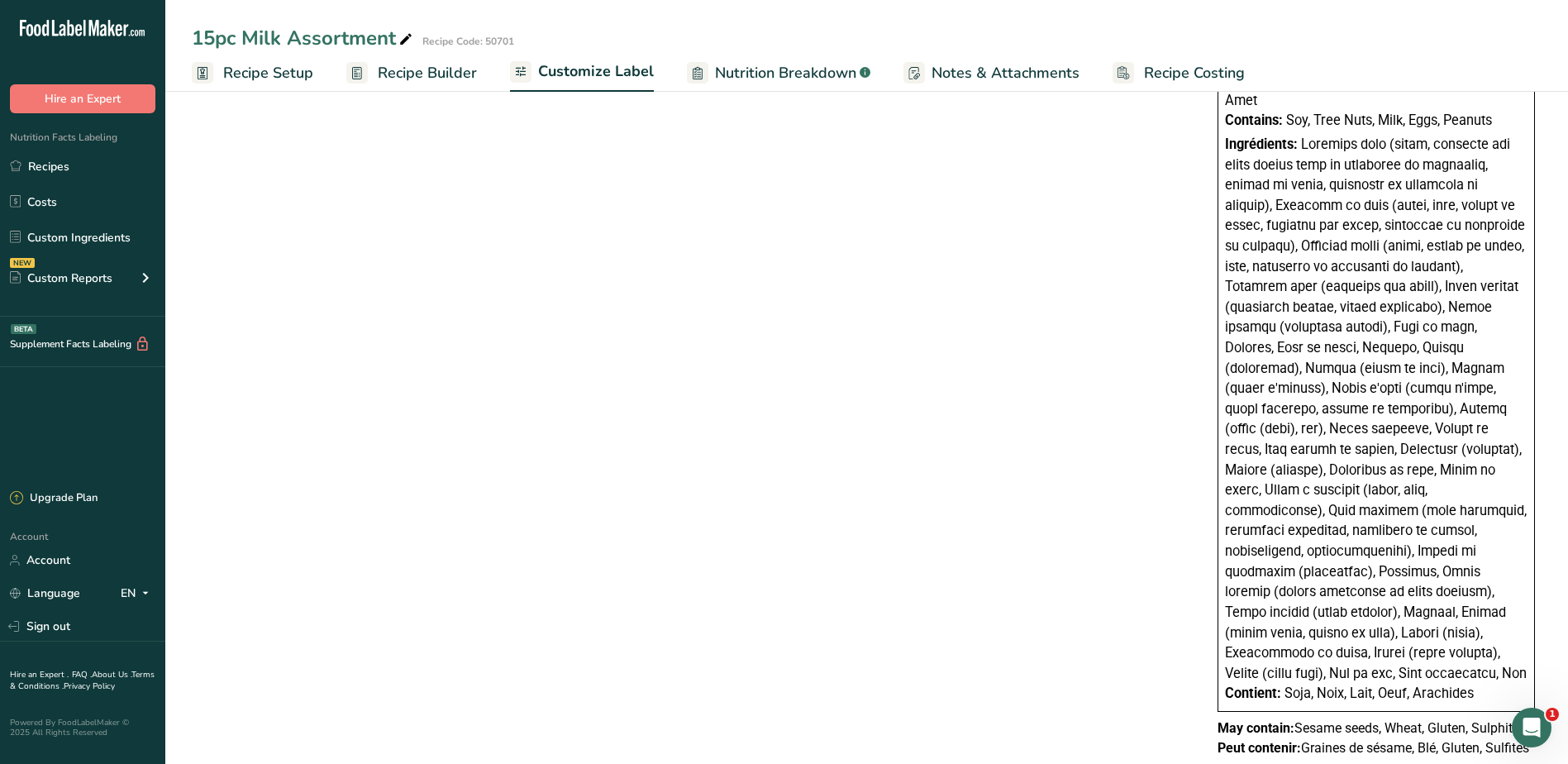
drag, startPoint x: 1468, startPoint y: 657, endPoint x: 1203, endPoint y: 659, distance: 265.0
copy div "Contient: Soja, Noix, Lait, Oeuf, Arachides"
drag, startPoint x: 1217, startPoint y: 709, endPoint x: 1555, endPoint y: 729, distance: 338.6
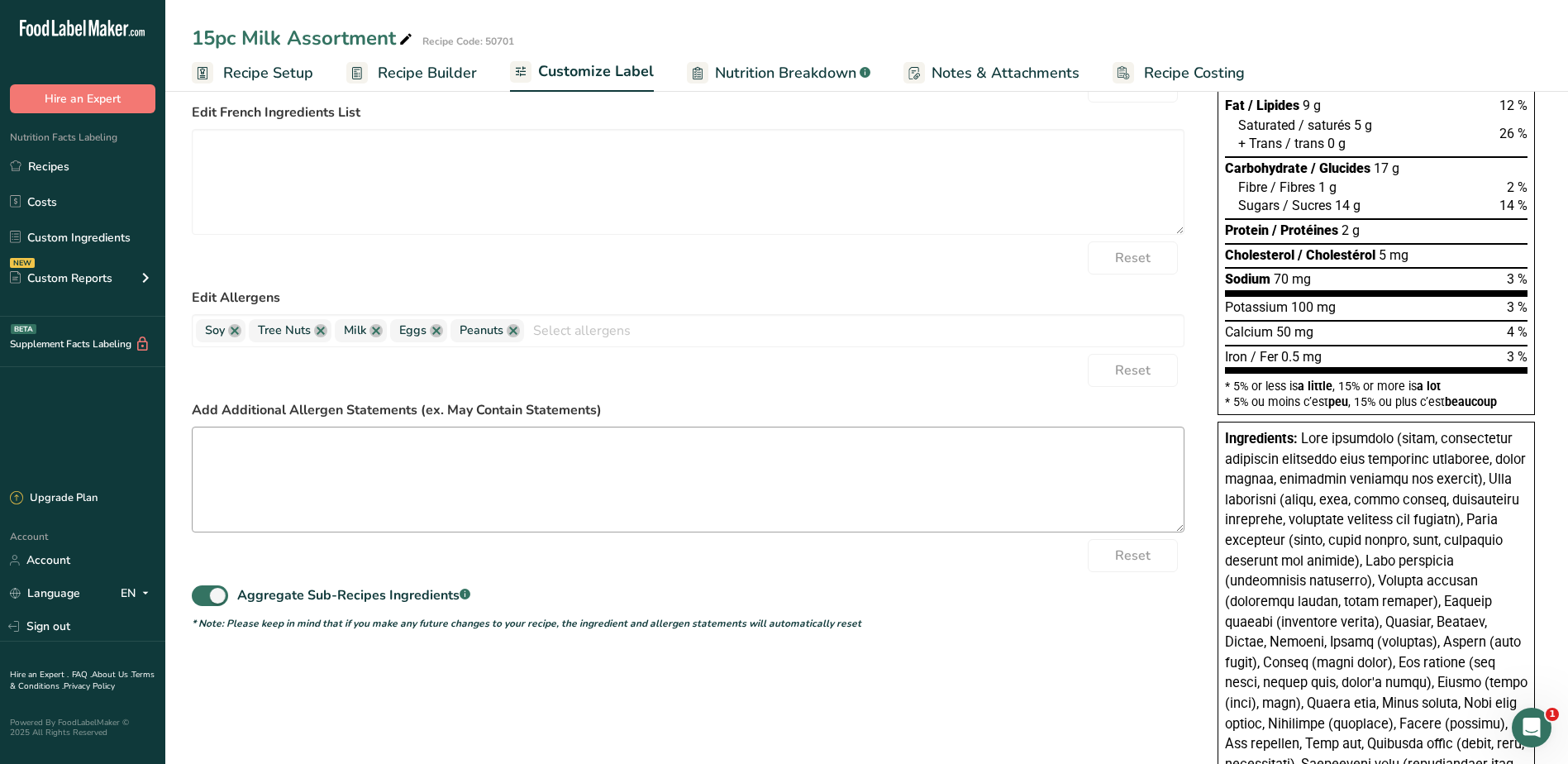
scroll to position [0, 0]
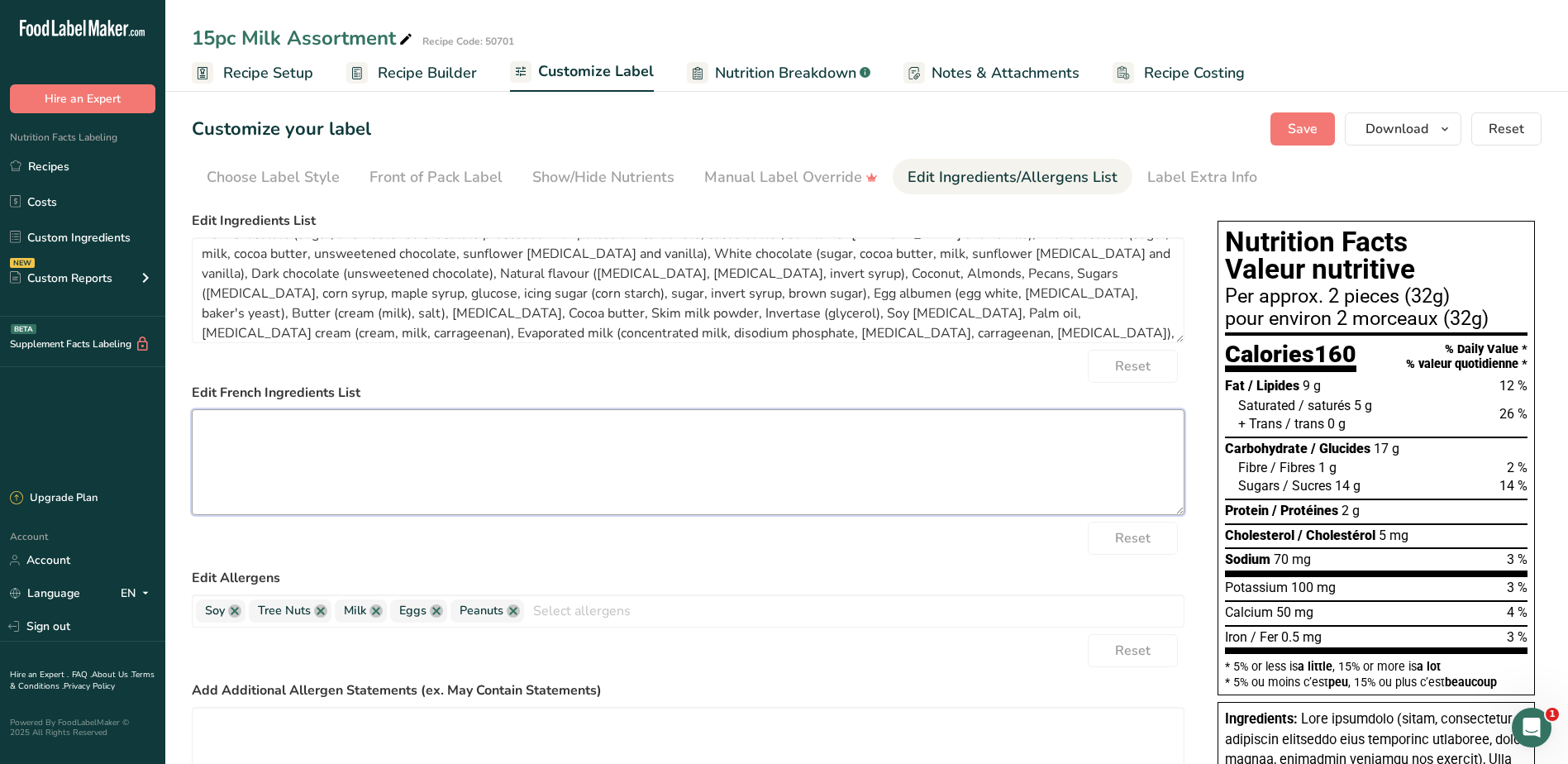
click at [302, 447] on textarea at bounding box center [688, 463] width 993 height 106
paste textarea "Chocolat noir (sucre, chocolat non sucré traité avec du carbonate de potassium,…"
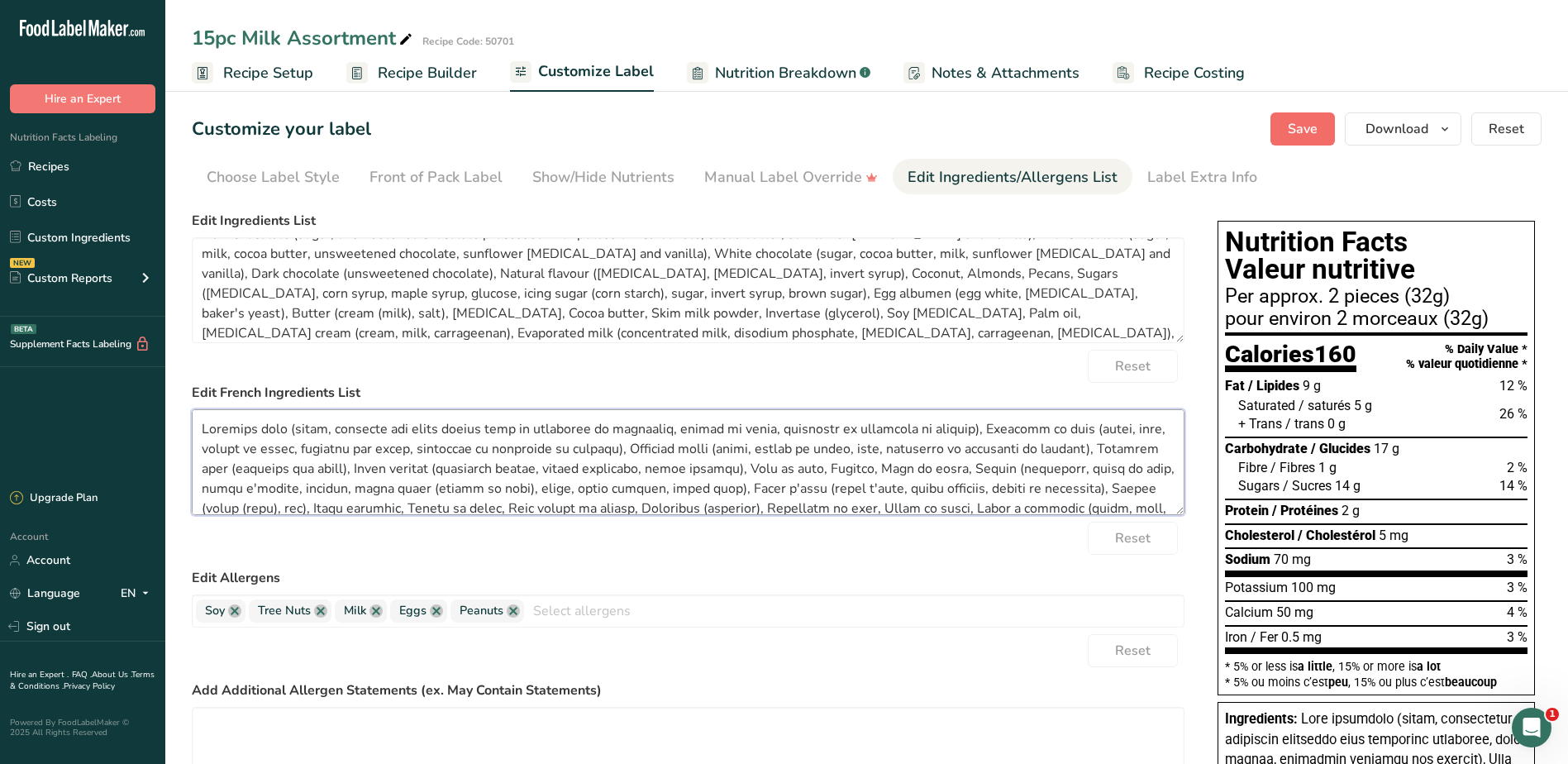
type textarea "Chocolat noir (sucre, chocolat non sucré traité avec du carbonate de potassium,…"
click at [1302, 129] on span "Save" at bounding box center [1302, 129] width 29 height 20
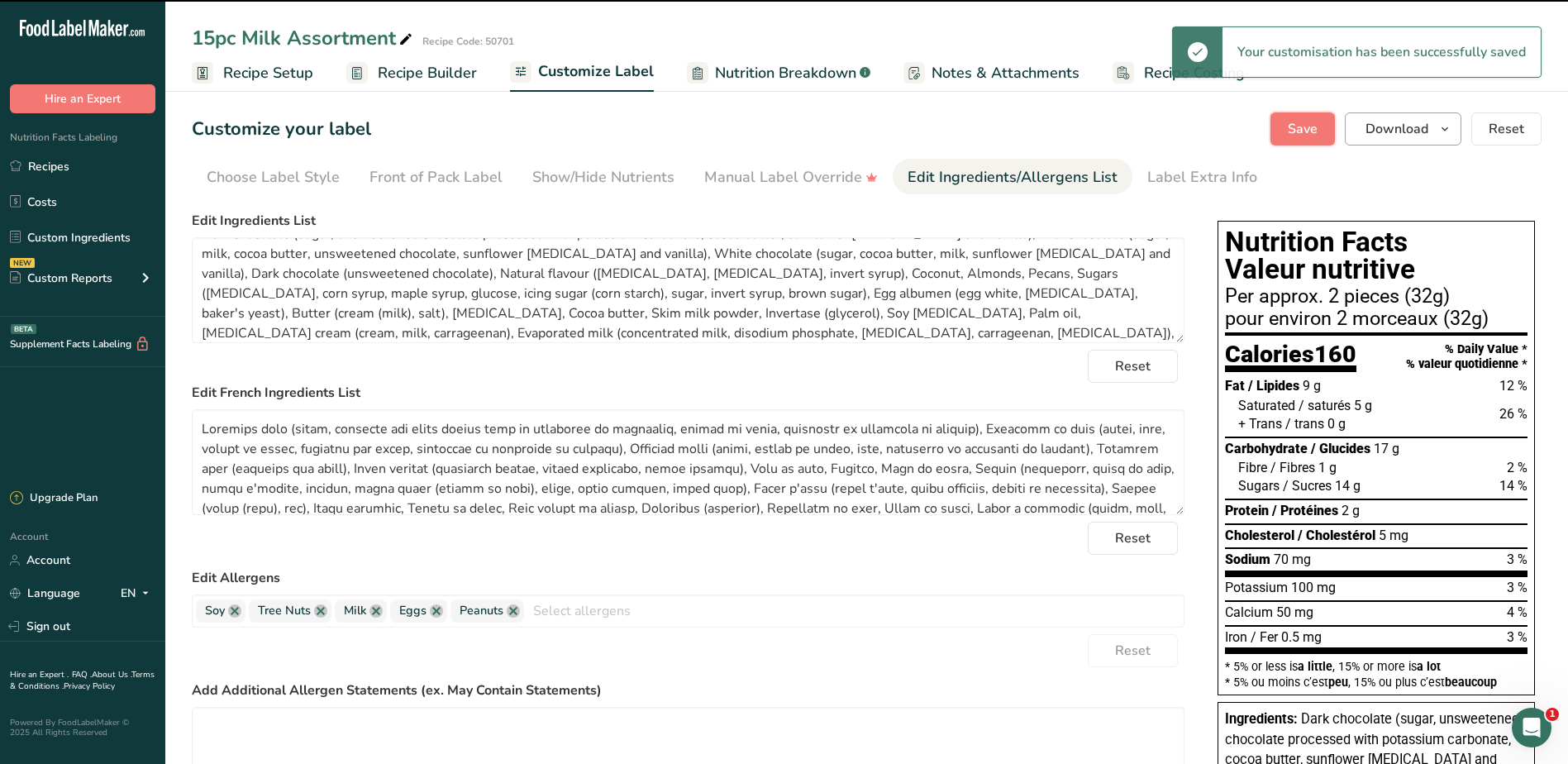
type textarea "Dark chocolate (sugar, unsweetened chocolate processed with potassium carbonate…"
type textarea "Chocolat noir (sucre, chocolat non sucré traité avec du carbonate de potassium,…"
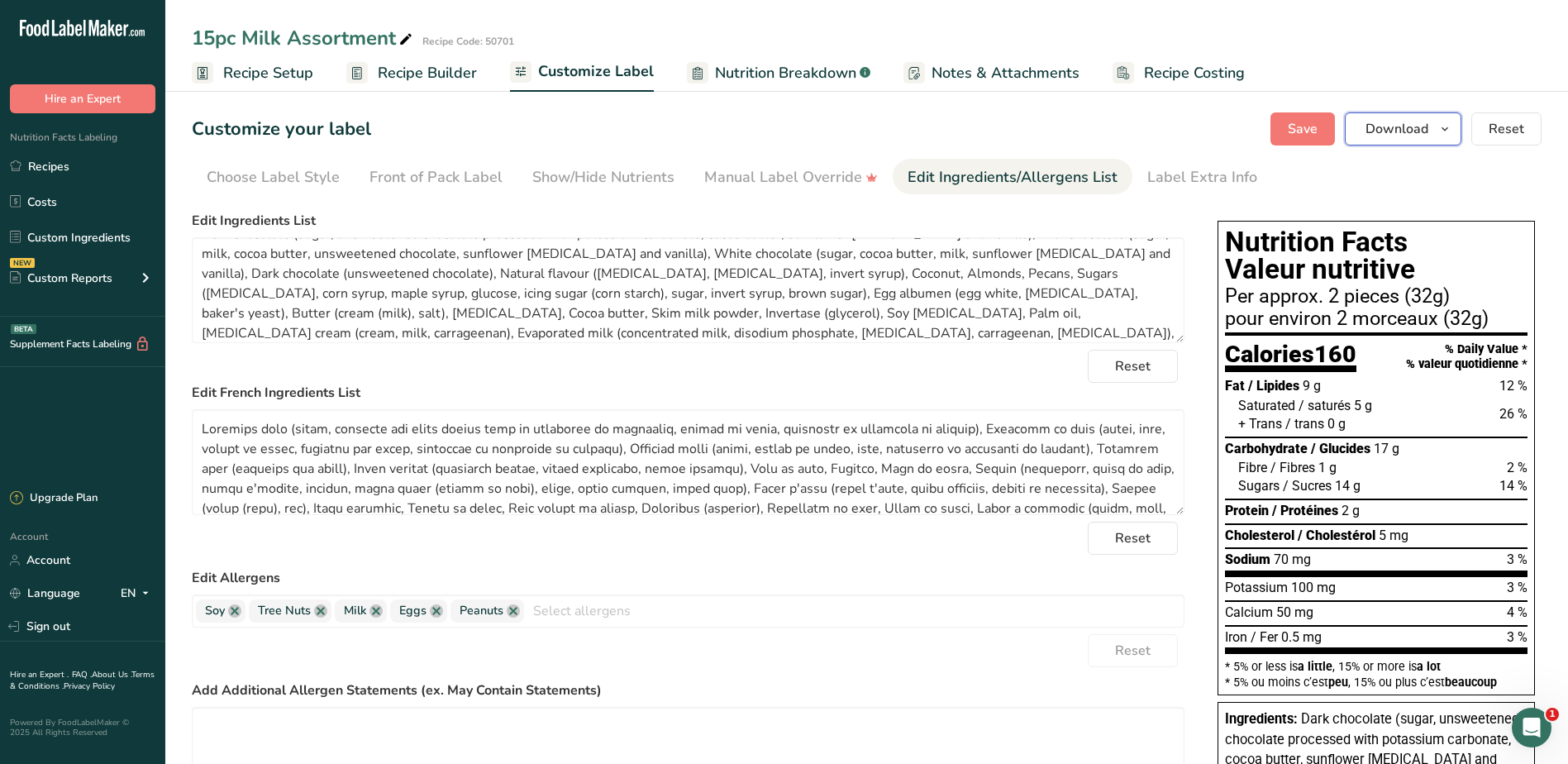
click at [1447, 129] on icon "button" at bounding box center [1445, 129] width 13 height 21
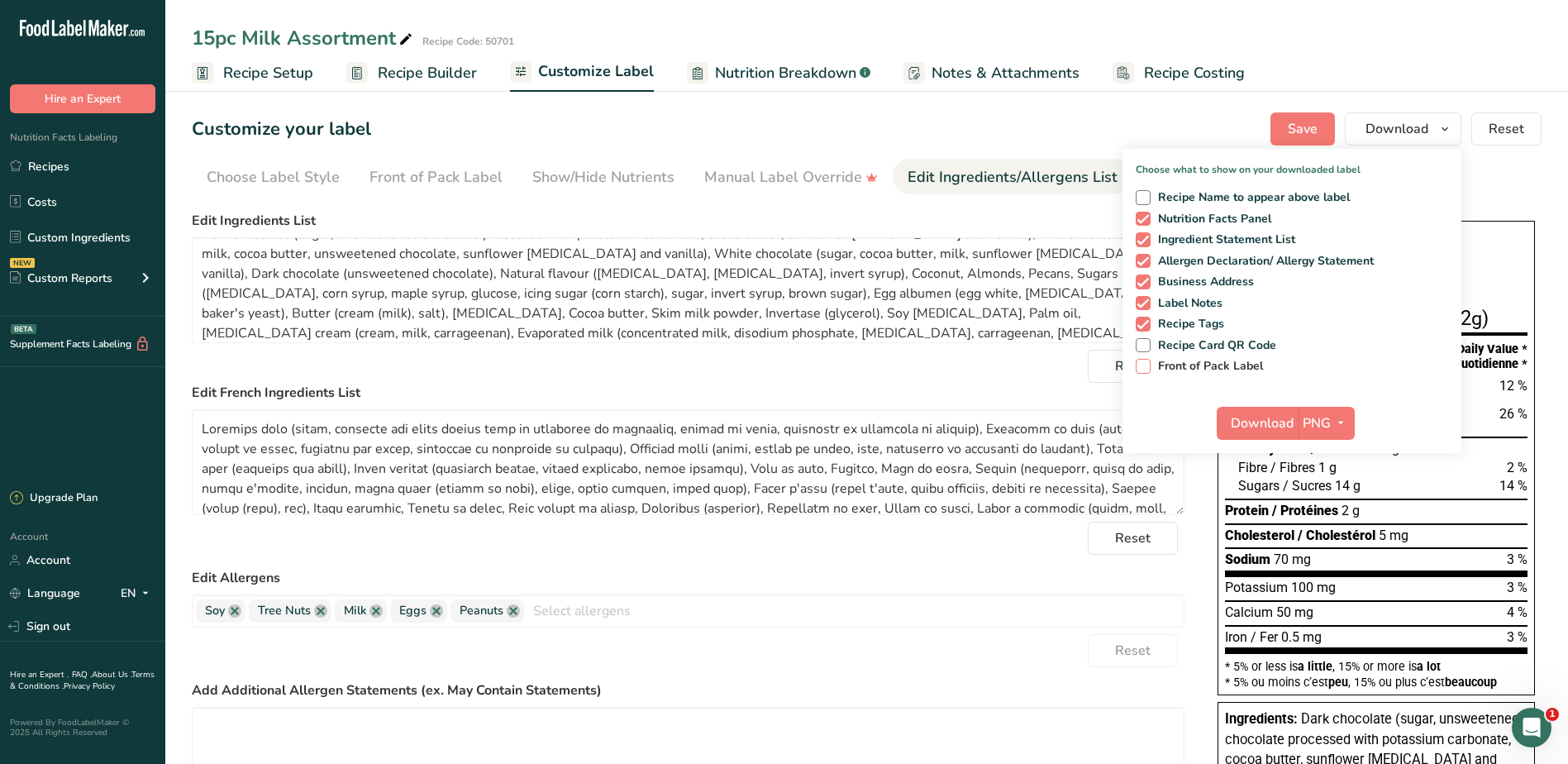
click at [1184, 362] on span "Front of Pack Label" at bounding box center [1207, 366] width 114 height 15
click at [1147, 362] on input "Front of Pack Label" at bounding box center [1141, 366] width 11 height 11
checkbox input "true"
click at [1239, 419] on span "Download" at bounding box center [1262, 423] width 63 height 20
drag, startPoint x: 49, startPoint y: 163, endPoint x: 921, endPoint y: 317, distance: 885.5
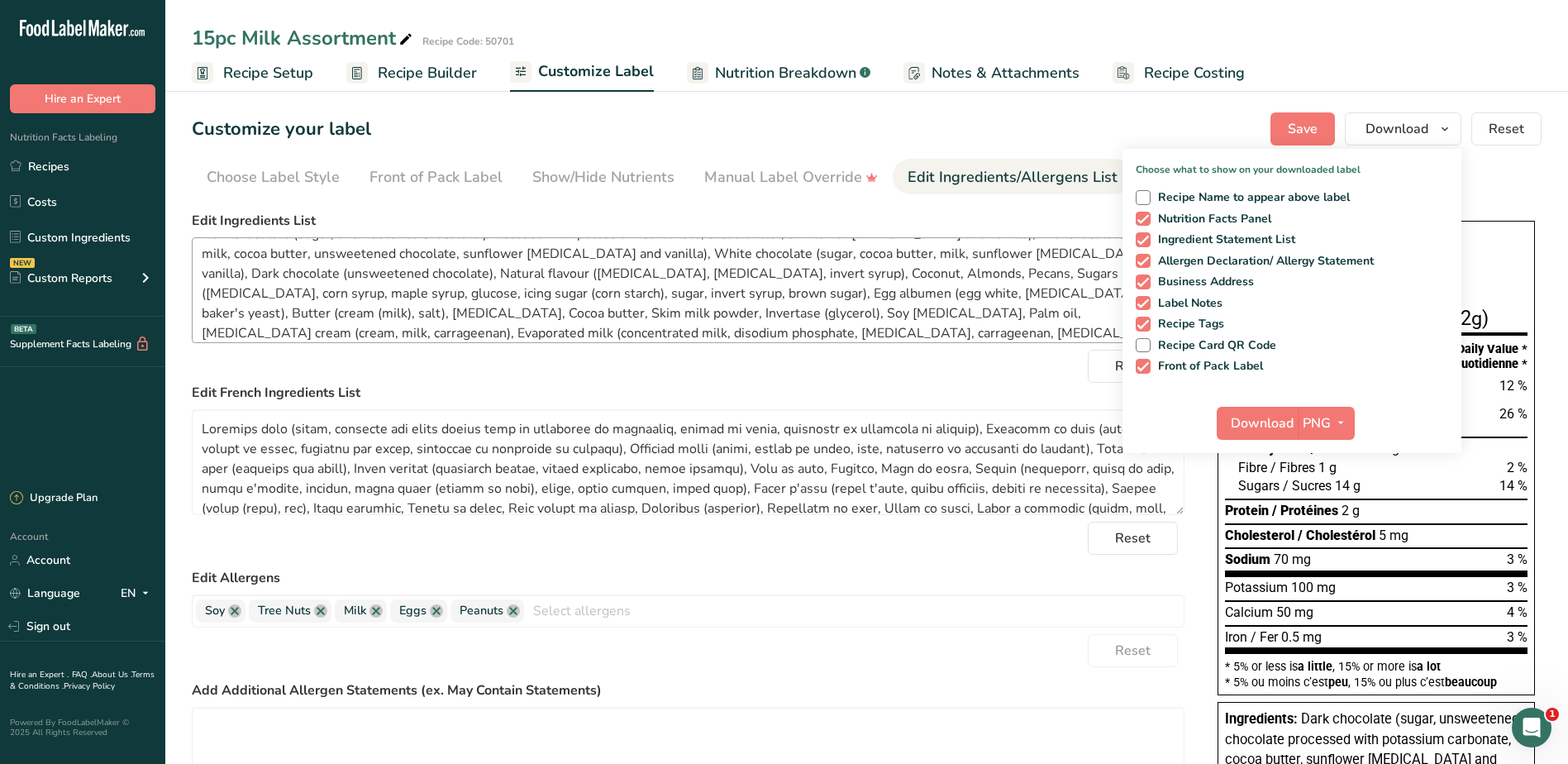
click at [49, 163] on link "Recipes" at bounding box center [82, 166] width 166 height 31
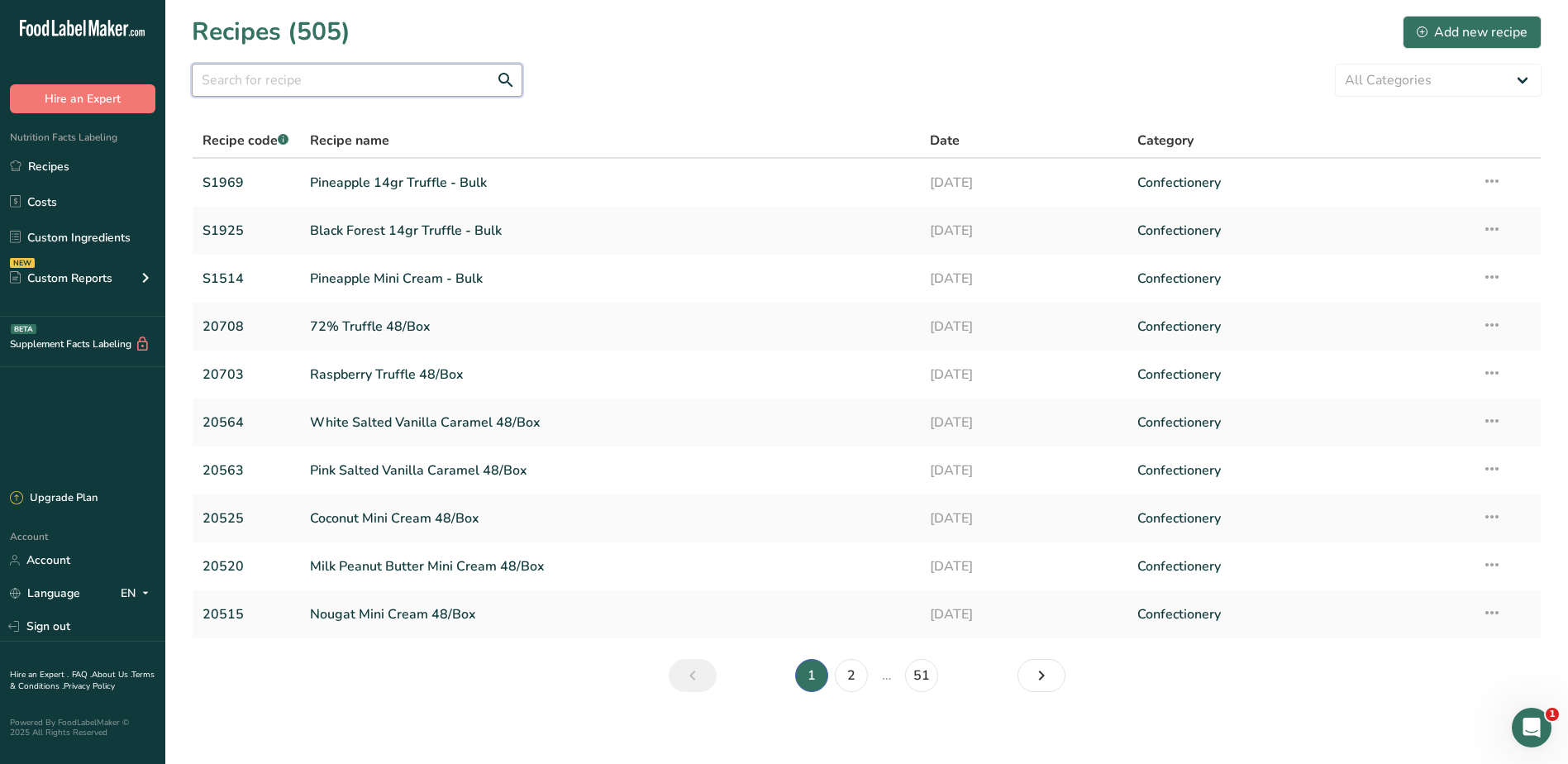
click at [284, 73] on input "text" at bounding box center [356, 81] width 331 height 33
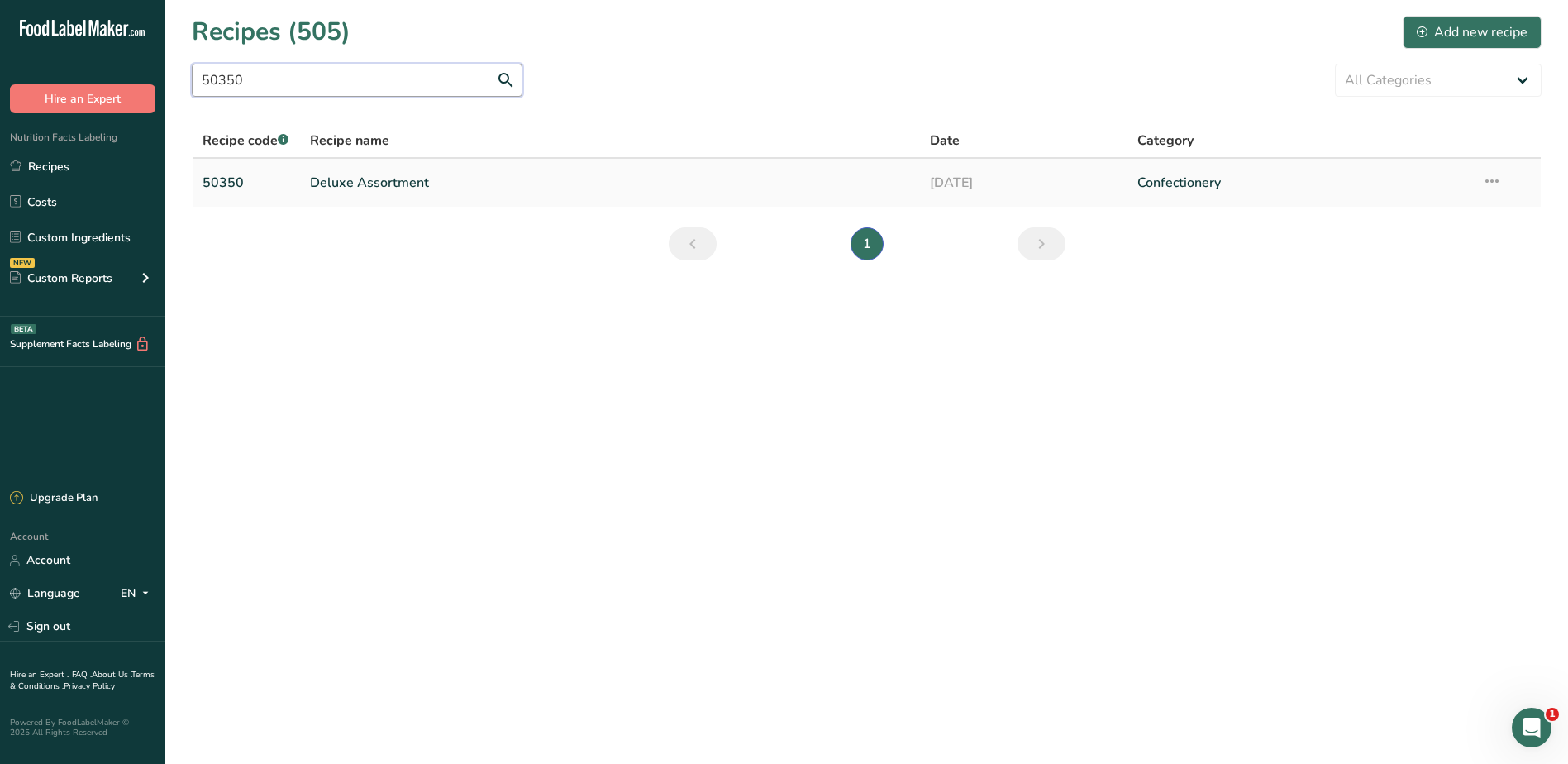
type input "50350"
click at [344, 188] on link "Deluxe Assortment" at bounding box center [610, 183] width 601 height 35
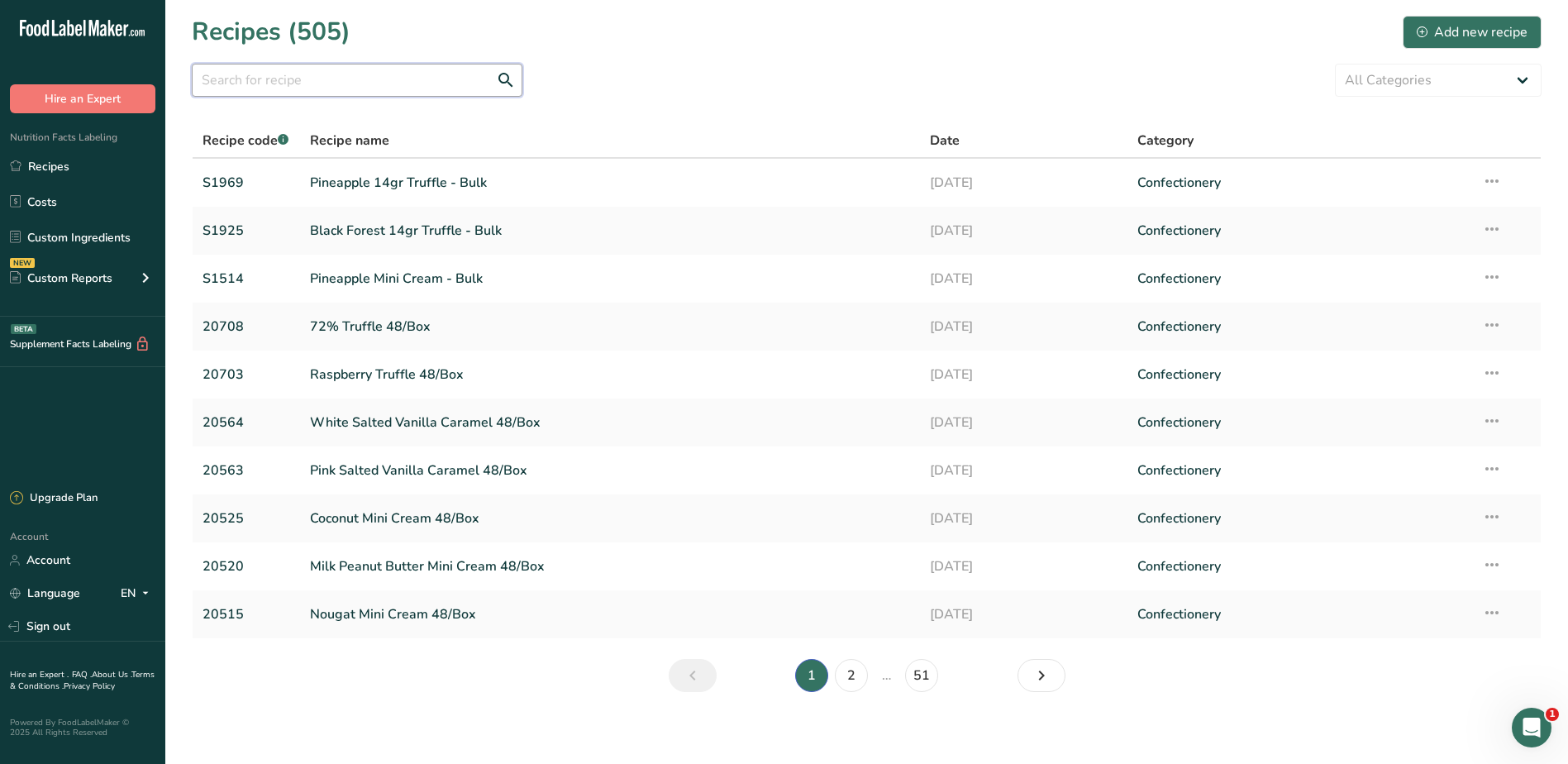
click at [273, 74] on input "text" at bounding box center [356, 81] width 331 height 33
type input "50350"
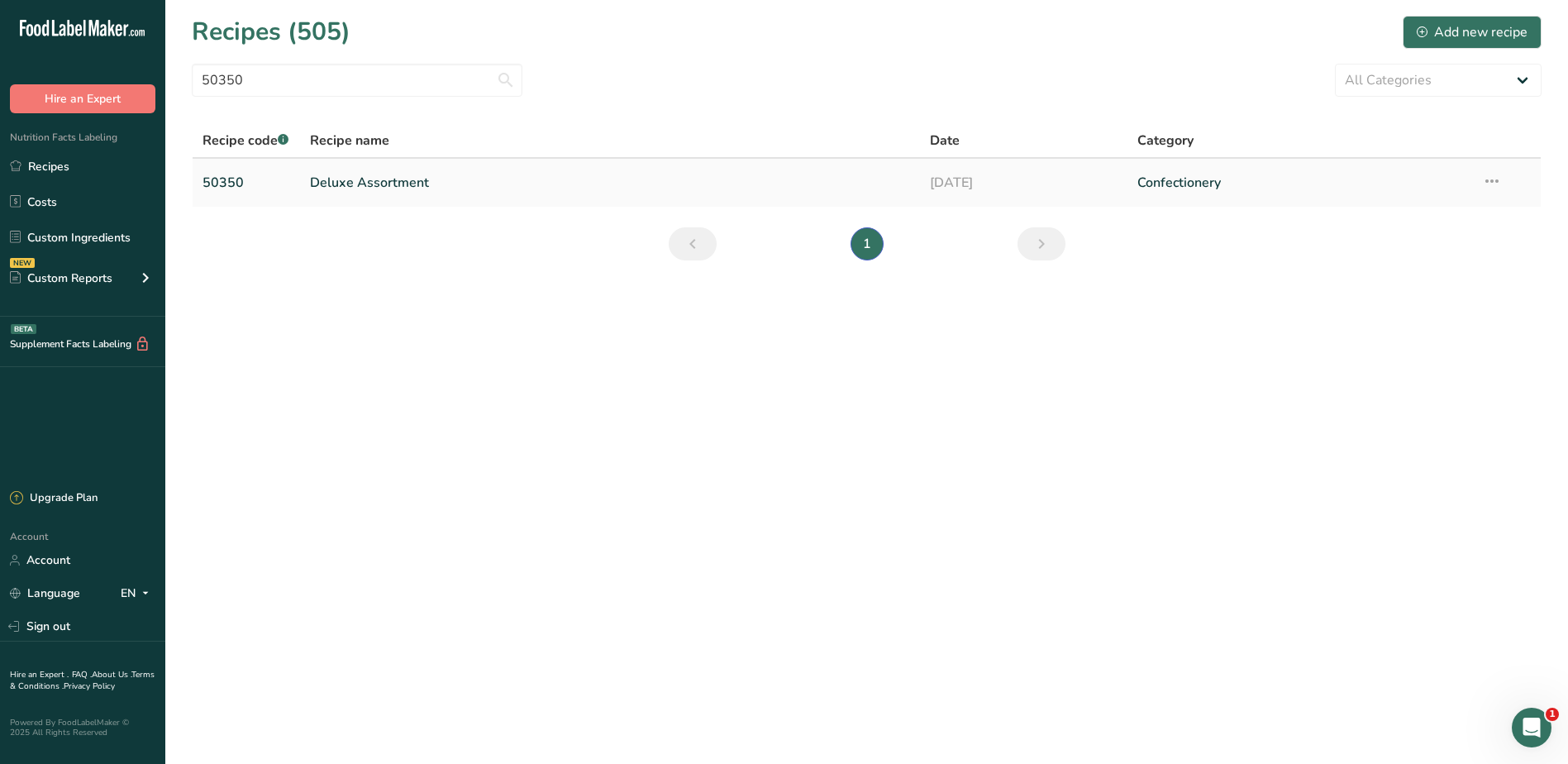
click at [323, 179] on link "Deluxe Assortment" at bounding box center [610, 183] width 601 height 35
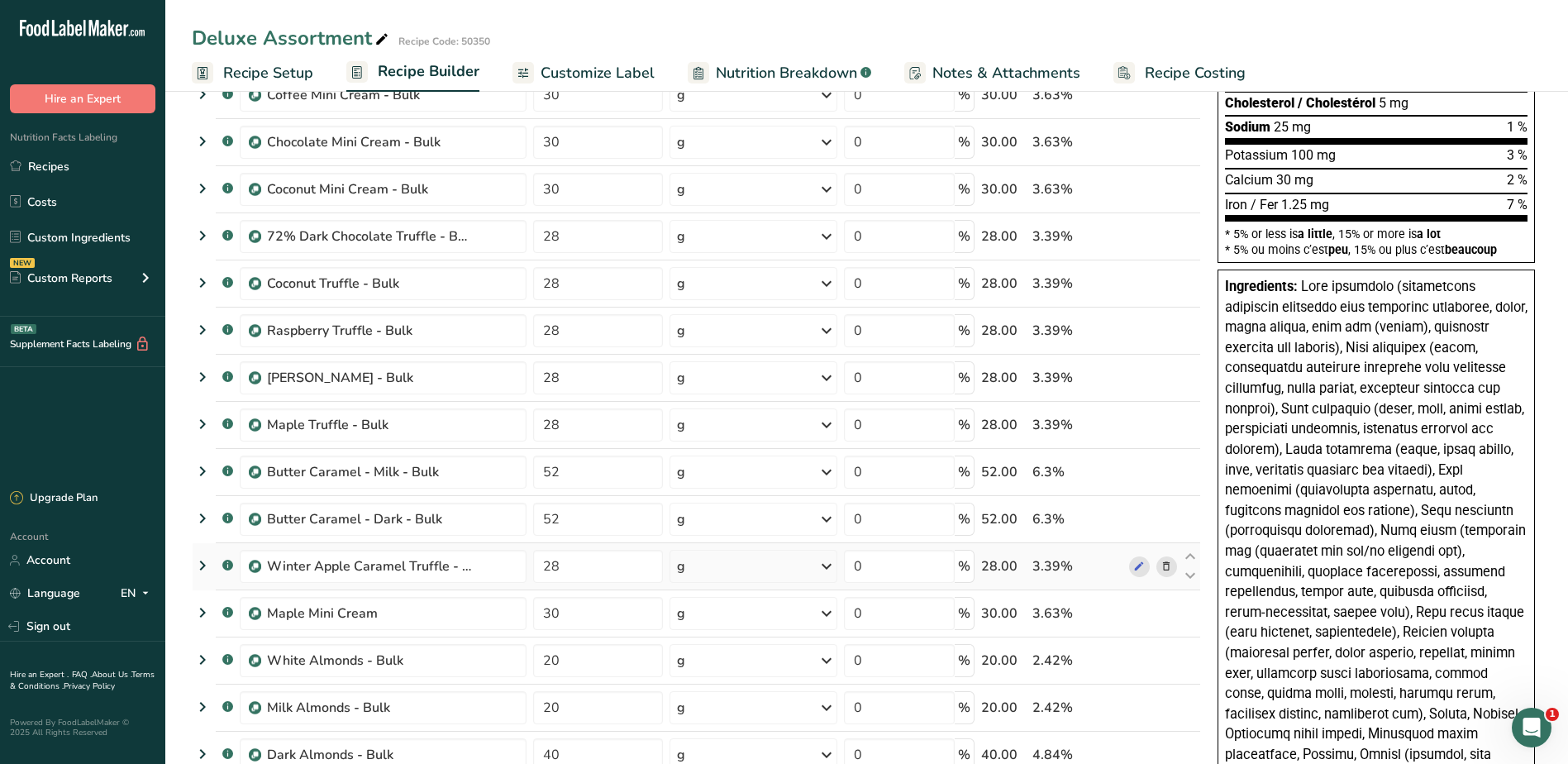
scroll to position [413, 0]
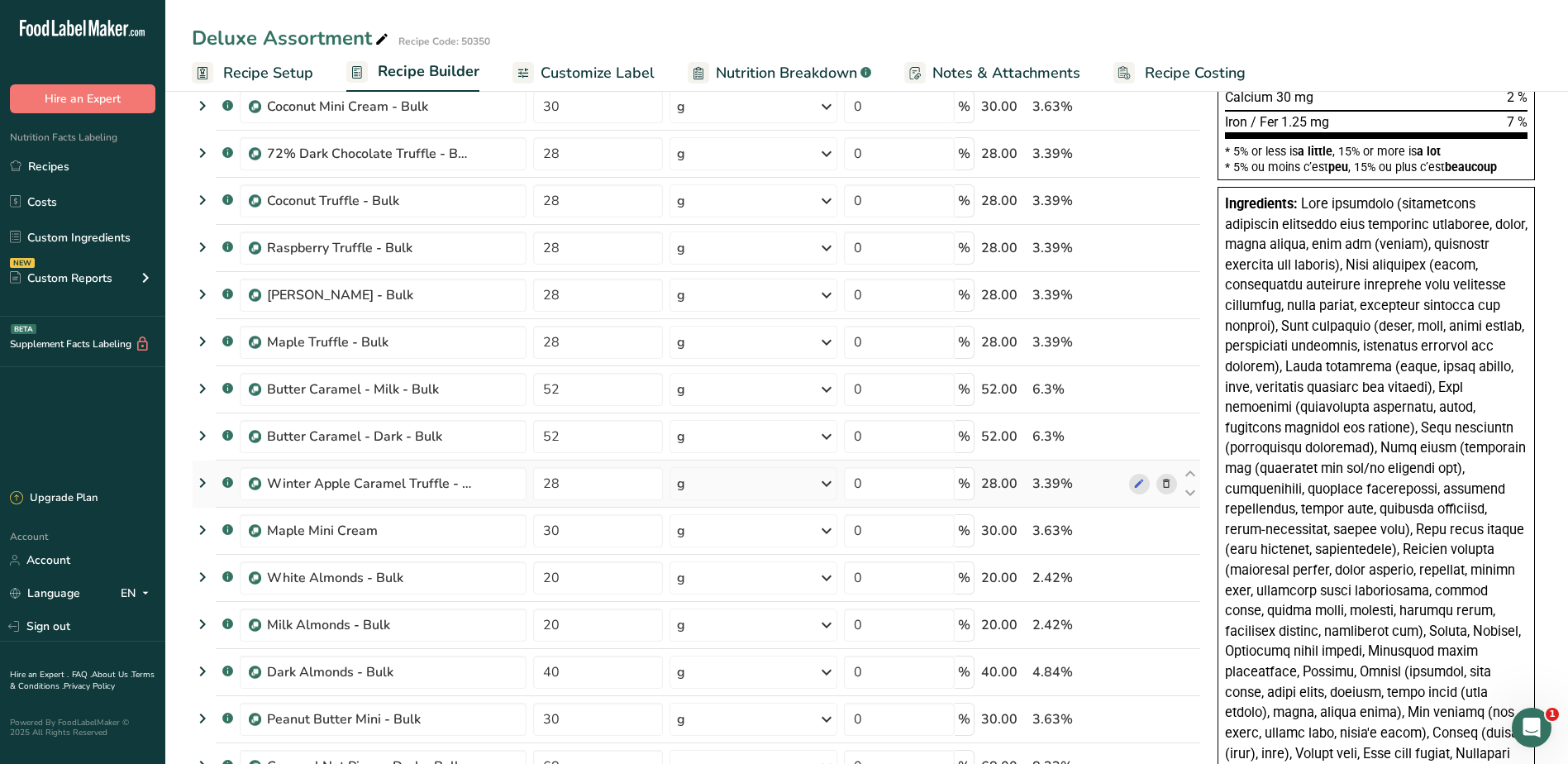
click at [1167, 480] on icon at bounding box center [1166, 484] width 12 height 17
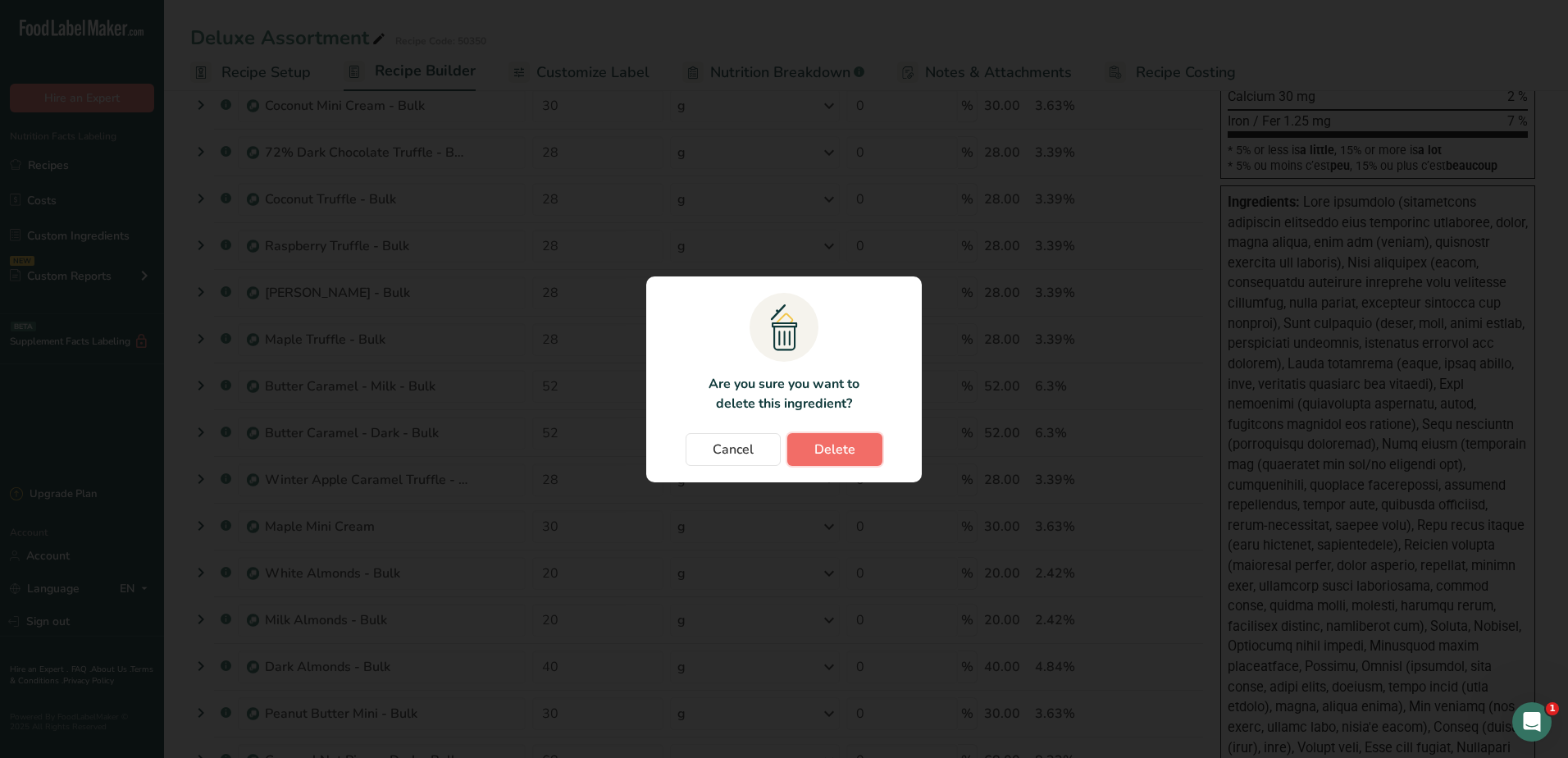
click at [819, 447] on span "Delete" at bounding box center [834, 450] width 41 height 20
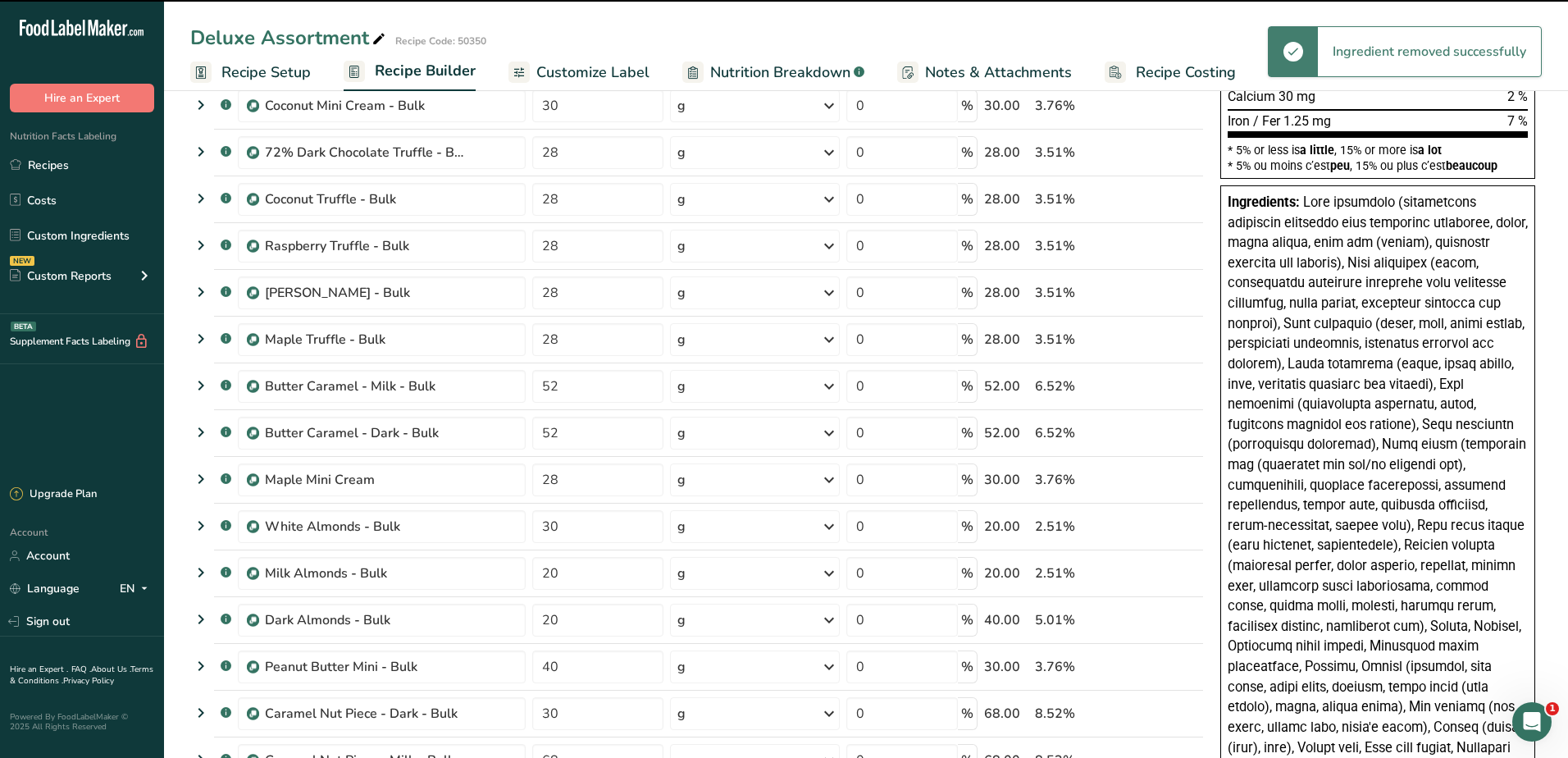
type input "30"
type input "20"
type input "40"
type input "30"
type input "68"
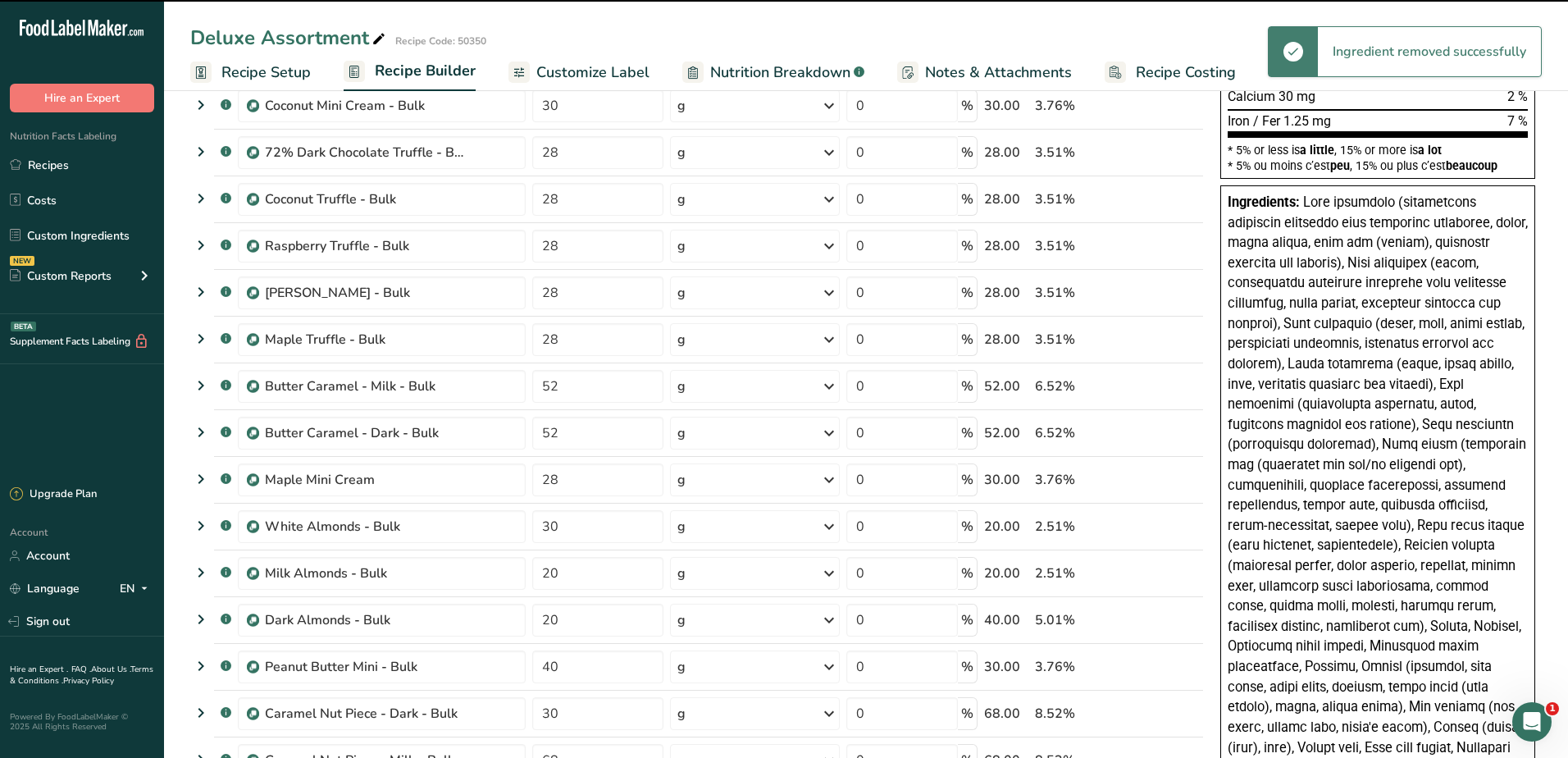
type input "20"
type input "28"
type input "30"
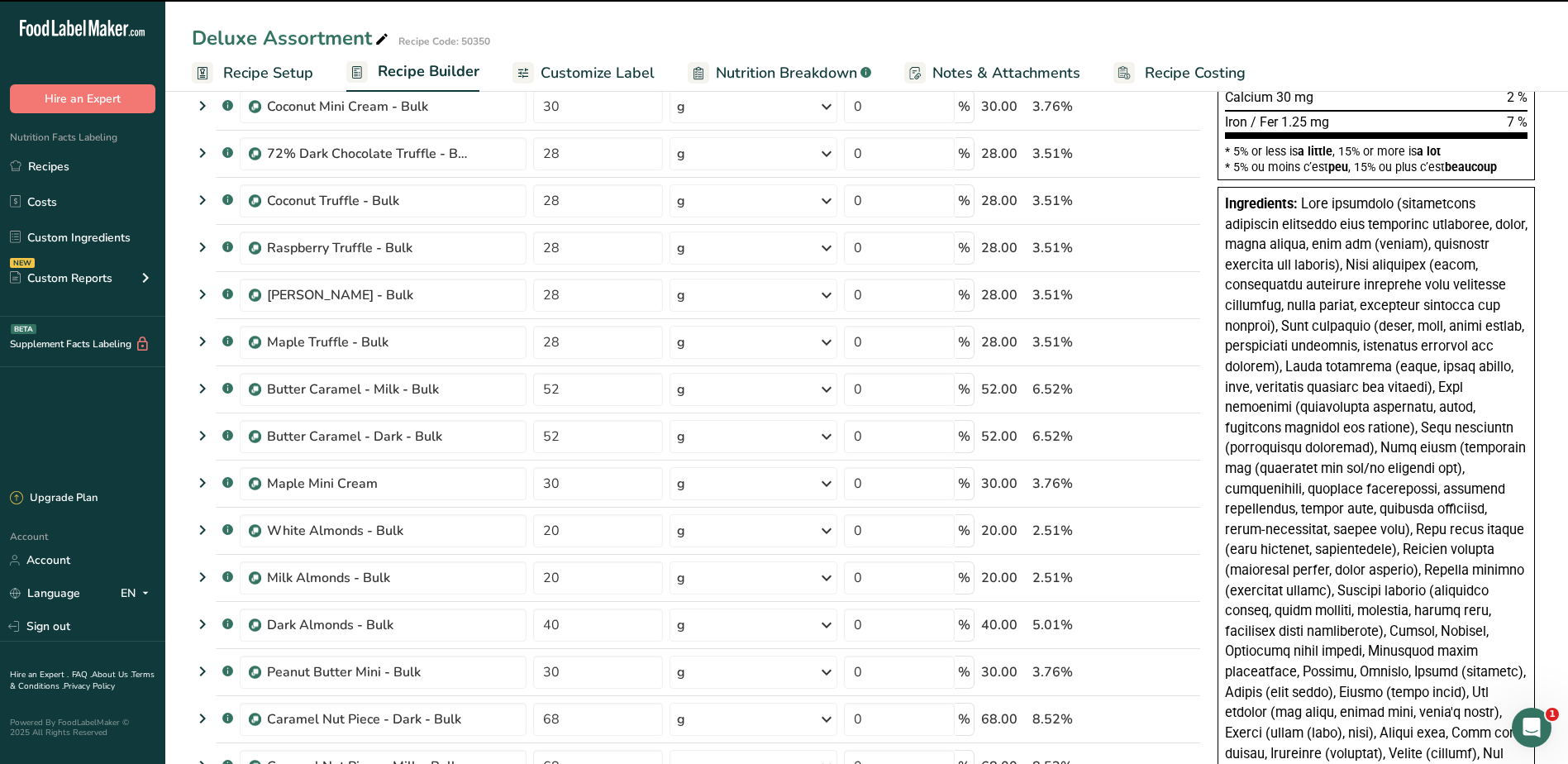
scroll to position [992, 0]
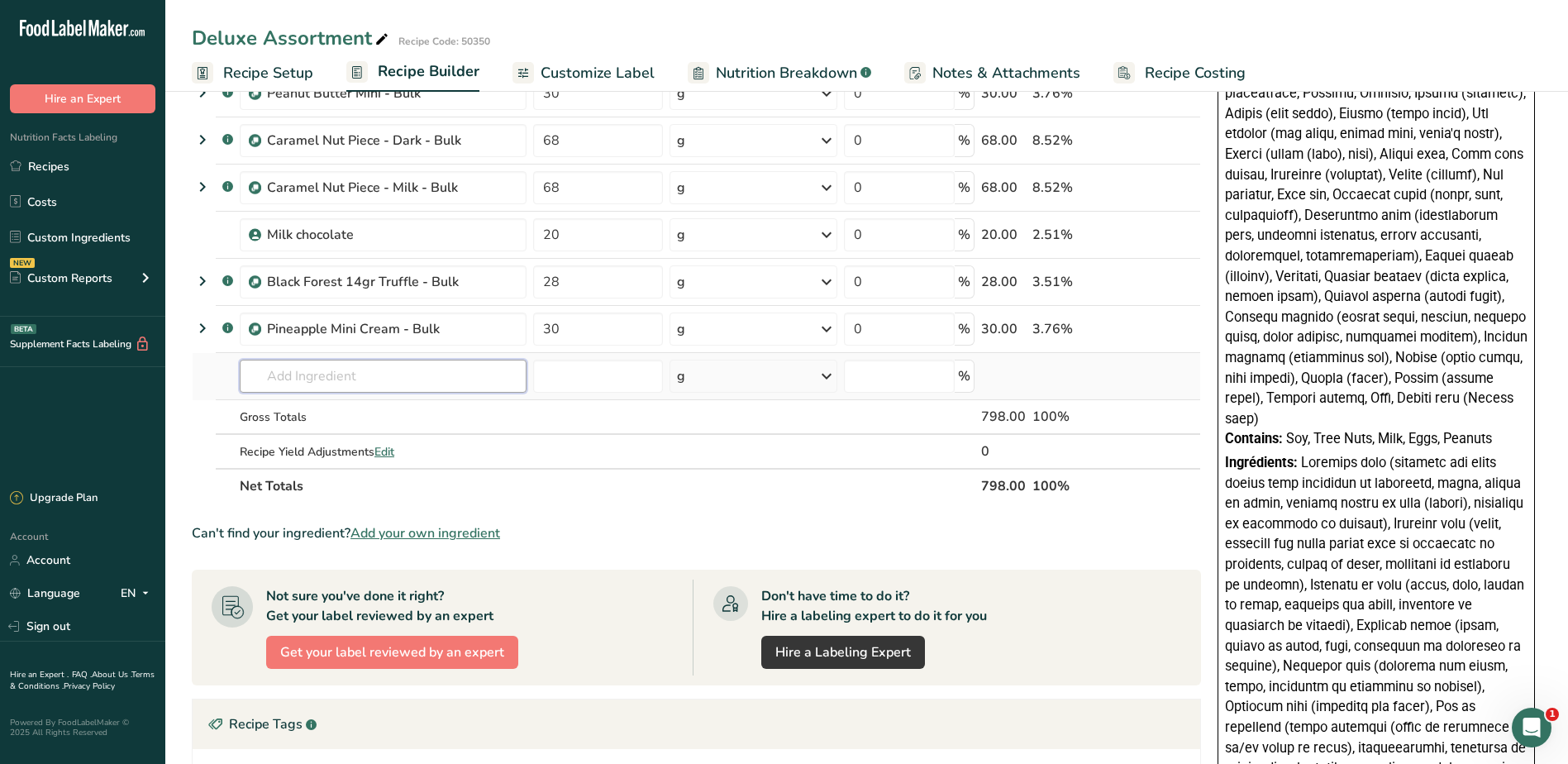
click at [319, 377] on input "text" at bounding box center [383, 377] width 287 height 33
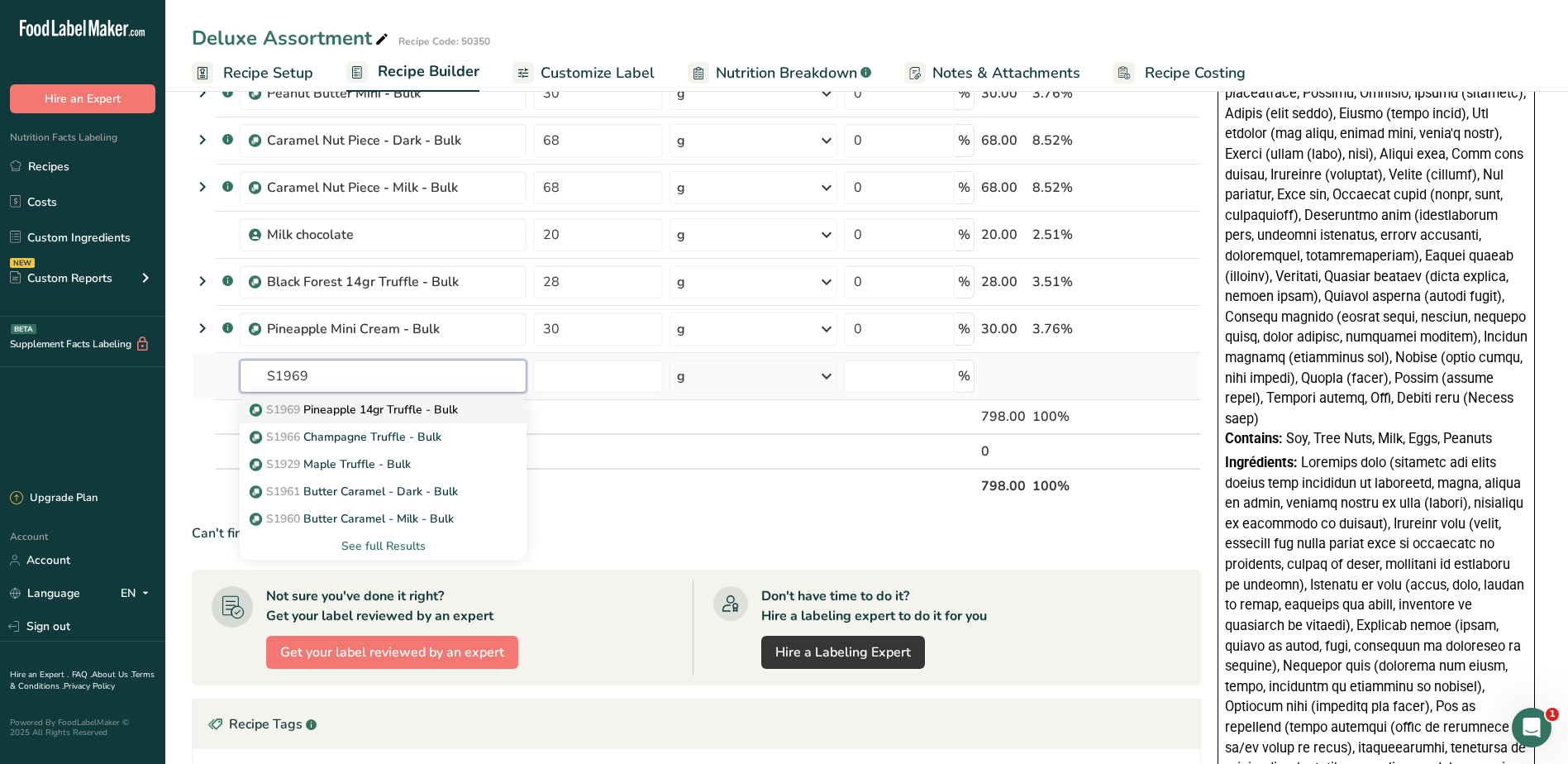
type input "S1969"
click at [331, 414] on p "S1969 Pineapple 14gr Truffle - Bulk" at bounding box center [355, 409] width 205 height 17
type input "Pineapple 14gr Truffle - Bulk"
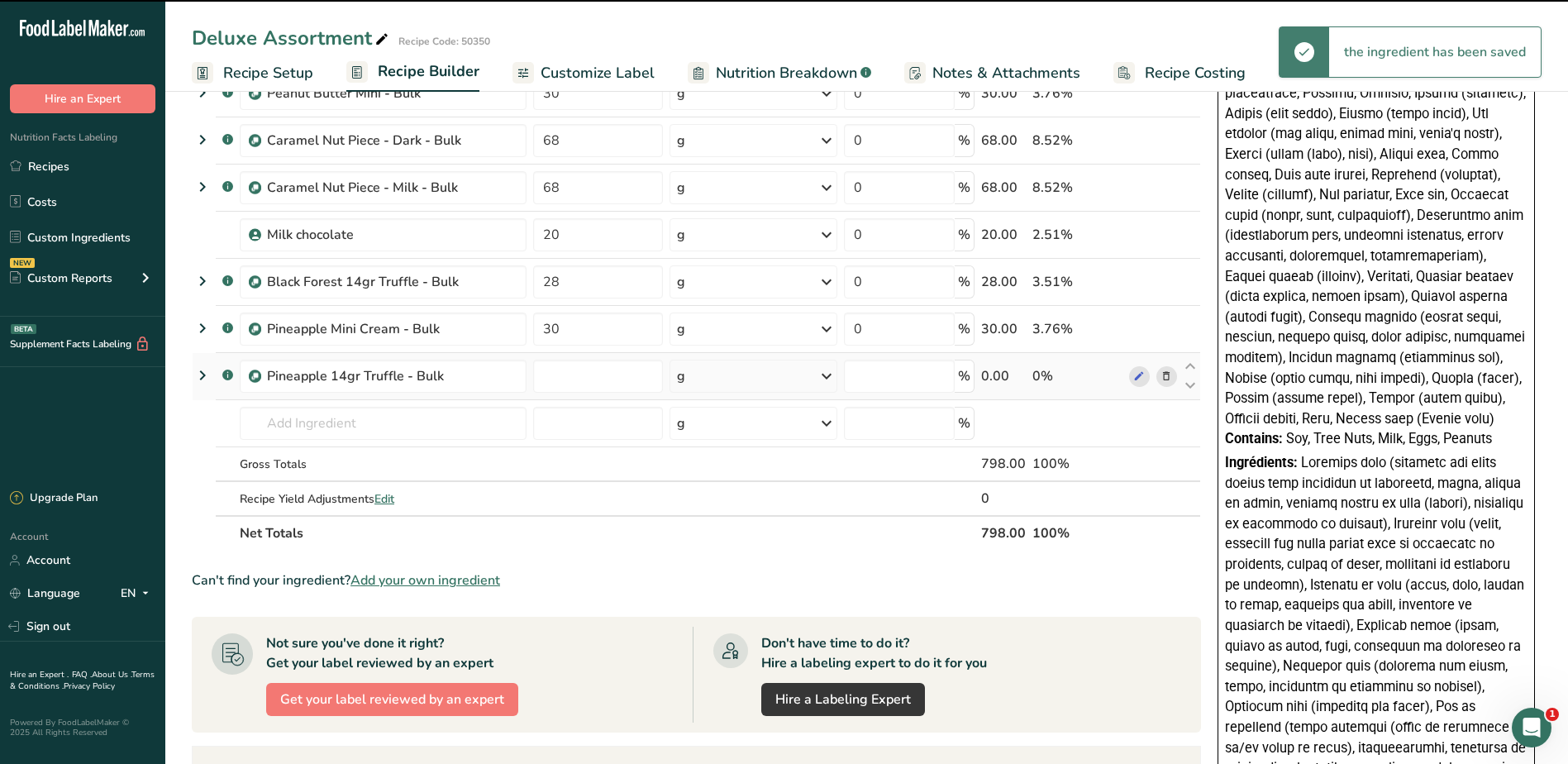
type input "0"
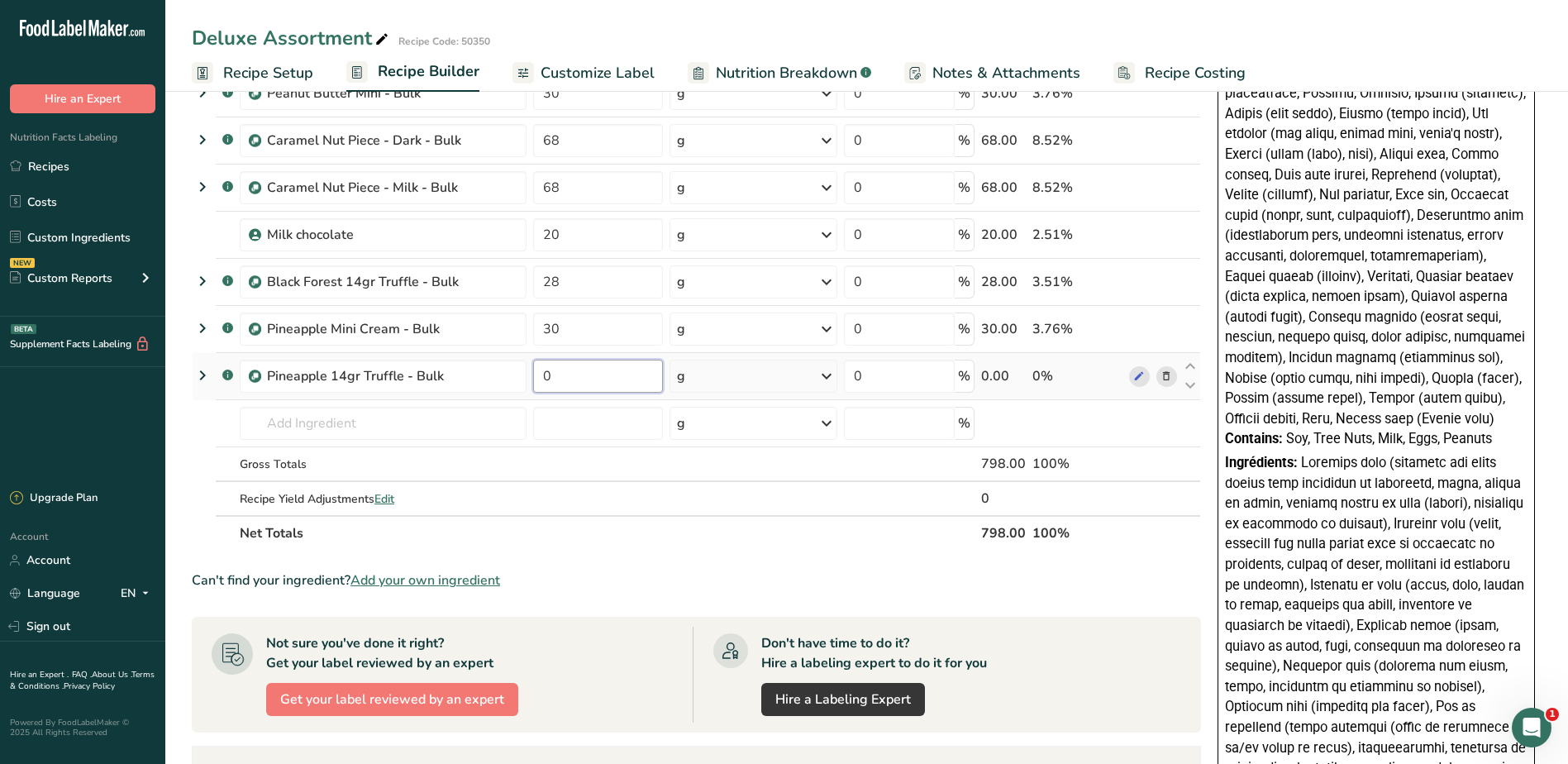
click at [585, 373] on input "0" at bounding box center [598, 377] width 130 height 33
type input "28"
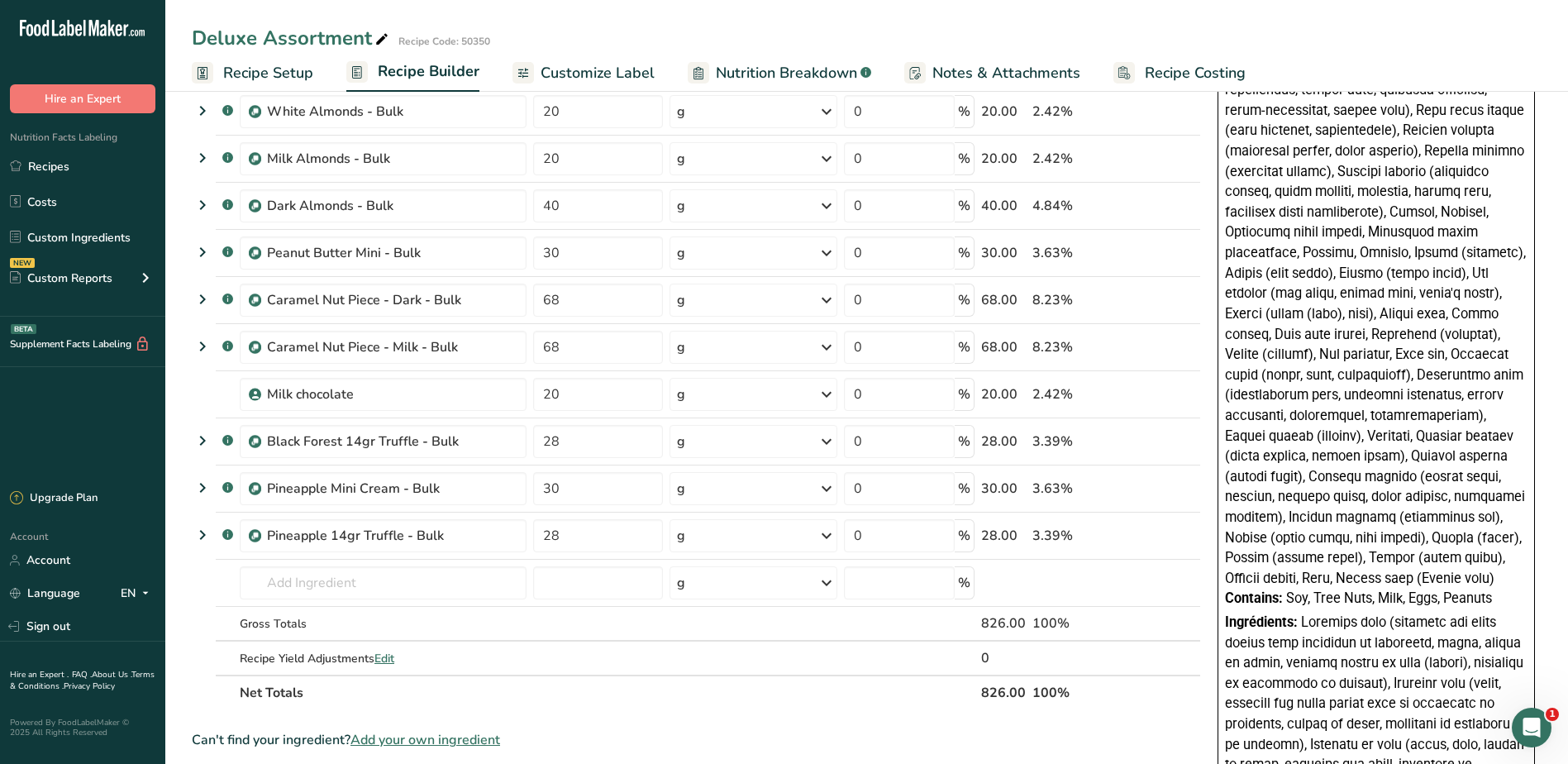
scroll to position [497, 0]
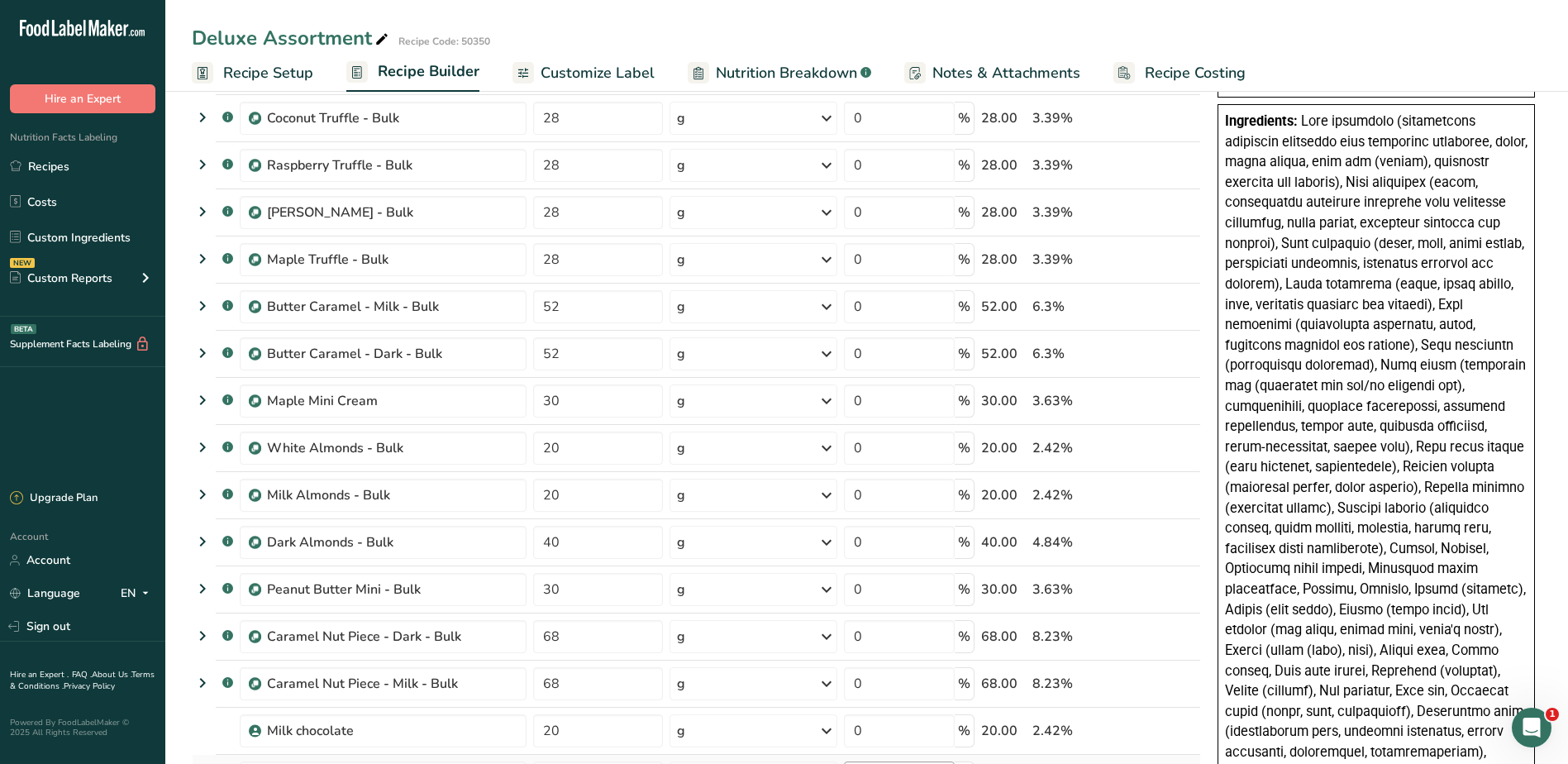
drag, startPoint x: 573, startPoint y: 74, endPoint x: 905, endPoint y: 763, distance: 764.8
click at [573, 73] on span "Customize Label" at bounding box center [597, 73] width 114 height 22
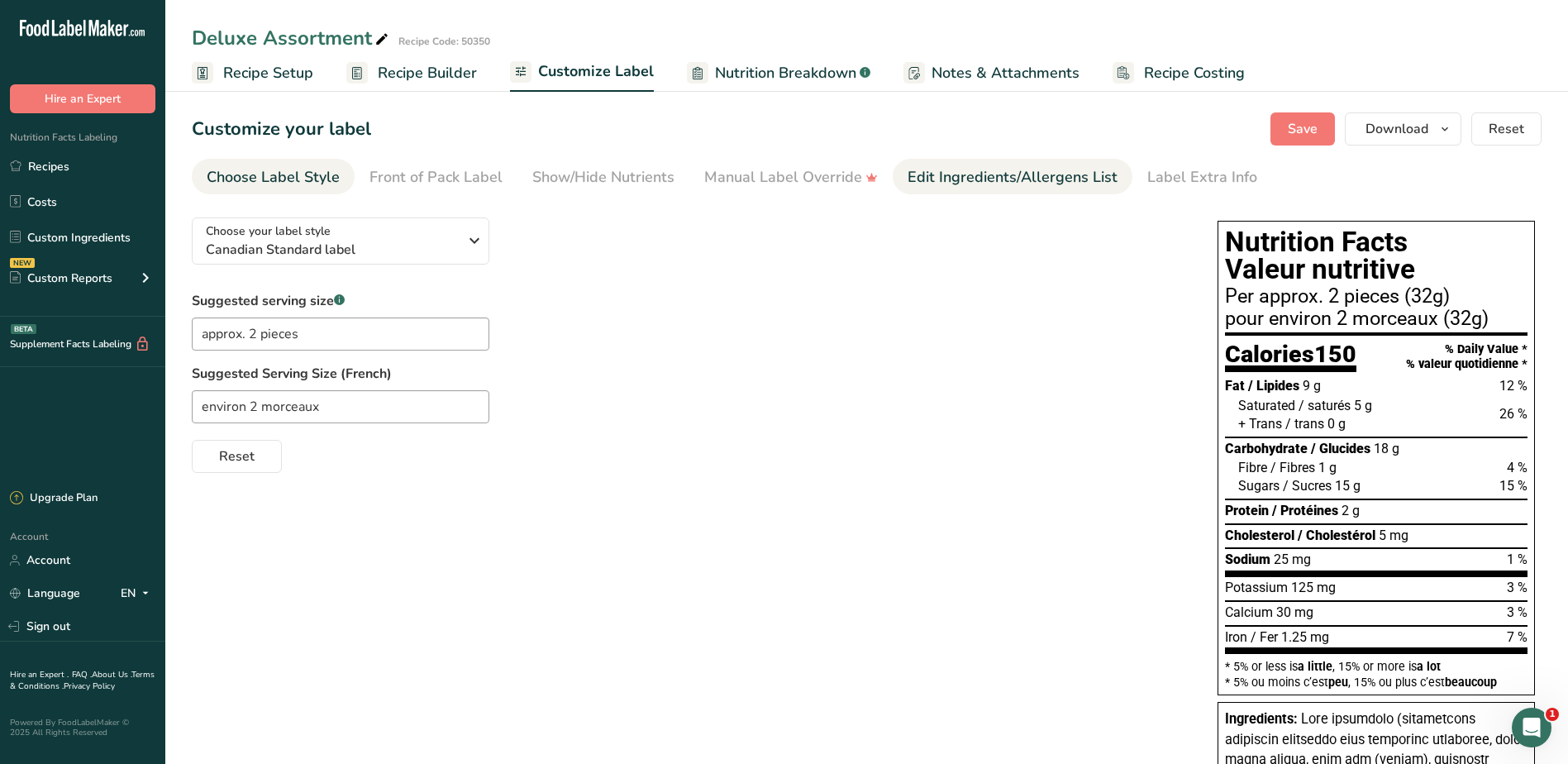
click at [964, 172] on div "Edit Ingredients/Allergens List" at bounding box center [1012, 177] width 210 height 22
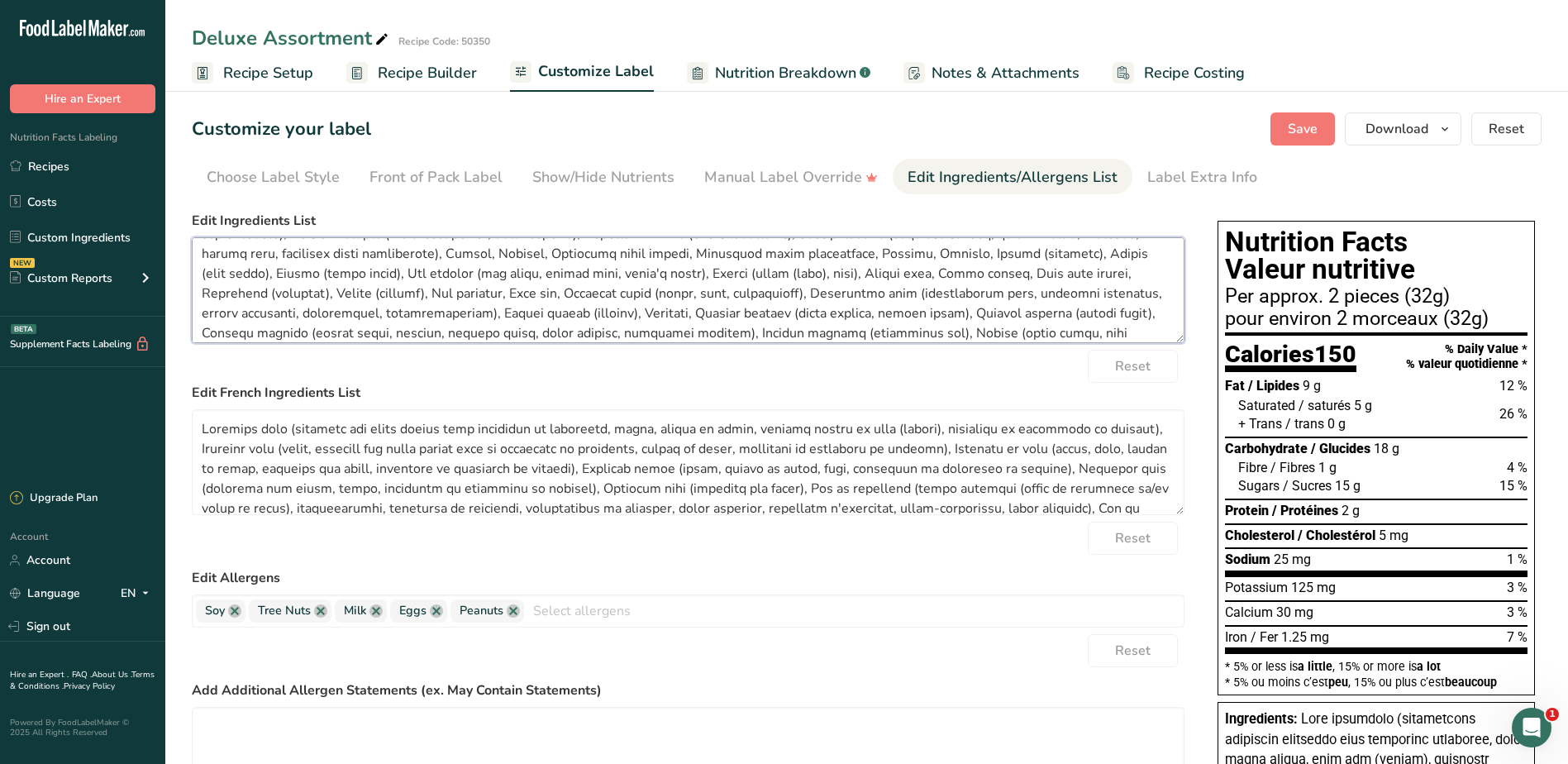
scroll to position [152, 0]
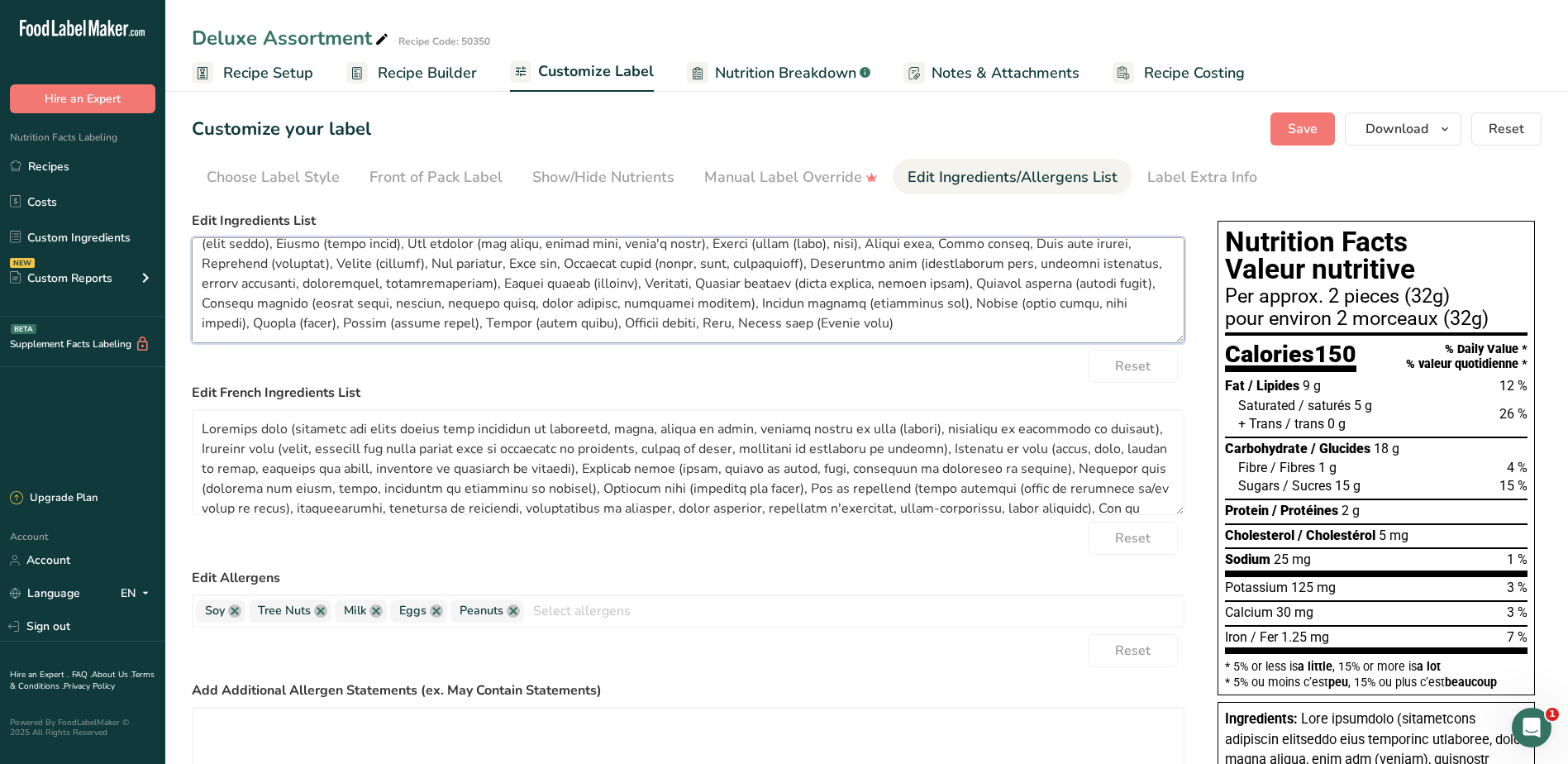
drag, startPoint x: 198, startPoint y: 251, endPoint x: 1168, endPoint y: 406, distance: 982.3
click at [1168, 406] on form "Edit Ingredients List Reset Edit French Ingredients List Reset Edit Allergens S…" at bounding box center [688, 561] width 993 height 701
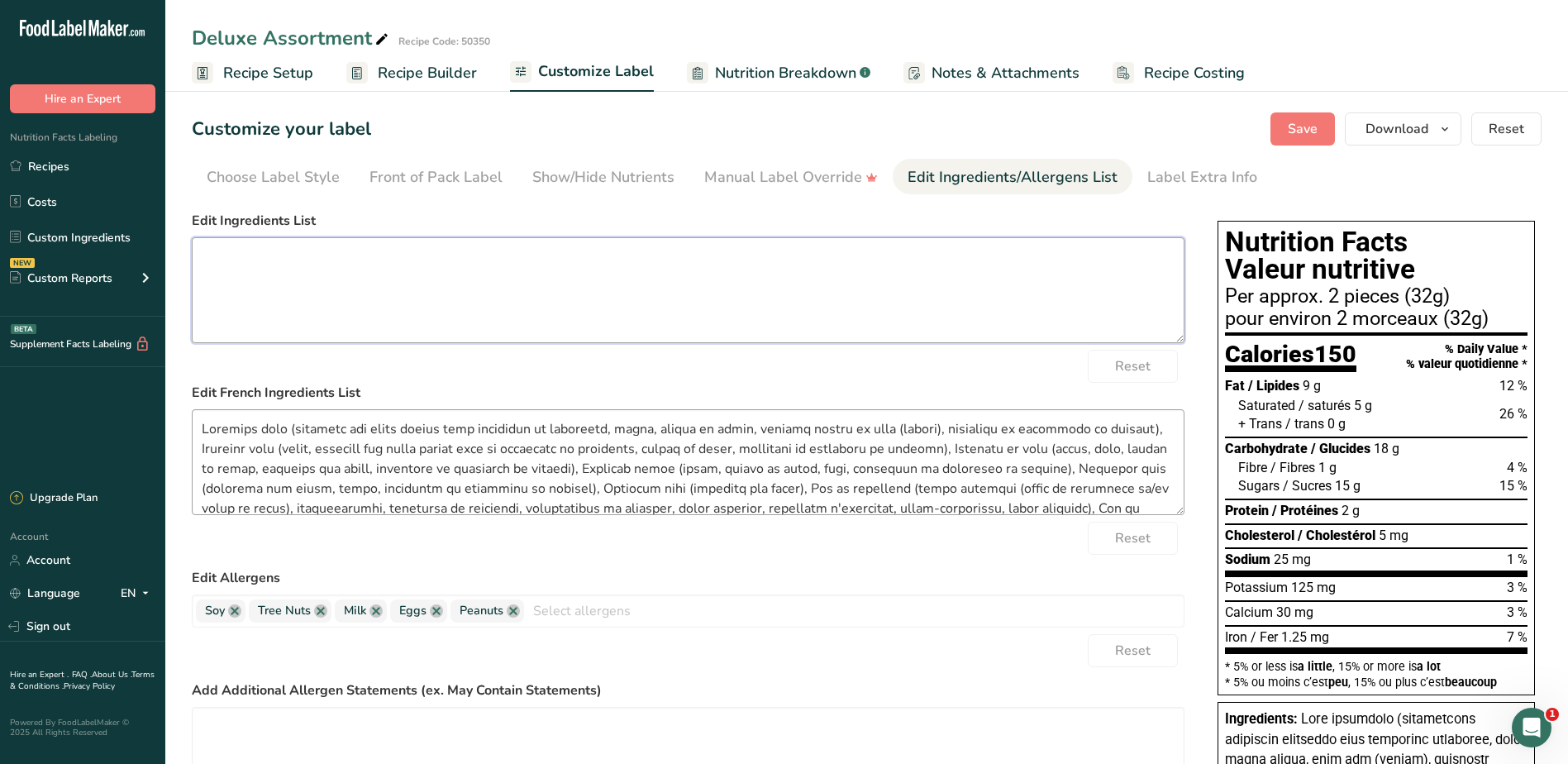
scroll to position [0, 0]
paste textarea "Dark chocolate (unsweetened chocolate processed with potassium carbonate, sugar…"
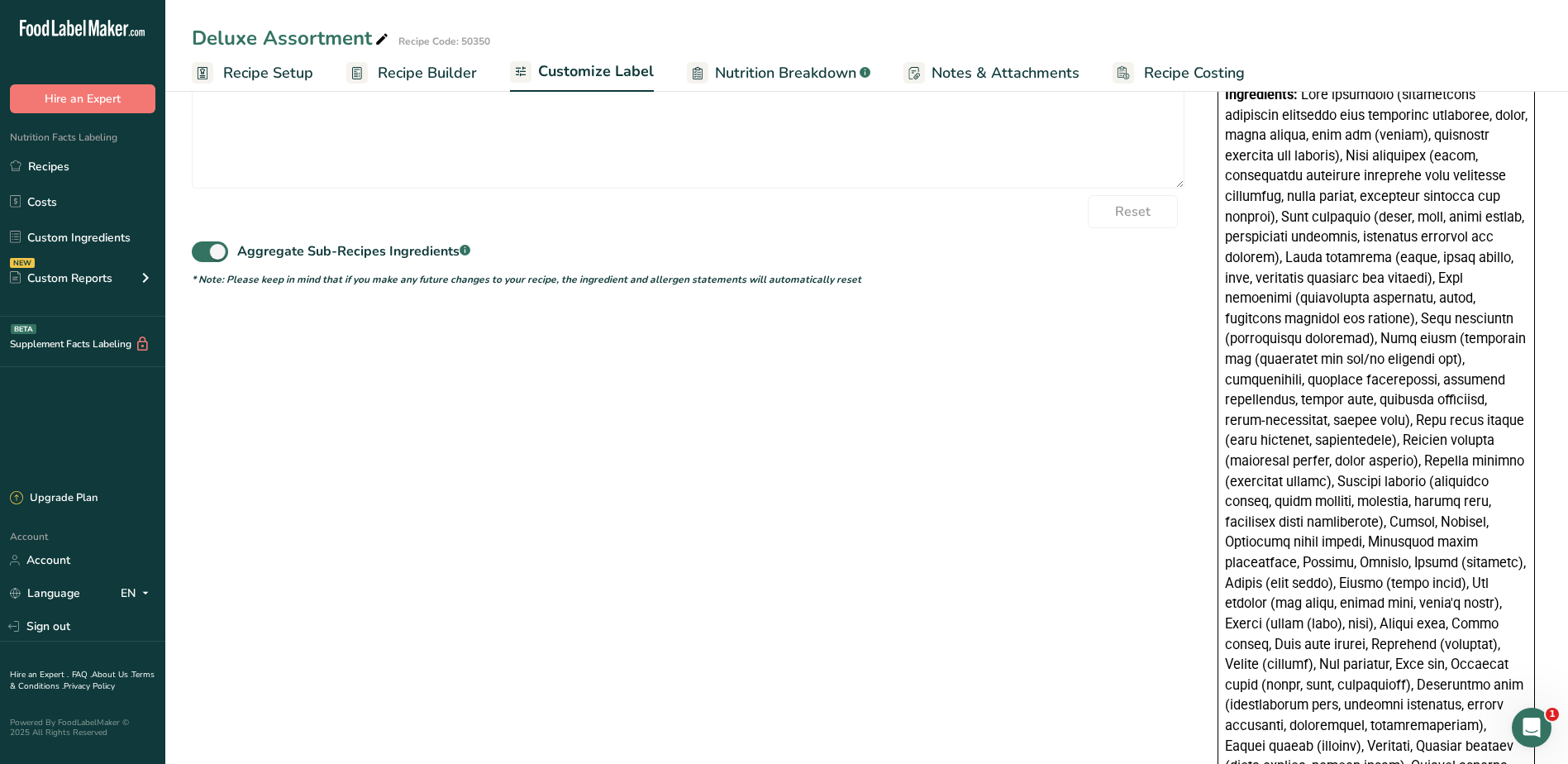
scroll to position [992, 0]
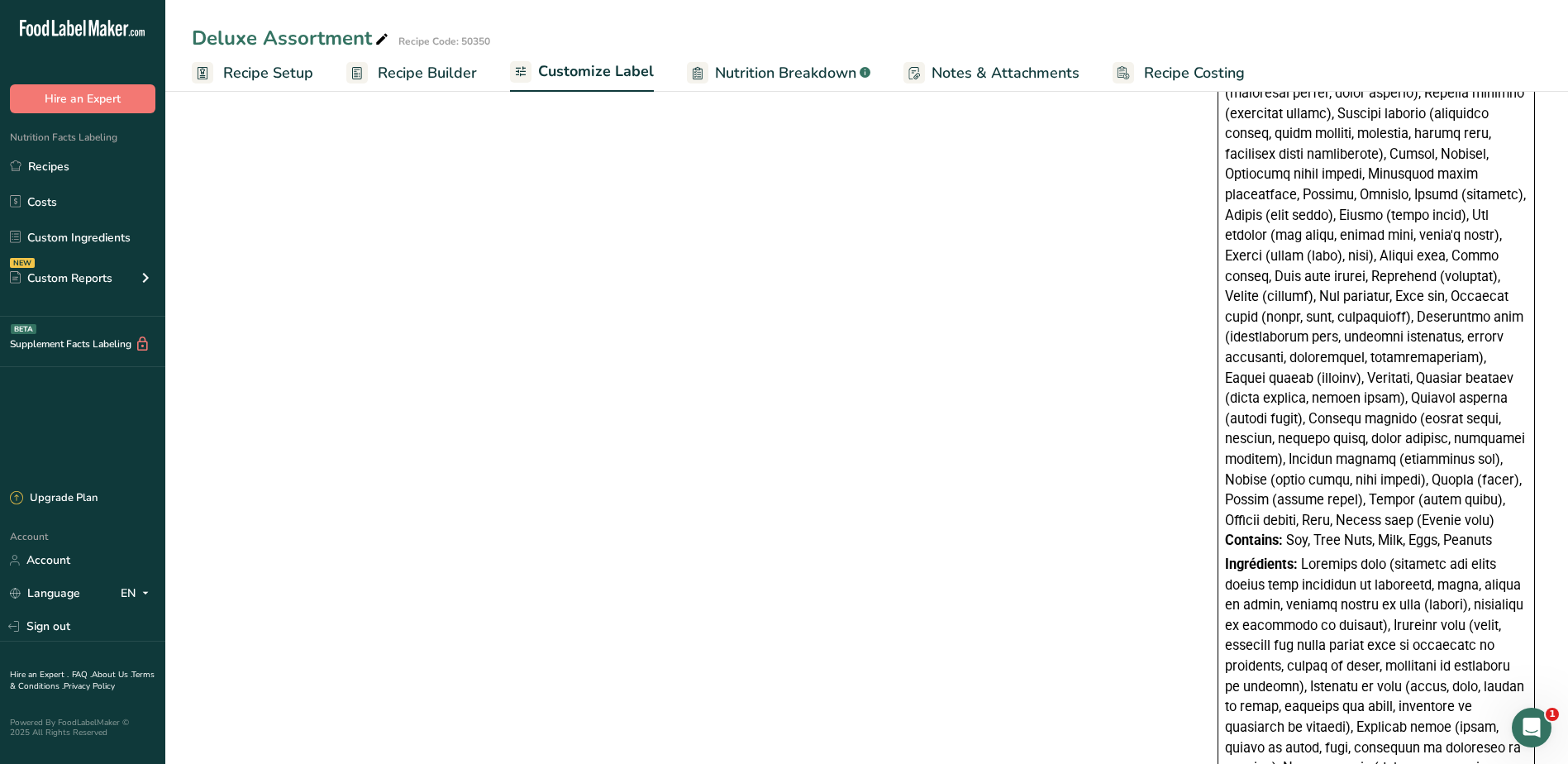
type textarea "Dark chocolate (unsweetened chocolate processed with potassium carbonate, sugar…"
drag, startPoint x: 1224, startPoint y: 541, endPoint x: 1495, endPoint y: 534, distance: 271.1
click at [1495, 534] on div "Ingredients: Contains: Soy, Tree Nuts, Milk, Eggs, Peanuts Ingrédients: Contien…" at bounding box center [1377, 584] width 318 height 1748
copy div "Contains: Soy, Tree Nuts, Milk, Eggs, Peanuts"
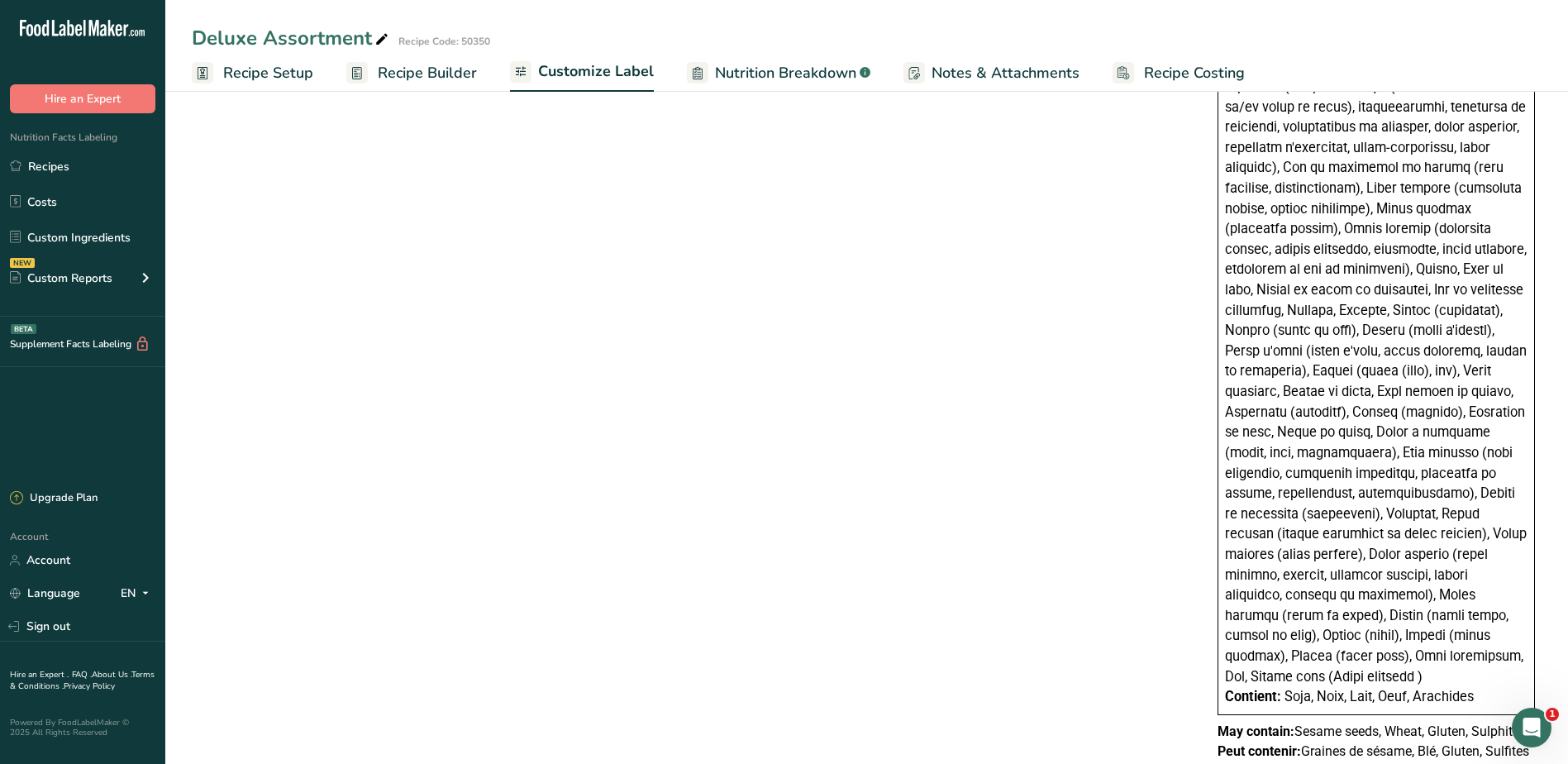
scroll to position [1758, 0]
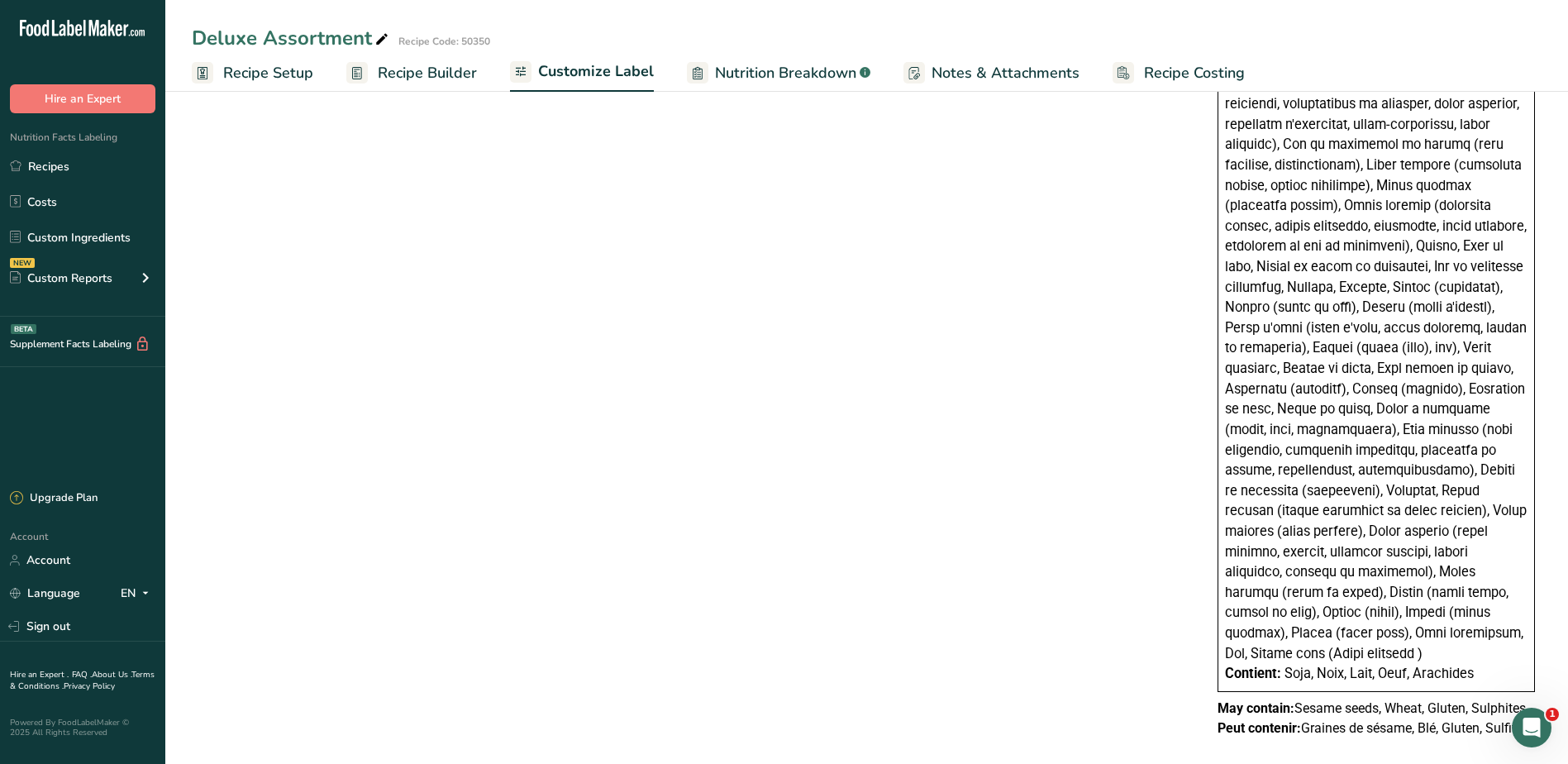
drag, startPoint x: 1219, startPoint y: 688, endPoint x: 1530, endPoint y: 687, distance: 311.0
click at [1530, 699] on p "May contain: Sesame seeds, Wheat, Gluten, Sulphites" at bounding box center [1377, 709] width 318 height 20
copy p "May contain: Sesame seeds, Wheat, Gluten, Sulphites"
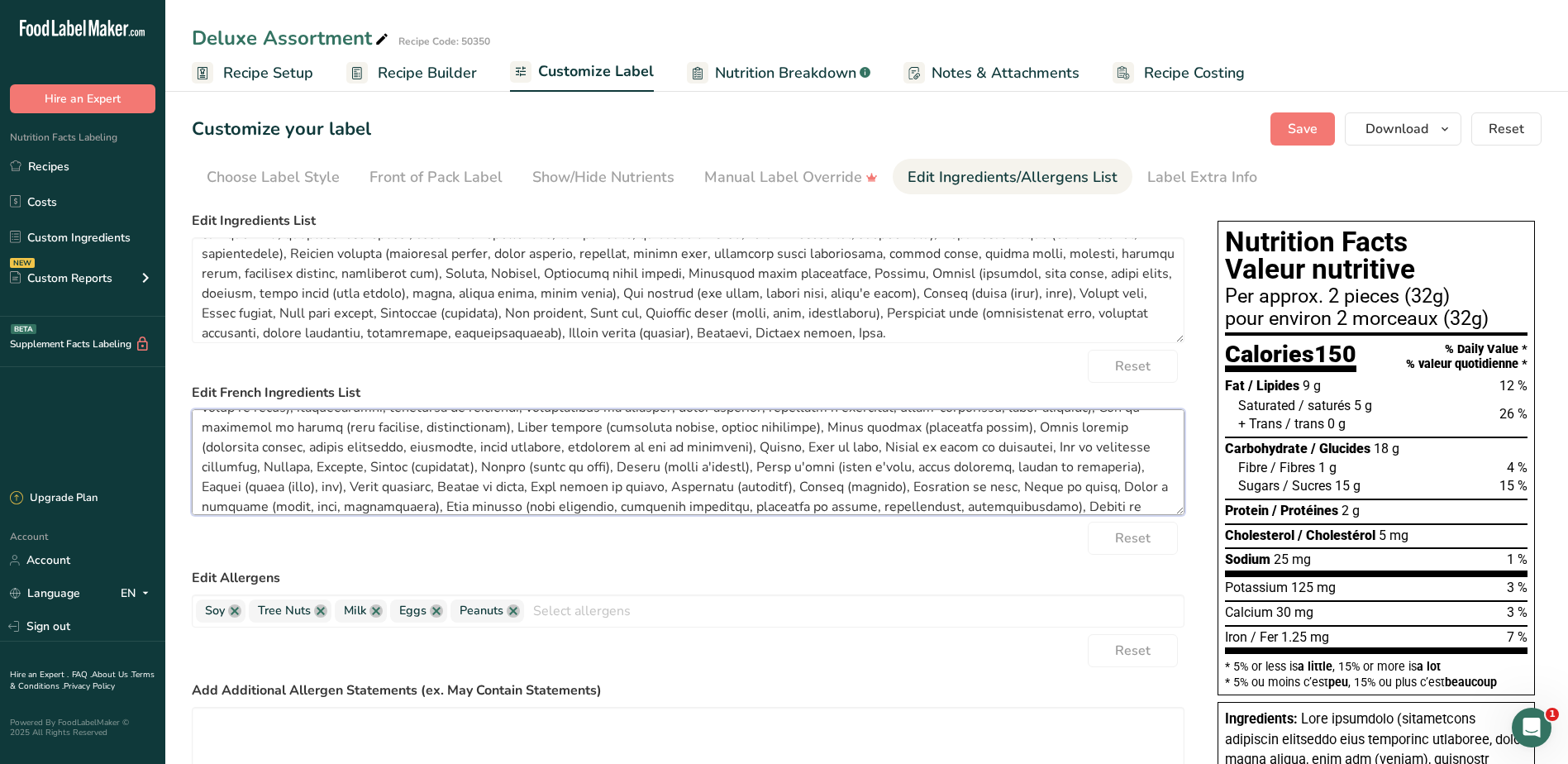
scroll to position [172, 0]
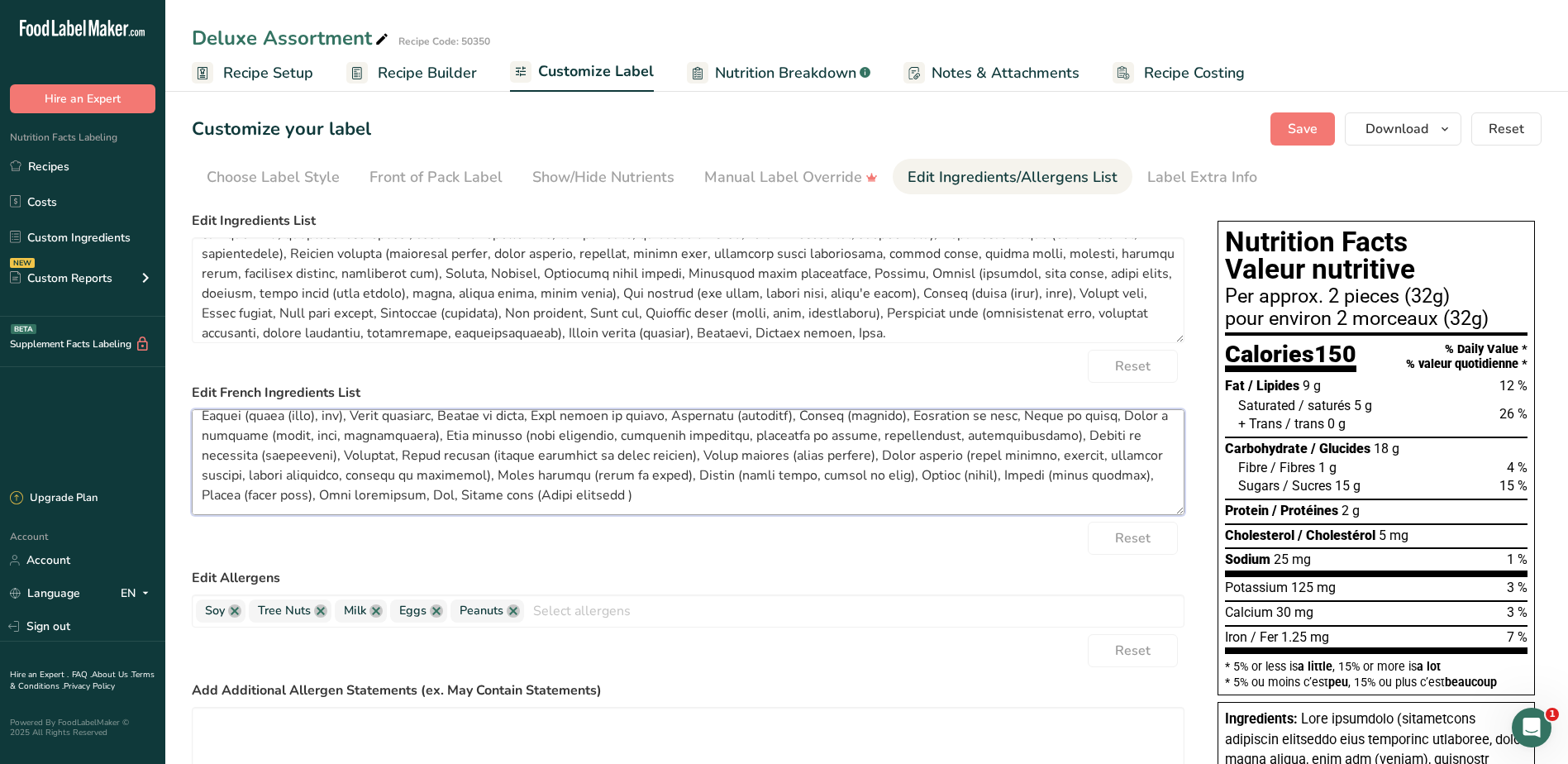
click at [1162, 546] on form "Edit Ingredients List Reset Edit French Ingredients List Reset Edit Allergens S…" at bounding box center [688, 561] width 993 height 701
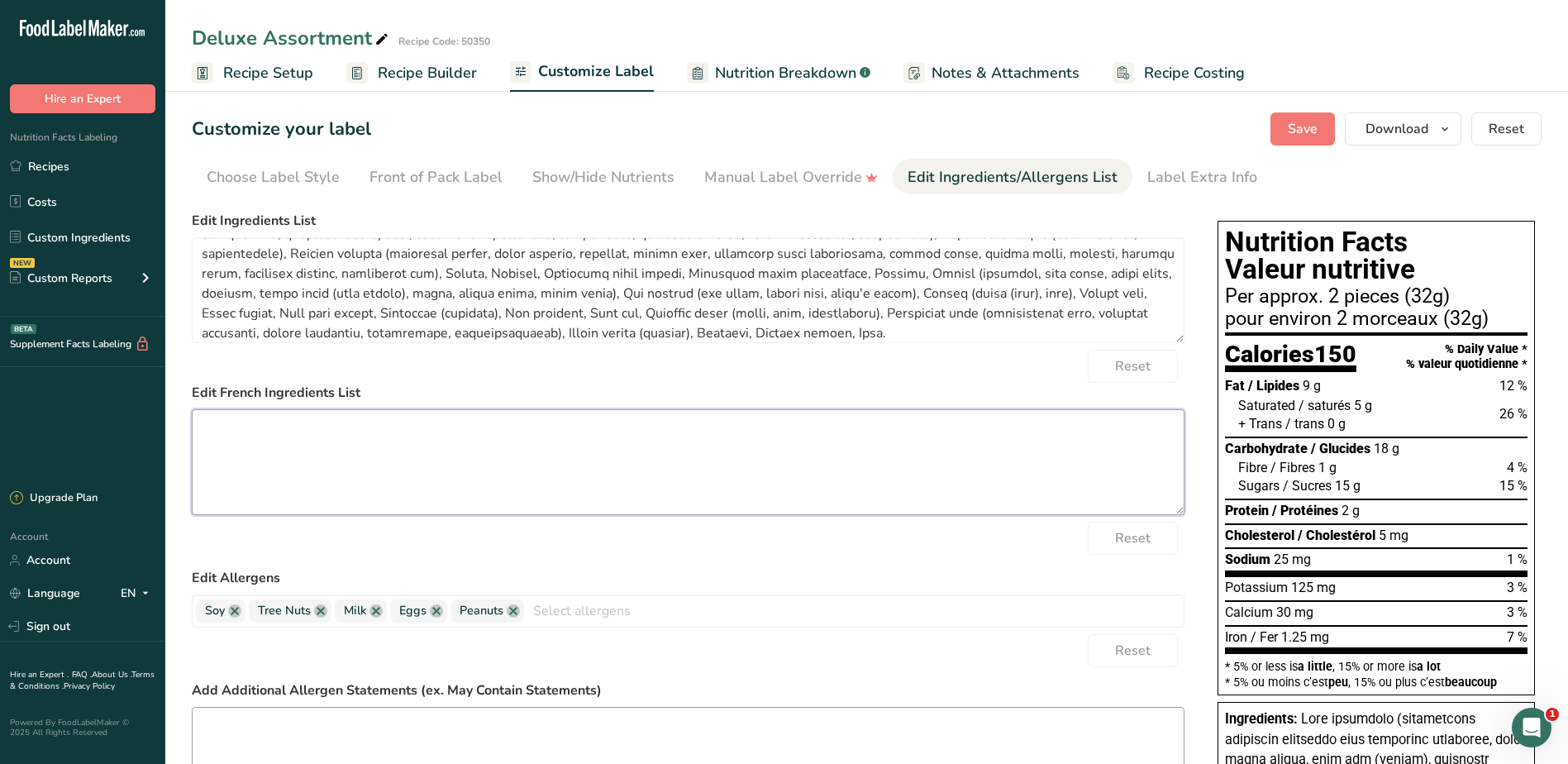
scroll to position [0, 0]
paste textarea "Chocolat noir (chocolat non sucré traité avec carbonate de potassium, sucre, be…"
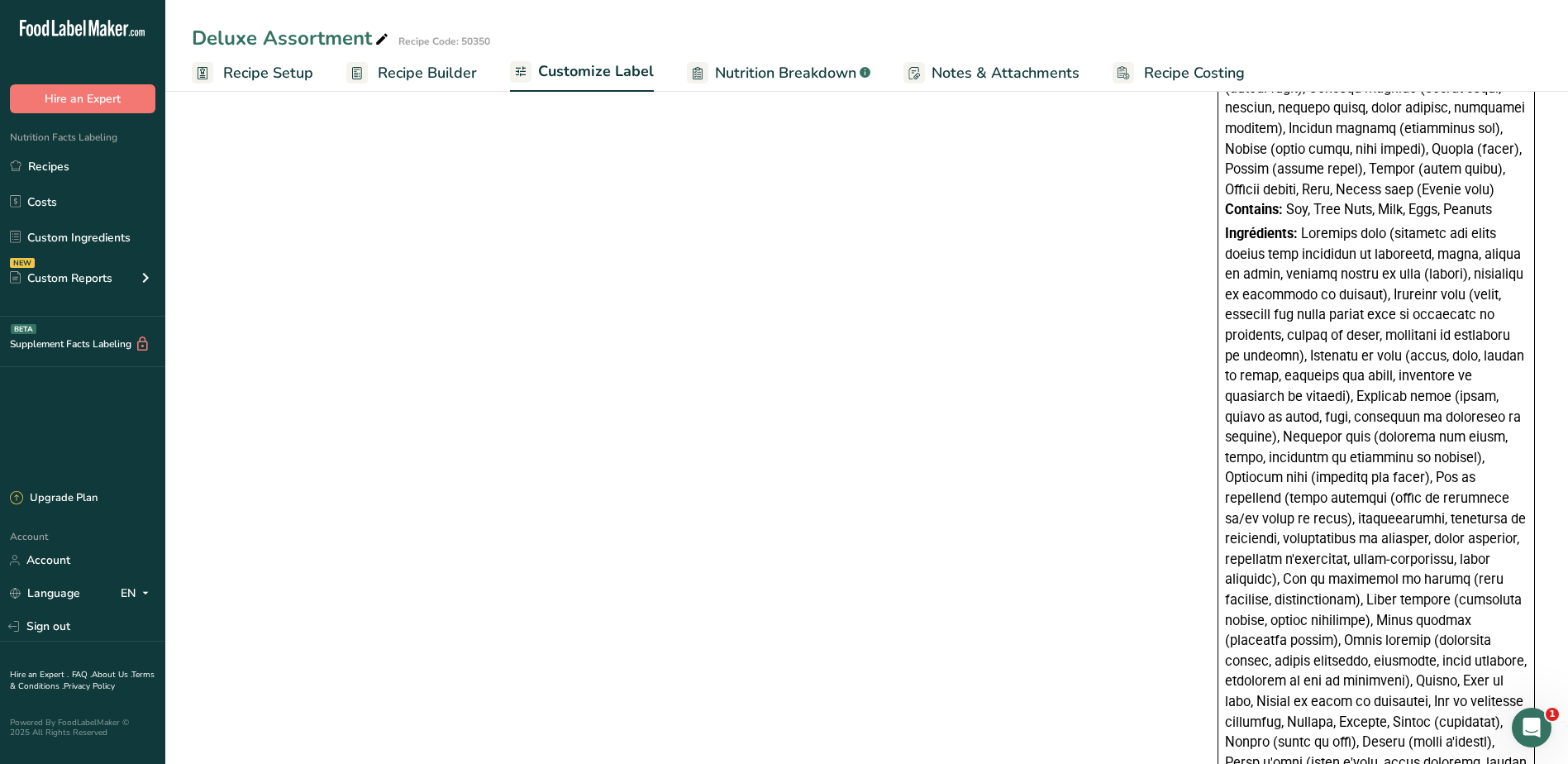
scroll to position [1758, 0]
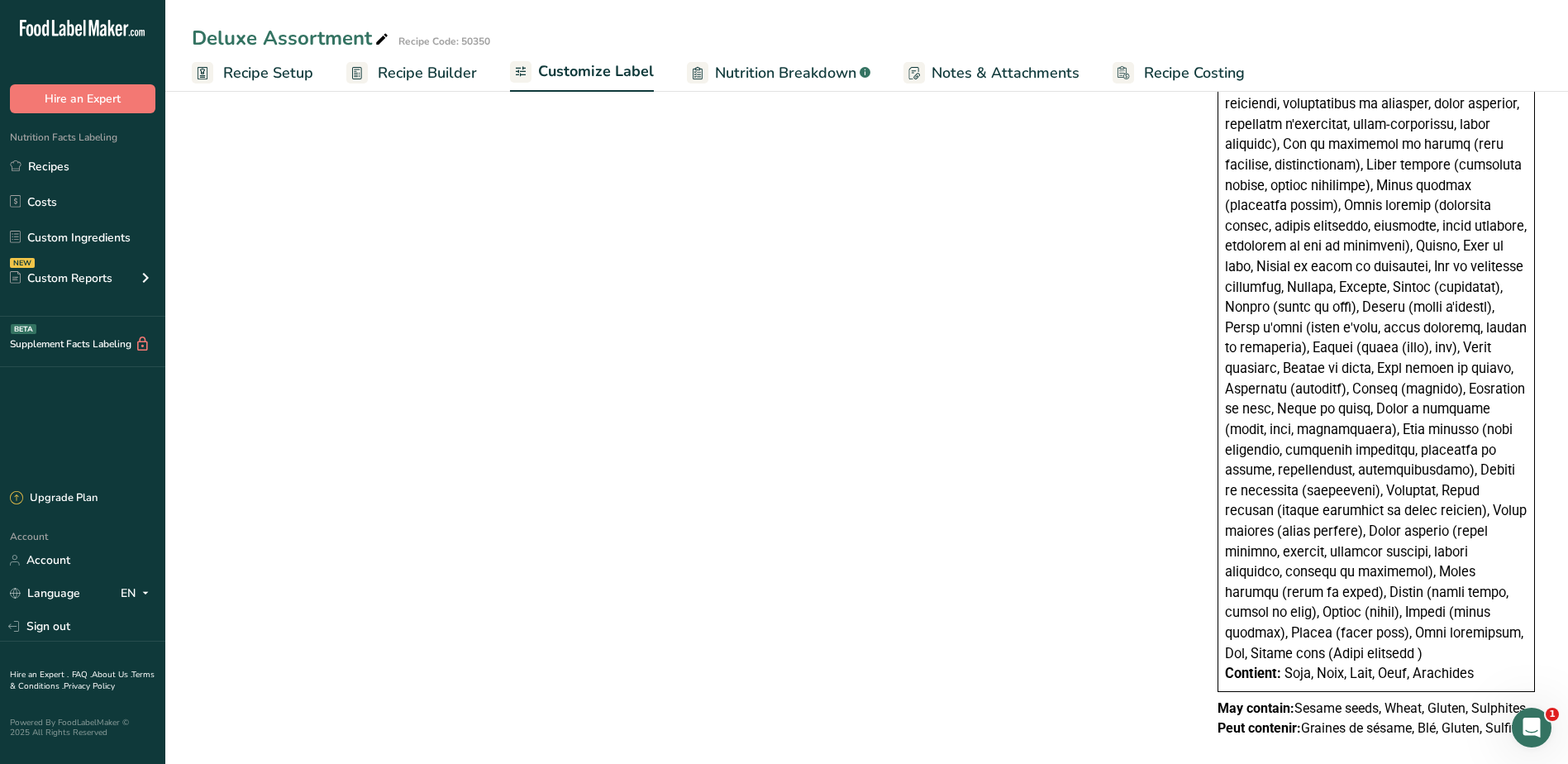
type textarea "Chocolat noir (chocolat non sucré traité avec carbonate de potassium, sucre, be…"
drag, startPoint x: 1478, startPoint y: 653, endPoint x: 1232, endPoint y: 665, distance: 246.3
drag, startPoint x: 1225, startPoint y: 652, endPoint x: 1490, endPoint y: 652, distance: 265.0
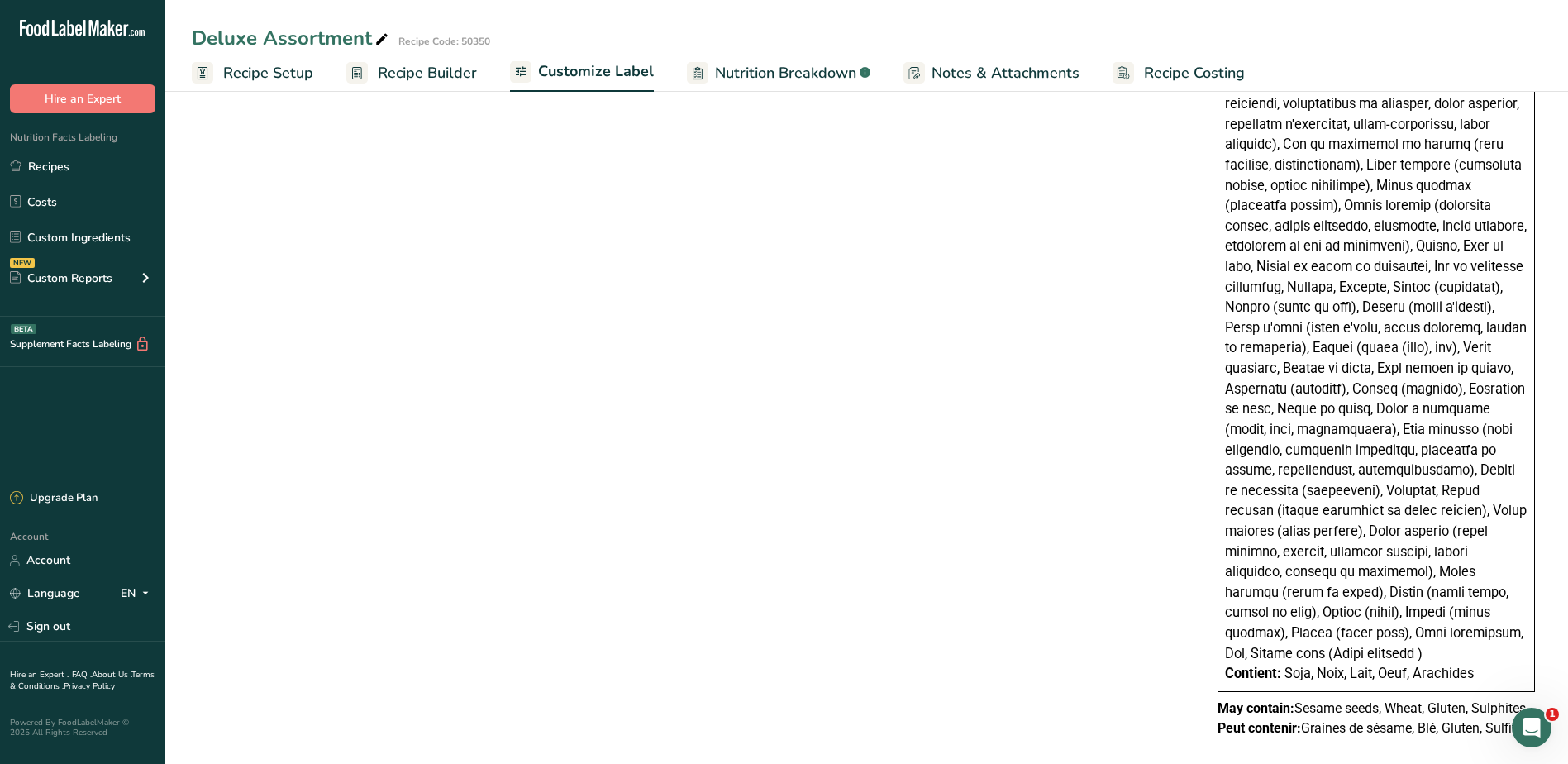
click at [1490, 664] on div "Contient: Soja, Noix, Lait, Oeuf, Arachides" at bounding box center [1377, 674] width 302 height 21
copy div "Contient: Soja, Noix, Lait, Oeuf, Arachides"
drag, startPoint x: 1220, startPoint y: 706, endPoint x: 1548, endPoint y: 705, distance: 328.0
copy p "Peut contenir: Graines de sésame, Blé, Gluten, Sulfites"
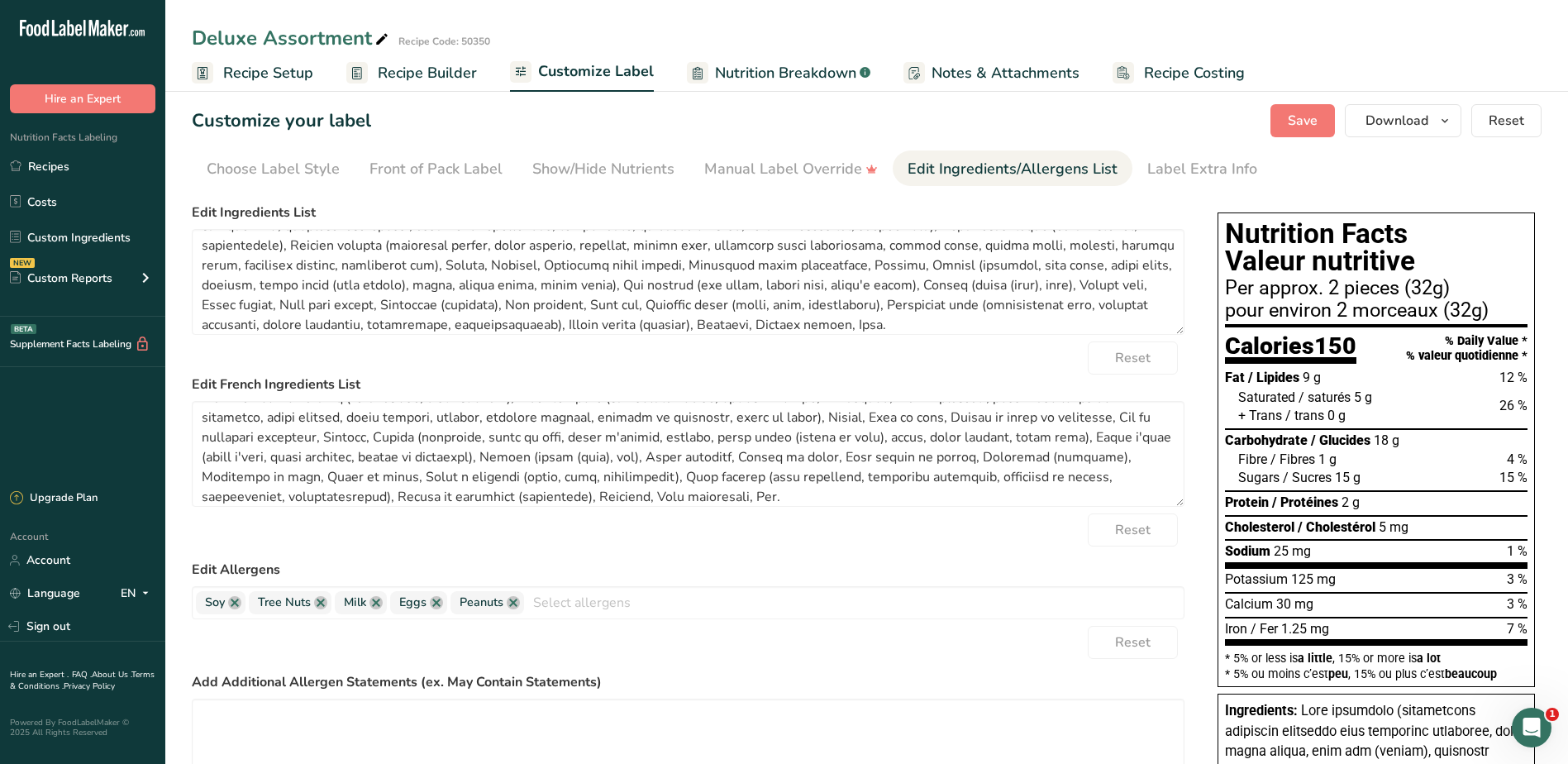
scroll to position [0, 0]
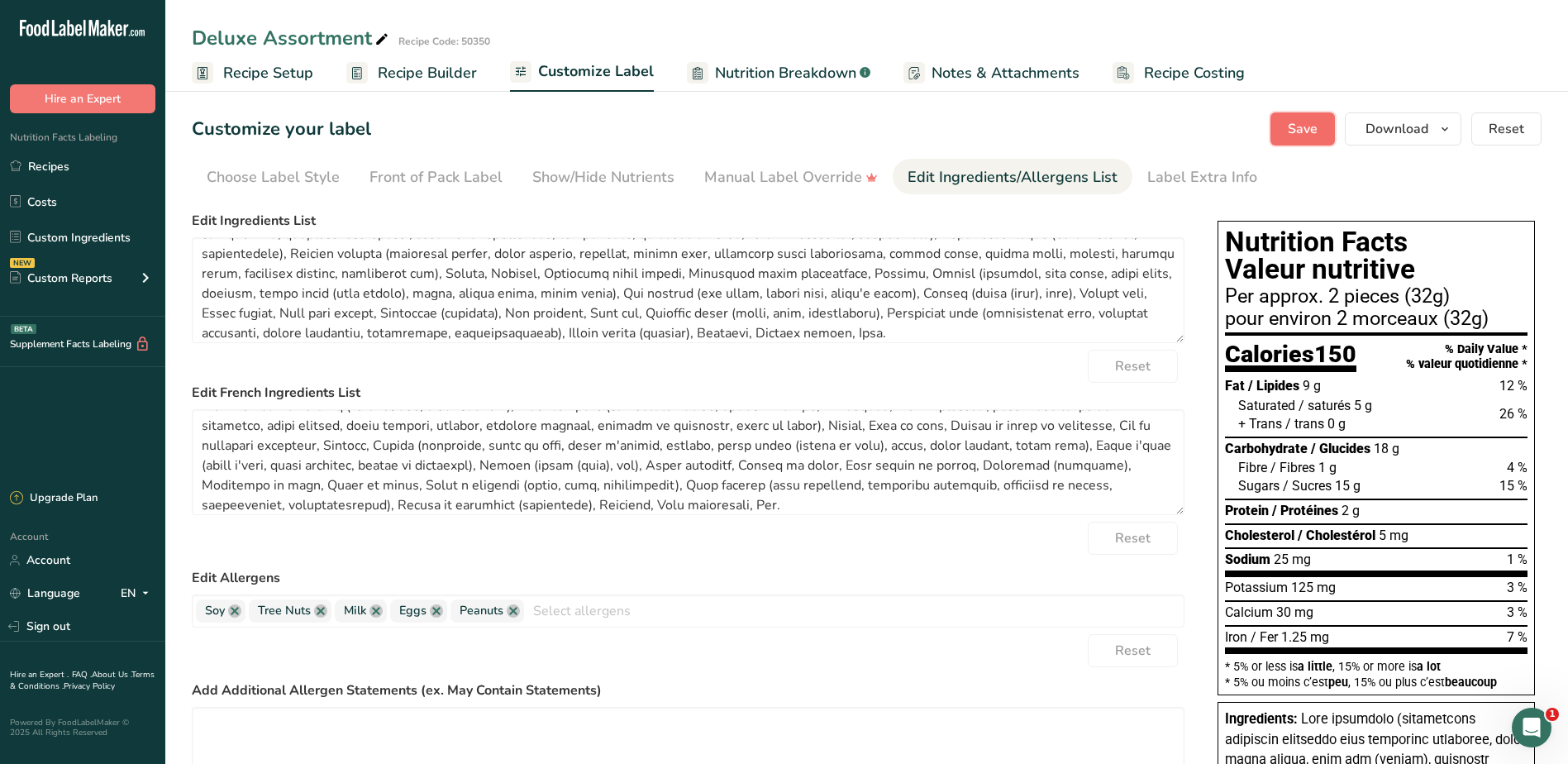
click at [1314, 128] on span "Save" at bounding box center [1302, 129] width 29 height 20
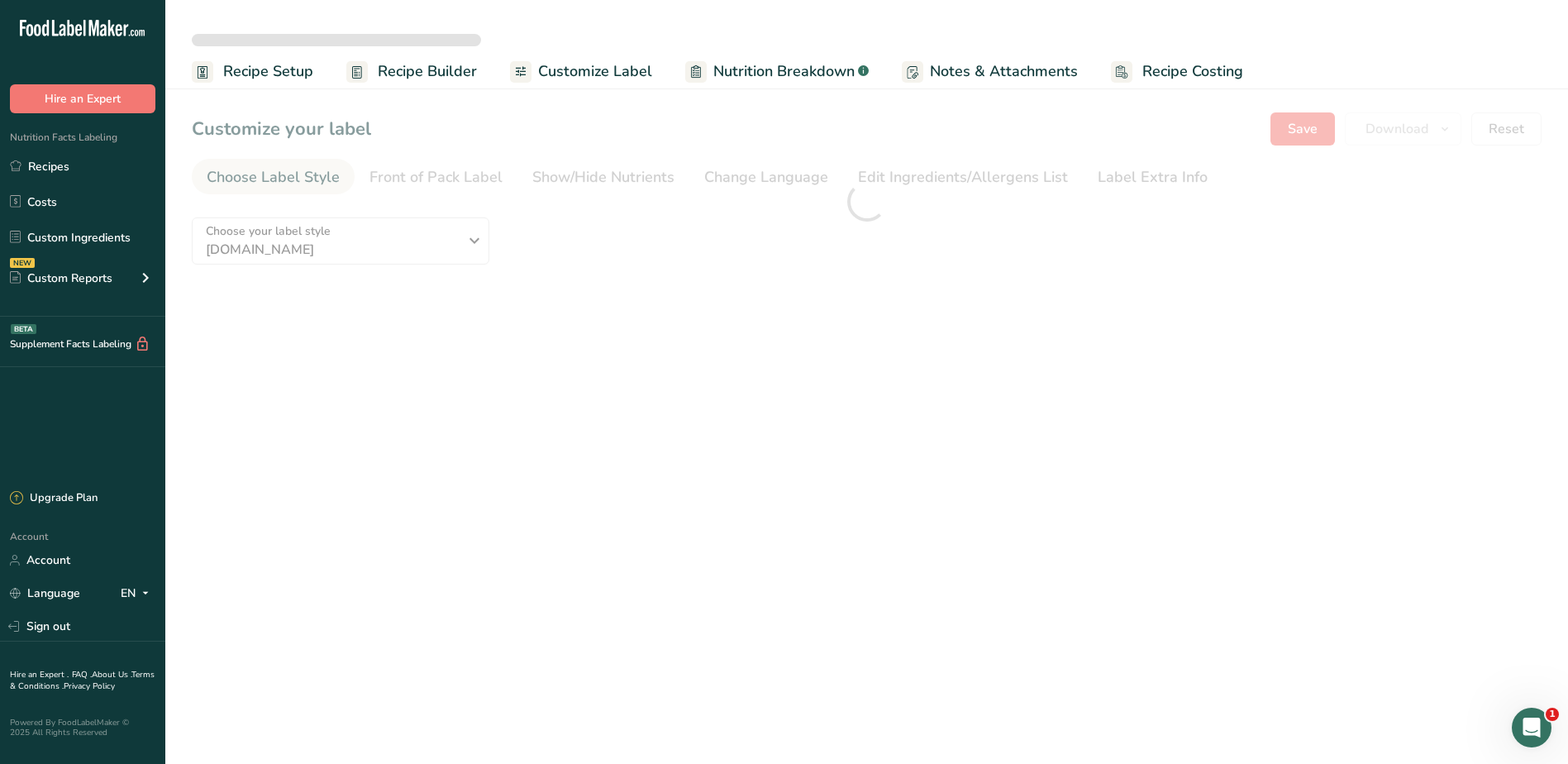
click at [1018, 534] on main "Recipe Setup Recipe Builder Customize Label Nutrition Breakdown .a-a{fill:#3473…" at bounding box center [784, 382] width 1568 height 764
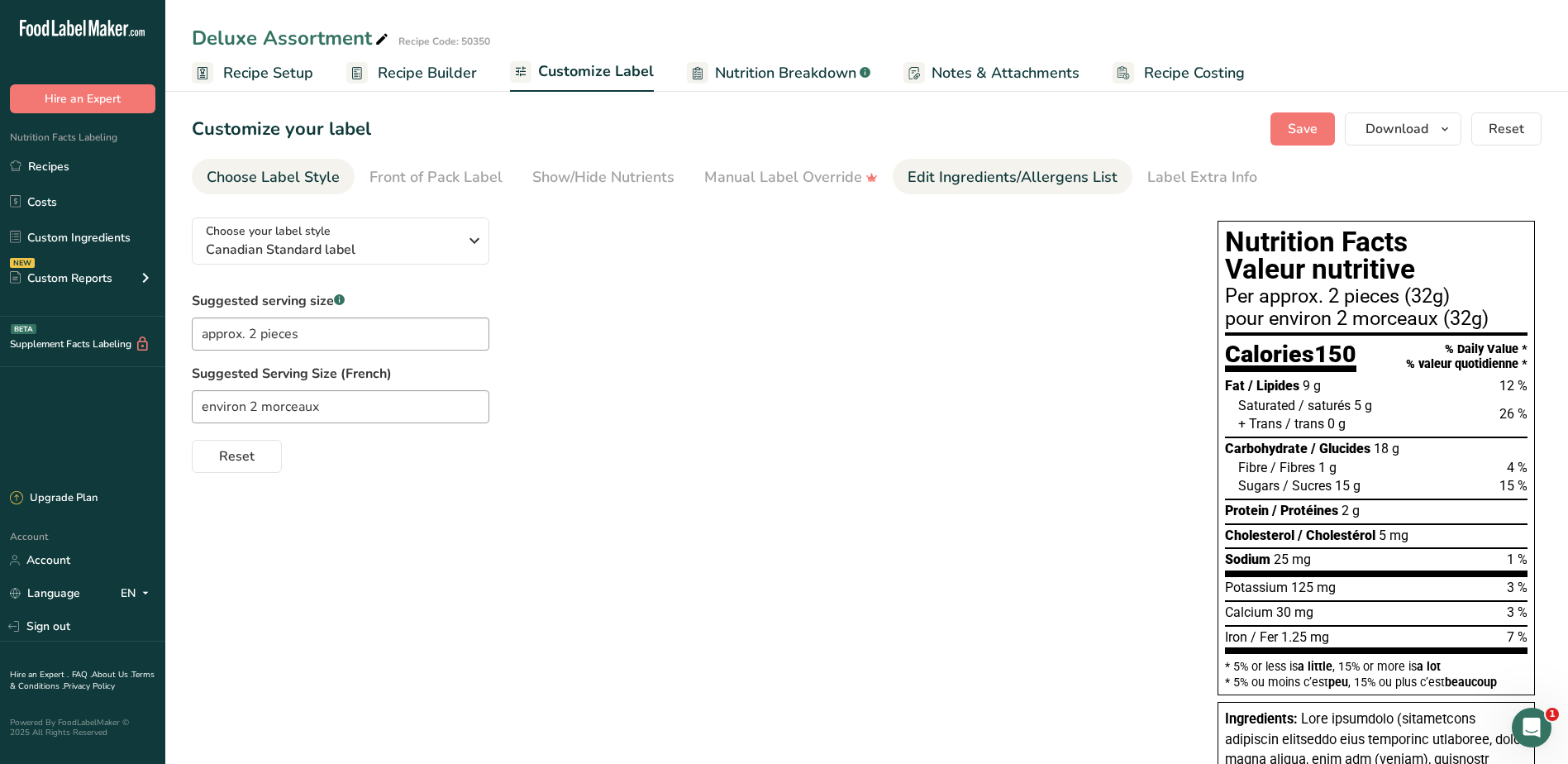
click at [1038, 180] on div "Edit Ingredients/Allergens List" at bounding box center [1012, 177] width 210 height 22
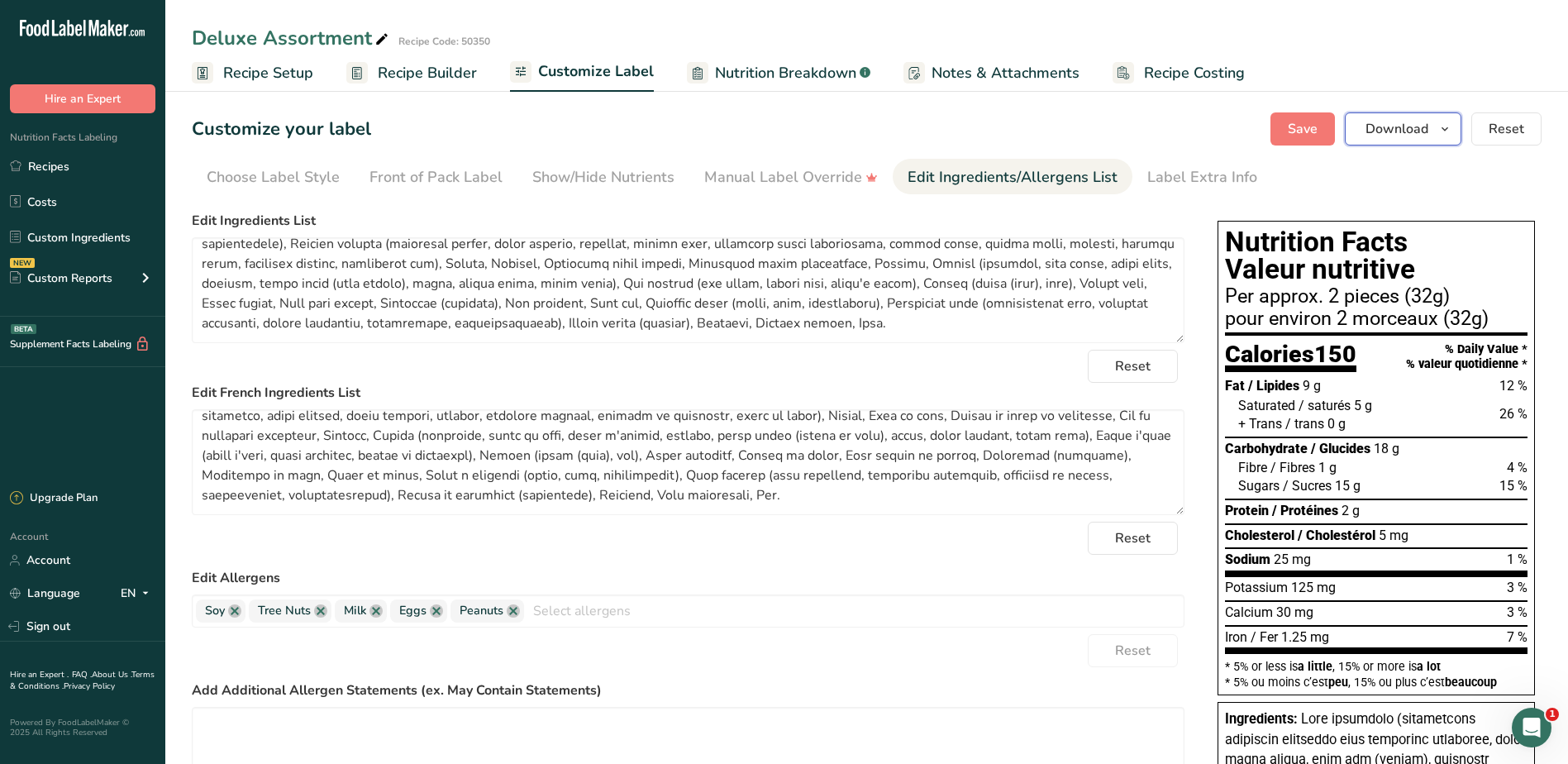
click at [1440, 123] on icon "button" at bounding box center [1445, 129] width 13 height 21
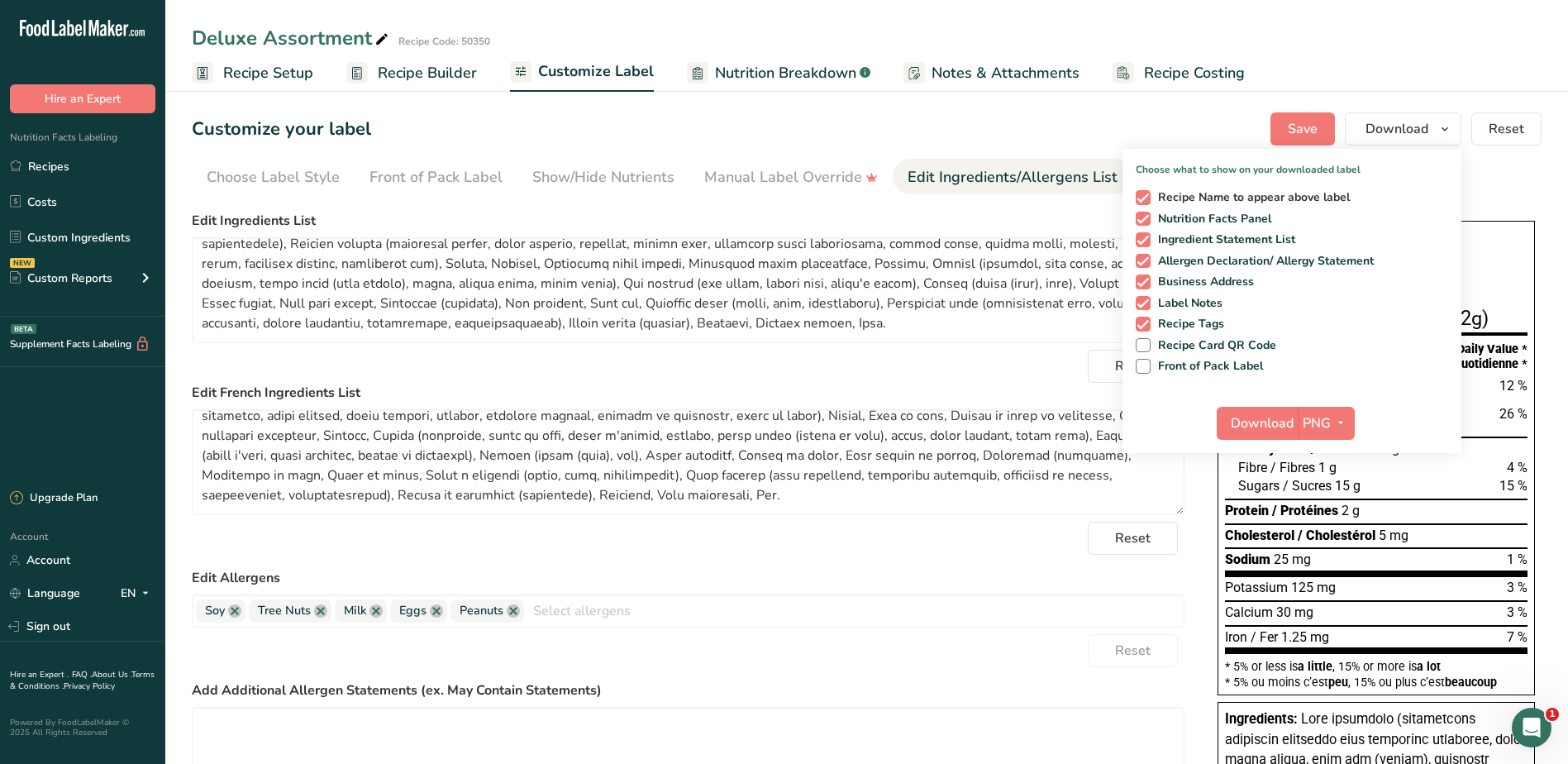
click at [1218, 191] on span "Recipe Name to appear above label" at bounding box center [1250, 198] width 200 height 15
click at [1147, 191] on input "Recipe Name to appear above label" at bounding box center [1141, 197] width 11 height 11
checkbox input "false"
click at [1199, 365] on span "Front of Pack Label" at bounding box center [1207, 366] width 114 height 15
click at [1147, 365] on input "Front of Pack Label" at bounding box center [1141, 366] width 11 height 11
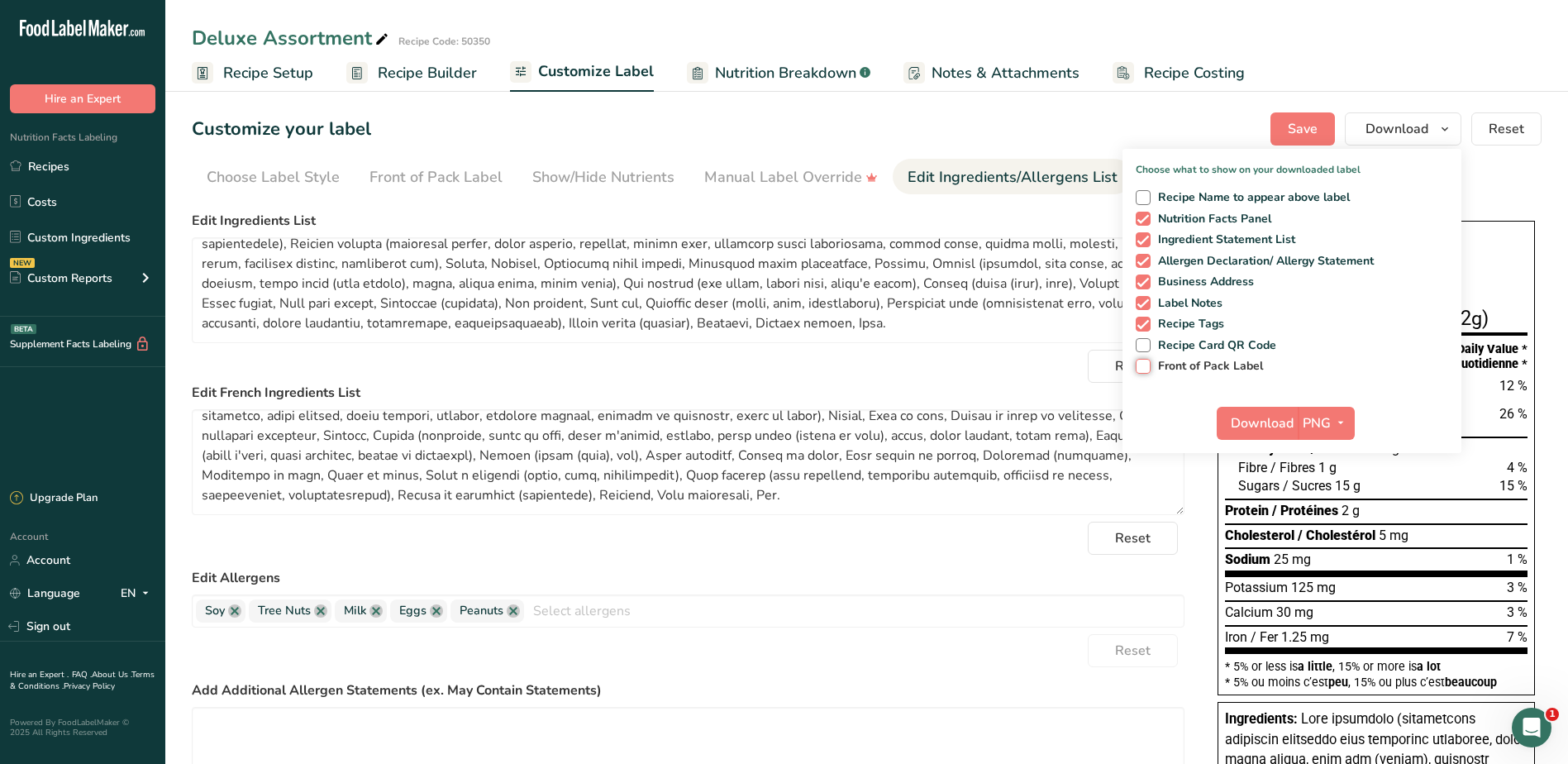
checkbox input "true"
click at [1248, 414] on span "Download" at bounding box center [1262, 423] width 63 height 20
drag, startPoint x: 79, startPoint y: 169, endPoint x: 377, endPoint y: 179, distance: 298.2
click at [79, 169] on link "Recipes" at bounding box center [82, 166] width 166 height 31
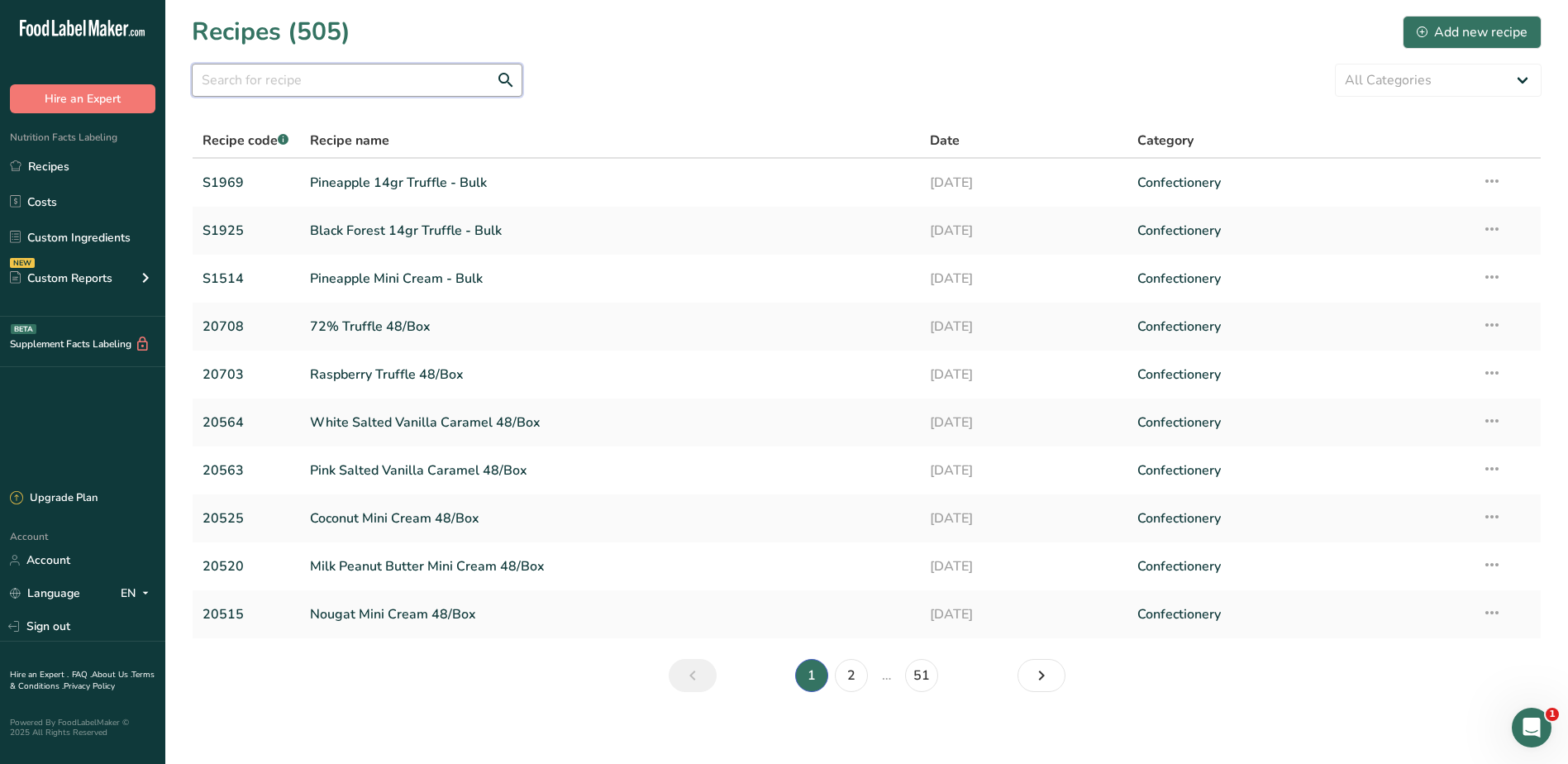
click at [277, 81] on input "text" at bounding box center [356, 81] width 331 height 33
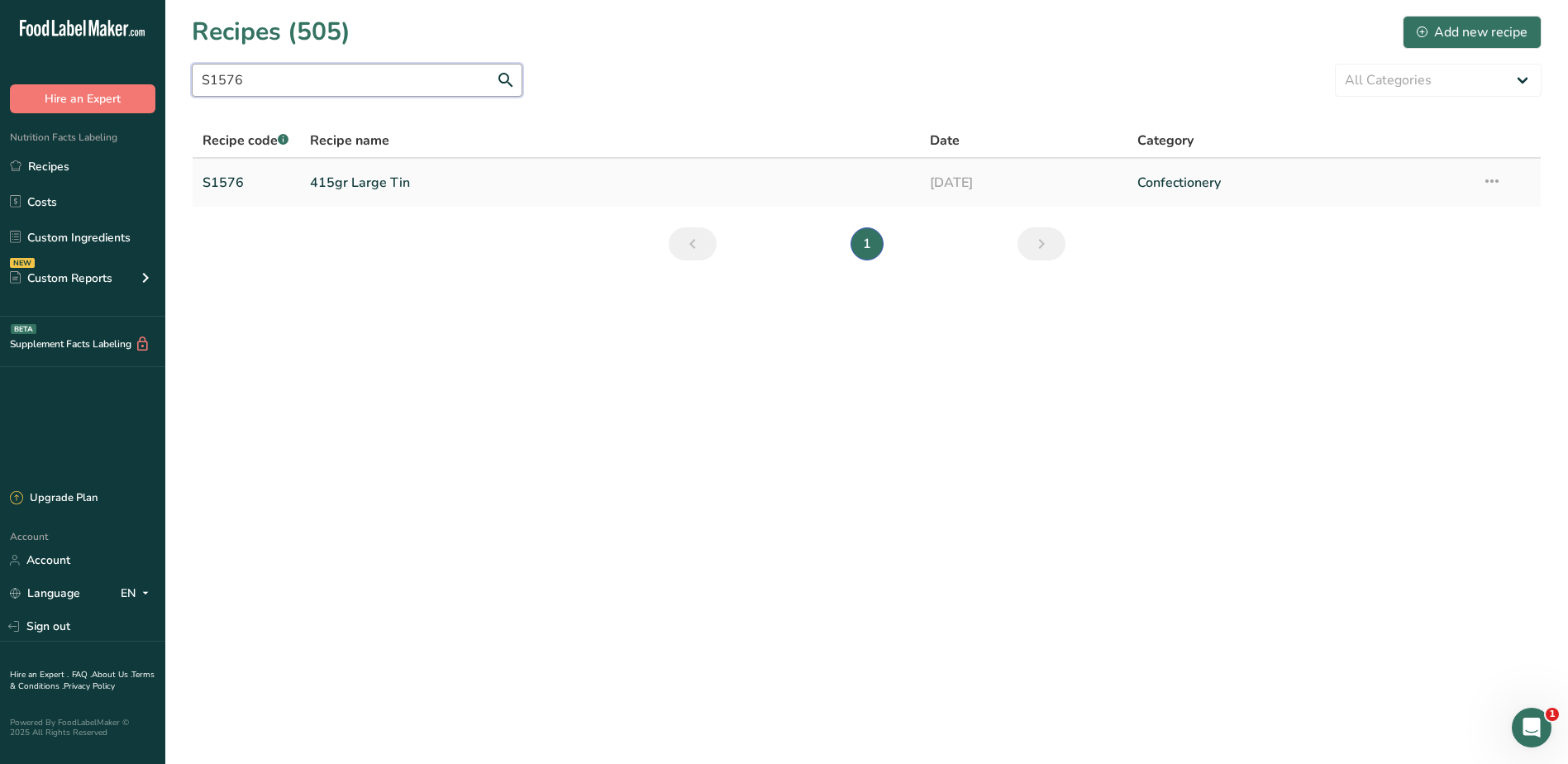
type input "S1576"
click at [367, 180] on link "415gr Large Tin" at bounding box center [610, 183] width 601 height 35
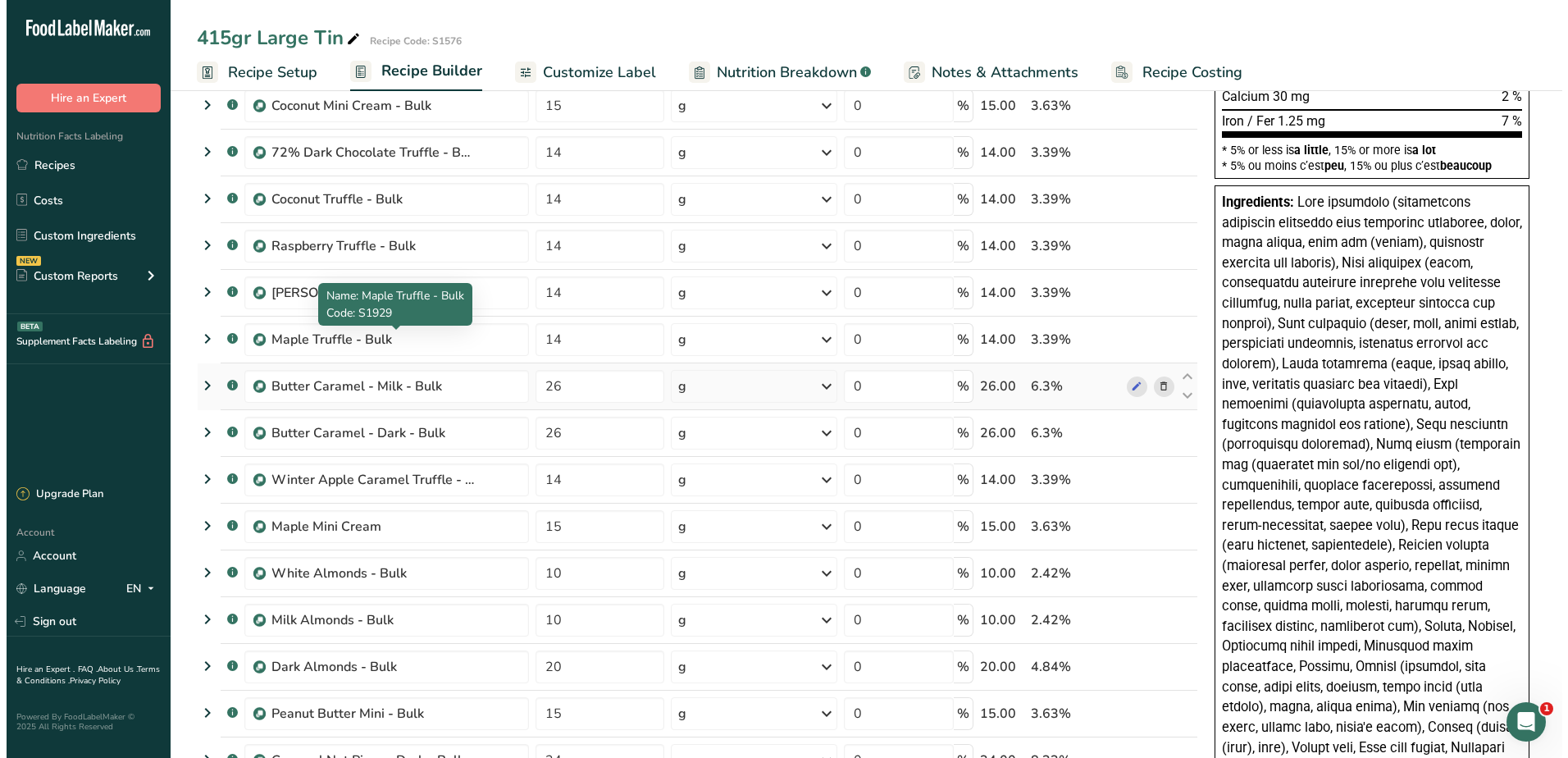
scroll to position [493, 0]
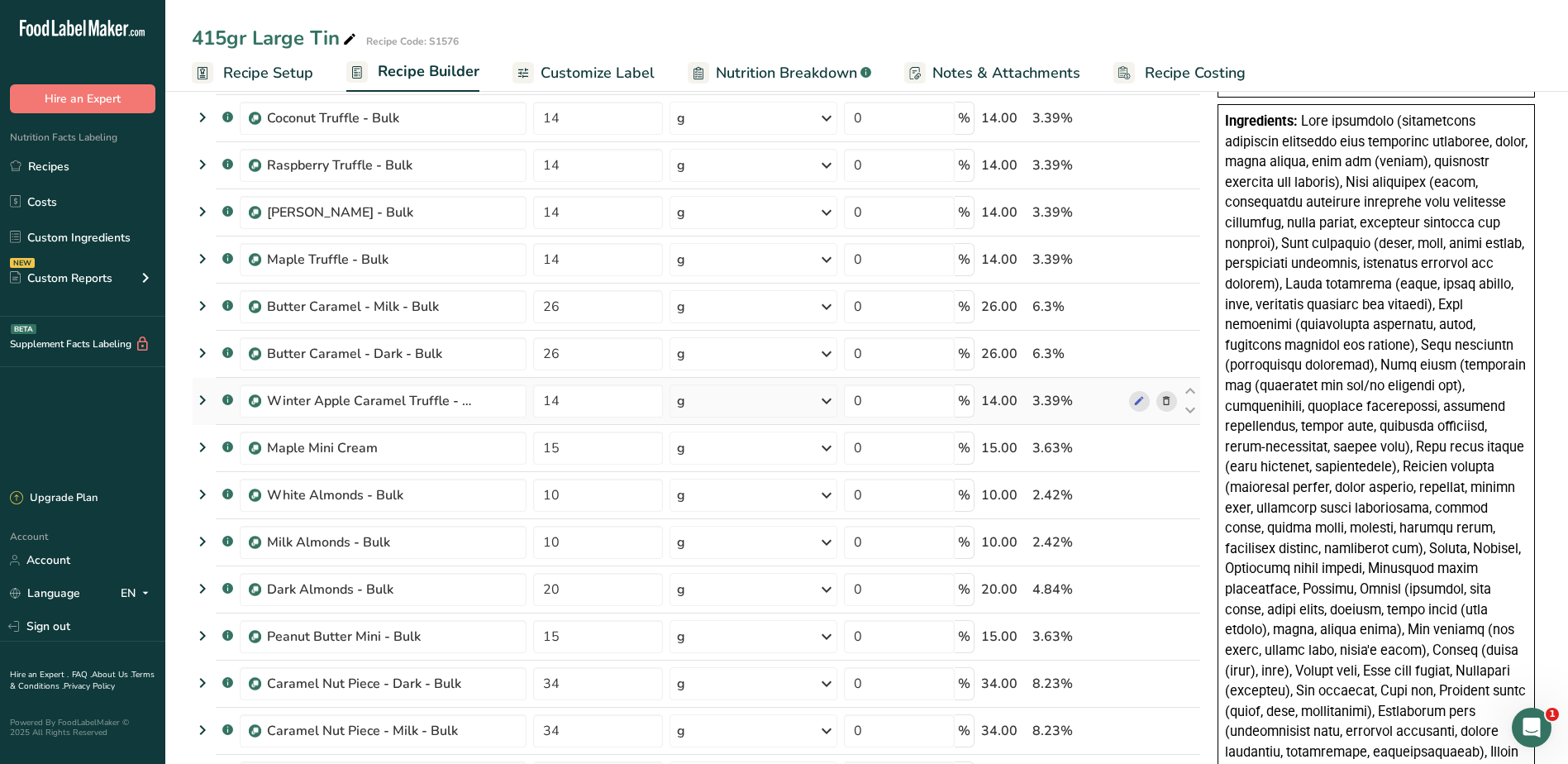
click at [1167, 402] on icon at bounding box center [1166, 401] width 12 height 17
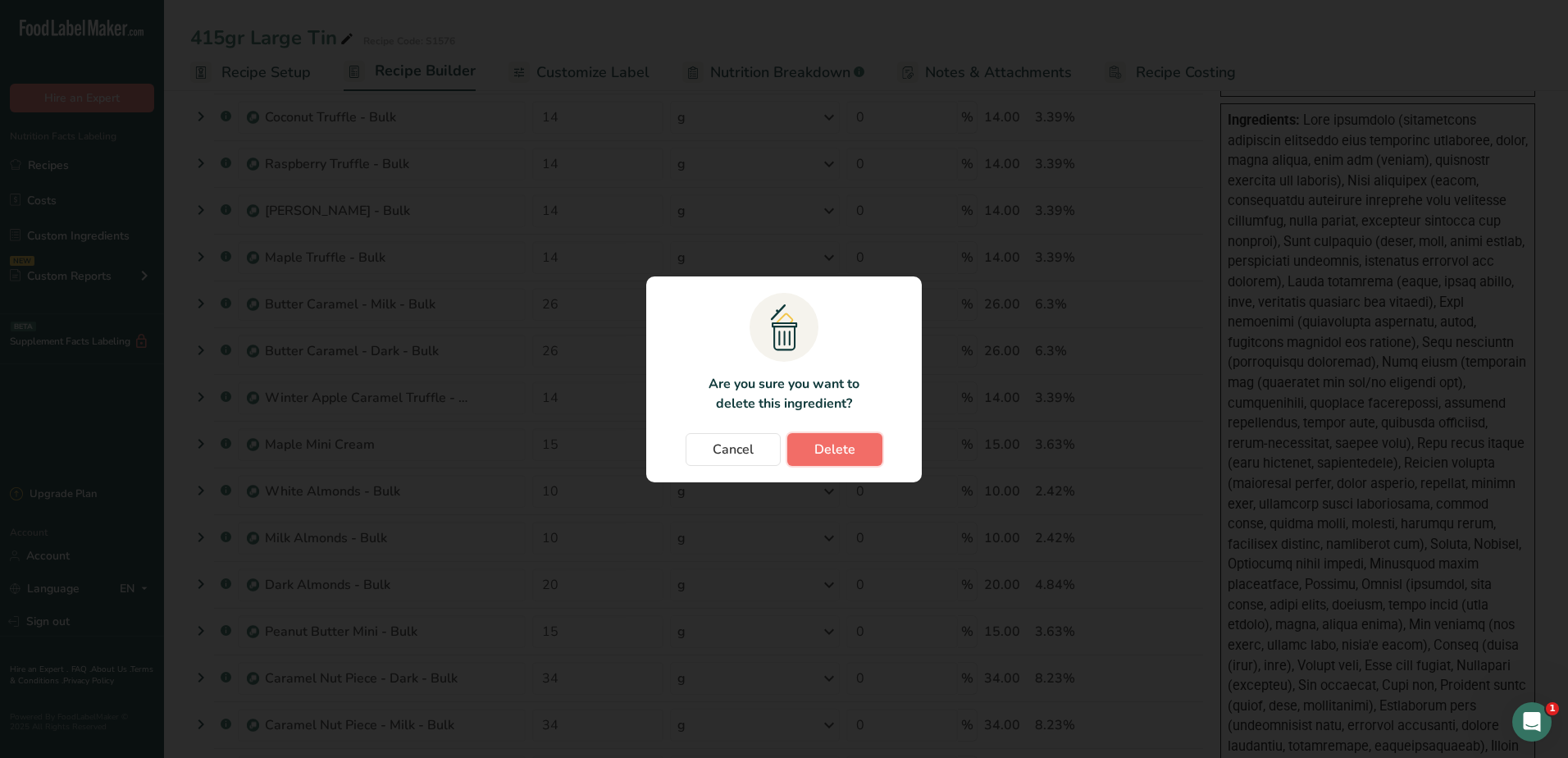
click at [857, 447] on button "Delete" at bounding box center [835, 450] width 95 height 33
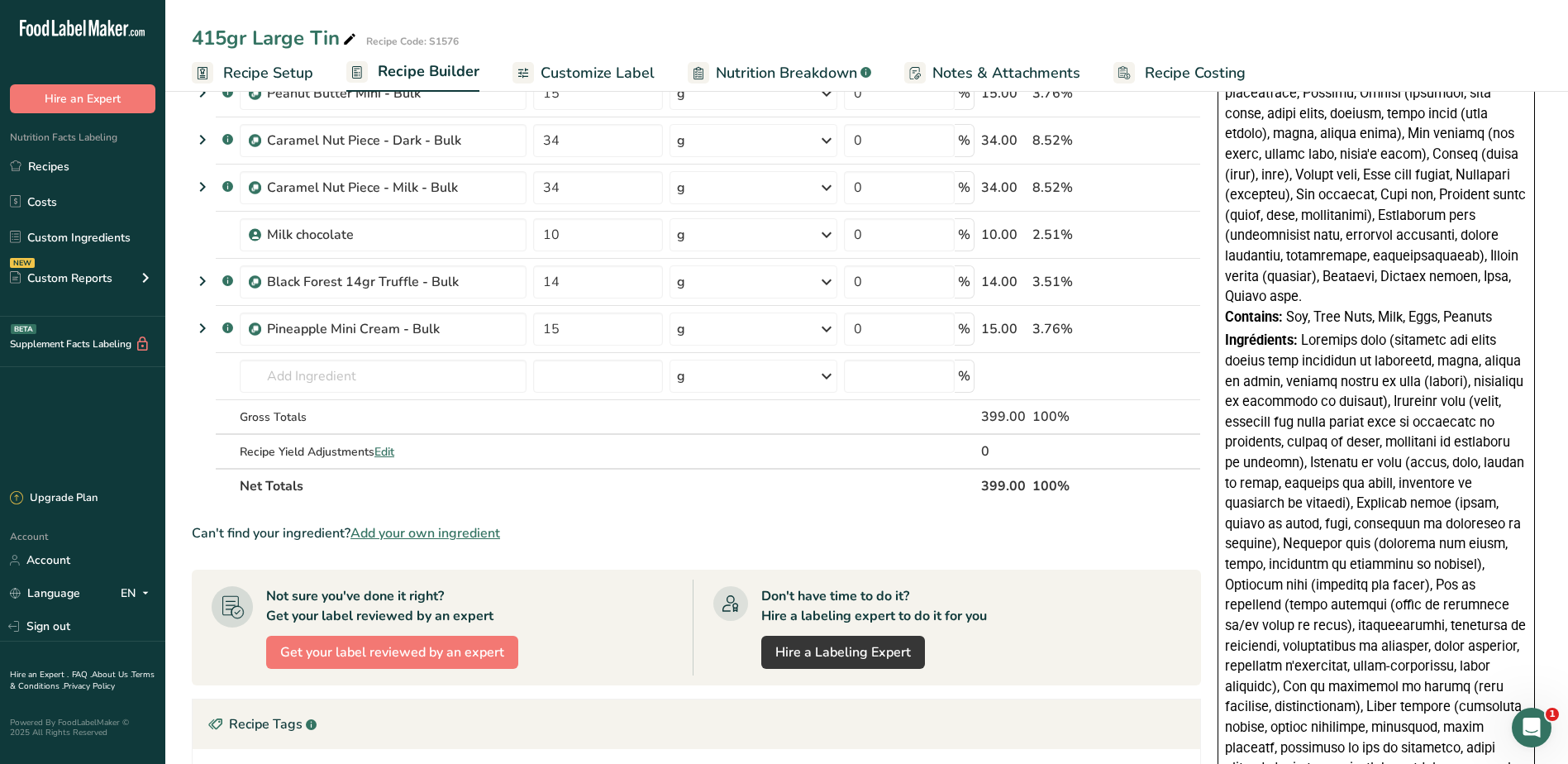
scroll to position [910, 0]
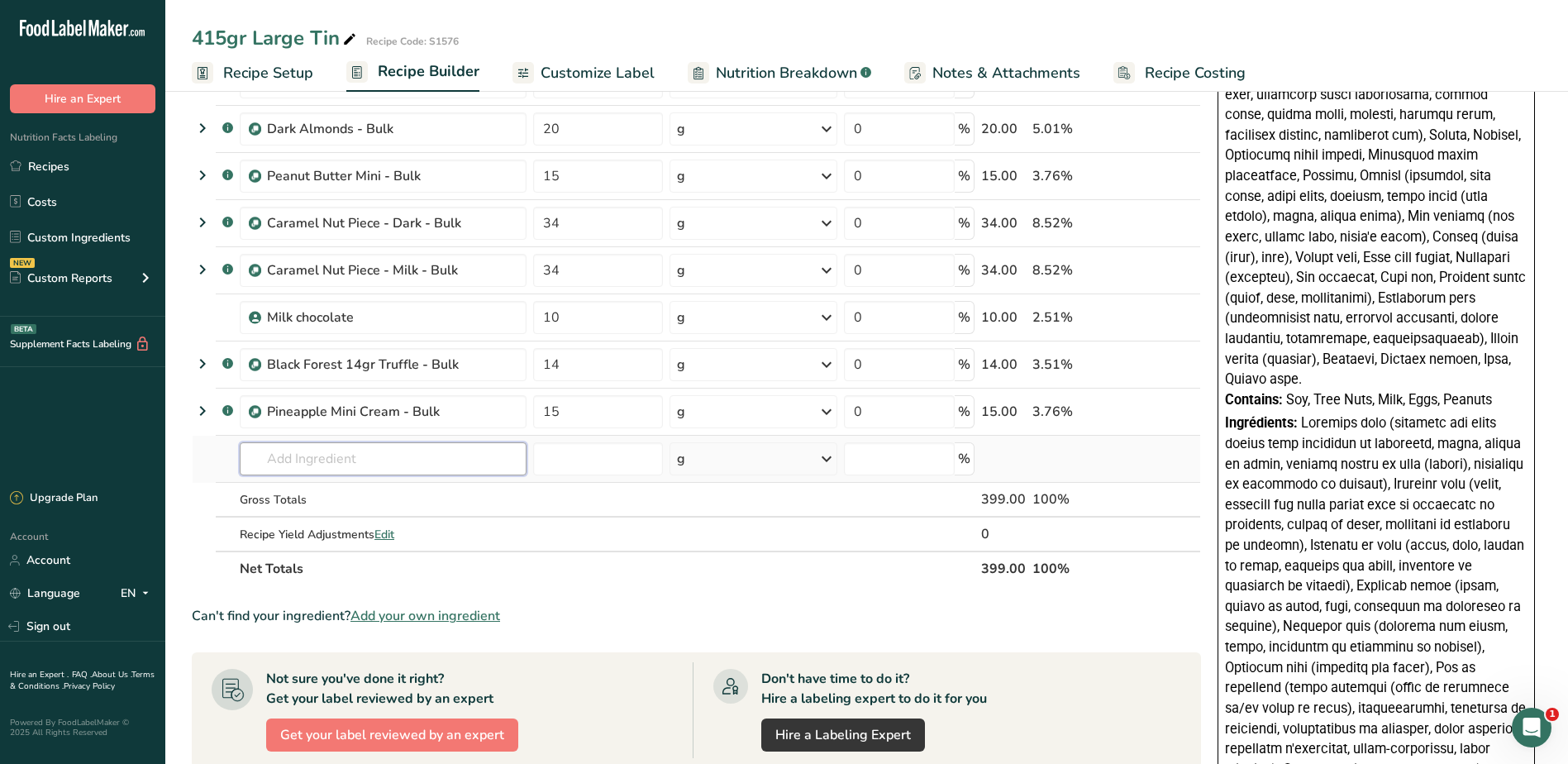
click at [375, 463] on input "text" at bounding box center [383, 459] width 287 height 33
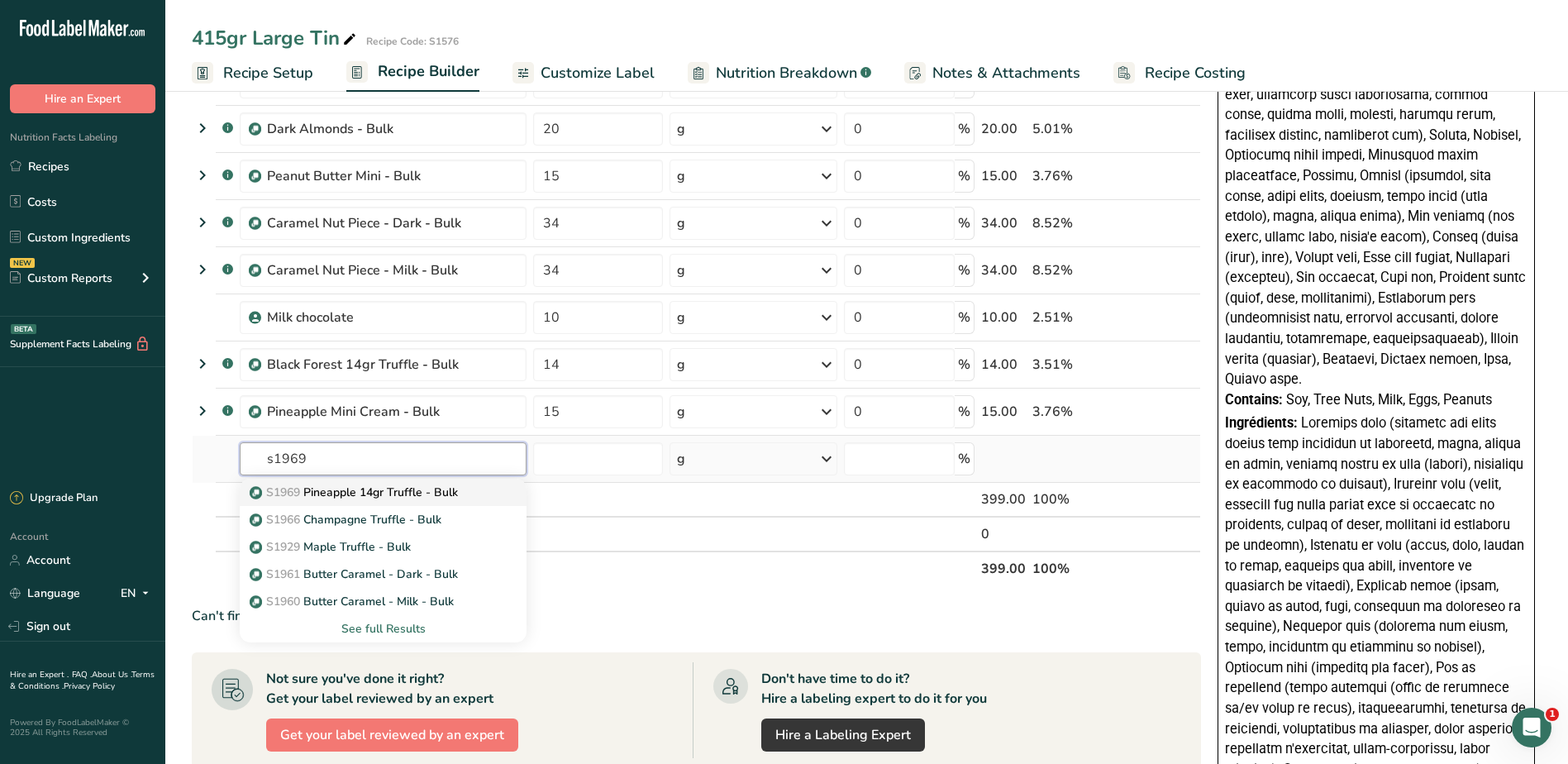
type input "s1969"
click at [358, 492] on p "S1969 Pineapple 14gr Truffle - Bulk" at bounding box center [355, 492] width 205 height 17
type input "Pineapple 14gr Truffle - Bulk"
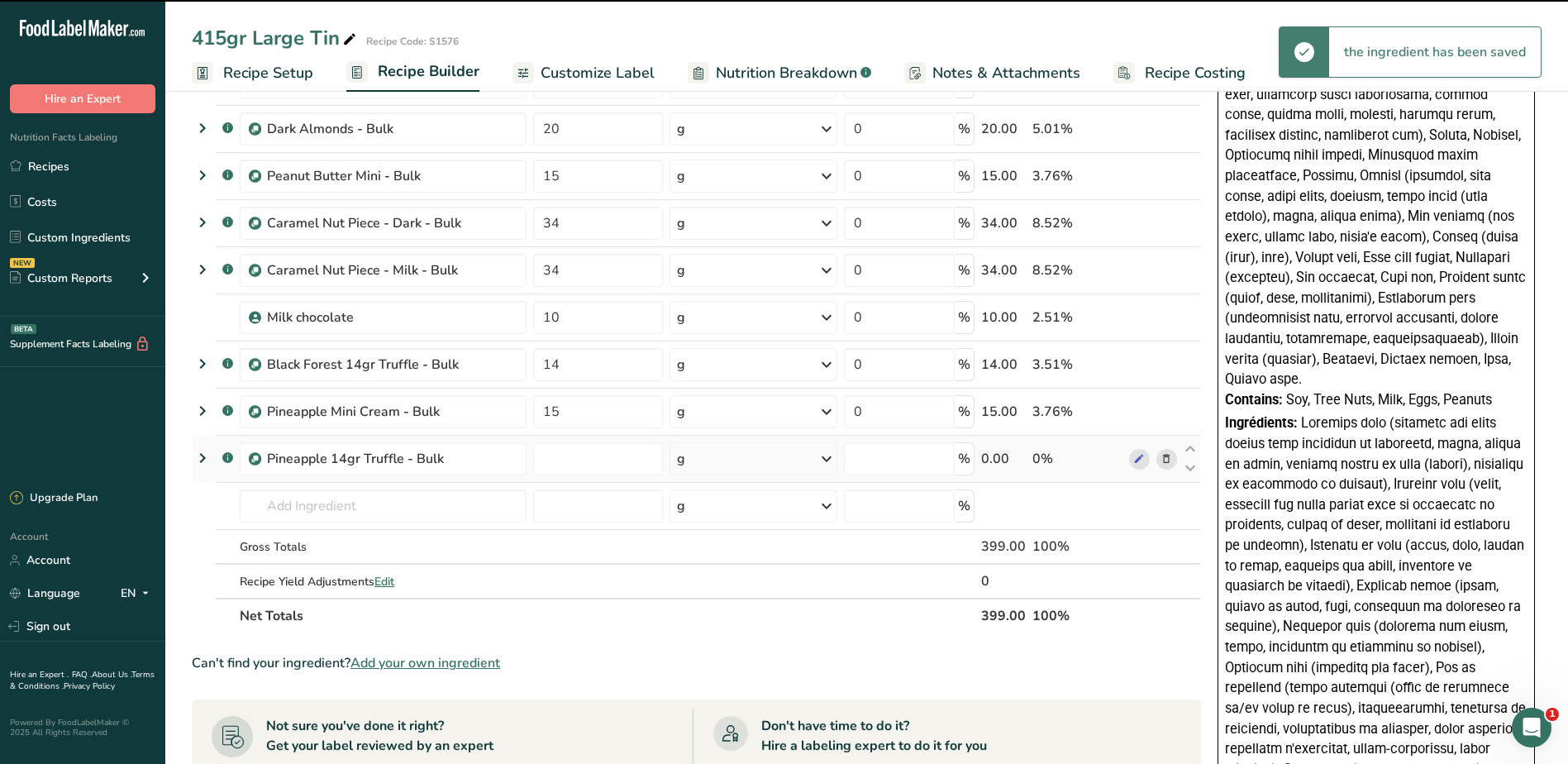
type input "0"
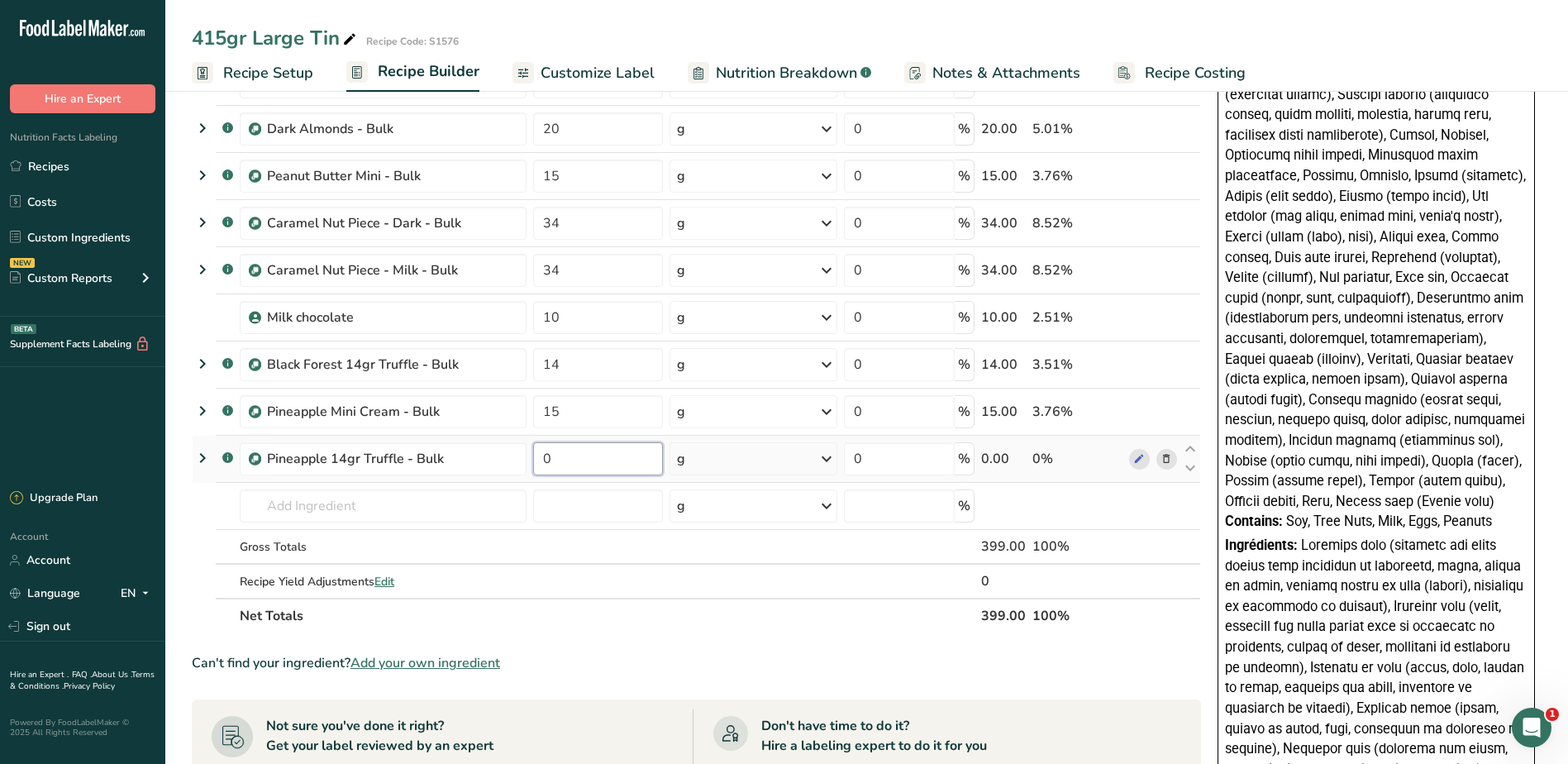
click at [561, 453] on input "0" at bounding box center [598, 459] width 130 height 33
type input "14"
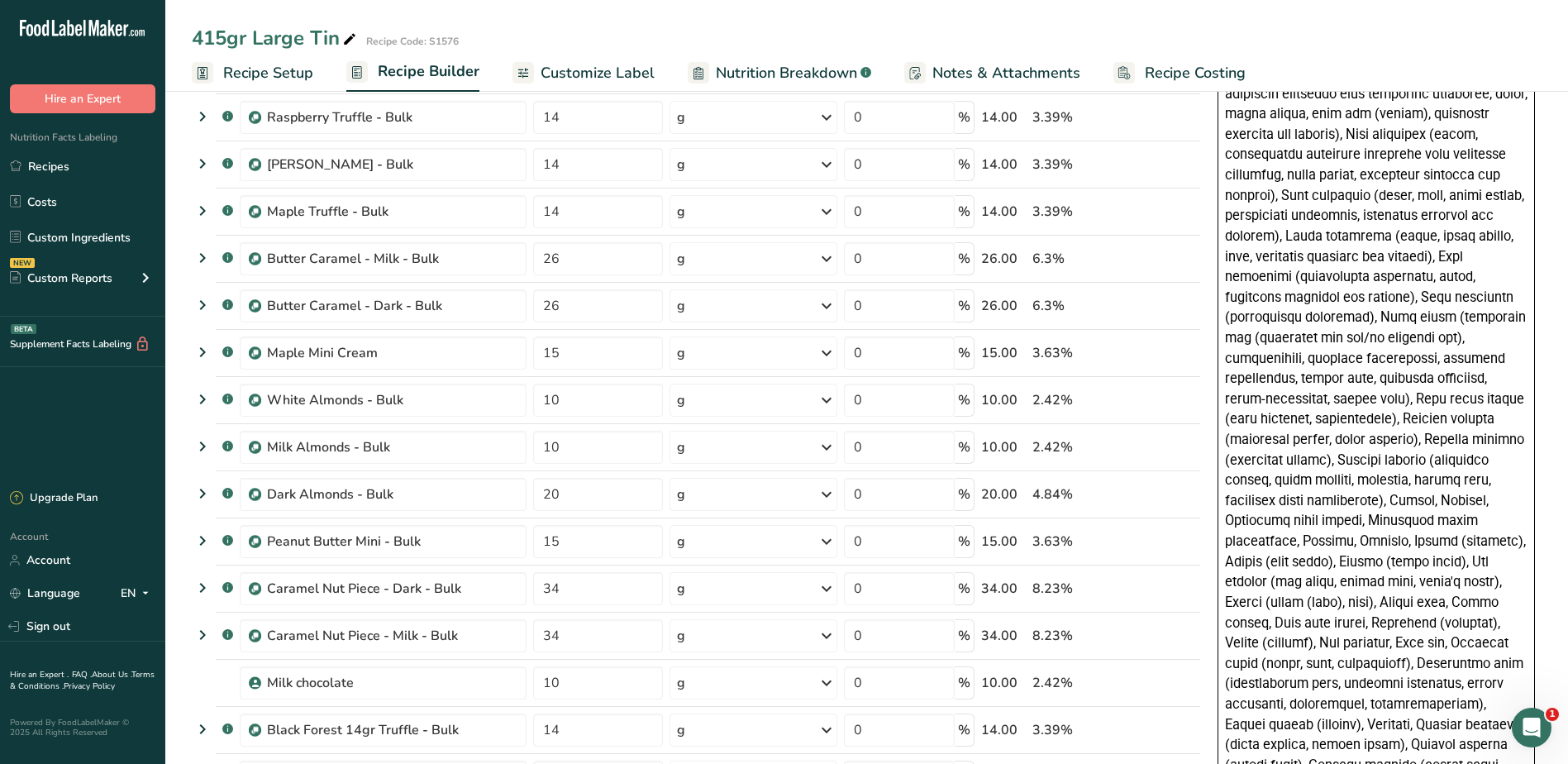
scroll to position [413, 0]
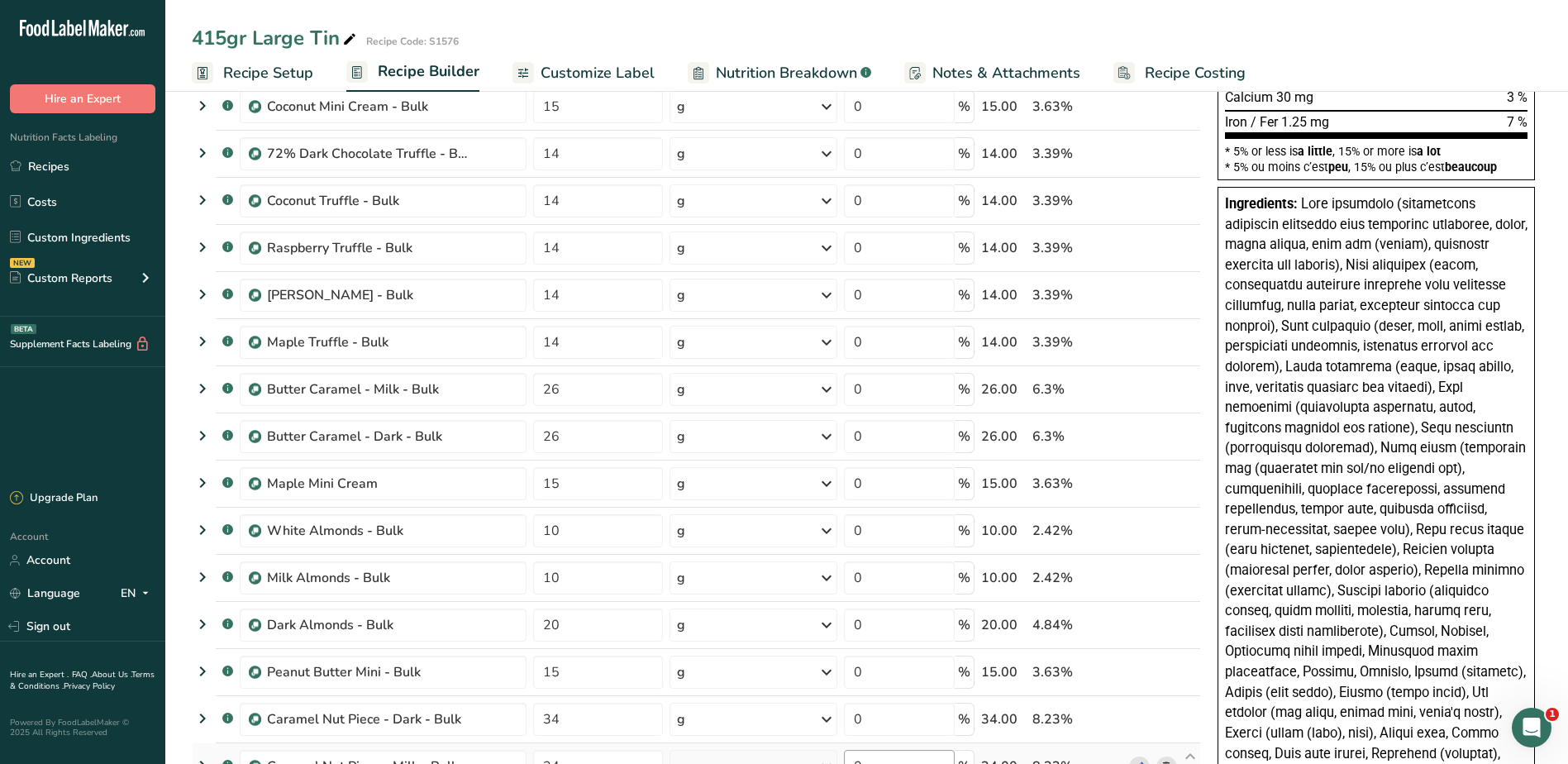
drag, startPoint x: 575, startPoint y: 66, endPoint x: 914, endPoint y: 753, distance: 766.1
click at [575, 66] on span "Customize Label" at bounding box center [597, 73] width 114 height 22
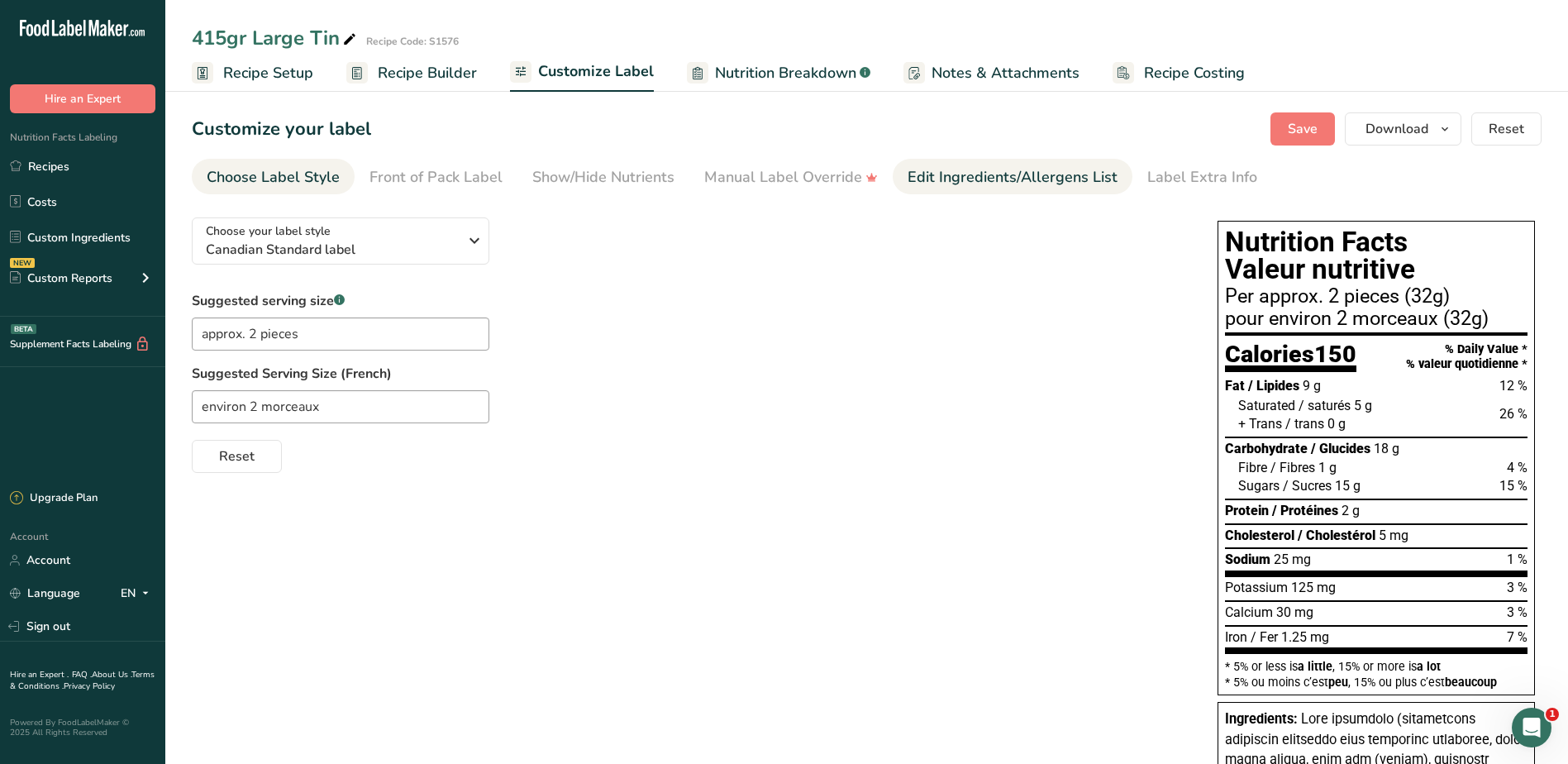
click at [1031, 181] on div "Edit Ingredients/Allergens List" at bounding box center [1012, 177] width 210 height 22
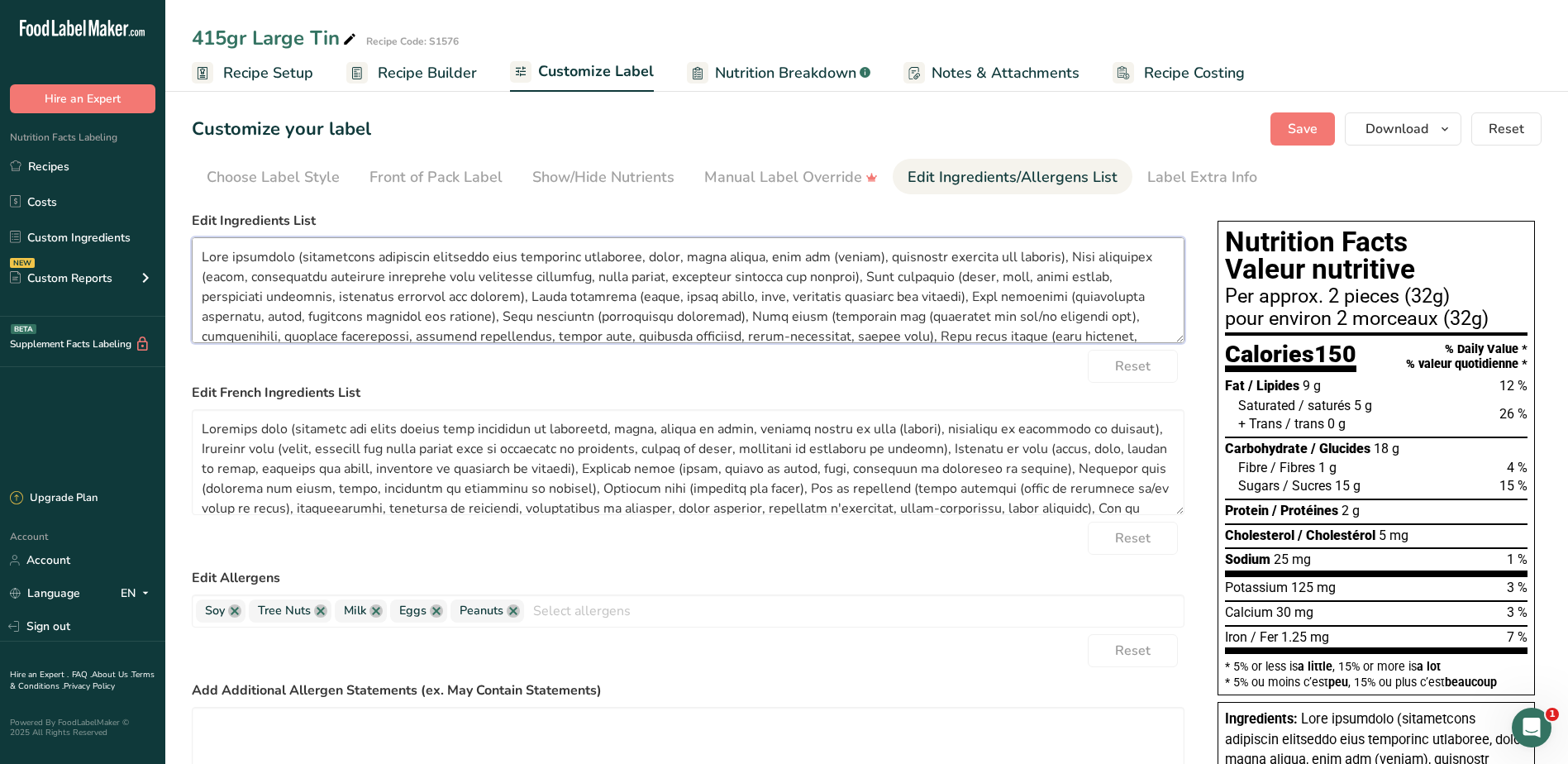
scroll to position [152, 0]
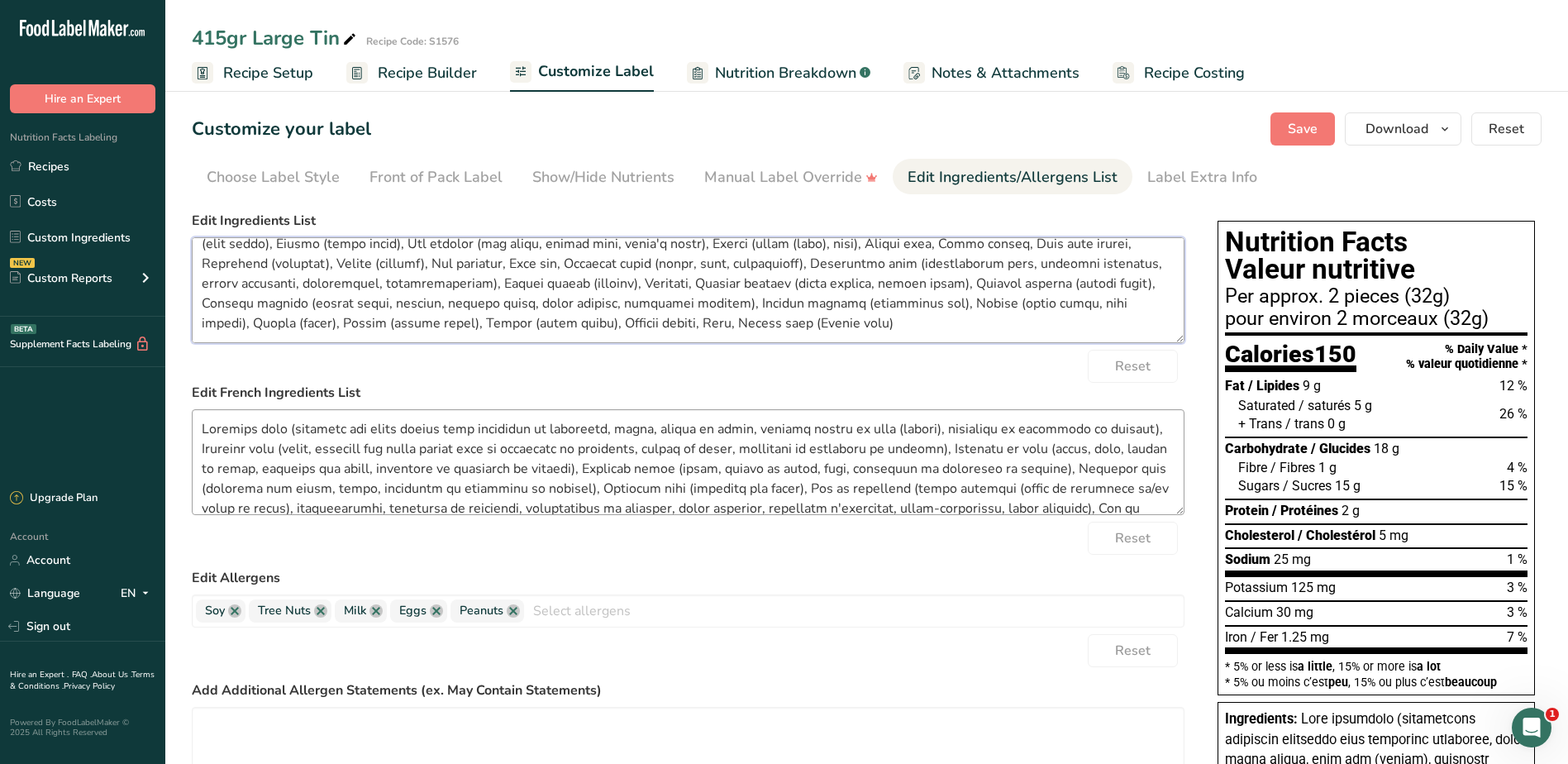
drag, startPoint x: 202, startPoint y: 259, endPoint x: 1046, endPoint y: 412, distance: 857.8
click at [1046, 412] on form "Edit Ingredients List Reset Edit French Ingredients List Reset Edit Allergens S…" at bounding box center [688, 561] width 993 height 701
paste textarea ", glycerin, citric acid, raspberry juice concentrate, invert syrup, invert suga…"
type textarea "Dark chocolate (unsweetened chocolate processed with potassium carbonate, sugar…"
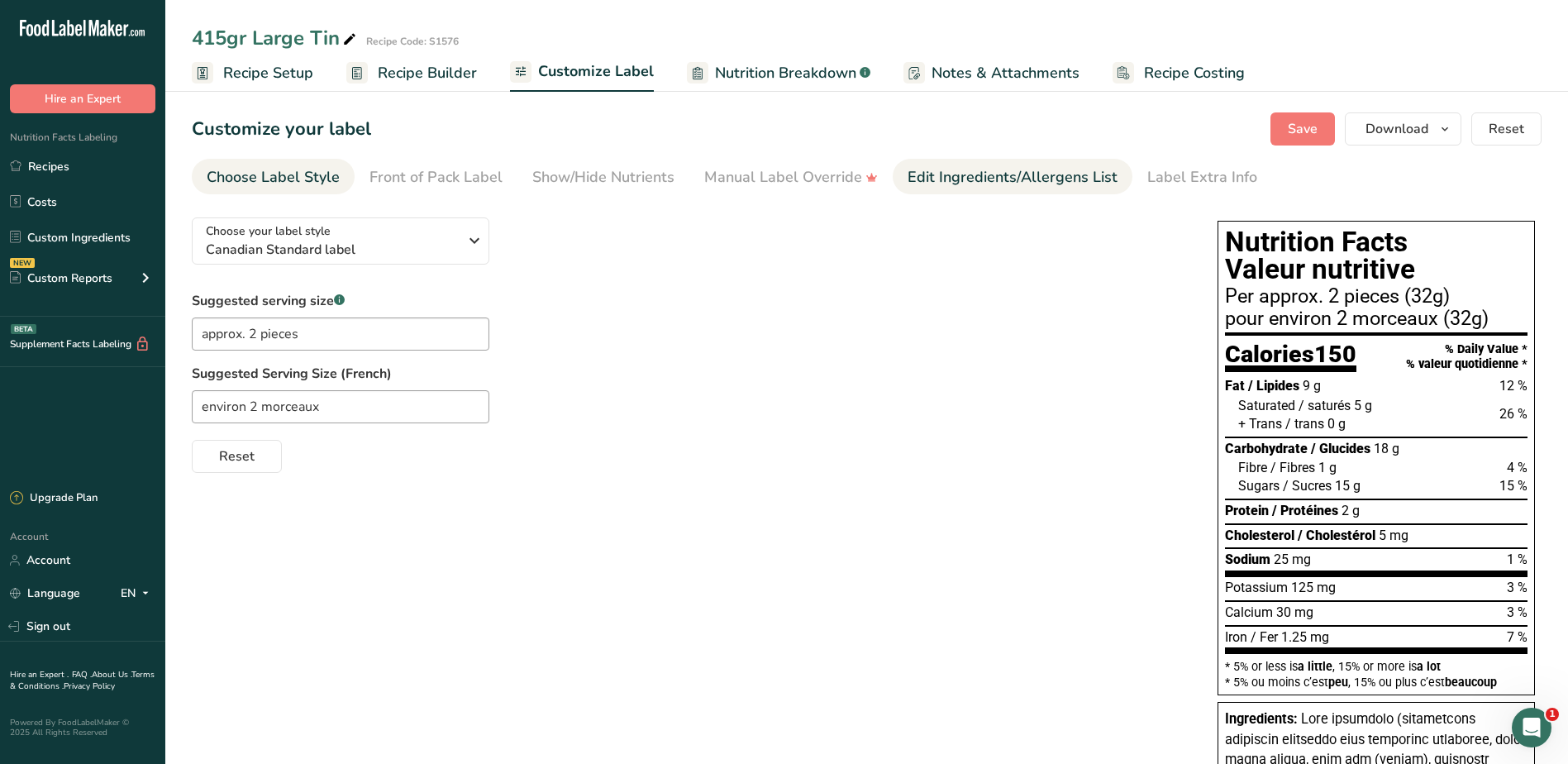
click at [939, 181] on div "Edit Ingredients/Allergens List" at bounding box center [1012, 177] width 210 height 22
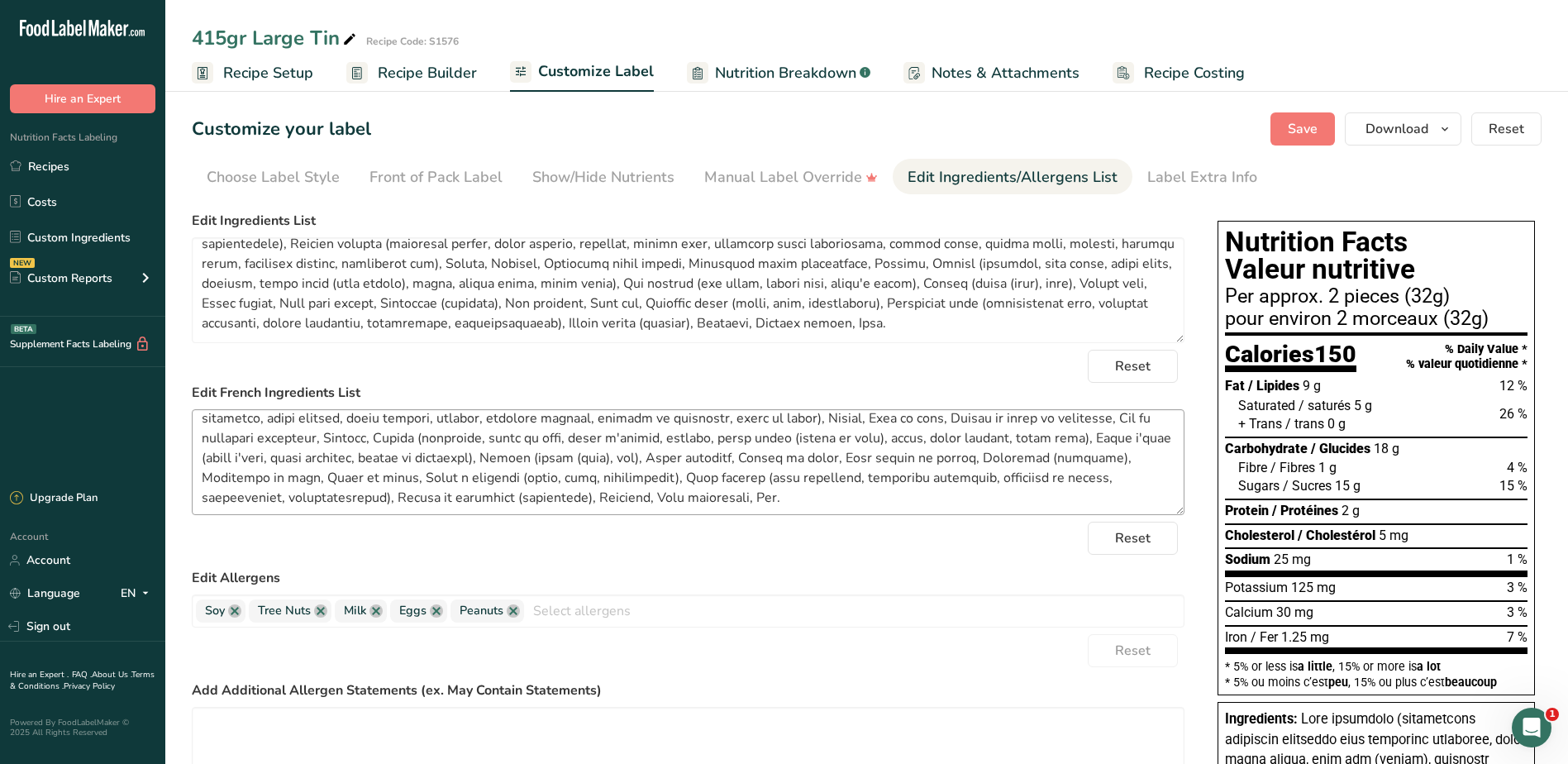
scroll to position [132, 0]
click at [1438, 126] on span "button" at bounding box center [1445, 129] width 20 height 20
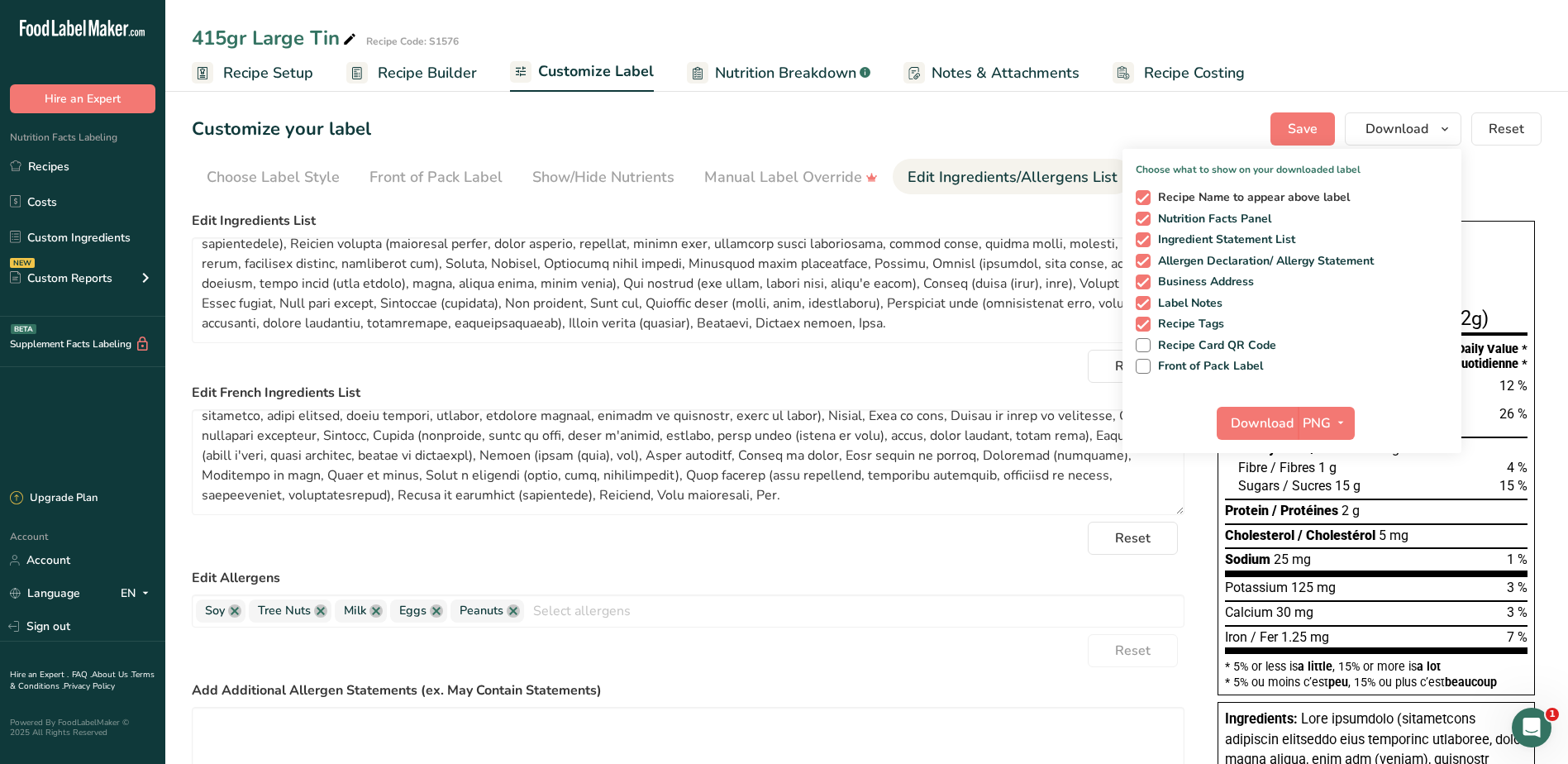
click at [1210, 195] on span "Recipe Name to appear above label" at bounding box center [1250, 198] width 200 height 15
click at [1147, 195] on input "Recipe Name to appear above label" at bounding box center [1141, 197] width 11 height 11
checkbox input "false"
click at [1184, 364] on span "Front of Pack Label" at bounding box center [1207, 366] width 114 height 15
click at [1147, 364] on input "Front of Pack Label" at bounding box center [1141, 366] width 11 height 11
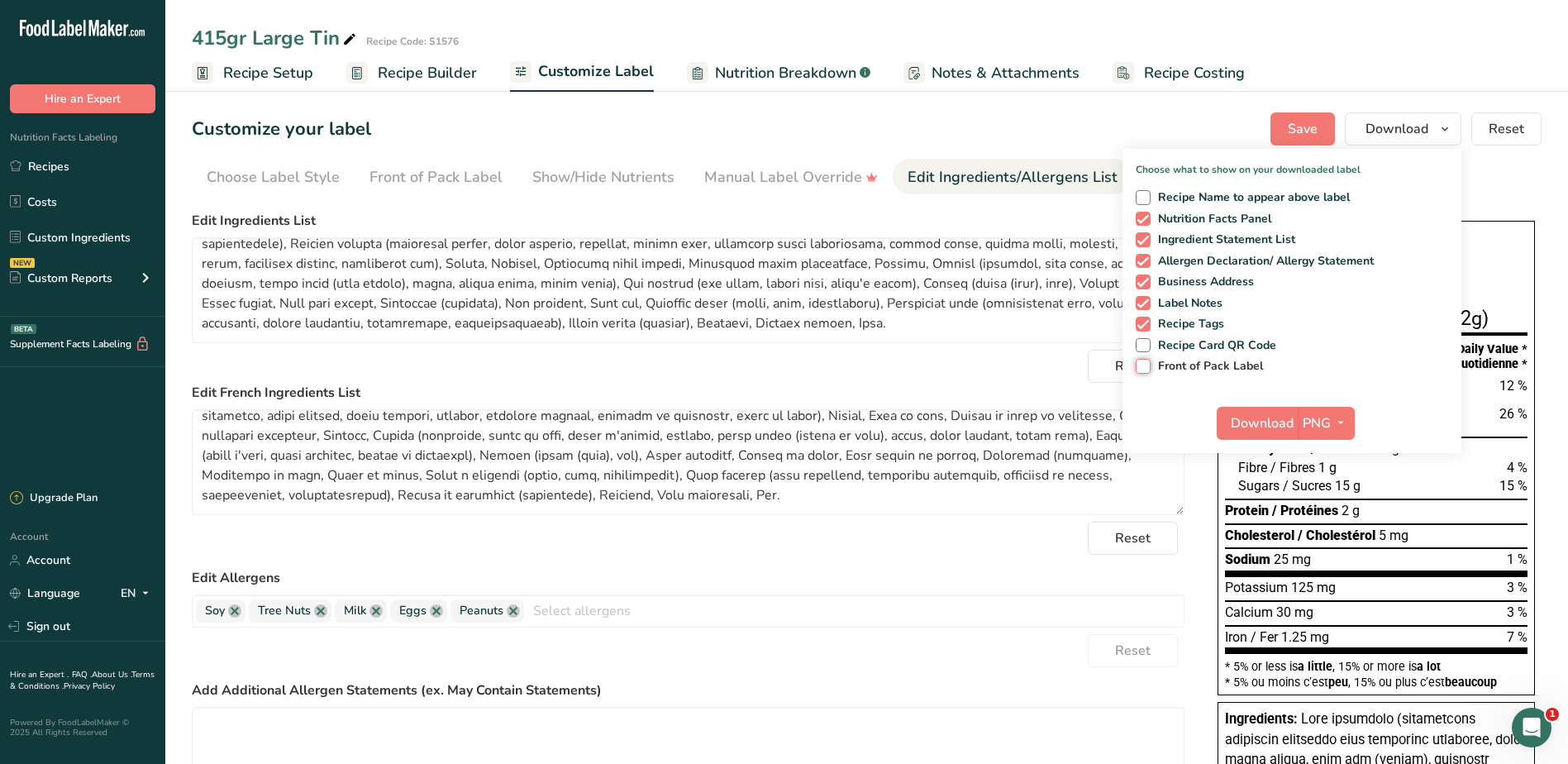
checkbox input "true"
click at [1262, 428] on span "Download" at bounding box center [1262, 423] width 63 height 20
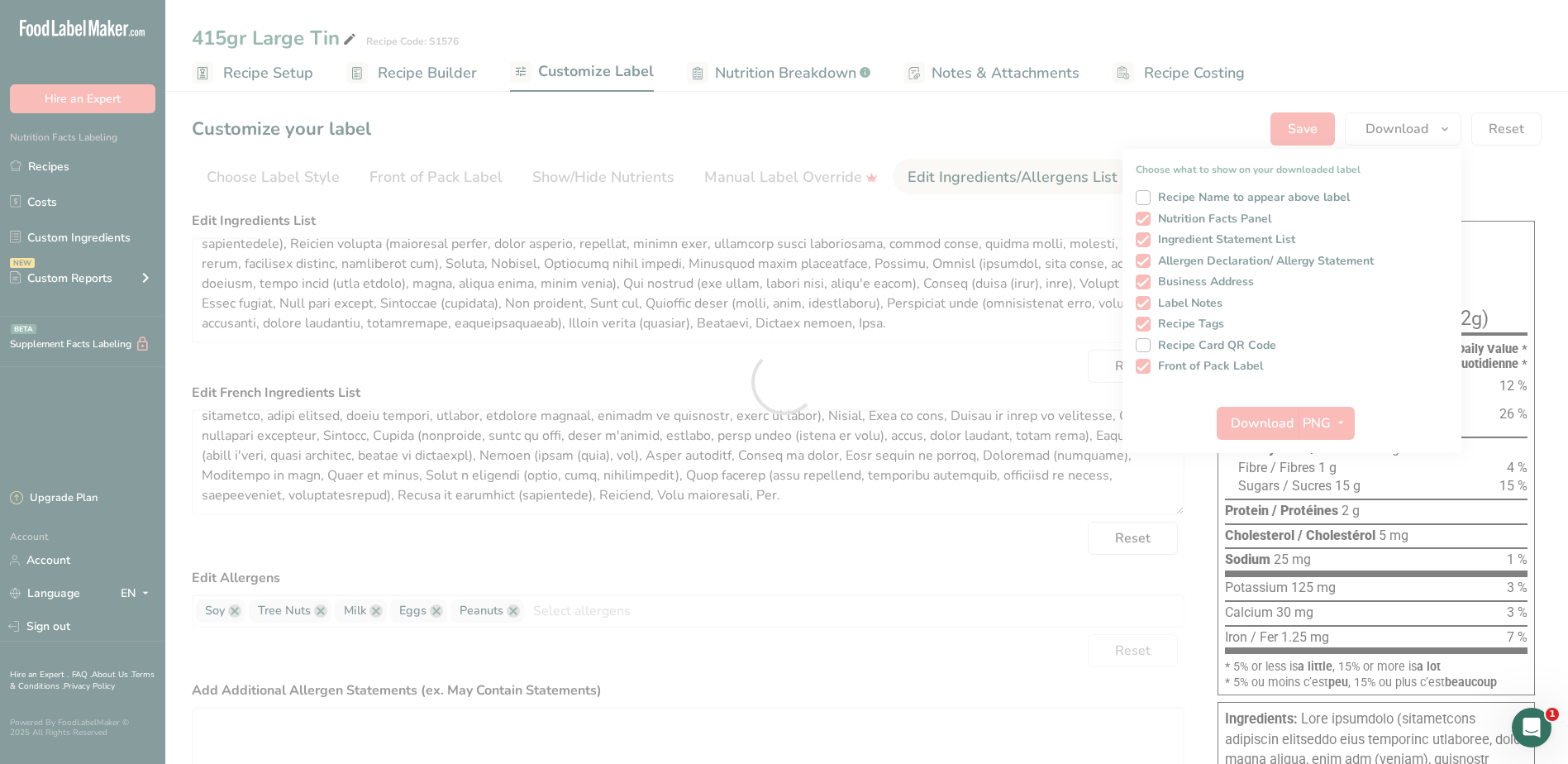
scroll to position [0, 0]
